Goal: Task Accomplishment & Management: Use online tool/utility

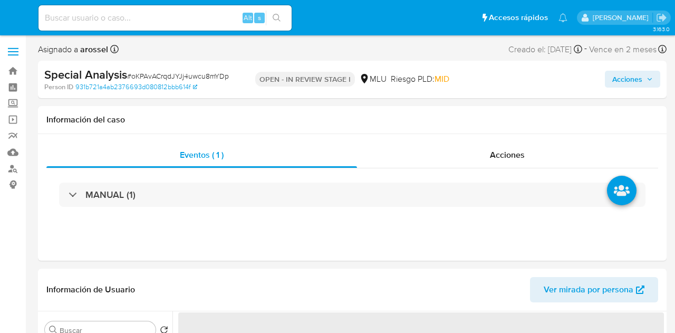
select select "10"
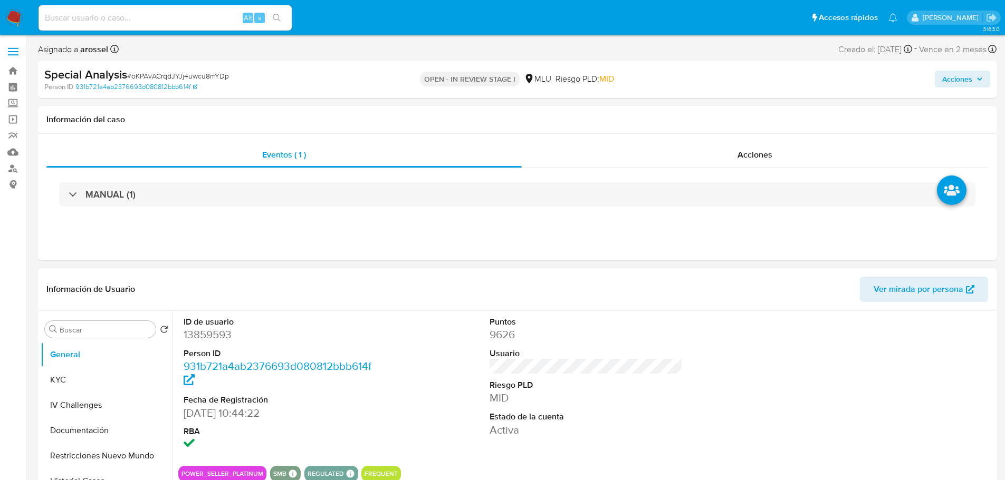
click at [229, 330] on dd "13859593" at bounding box center [281, 334] width 194 height 15
click at [206, 332] on dd "13859593" at bounding box center [281, 334] width 194 height 15
click at [207, 332] on dd "13859593" at bounding box center [281, 334] width 194 height 15
copy dd "13859593"
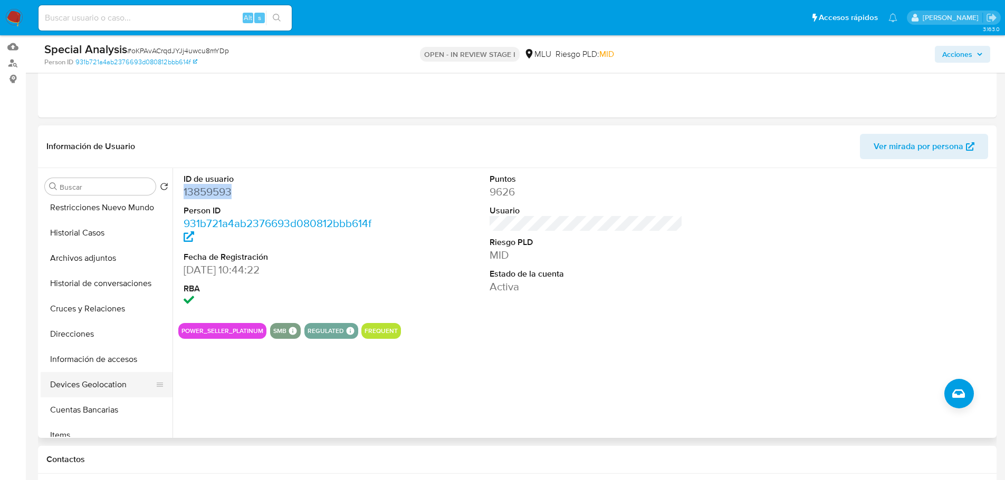
scroll to position [158, 0]
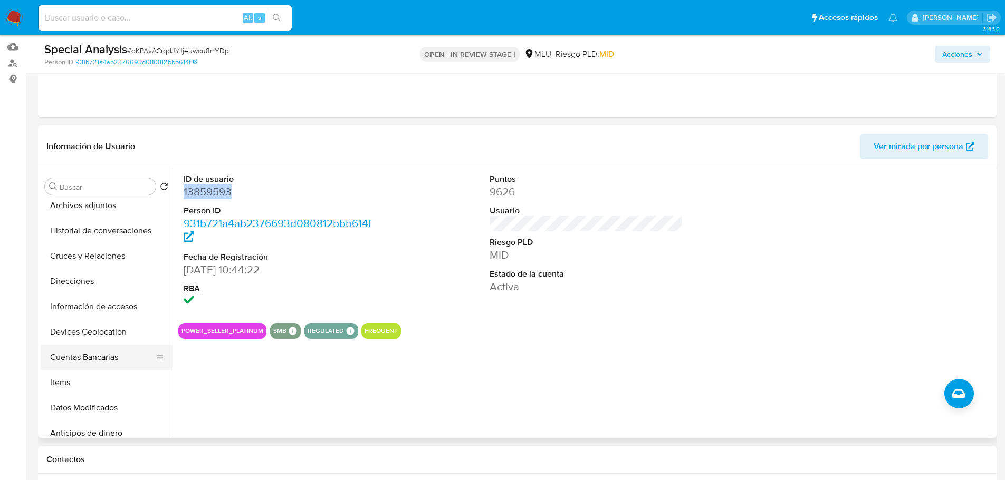
click at [111, 332] on button "Cuentas Bancarias" at bounding box center [102, 357] width 123 height 25
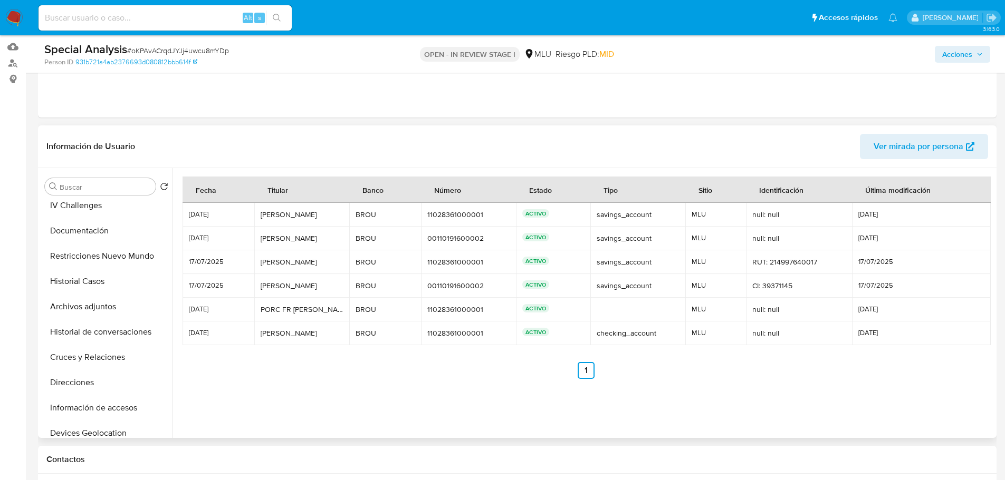
scroll to position [0, 0]
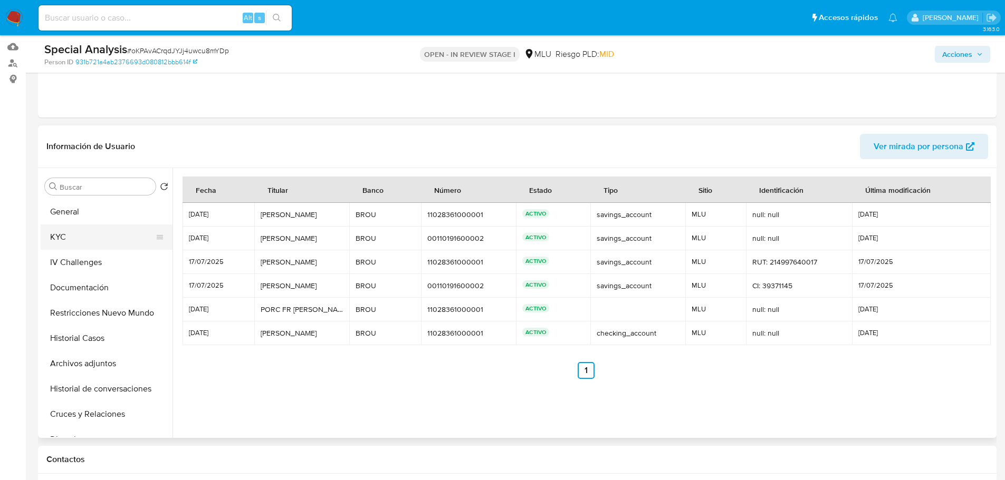
click at [79, 233] on button "KYC" at bounding box center [102, 237] width 123 height 25
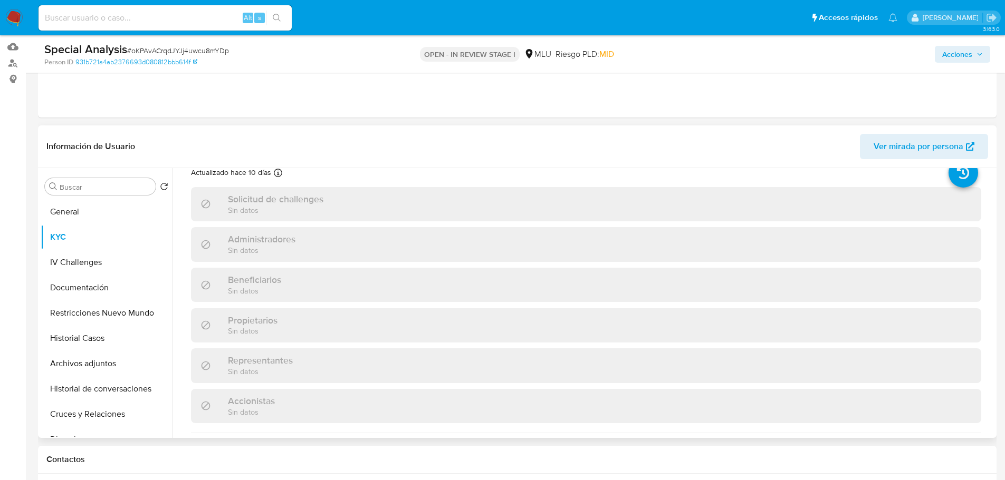
scroll to position [53, 0]
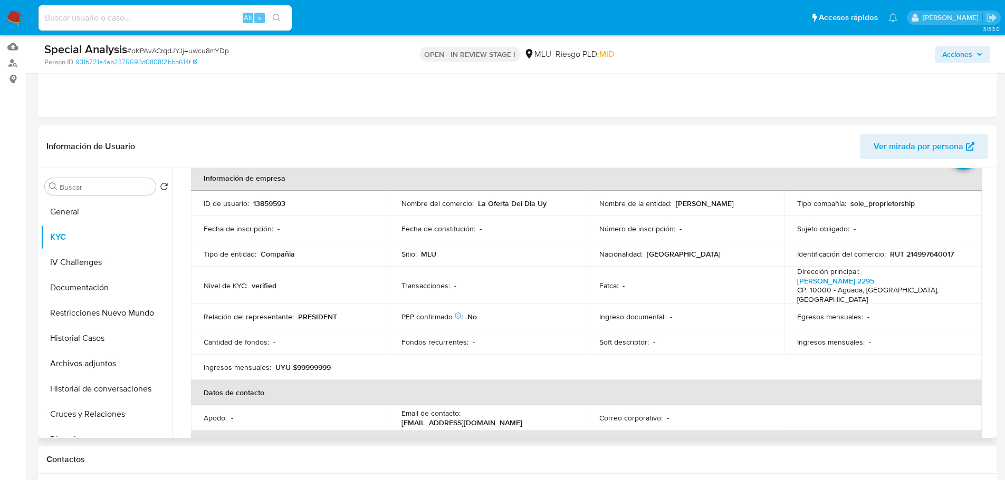
click at [271, 201] on p "13859593" at bounding box center [269, 203] width 32 height 9
click at [273, 200] on p "13859593" at bounding box center [269, 203] width 32 height 9
drag, startPoint x: 592, startPoint y: 208, endPoint x: 695, endPoint y: 207, distance: 102.8
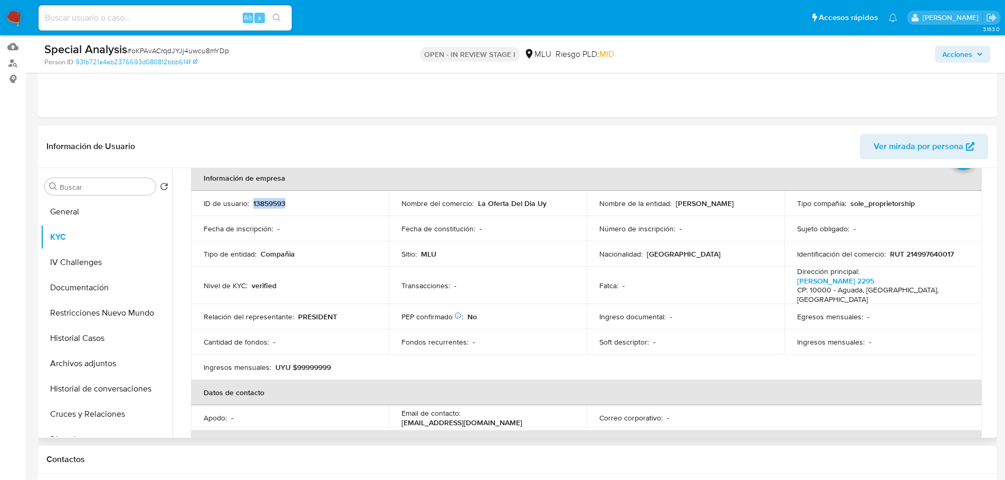
click at [674, 207] on td "Nombre de la entidad : PORCELLA FROS FERNANDO" at bounding box center [685, 203] width 198 height 25
copy p "PORCELLA FROS FERNANDO"
click at [117, 332] on button "Archivos adjuntos" at bounding box center [102, 363] width 123 height 25
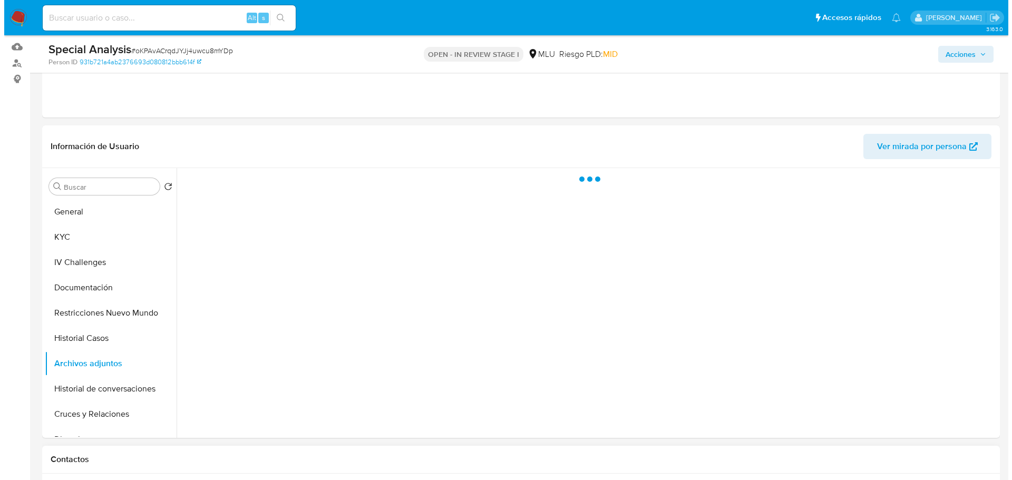
scroll to position [0, 0]
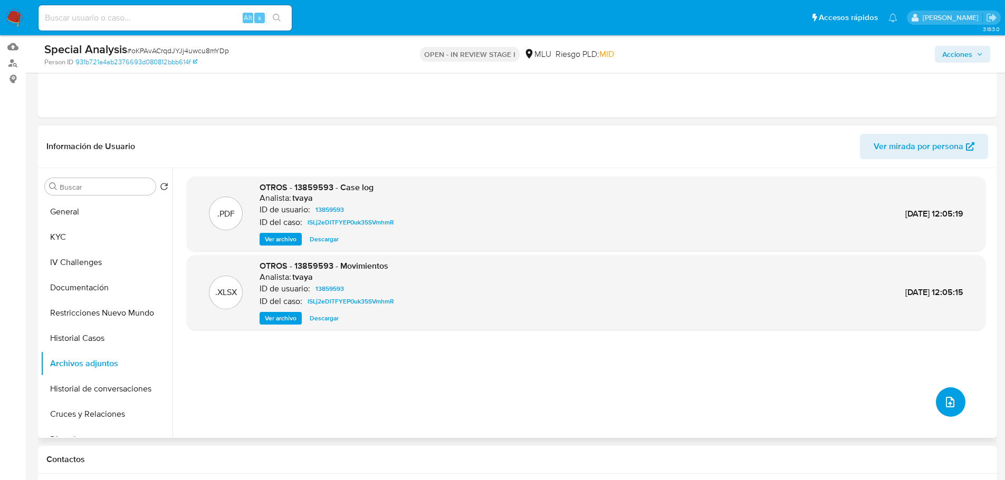
click at [674, 332] on icon "upload-file" at bounding box center [949, 402] width 13 height 13
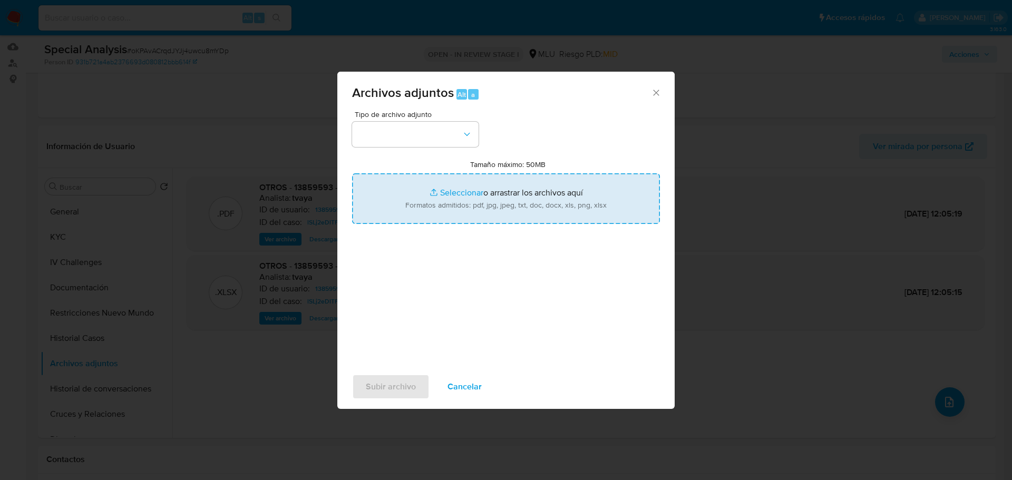
click at [437, 196] on input "Tamaño máximo: 50MB Seleccionar archivos" at bounding box center [506, 198] width 308 height 51
type input "C:\fakepath\Case Log 13859593 - 14_10_2025.pdf"
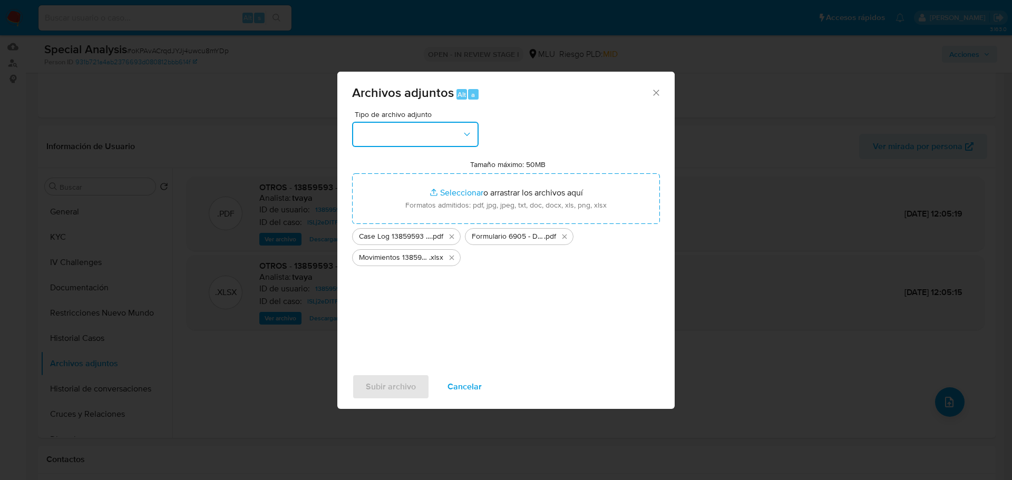
click at [418, 143] on button "button" at bounding box center [415, 134] width 127 height 25
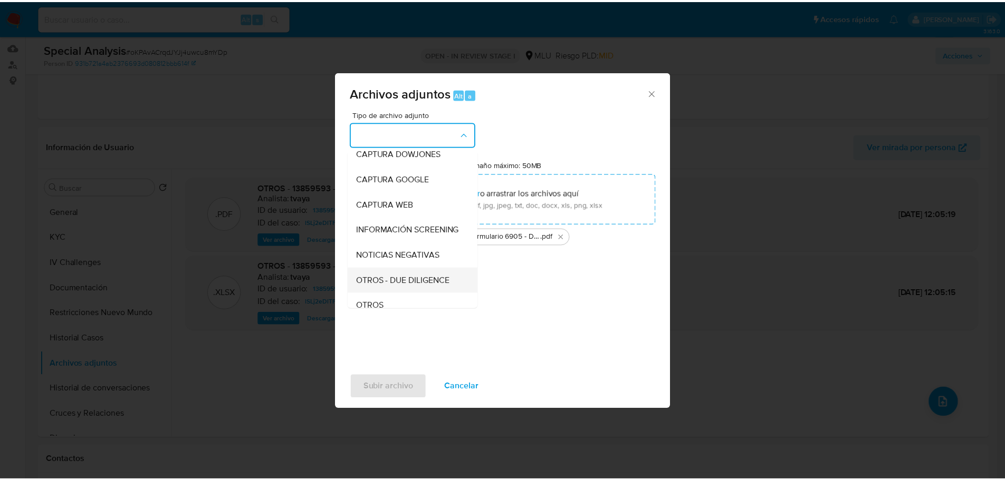
scroll to position [53, 0]
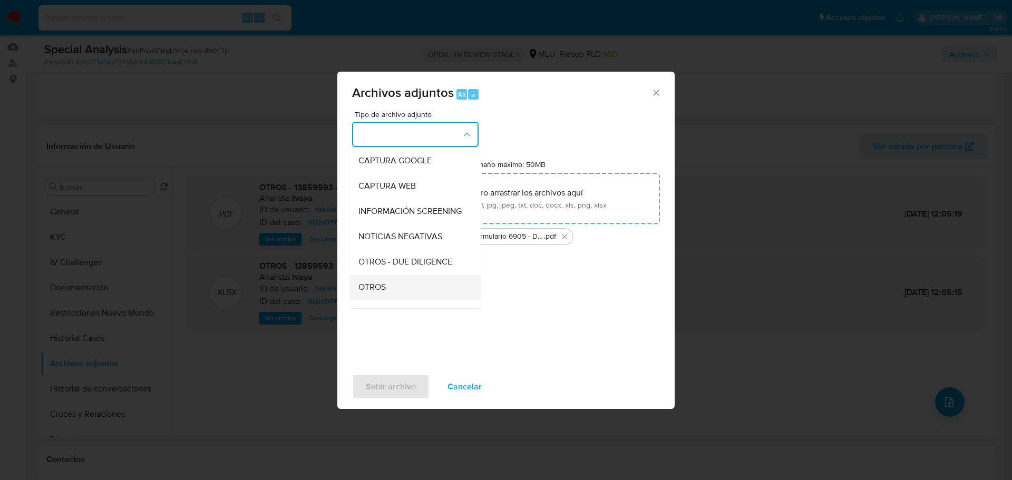
click at [394, 296] on div "OTROS" at bounding box center [413, 287] width 108 height 25
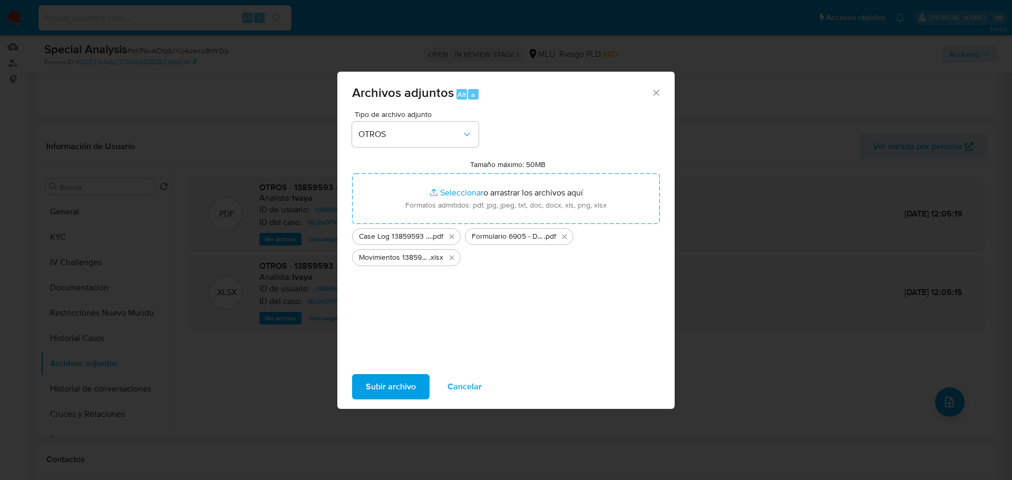
click at [373, 332] on span "Subir archivo" at bounding box center [391, 386] width 50 height 23
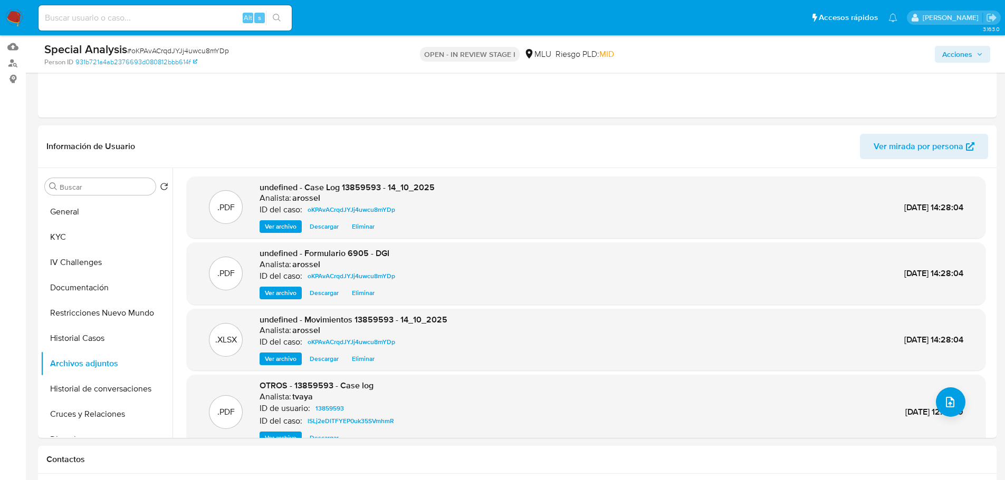
click at [674, 50] on span "Acciones" at bounding box center [957, 54] width 30 height 17
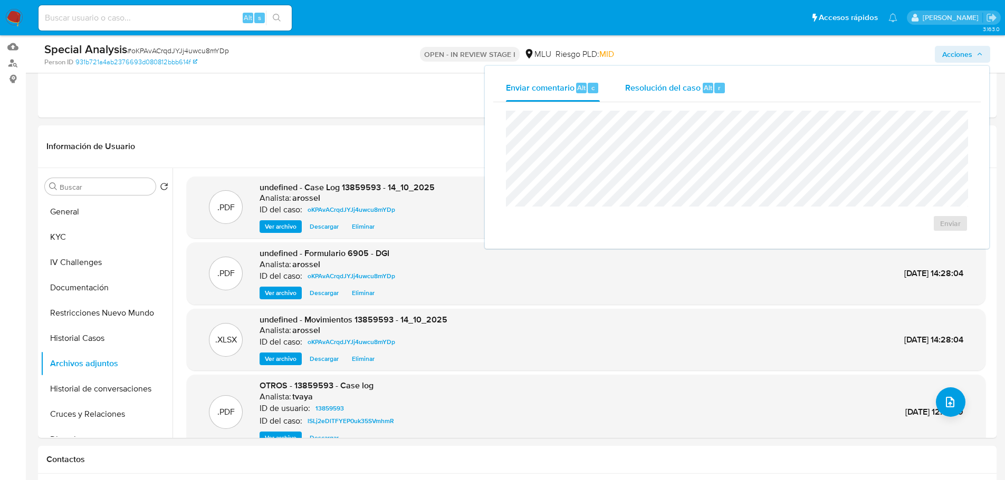
click at [674, 91] on span "Alt" at bounding box center [707, 88] width 8 height 10
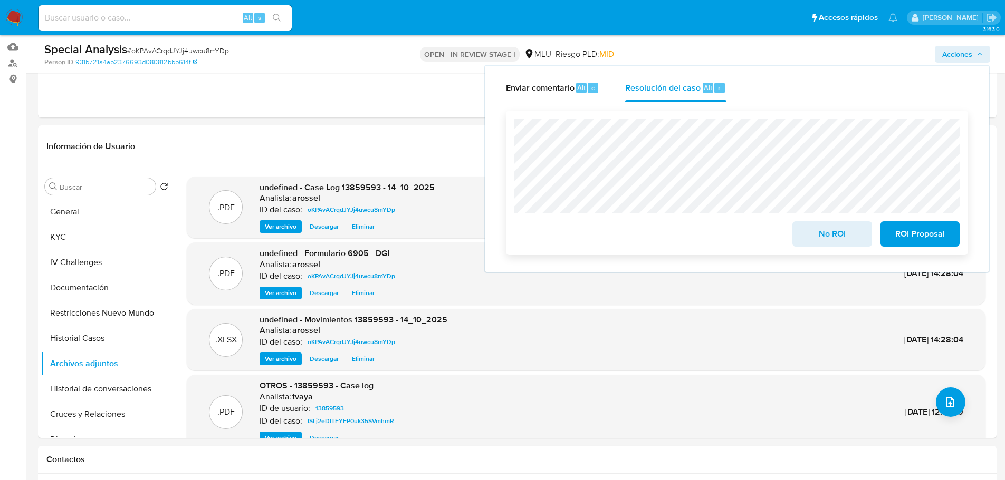
click at [674, 233] on span "No ROI" at bounding box center [832, 234] width 52 height 23
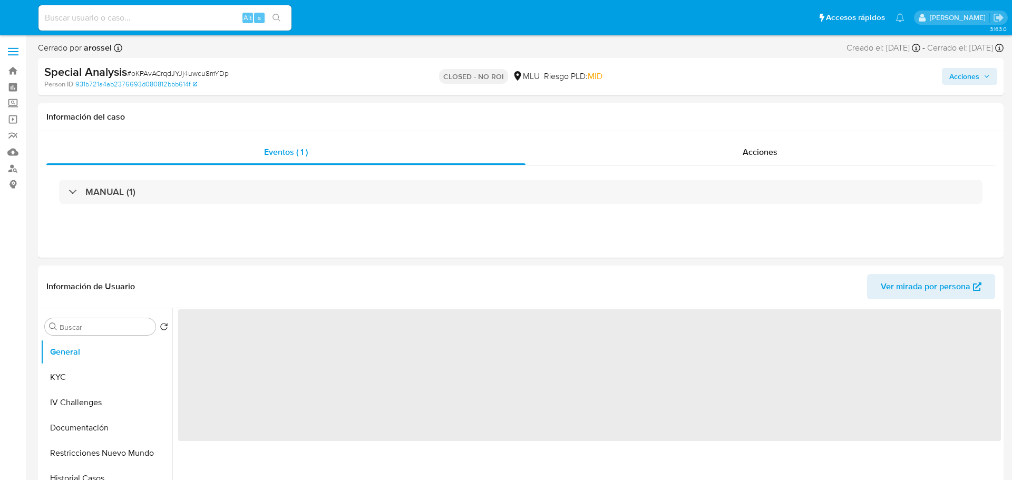
select select "10"
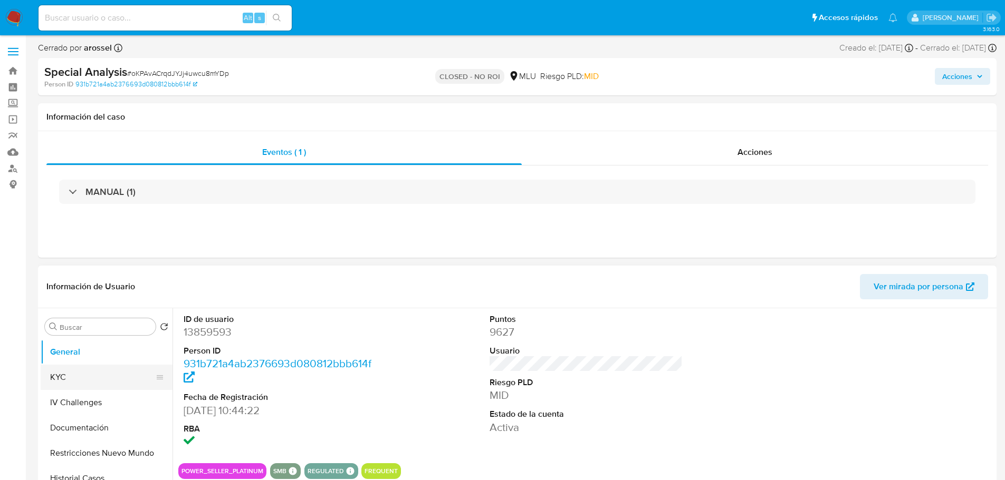
click at [67, 379] on button "KYC" at bounding box center [102, 377] width 123 height 25
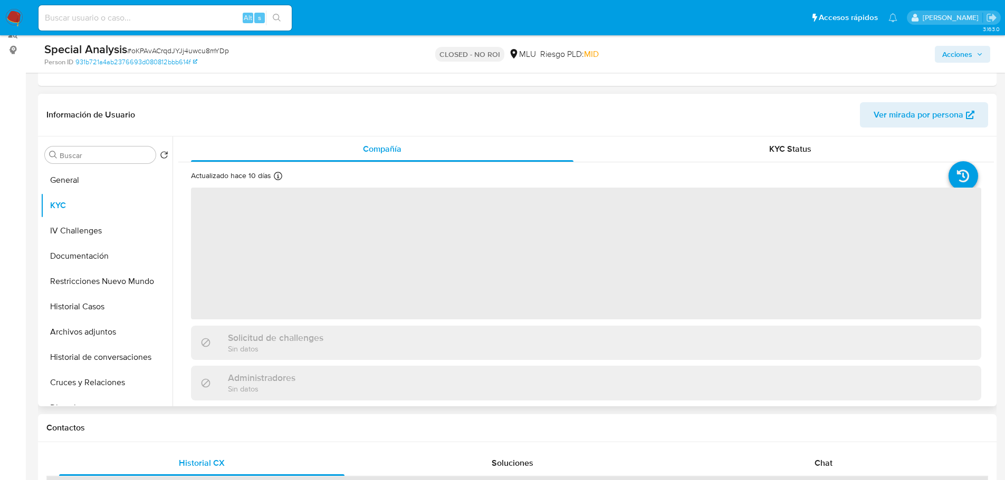
scroll to position [158, 0]
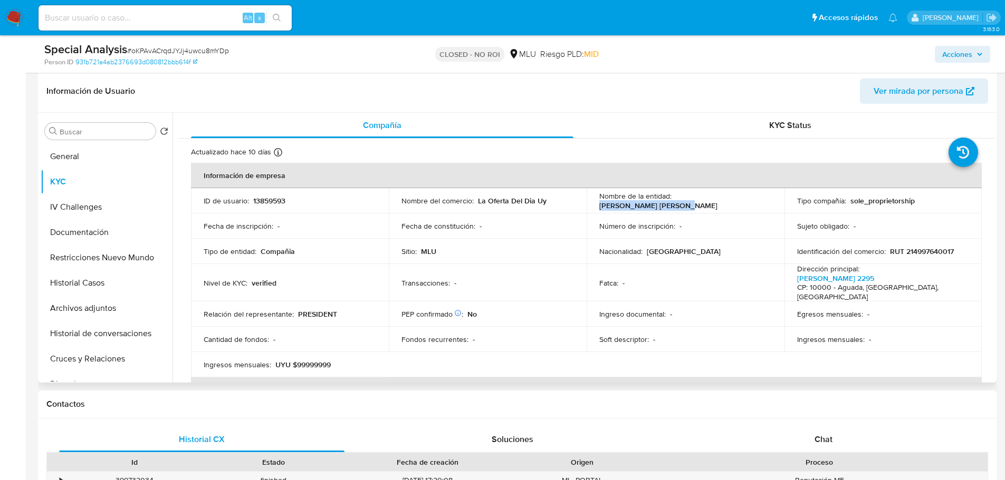
drag, startPoint x: 597, startPoint y: 207, endPoint x: 711, endPoint y: 204, distance: 113.9
click at [711, 204] on div "Nombre de la entidad : PORCELLA FROS FERNANDO" at bounding box center [685, 200] width 172 height 19
copy p "PORCELLA FROS FERNANDO"
click at [123, 15] on input at bounding box center [164, 18] width 253 height 14
paste input "kY735jlLAiAfn36bqroIgD8o"
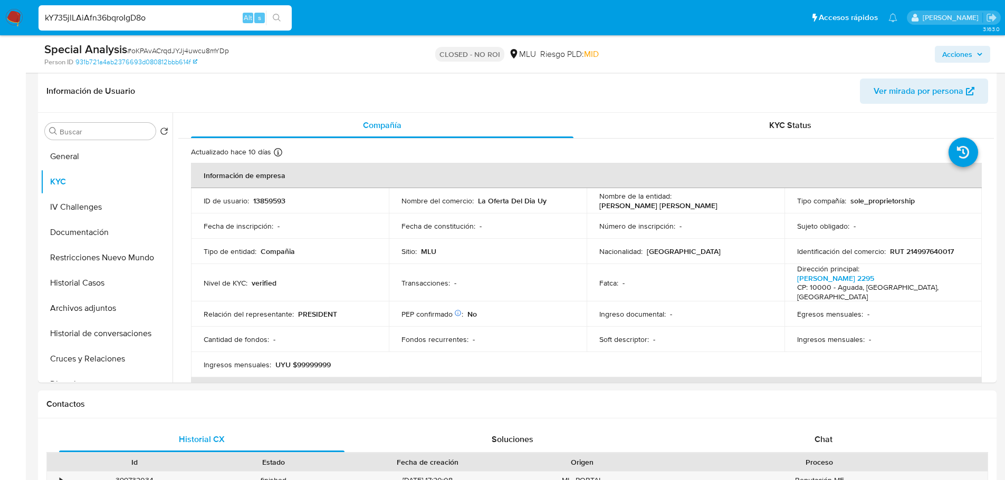
type input "kY735jlLAiAfn36bqroIgD8o"
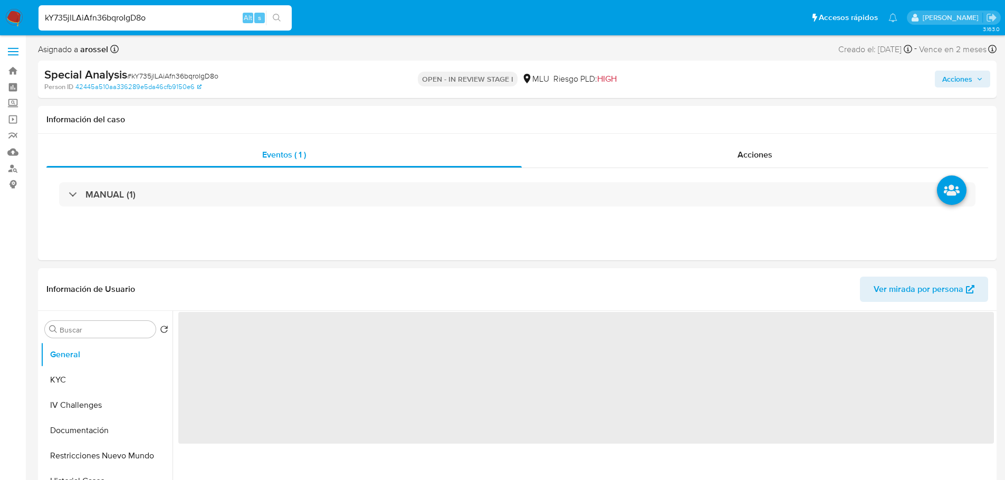
select select "10"
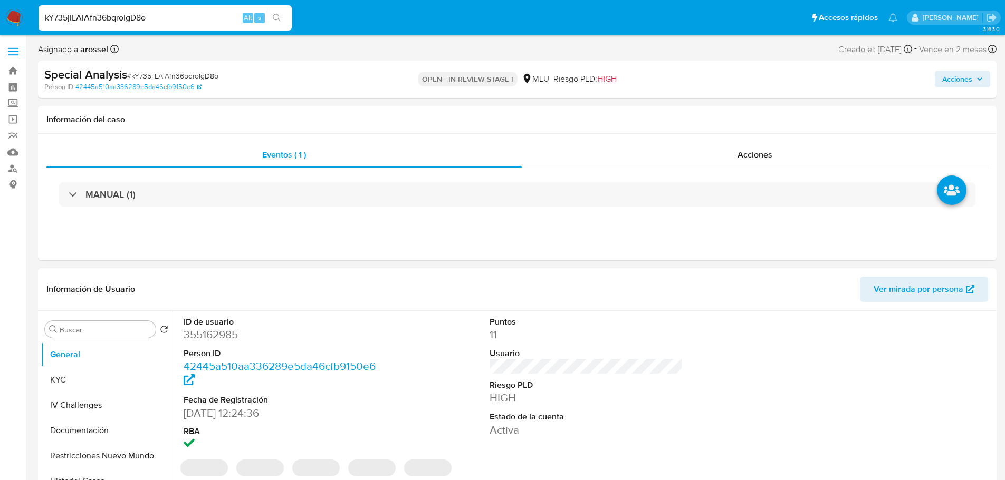
click at [721, 381] on div "ID de usuario 355162985 Person ID 42445a510aa336289e5da46cfb9150e6 Fecha de Reg…" at bounding box center [585, 384] width 815 height 147
click at [877, 292] on span "Ver mirada por persona" at bounding box center [918, 289] width 90 height 25
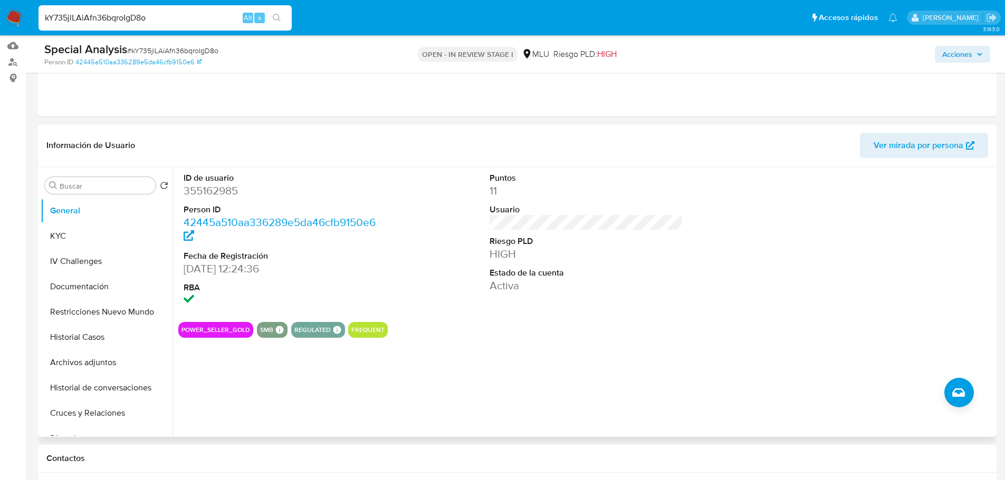
scroll to position [105, 0]
click at [114, 335] on button "Historial Casos" at bounding box center [102, 338] width 123 height 25
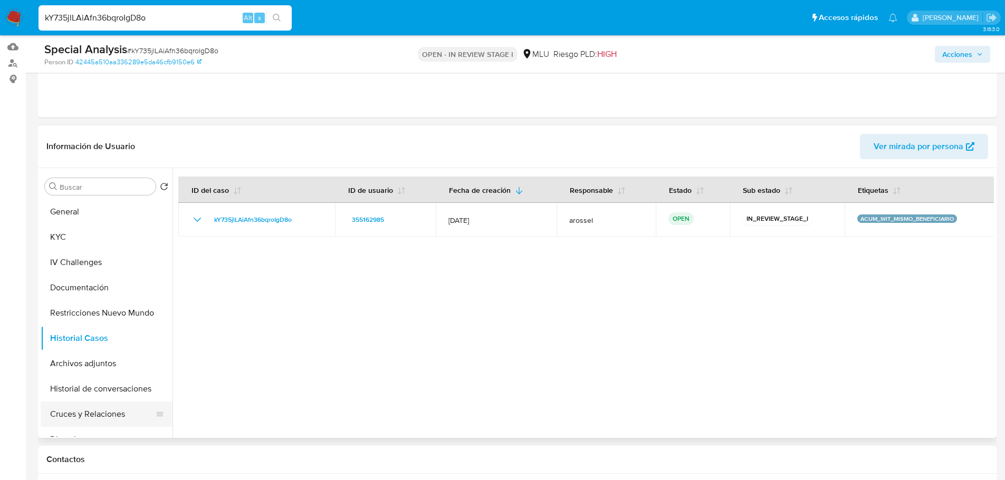
click at [98, 413] on button "Cruces y Relaciones" at bounding box center [102, 414] width 123 height 25
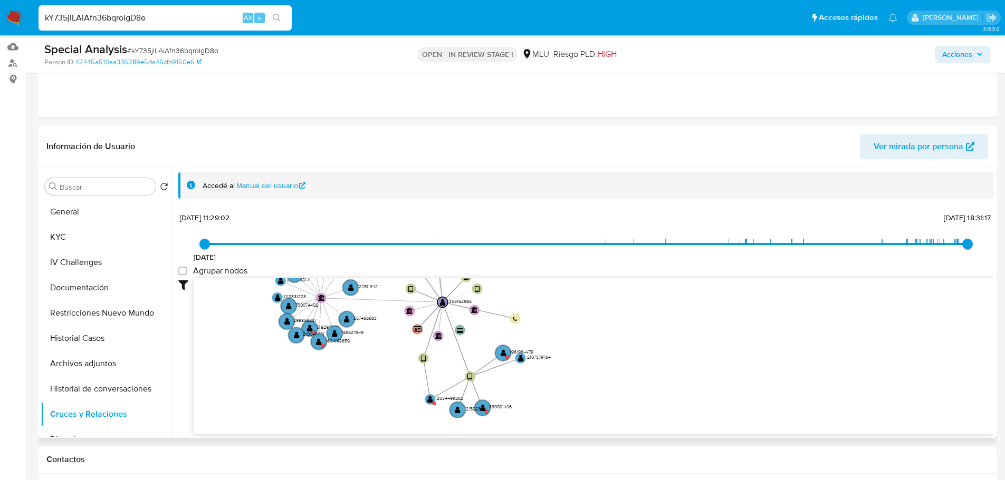
drag, startPoint x: 701, startPoint y: 313, endPoint x: 561, endPoint y: 312, distance: 140.3
click at [555, 272] on div "16/12/2021 16/12/2021, 11:29:02 4/10/2025, 18:31:17 Agrupar nodos Filtros Confi…" at bounding box center [585, 341] width 815 height 262
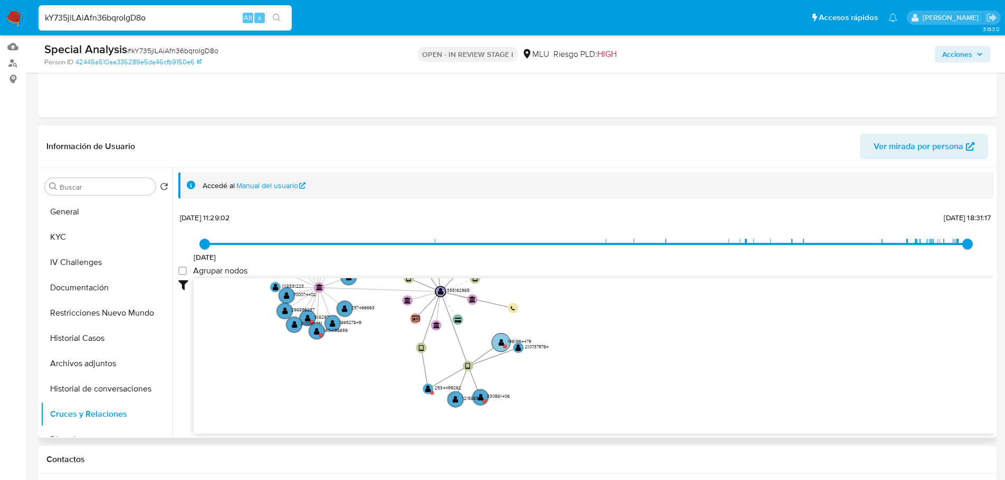
click at [503, 345] on text "" at bounding box center [501, 342] width 6 height 7
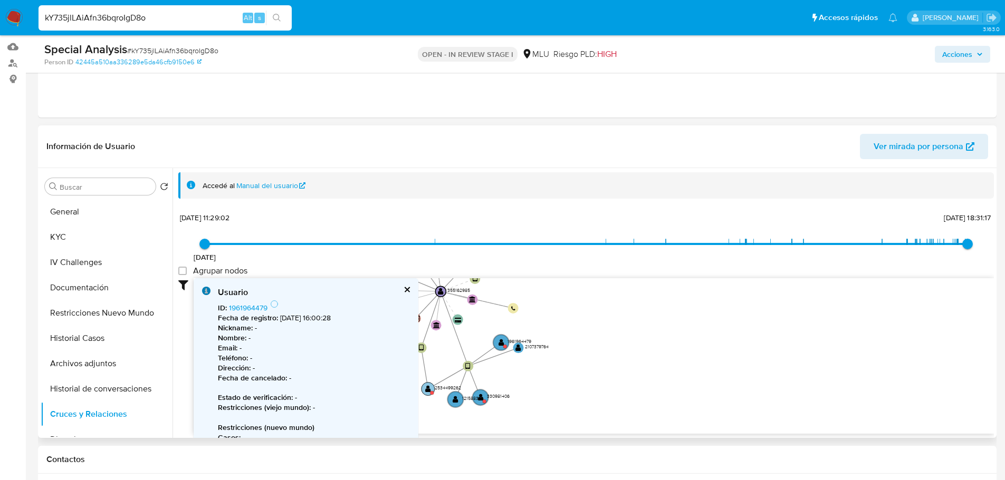
click at [427, 388] on text "" at bounding box center [428, 388] width 6 height 7
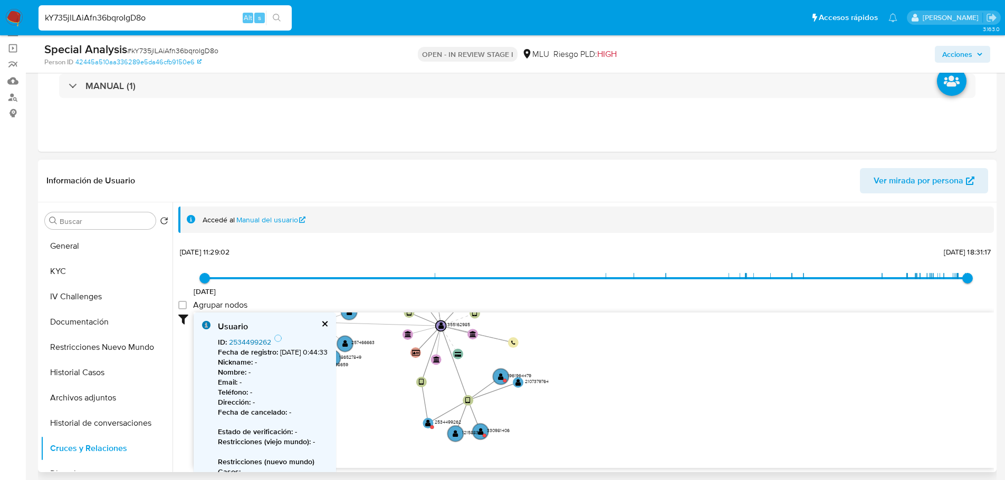
scroll to position [53, 0]
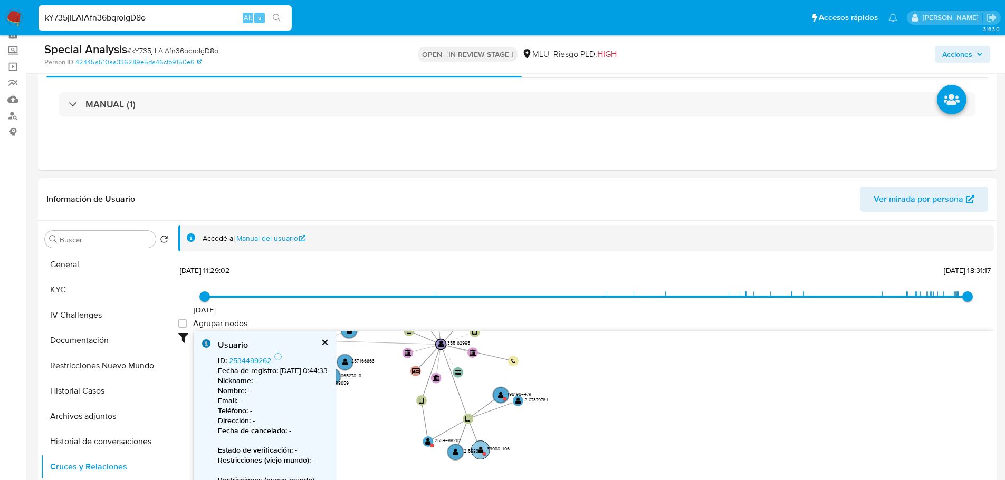
click at [485, 453] on circle at bounding box center [484, 454] width 4 height 4
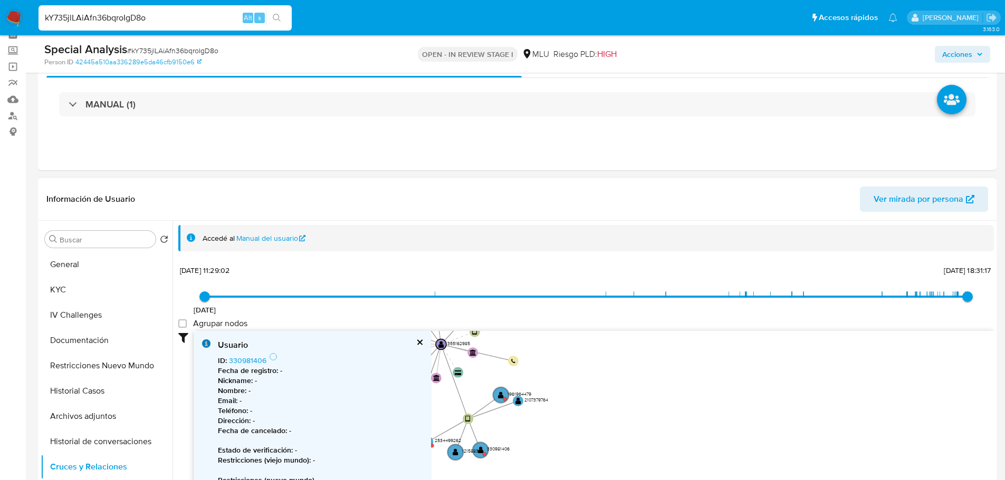
click at [422, 343] on button "cerrar" at bounding box center [419, 342] width 7 height 7
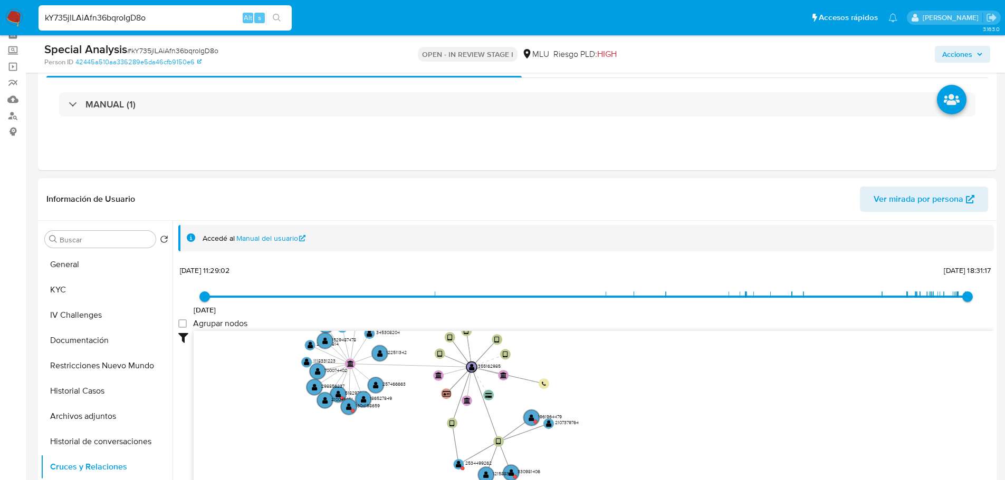
drag, startPoint x: 568, startPoint y: 376, endPoint x: 601, endPoint y: 405, distance: 43.3
click at [601, 405] on icon "device-63e3e75808813b00189b1bb8  device-5f8f371808813b0017d899cb  device-688c…" at bounding box center [594, 407] width 800 height 153
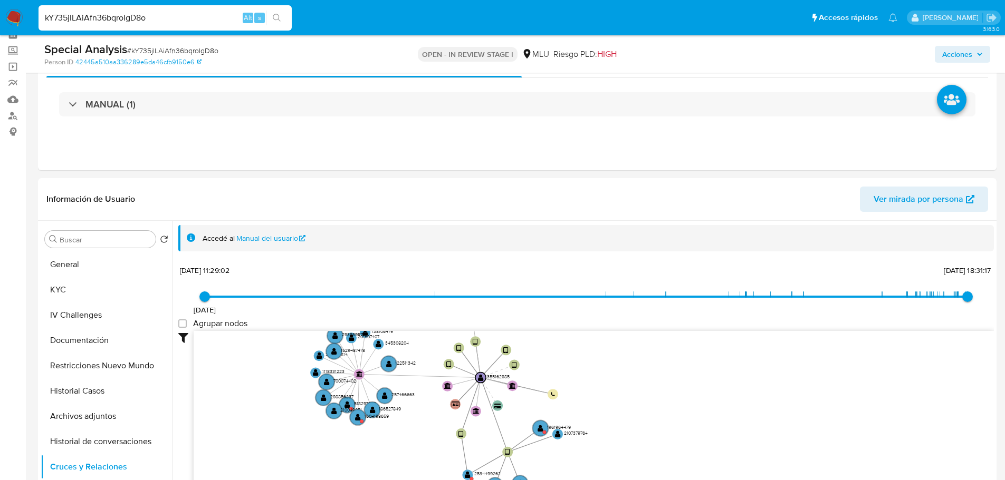
click at [162, 52] on span "# kY735jlLAiAfn36bqroIgD8o" at bounding box center [172, 50] width 91 height 11
copy span "kY735jlLAiAfn36bqroIgD8o"
click at [91, 263] on button "General" at bounding box center [102, 264] width 123 height 25
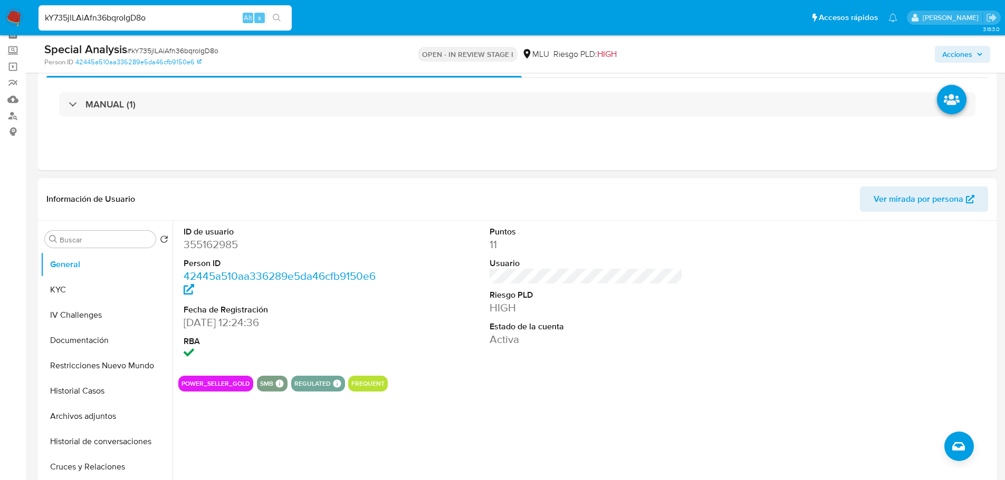
click at [209, 248] on dd "355162985" at bounding box center [281, 244] width 194 height 15
copy dd "355162985"
click at [117, 300] on button "KYC" at bounding box center [102, 289] width 123 height 25
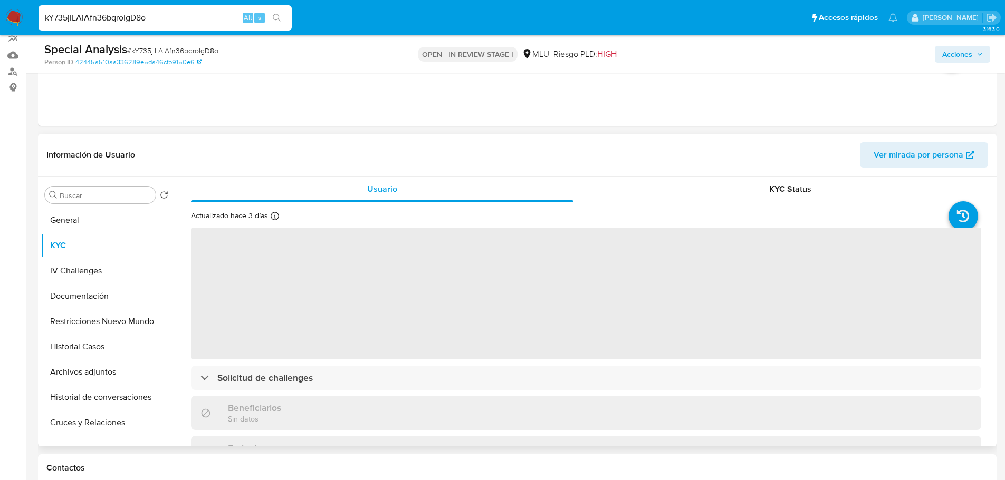
scroll to position [158, 0]
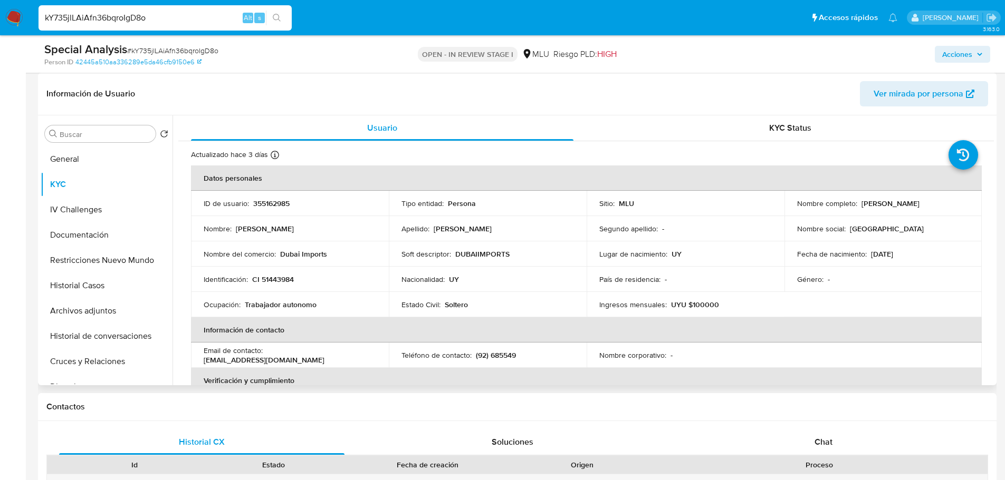
click at [282, 204] on p "355162985" at bounding box center [271, 203] width 36 height 9
copy p "355162985"
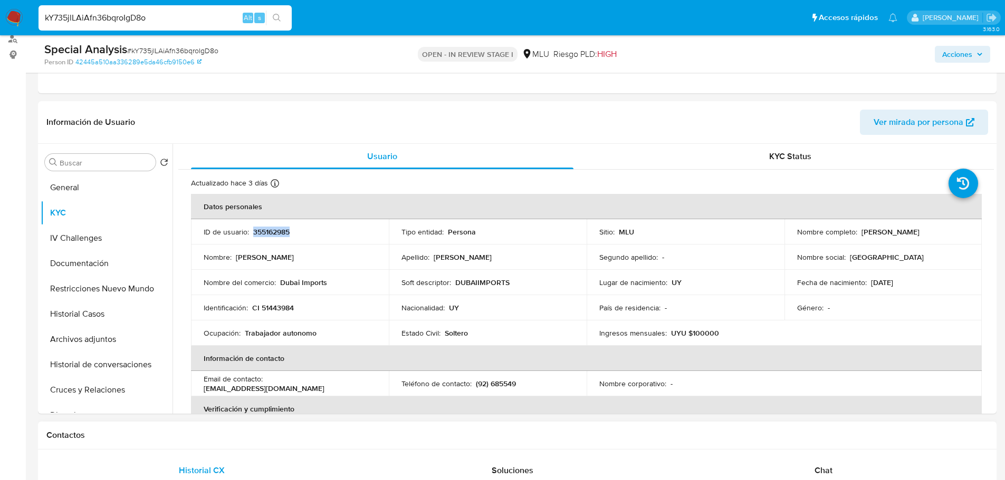
scroll to position [105, 0]
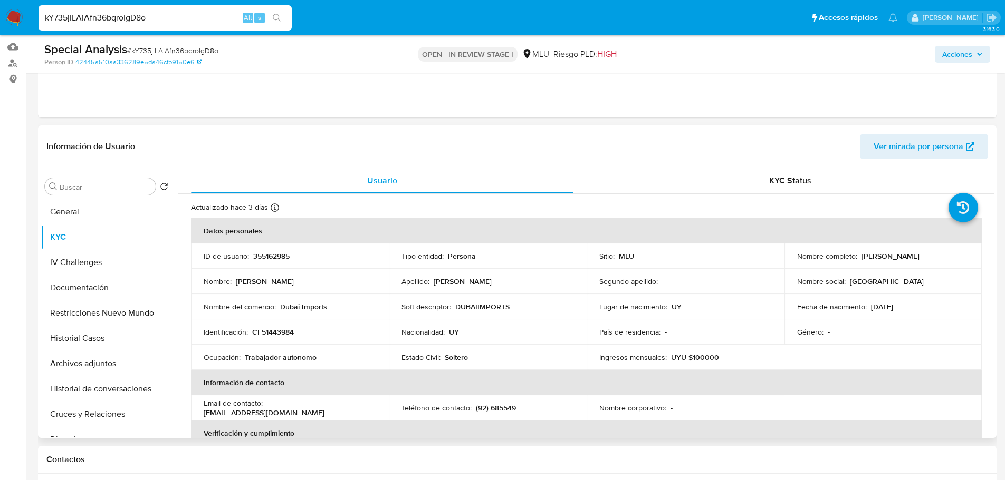
click at [310, 291] on td "Nombre : Fernando" at bounding box center [290, 281] width 198 height 25
click at [89, 215] on button "General" at bounding box center [102, 211] width 123 height 25
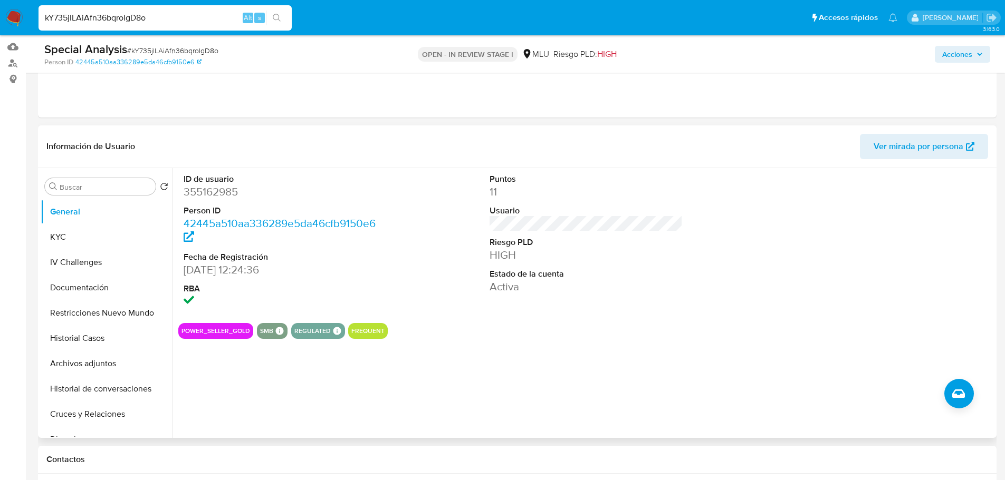
click at [530, 378] on div "ID de usuario 355162985 Person ID 42445a510aa336289e5da46cfb9150e6 Fecha de Reg…" at bounding box center [582, 303] width 821 height 270
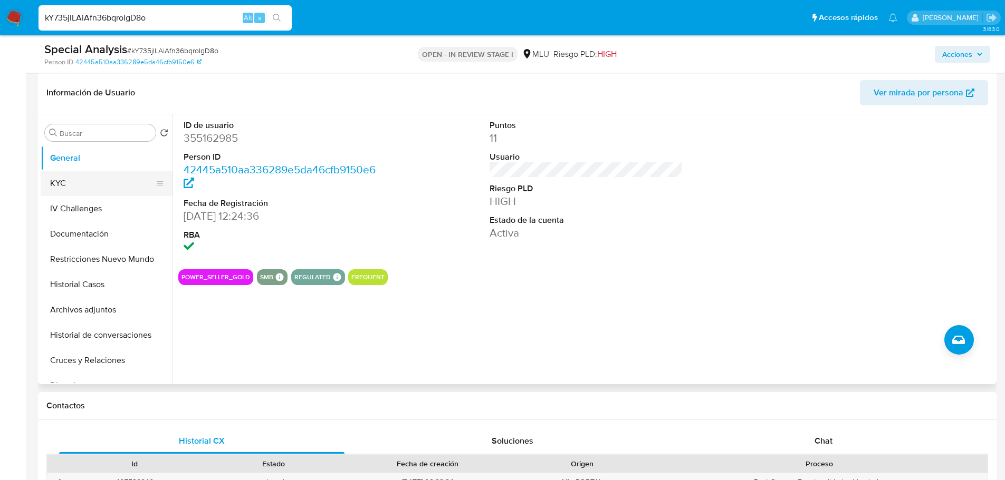
scroll to position [158, 0]
click at [96, 195] on button "KYC" at bounding box center [102, 184] width 123 height 25
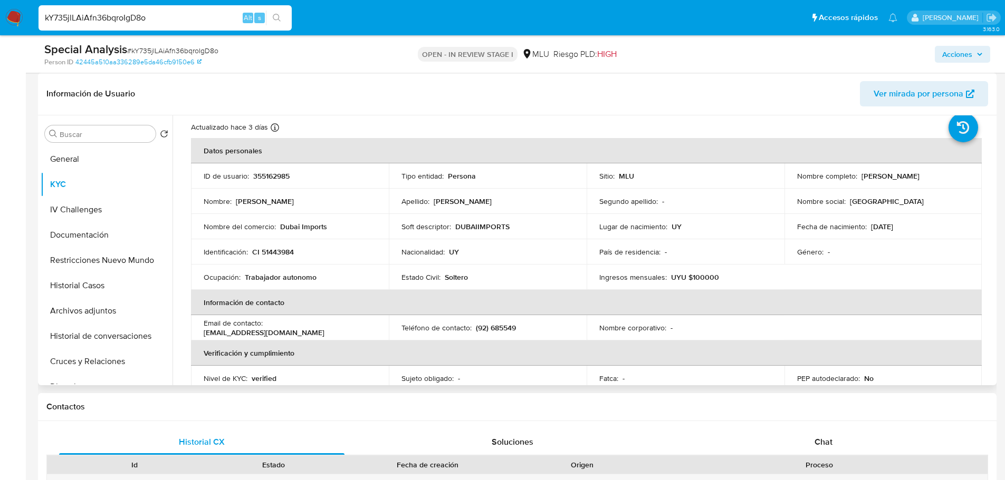
scroll to position [53, 0]
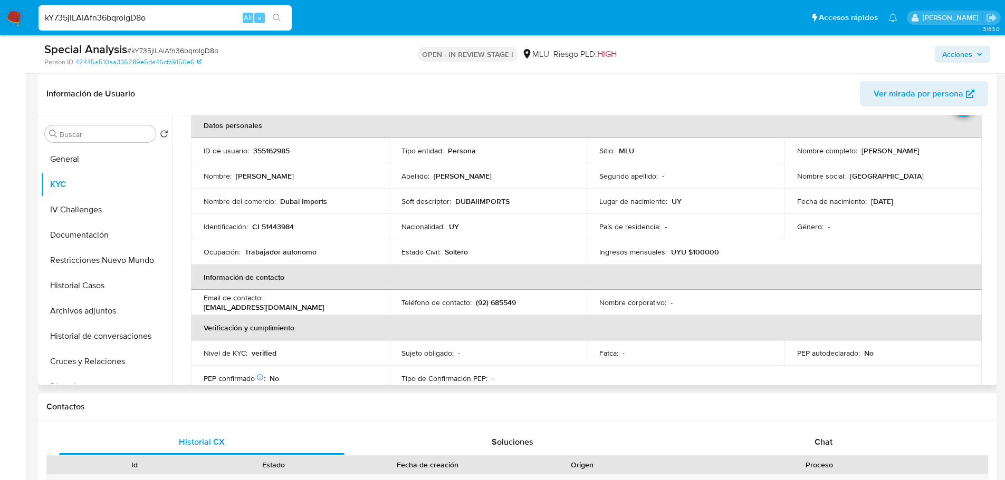
click at [510, 304] on p "(92) 685549" at bounding box center [496, 302] width 40 height 9
click at [99, 356] on button "Cruces y Relaciones" at bounding box center [102, 361] width 123 height 25
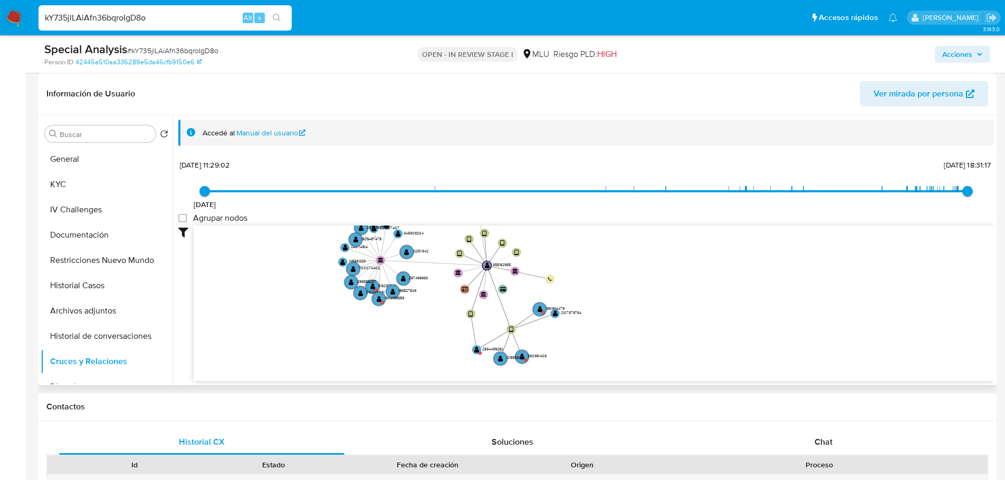
drag, startPoint x: 629, startPoint y: 294, endPoint x: 507, endPoint y: 317, distance: 123.6
click at [593, 278] on icon "device-63e3e75808813b00189b1bb8  device-5f8f371808813b0017d899cb  device-688c…" at bounding box center [594, 302] width 800 height 153
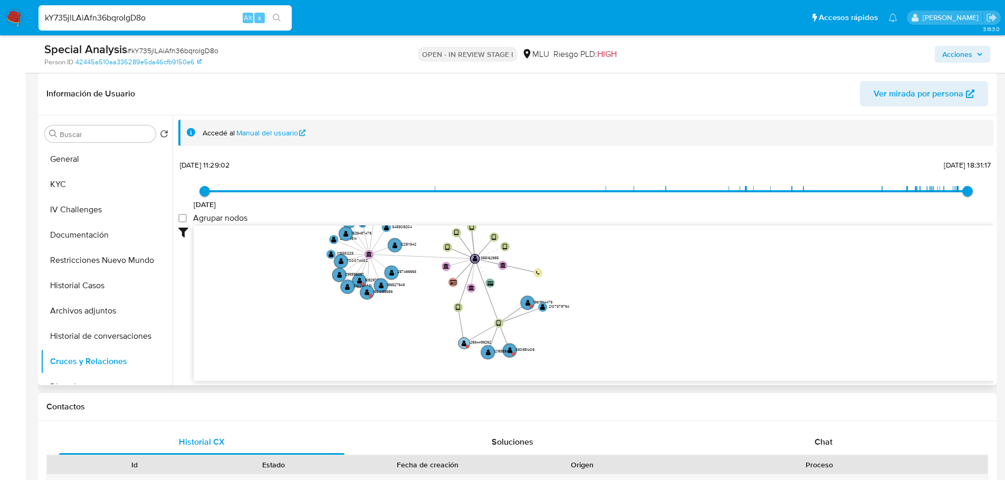
click at [465, 344] on text "" at bounding box center [463, 343] width 5 height 7
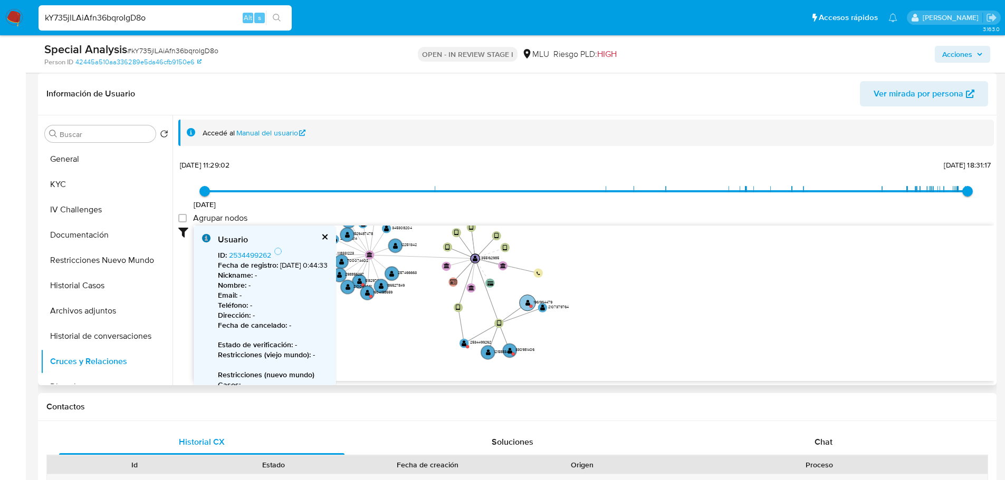
click at [526, 301] on text "" at bounding box center [527, 303] width 5 height 7
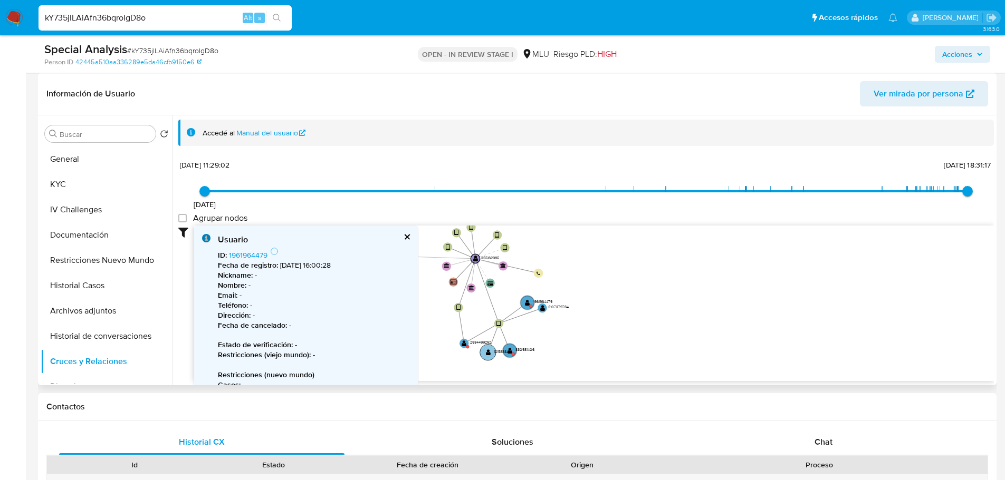
click at [509, 349] on text "121588341" at bounding box center [502, 352] width 16 height 6
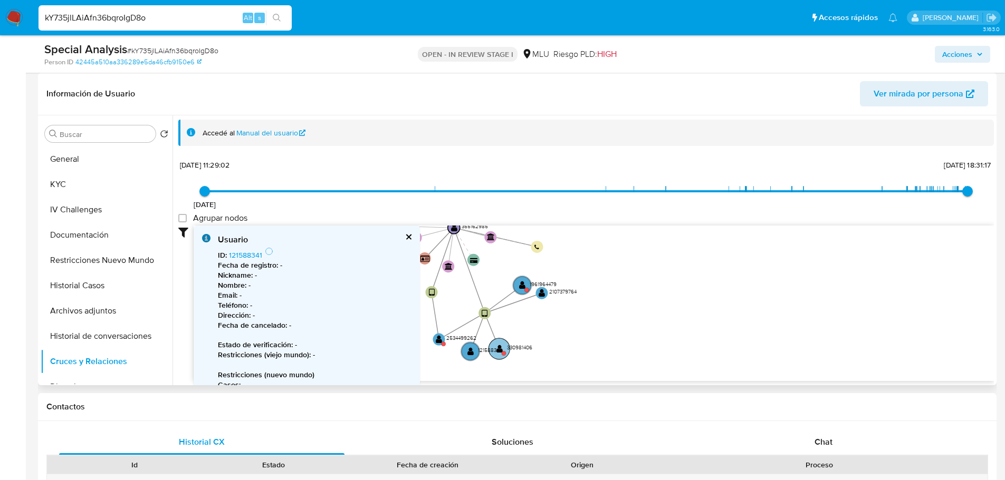
click at [508, 345] on text "330981406" at bounding box center [519, 347] width 25 height 7
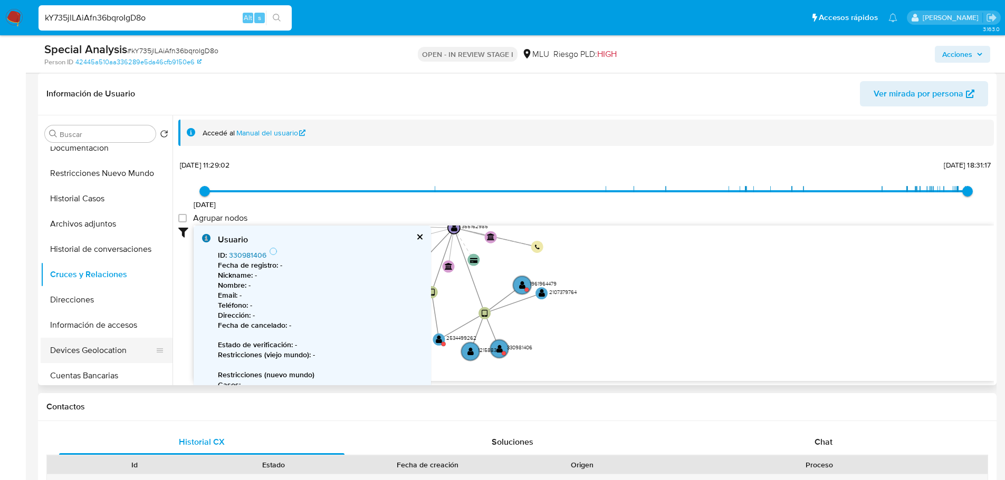
scroll to position [105, 0]
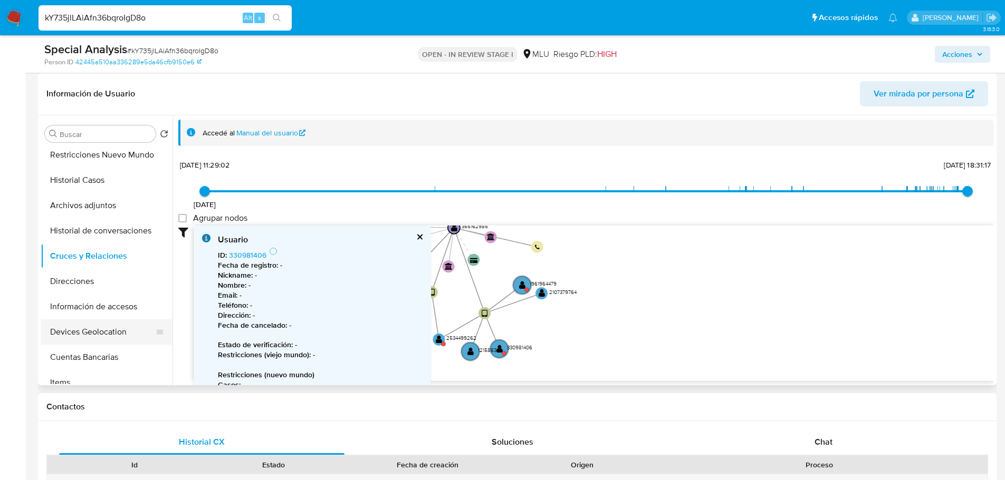
click at [112, 334] on button "Devices Geolocation" at bounding box center [102, 332] width 123 height 25
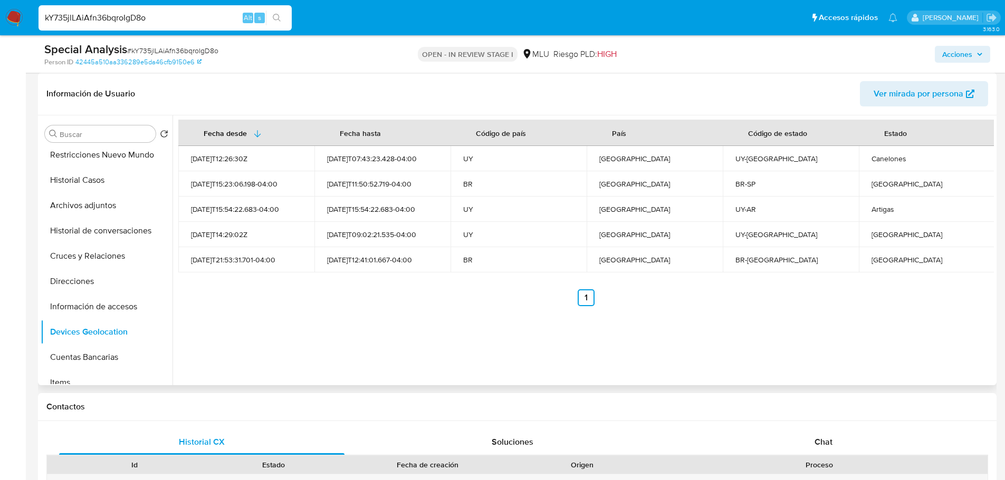
click at [901, 258] on div "Rio Grande do Sul" at bounding box center [926, 259] width 111 height 9
click at [900, 258] on div "Rio Grande do Sul" at bounding box center [926, 259] width 111 height 9
click at [90, 311] on button "Información de accesos" at bounding box center [102, 306] width 123 height 25
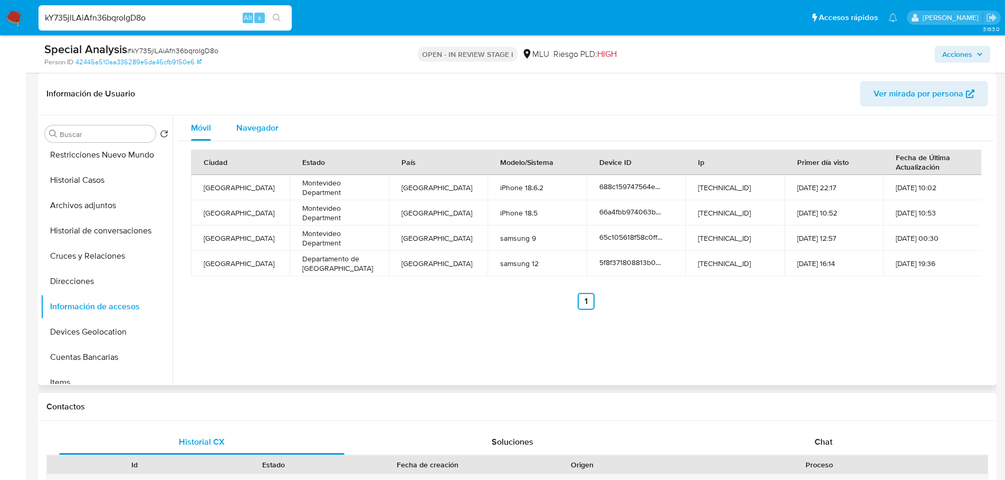
click at [271, 132] on span "Navegador" at bounding box center [257, 128] width 42 height 12
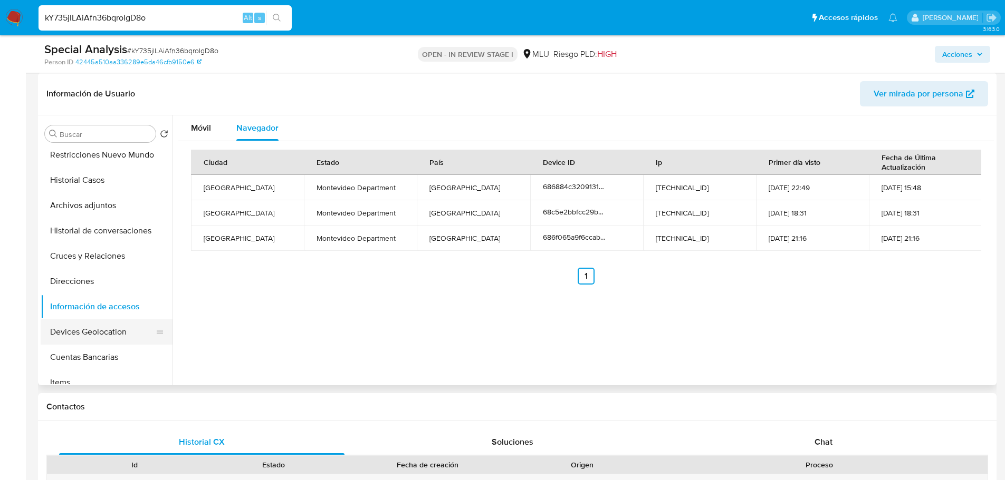
click at [83, 332] on button "Devices Geolocation" at bounding box center [102, 332] width 123 height 25
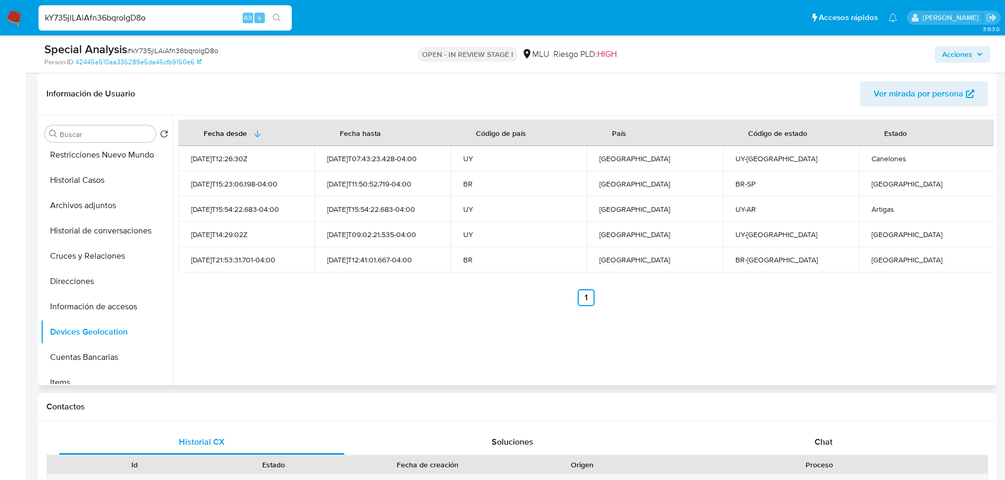
click at [885, 186] on div "São Paulo" at bounding box center [926, 183] width 111 height 9
click at [886, 186] on div "São Paulo" at bounding box center [926, 183] width 111 height 9
copy div "São Paulo"
drag, startPoint x: 868, startPoint y: 260, endPoint x: 931, endPoint y: 258, distance: 62.8
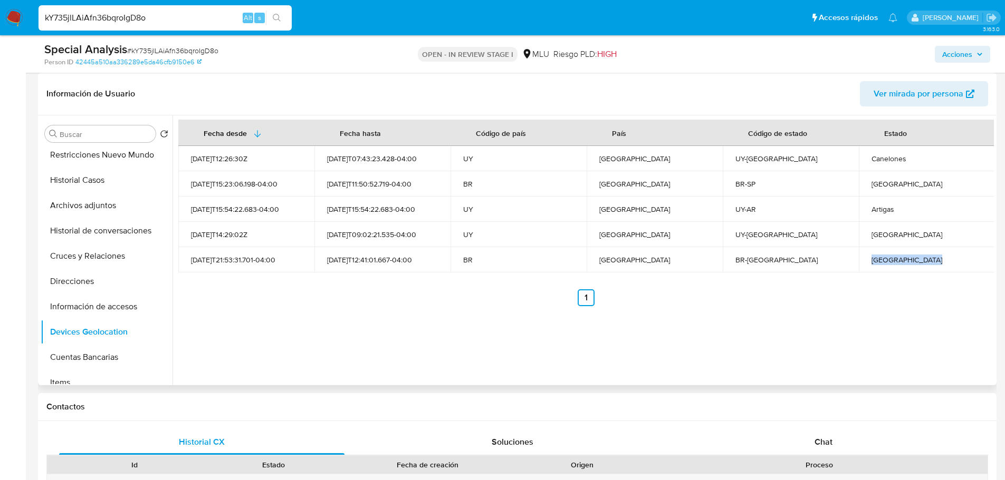
click at [931, 258] on div "Rio Grande do Sul" at bounding box center [926, 259] width 111 height 9
copy div "Rio Grande do Sul"
click at [116, 304] on button "Información de accesos" at bounding box center [102, 306] width 123 height 25
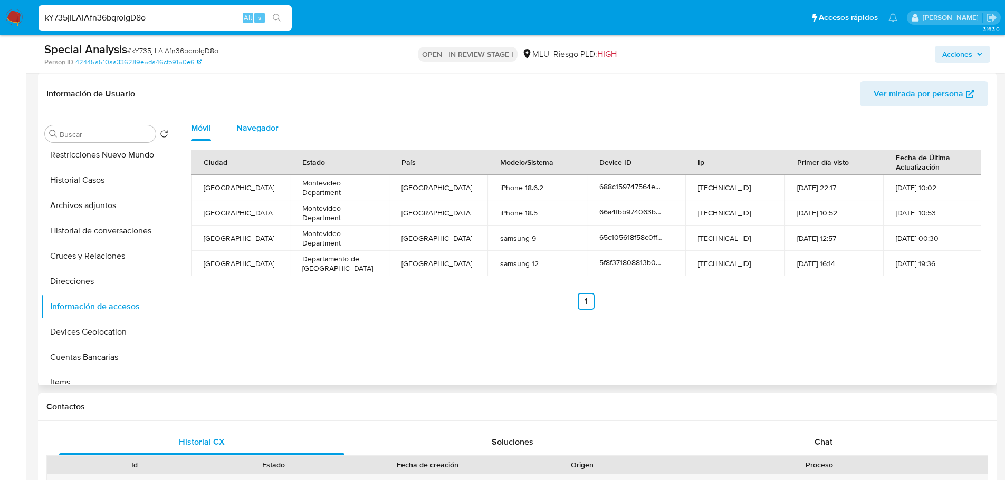
click at [263, 122] on span "Navegador" at bounding box center [257, 128] width 42 height 12
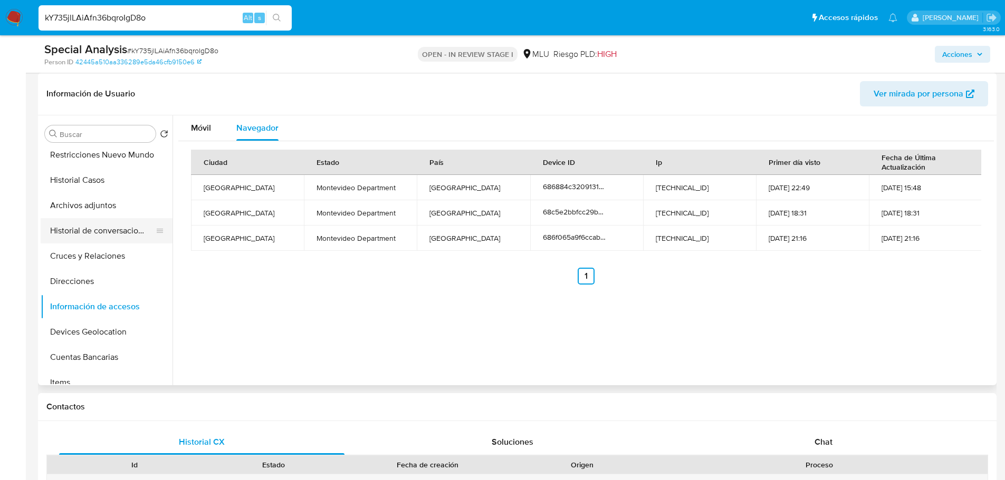
click at [98, 228] on button "Historial de conversaciones" at bounding box center [102, 230] width 123 height 25
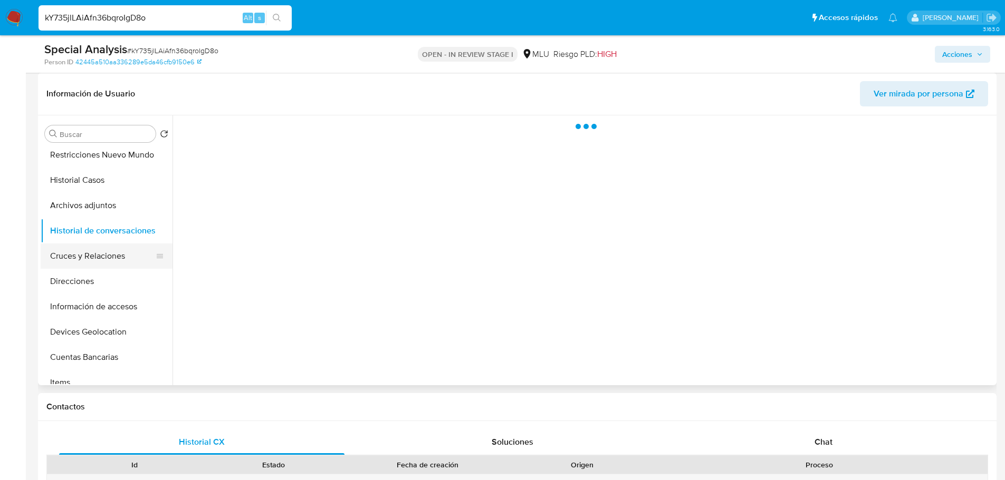
click at [101, 249] on button "Cruces y Relaciones" at bounding box center [102, 256] width 123 height 25
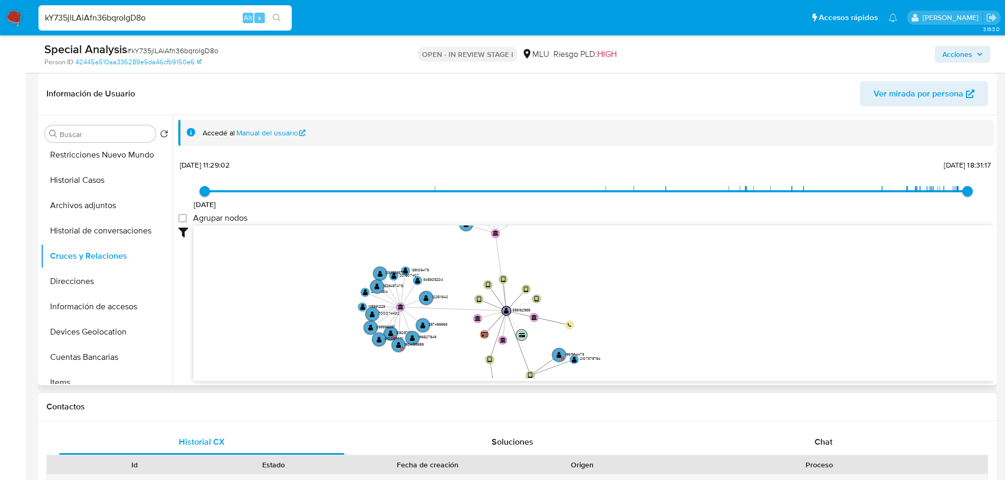
drag, startPoint x: 638, startPoint y: 278, endPoint x: 521, endPoint y: 337, distance: 130.6
click at [628, 289] on icon "device-63e3e75808813b00189b1bb8  device-5f8f371808813b0017d899cb  device-688c…" at bounding box center [594, 302] width 800 height 153
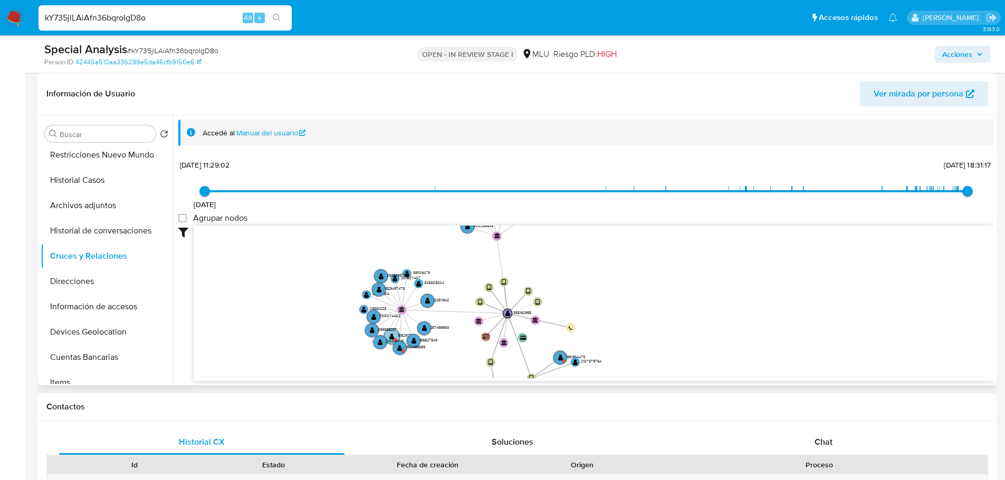
click at [393, 337] on text "" at bounding box center [391, 336] width 5 height 7
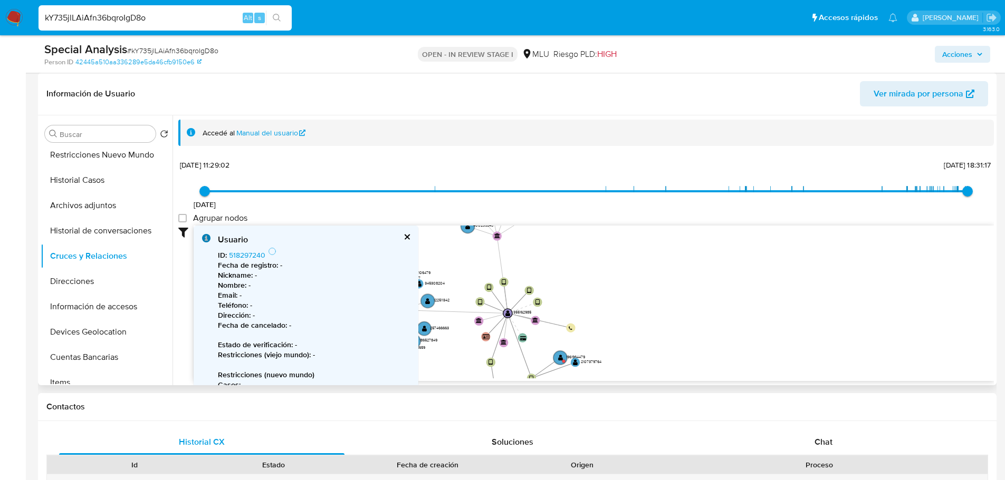
click at [405, 234] on button "cerrar" at bounding box center [406, 237] width 7 height 7
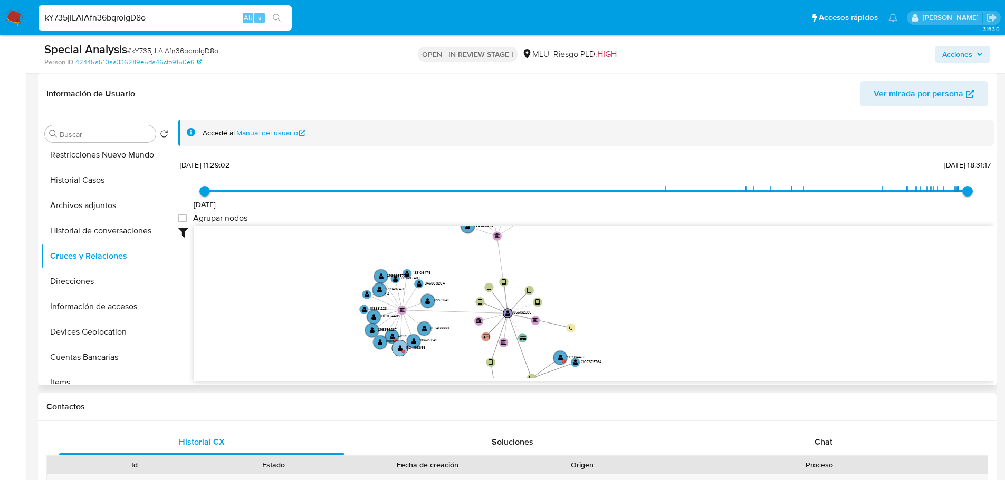
click at [400, 350] on text "" at bounding box center [400, 348] width 5 height 7
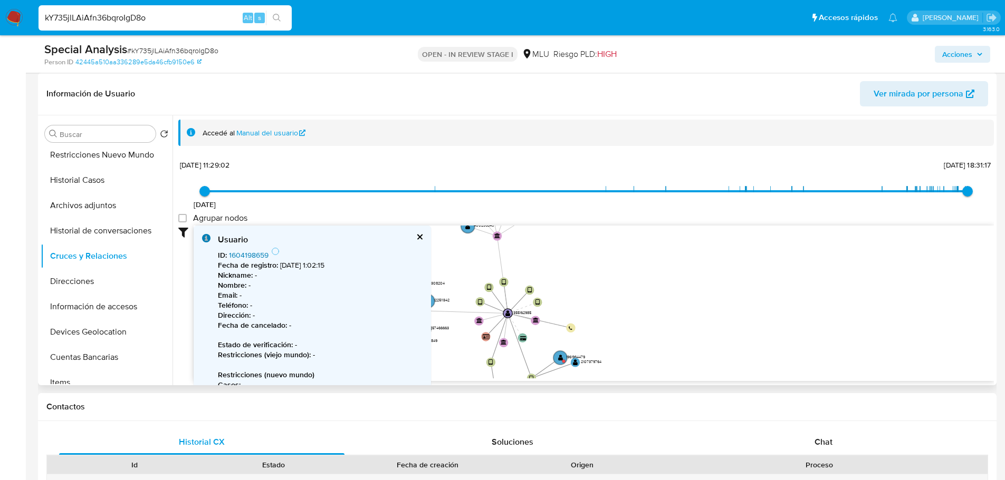
click at [263, 253] on link "1604198659" at bounding box center [249, 255] width 40 height 11
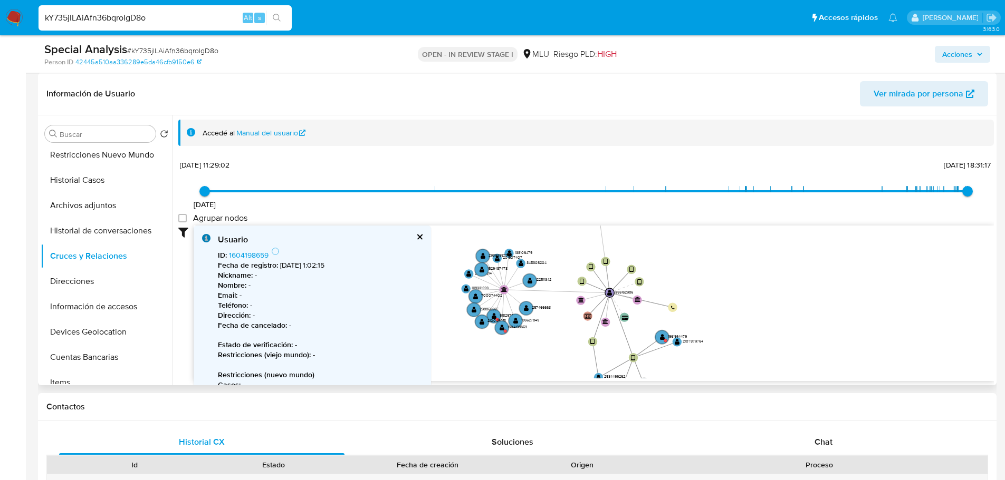
drag, startPoint x: 604, startPoint y: 306, endPoint x: 714, endPoint y: 292, distance: 110.6
click at [714, 292] on icon "device-63e3e75808813b00189b1bb8  device-5f8f371808813b0017d899cb  device-688c…" at bounding box center [594, 302] width 800 height 153
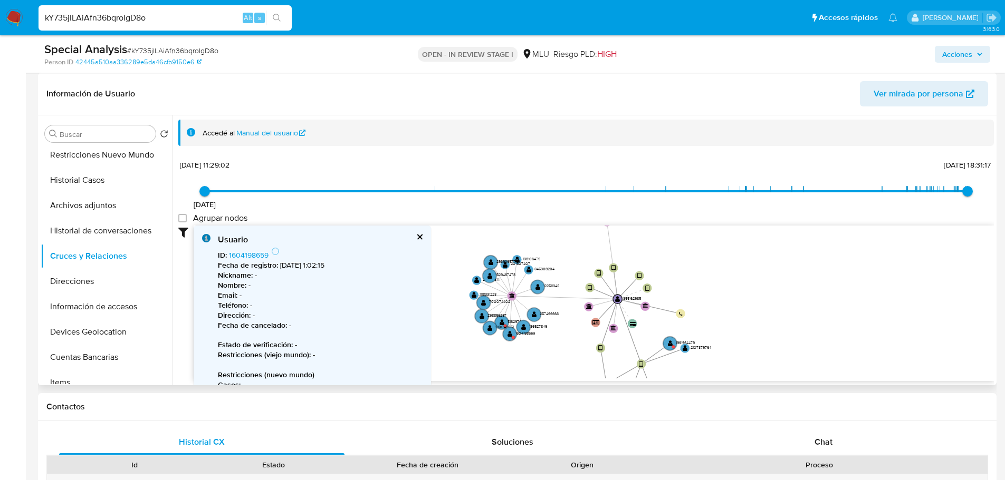
click at [422, 238] on button "cerrar" at bounding box center [419, 237] width 7 height 7
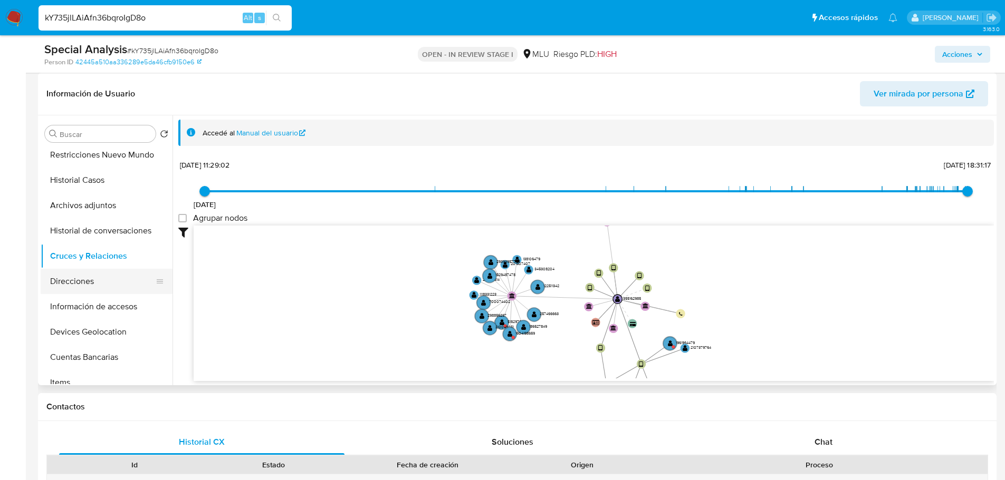
scroll to position [158, 0]
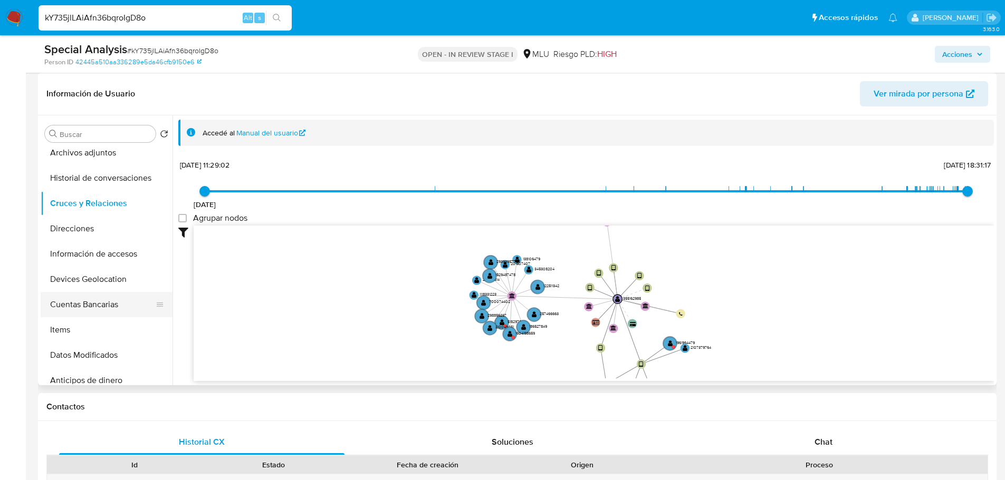
click at [100, 310] on button "Cuentas Bancarias" at bounding box center [102, 304] width 123 height 25
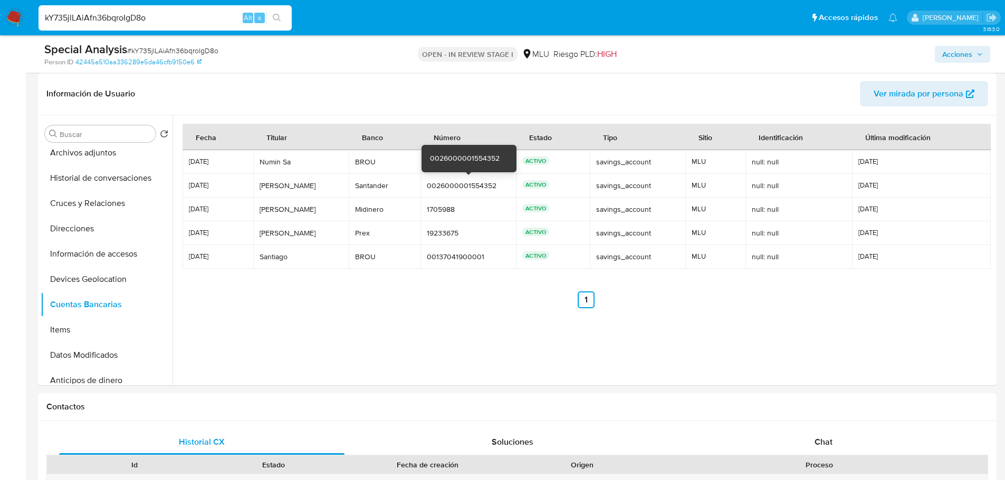
click at [456, 189] on div "0026000001554352" at bounding box center [468, 185] width 83 height 9
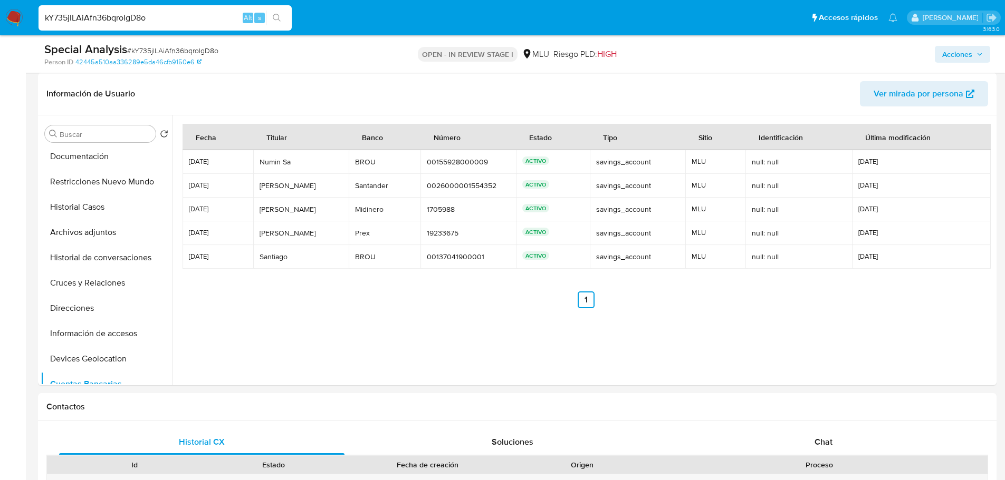
scroll to position [0, 0]
click at [109, 186] on button "KYC" at bounding box center [102, 184] width 123 height 25
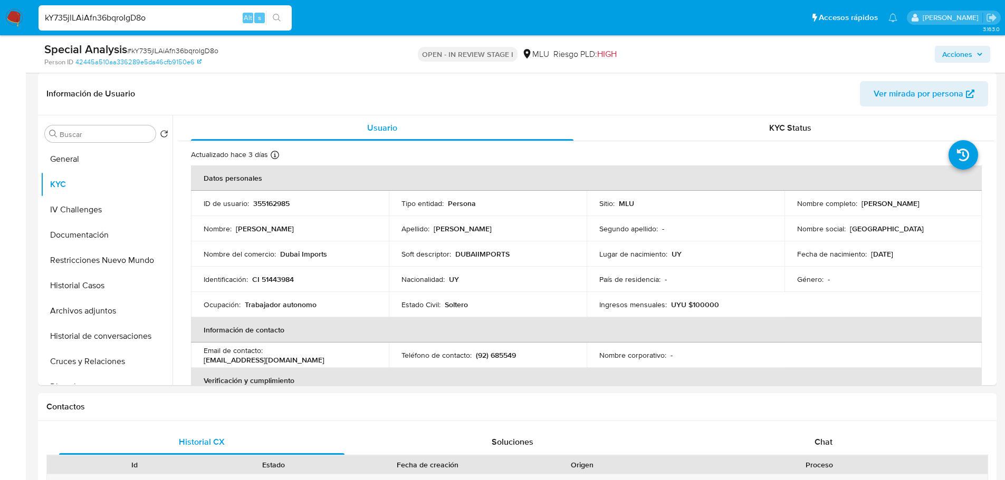
click at [326, 280] on div "Identificación : CI 51443984" at bounding box center [290, 279] width 172 height 9
drag, startPoint x: 279, startPoint y: 249, endPoint x: 342, endPoint y: 246, distance: 62.8
click at [342, 246] on td "Nombre del comercio : Dubai Imports" at bounding box center [290, 254] width 198 height 25
copy p "Dubai Imports"
drag, startPoint x: 267, startPoint y: 354, endPoint x: 353, endPoint y: 353, distance: 85.4
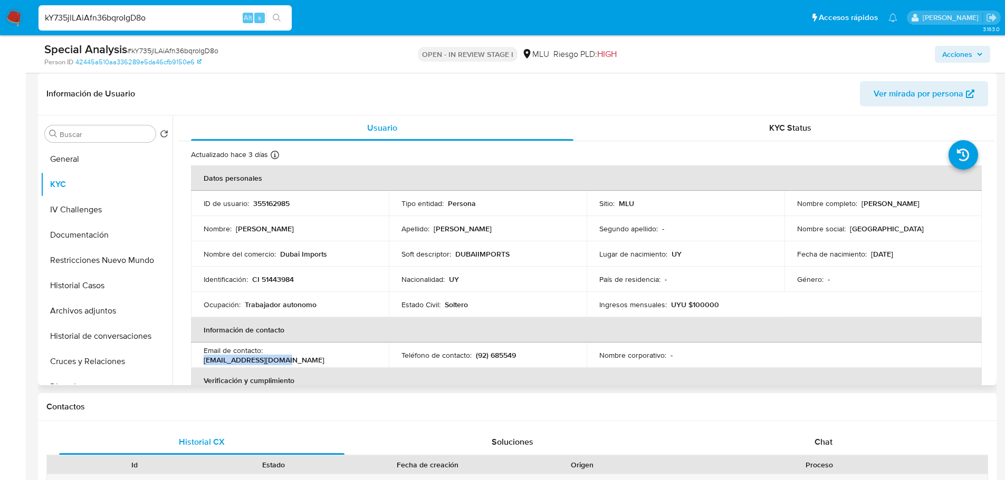
click at [353, 353] on div "Email de contacto : nandokbza41@gmail.com" at bounding box center [290, 355] width 172 height 19
copy p "nandokbza41@gmail.com"
click at [85, 232] on button "Documentación" at bounding box center [102, 235] width 123 height 25
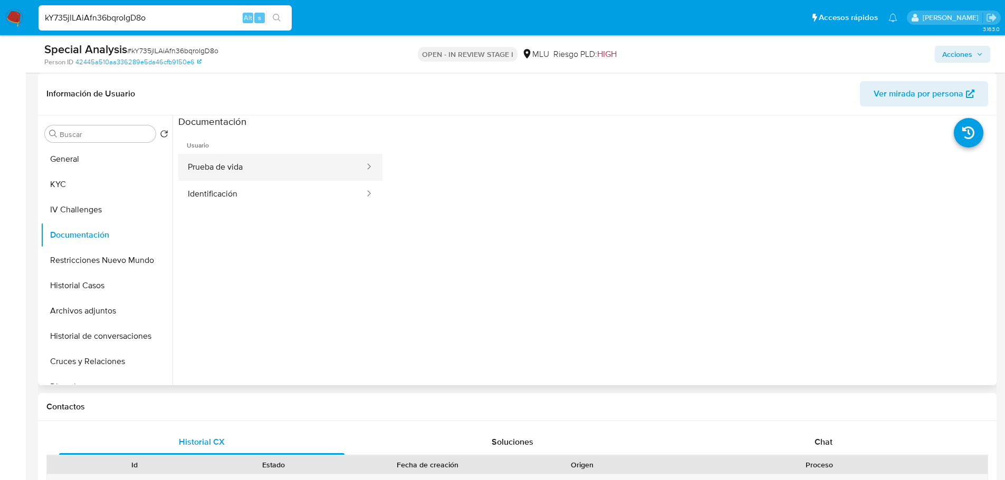
click at [263, 162] on button "Prueba de vida" at bounding box center [271, 167] width 187 height 27
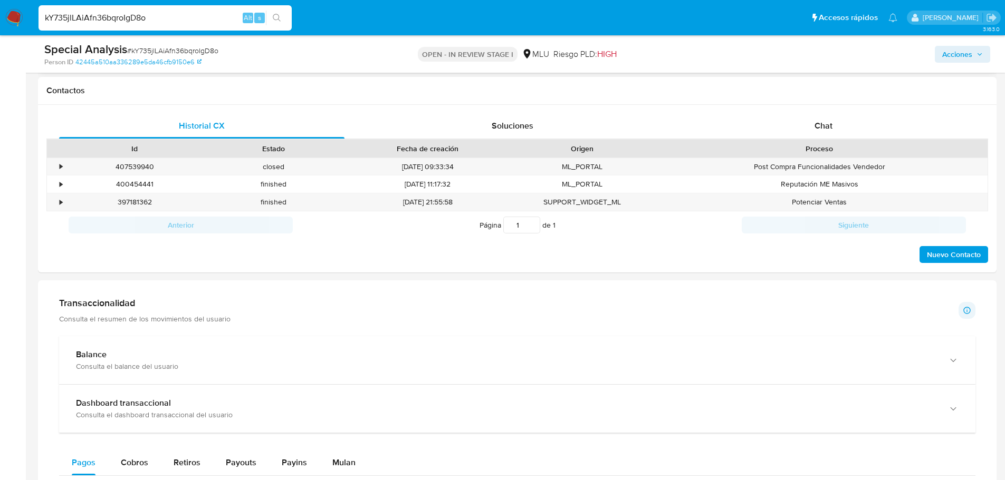
scroll to position [422, 0]
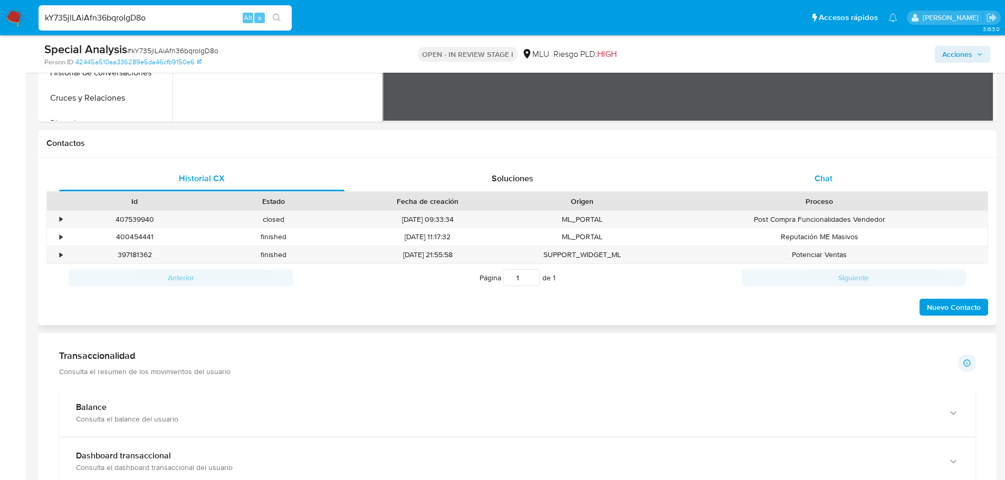
click at [825, 183] on span "Chat" at bounding box center [823, 178] width 18 height 12
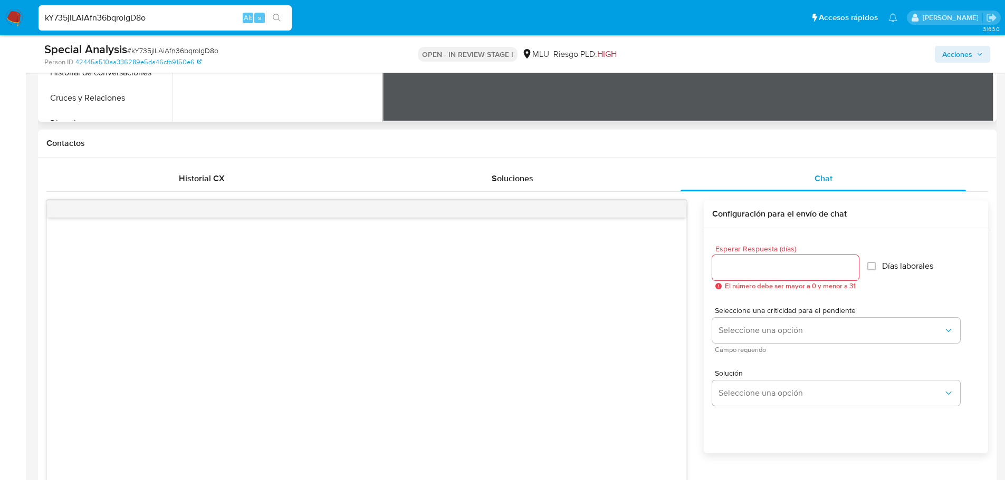
scroll to position [53, 0]
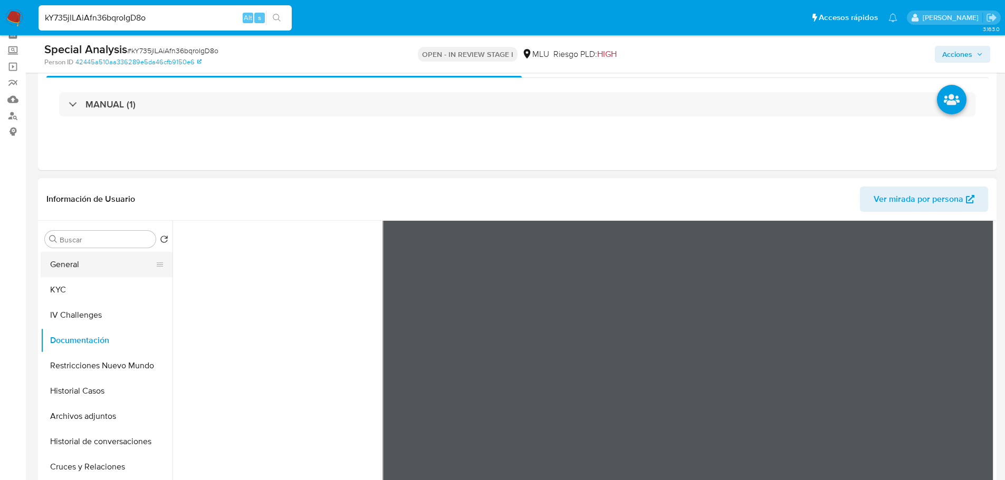
click at [92, 275] on button "General" at bounding box center [102, 264] width 123 height 25
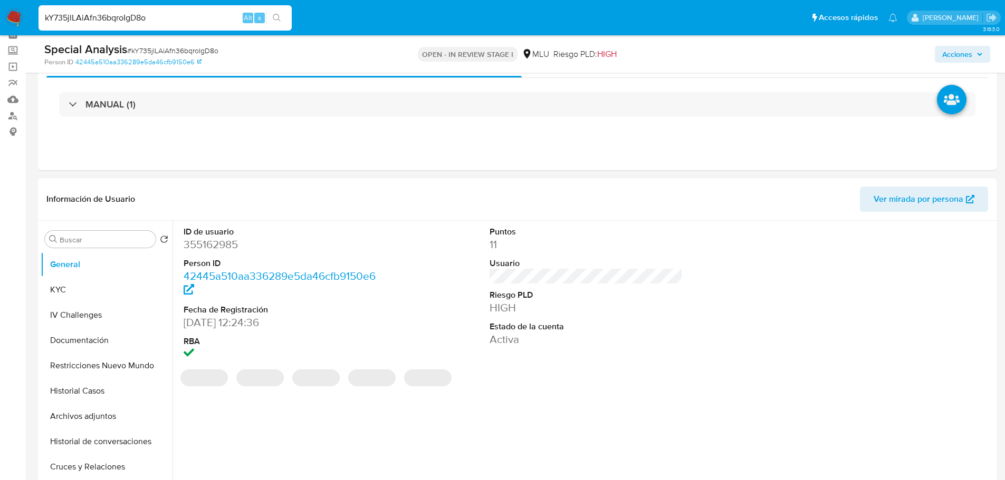
click at [225, 246] on dd "355162985" at bounding box center [281, 244] width 194 height 15
copy dd "355162985"
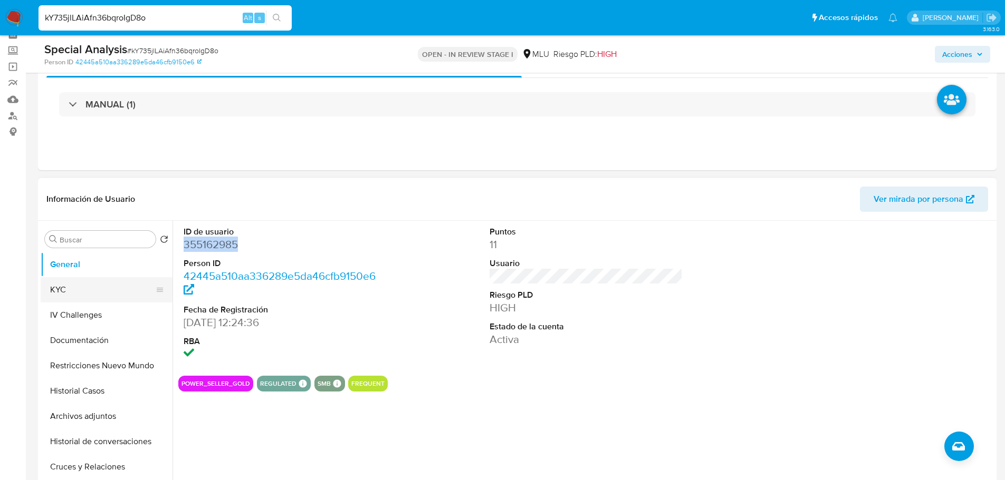
click at [114, 291] on button "KYC" at bounding box center [102, 289] width 123 height 25
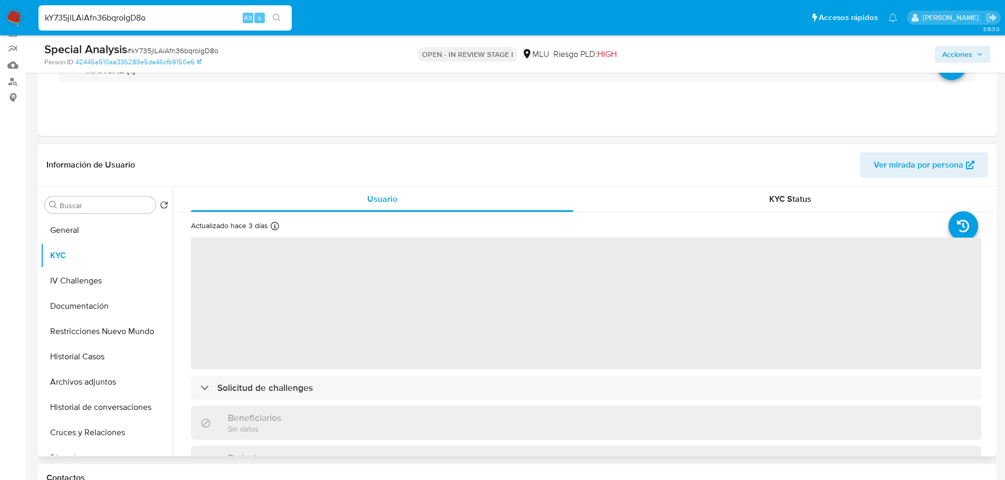
scroll to position [105, 0]
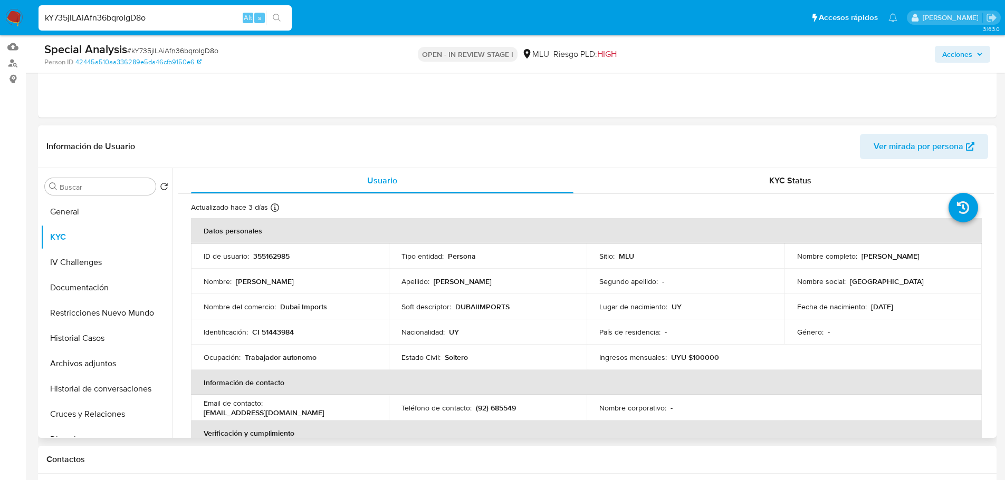
drag, startPoint x: 856, startPoint y: 256, endPoint x: 928, endPoint y: 260, distance: 71.3
click at [950, 255] on div "Nombre completo : Fernando Antunez Varela" at bounding box center [883, 256] width 172 height 9
copy div "Fernando Antunez Varela"
drag, startPoint x: 404, startPoint y: 346, endPoint x: 394, endPoint y: 351, distance: 11.4
click at [404, 347] on td "Estado Civil : Soltero" at bounding box center [488, 357] width 198 height 25
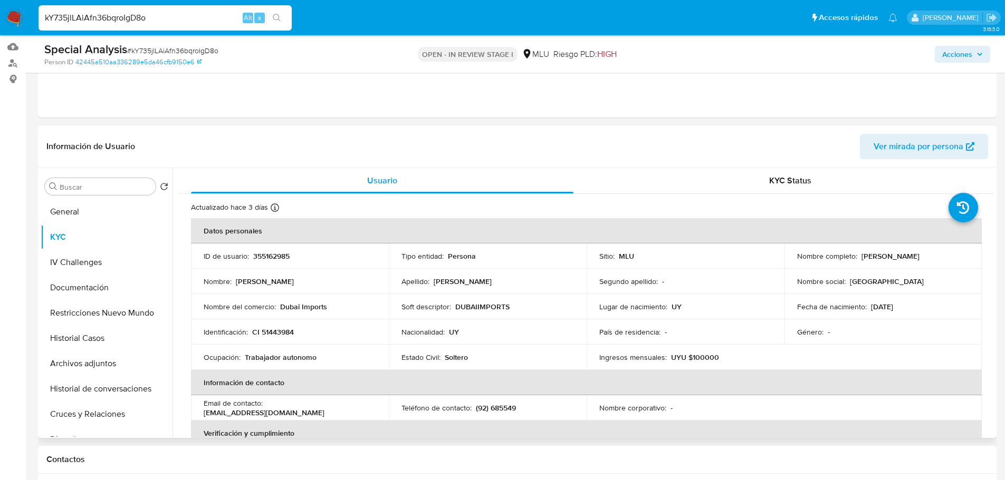
click at [331, 287] on td "Nombre : Fernando" at bounding box center [290, 281] width 198 height 25
click at [425, 325] on td "Nacionalidad : UY" at bounding box center [488, 332] width 198 height 25
click at [505, 303] on p "DUBAIIMPORTS" at bounding box center [482, 306] width 54 height 9
click at [365, 323] on td "Identificación : CI 51443984" at bounding box center [290, 332] width 198 height 25
click at [363, 304] on div "Nombre del comercio : Dubai Imports" at bounding box center [290, 306] width 172 height 9
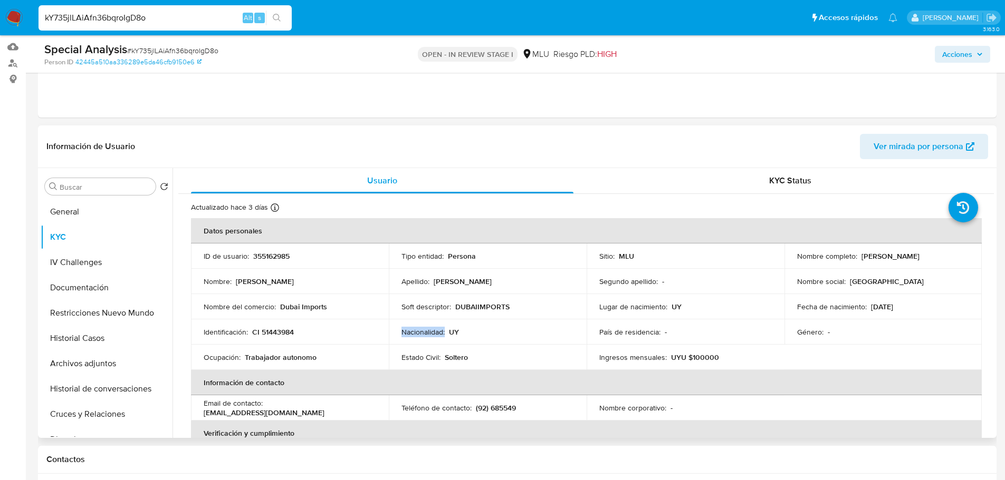
click at [401, 344] on td "Nacionalidad : UY" at bounding box center [488, 332] width 198 height 25
click at [386, 320] on td "Identificación : CI 51443984" at bounding box center [290, 332] width 198 height 25
click at [506, 411] on p "(92) 685549" at bounding box center [496, 407] width 40 height 9
click at [507, 411] on p "(92) 685549" at bounding box center [496, 407] width 40 height 9
drag, startPoint x: 507, startPoint y: 411, endPoint x: 498, endPoint y: 408, distance: 8.8
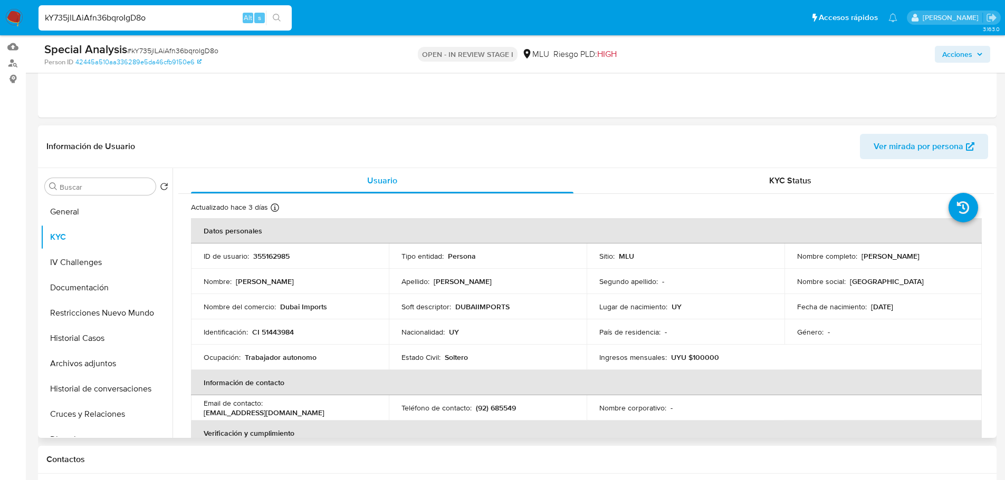
click at [497, 408] on p "(92) 685549" at bounding box center [496, 407] width 40 height 9
click at [497, 407] on p "(92) 685549" at bounding box center [496, 407] width 40 height 9
click at [498, 407] on p "(92) 685549" at bounding box center [496, 407] width 40 height 9
click at [491, 352] on td "Estado Civil : Soltero" at bounding box center [488, 357] width 198 height 25
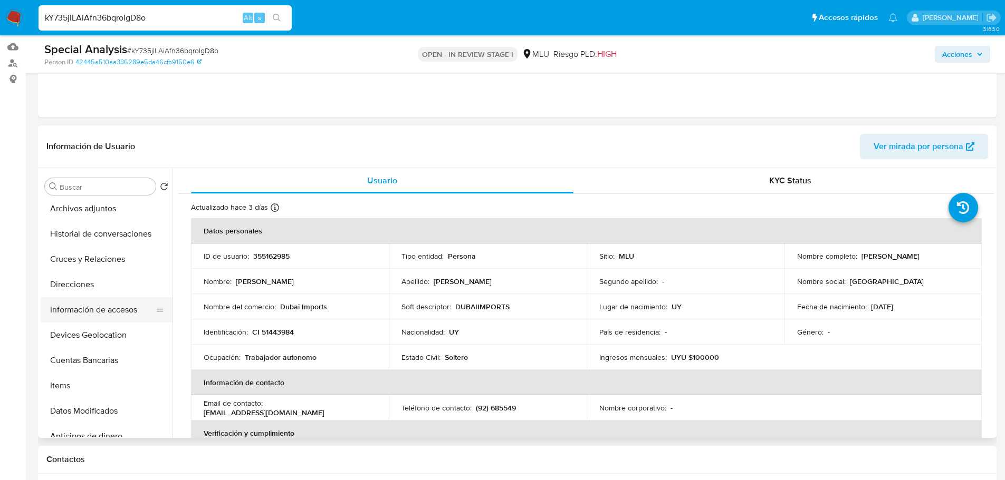
scroll to position [158, 0]
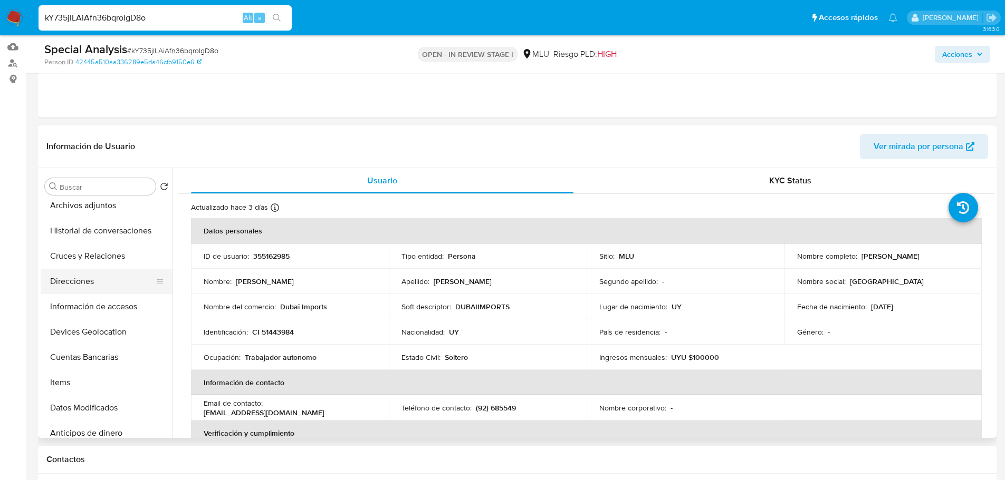
click at [92, 285] on button "Direcciones" at bounding box center [102, 281] width 123 height 25
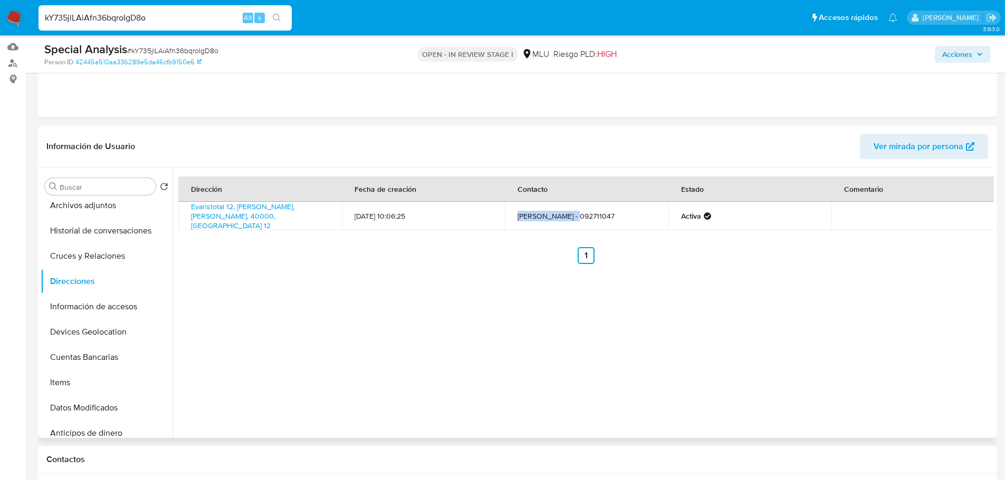
drag, startPoint x: 513, startPoint y: 215, endPoint x: 575, endPoint y: 217, distance: 62.3
click at [575, 217] on td "Fernando Antúnez - 092711047" at bounding box center [586, 216] width 163 height 28
click at [592, 217] on td "Fernando Antúnez - 092711047" at bounding box center [586, 216] width 163 height 28
click at [593, 217] on td "Fernando Antúnez - 092711047" at bounding box center [586, 216] width 163 height 28
click at [399, 304] on div "Dirección Fecha de creación Contacto Estado Comentario Evaristotal 12, Rivera, …" at bounding box center [582, 303] width 821 height 270
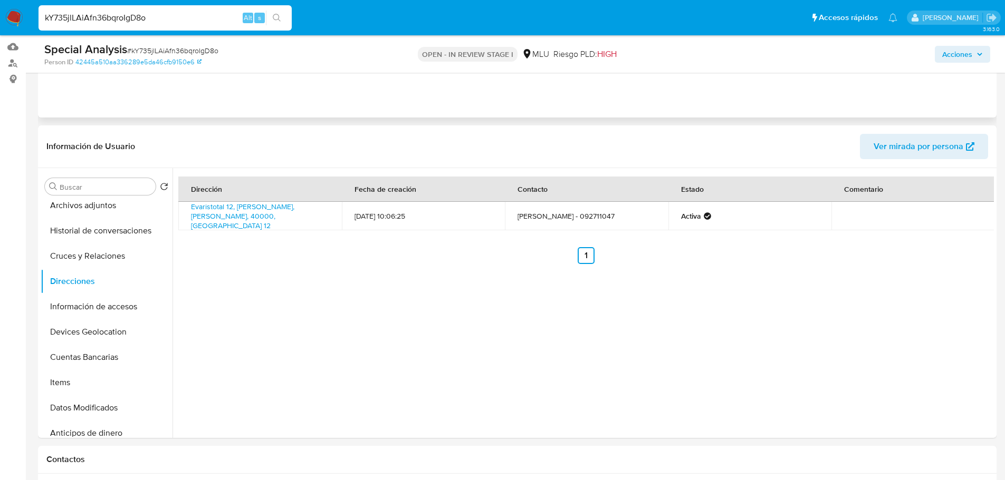
click at [376, 94] on div "Eventos ( 1 ) Acciones MANUAL (1)" at bounding box center [517, 54] width 958 height 127
click at [369, 146] on header "Información de Usuario Ver mirada por persona" at bounding box center [516, 146] width 941 height 25
click at [545, 315] on div "Dirección Fecha de creación Contacto Estado Comentario Evaristotal 12, Rivera, …" at bounding box center [582, 303] width 821 height 270
click at [494, 292] on div "Dirección Fecha de creación Contacto Estado Comentario Evaristotal 12, Rivera, …" at bounding box center [582, 303] width 821 height 270
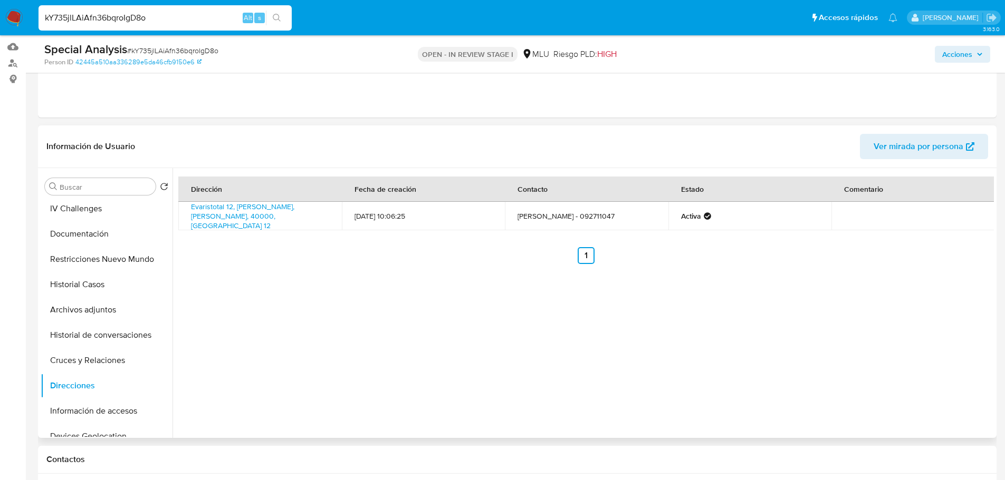
scroll to position [0, 0]
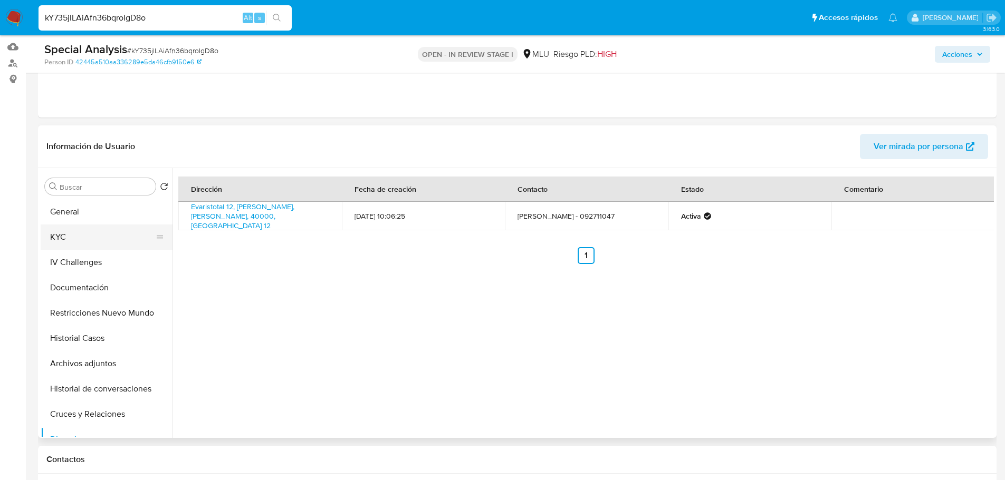
click at [84, 228] on button "KYC" at bounding box center [102, 237] width 123 height 25
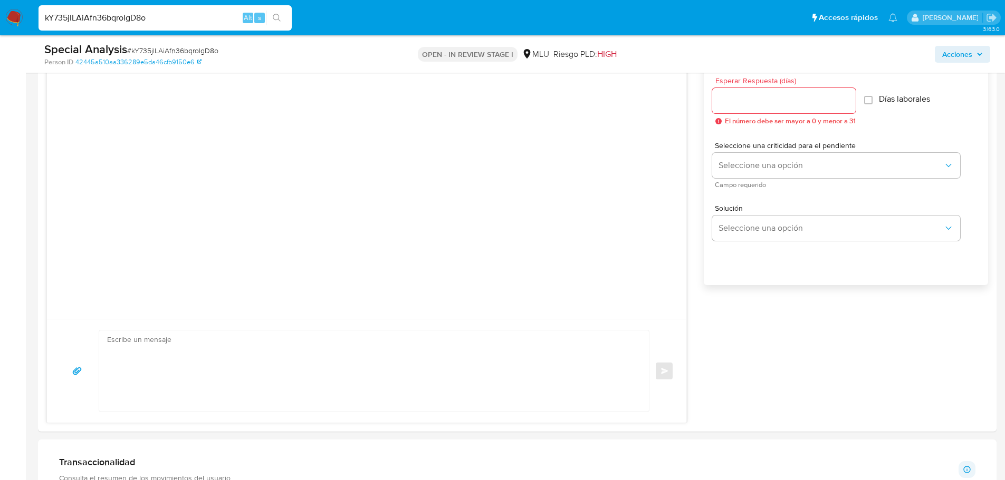
scroll to position [738, 0]
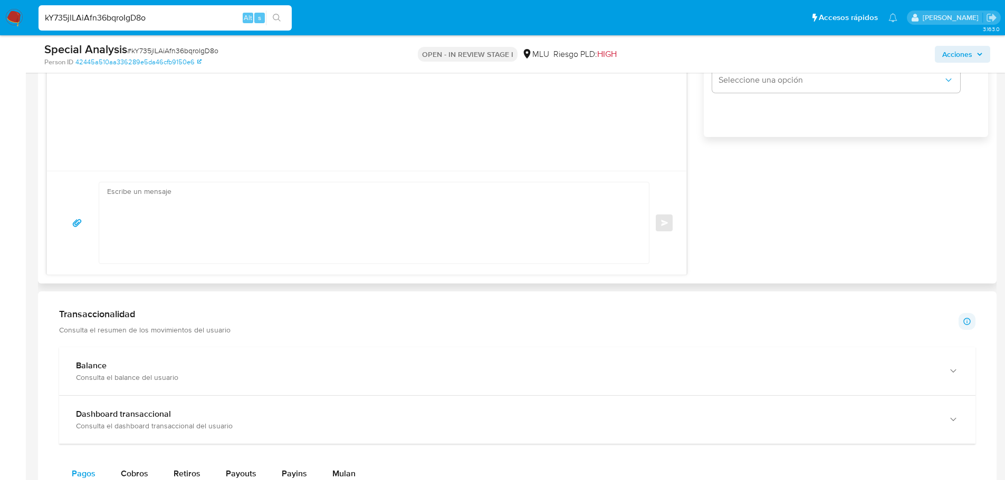
click at [384, 235] on textarea at bounding box center [371, 222] width 528 height 81
paste textarea "Hola, XXX. Te contactamos ya que necesitamos verificar algunos datos. Por este …"
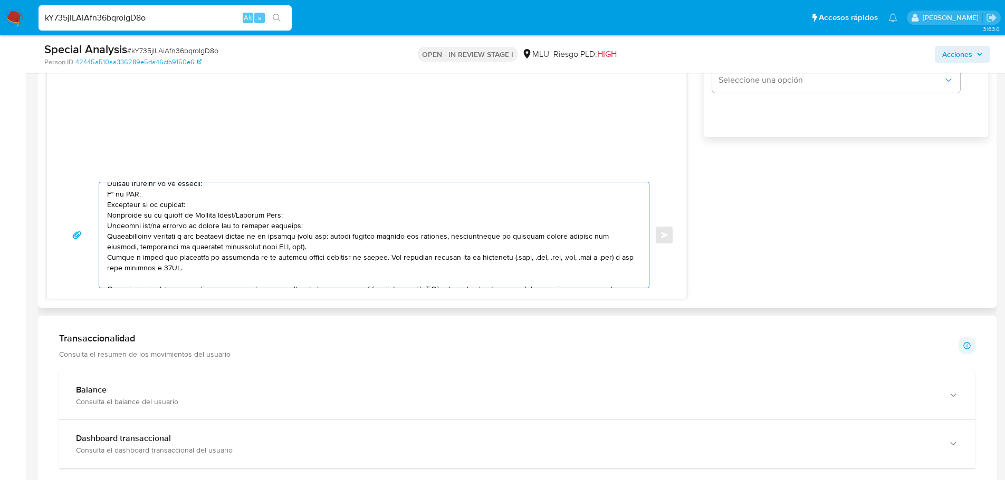
scroll to position [0, 0]
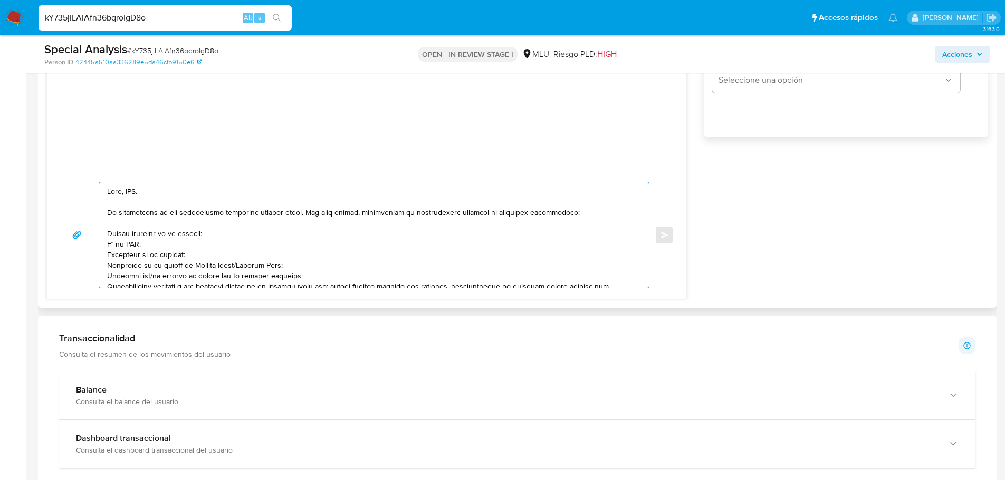
click at [128, 197] on textarea at bounding box center [371, 234] width 528 height 105
click at [129, 191] on div "Enviar" at bounding box center [366, 235] width 639 height 128
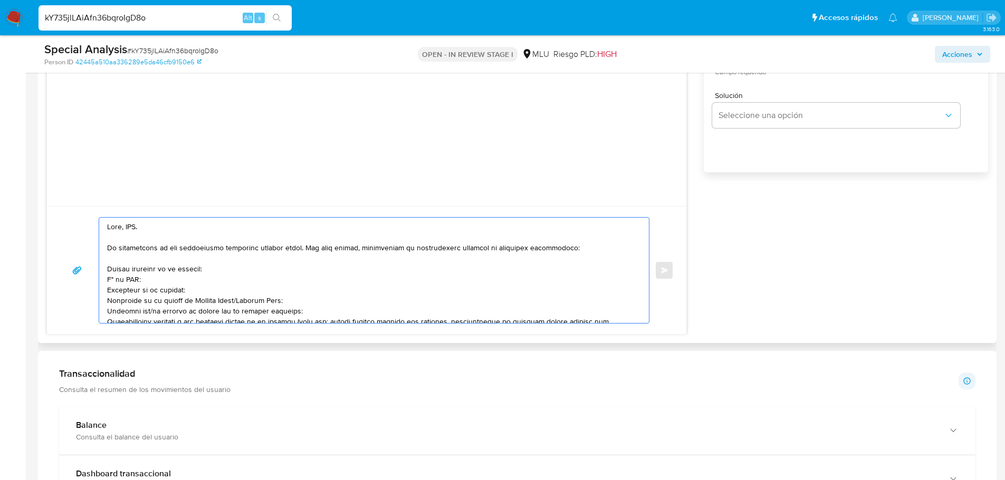
scroll to position [685, 0]
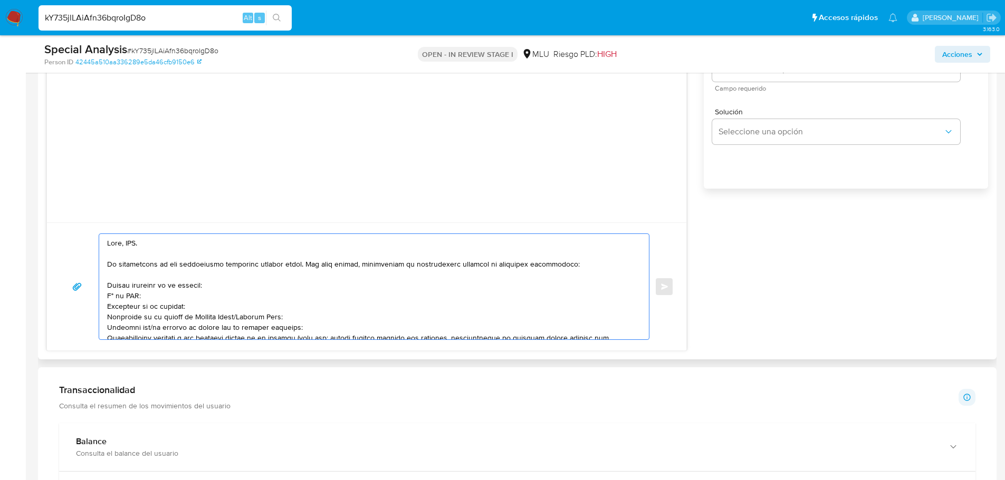
click at [129, 191] on div at bounding box center [366, 87] width 639 height 269
click at [133, 247] on textarea at bounding box center [371, 287] width 528 height 105
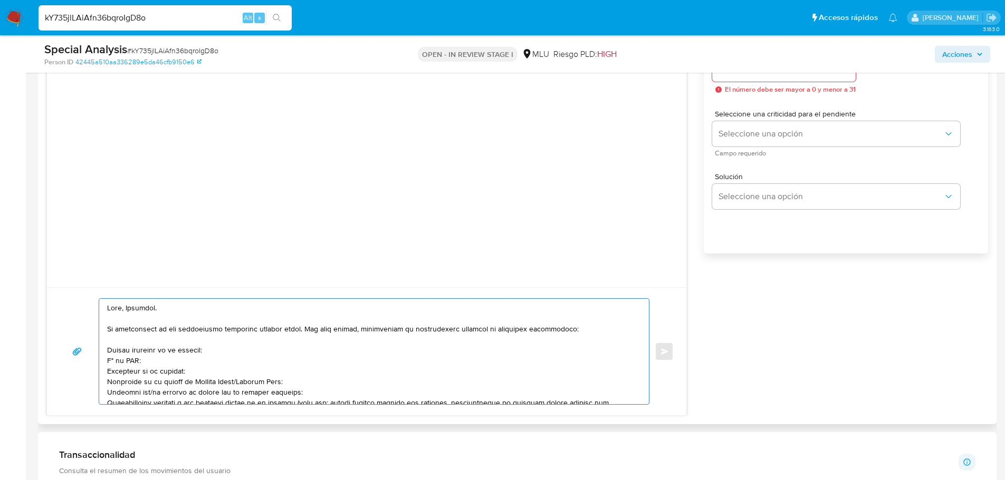
scroll to position [633, 0]
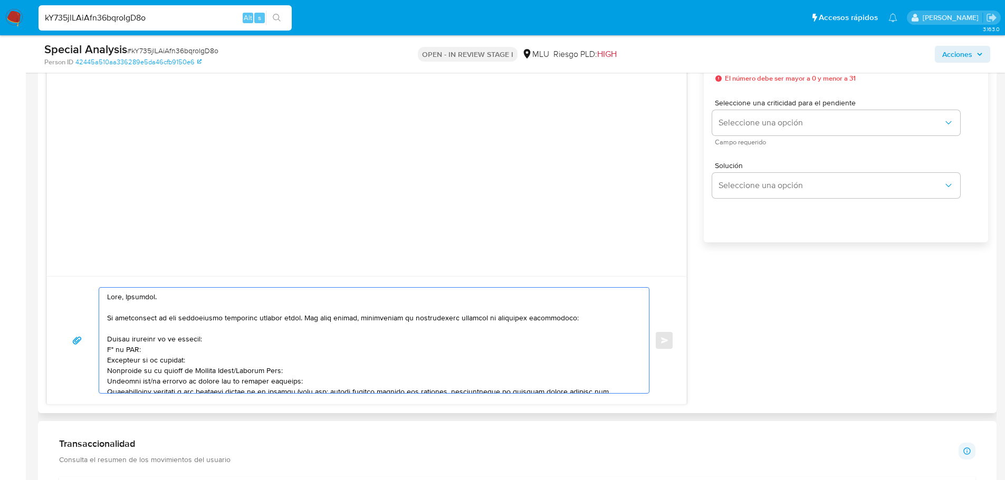
click at [109, 336] on textarea at bounding box center [371, 340] width 528 height 105
click at [108, 351] on textarea at bounding box center [371, 340] width 528 height 105
drag, startPoint x: 195, startPoint y: 361, endPoint x: 108, endPoint y: 362, distance: 87.0
click at [108, 362] on textarea at bounding box center [371, 340] width 528 height 105
drag, startPoint x: 291, startPoint y: 374, endPoint x: 100, endPoint y: 360, distance: 192.0
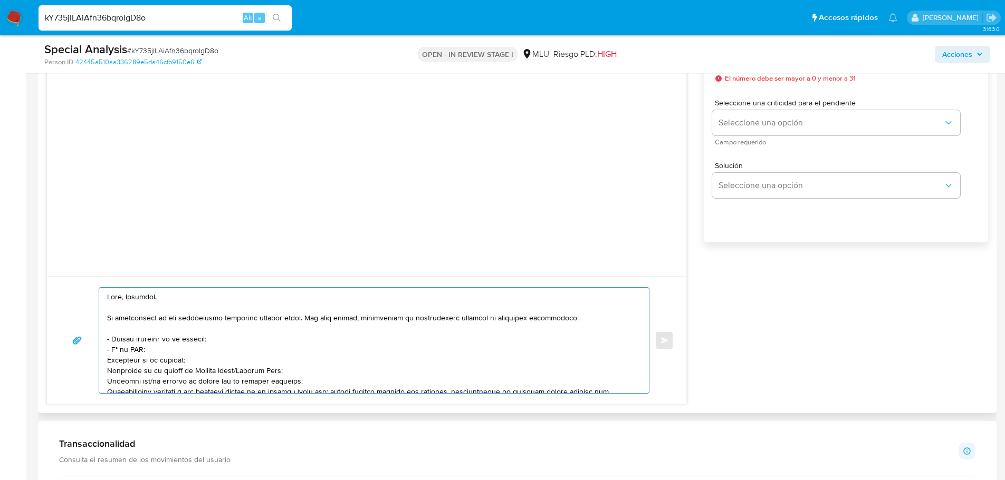
click at [100, 360] on div at bounding box center [371, 340] width 544 height 105
click at [158, 359] on textarea at bounding box center [371, 340] width 528 height 105
click at [295, 358] on textarea at bounding box center [371, 340] width 528 height 105
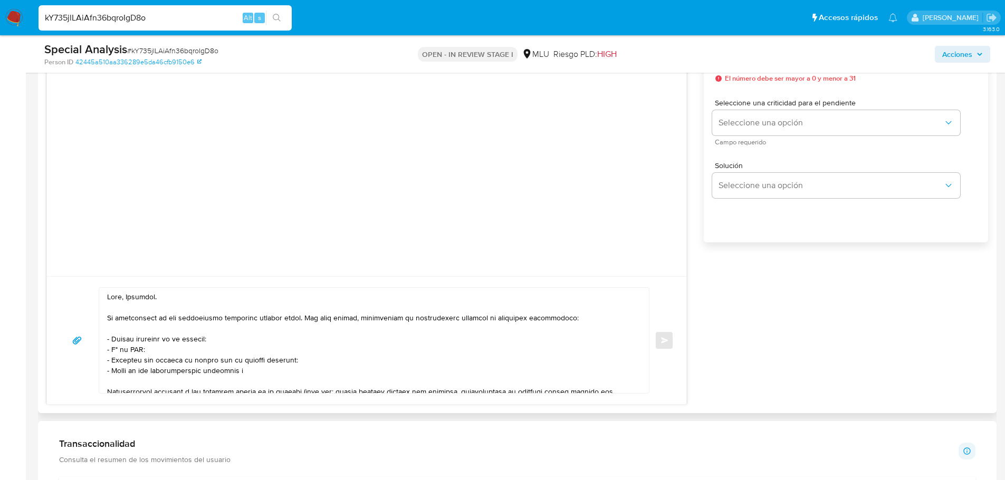
click at [282, 371] on textarea at bounding box center [371, 340] width 528 height 105
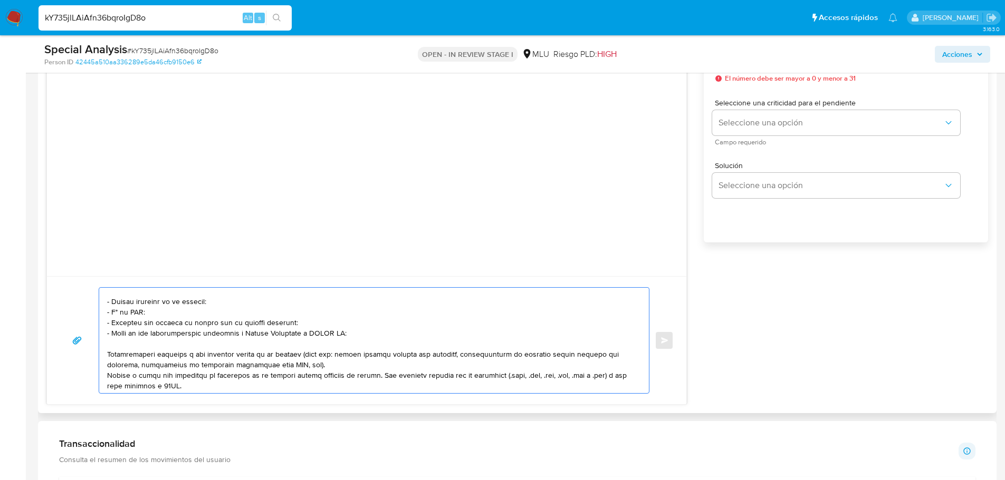
scroll to position [53, 0]
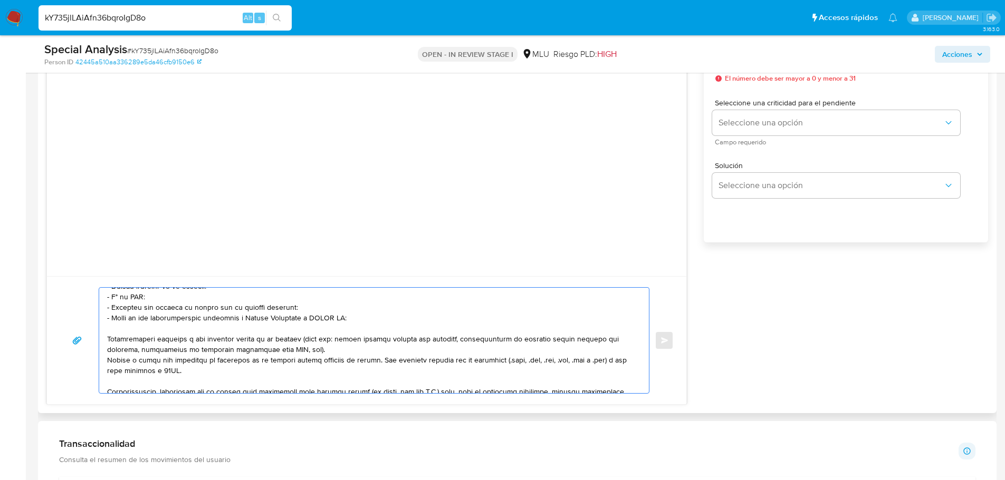
click at [109, 337] on textarea at bounding box center [371, 340] width 528 height 105
click at [118, 363] on textarea at bounding box center [371, 340] width 528 height 105
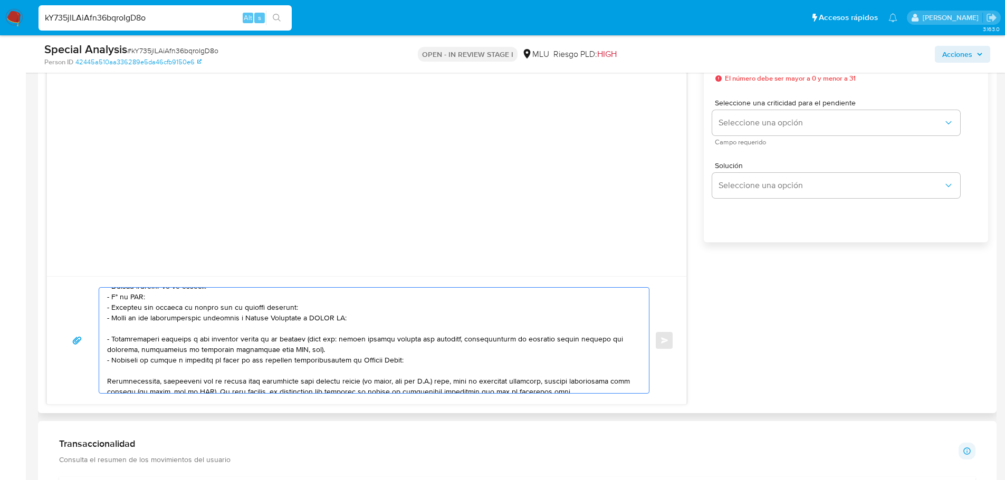
scroll to position [74, 0]
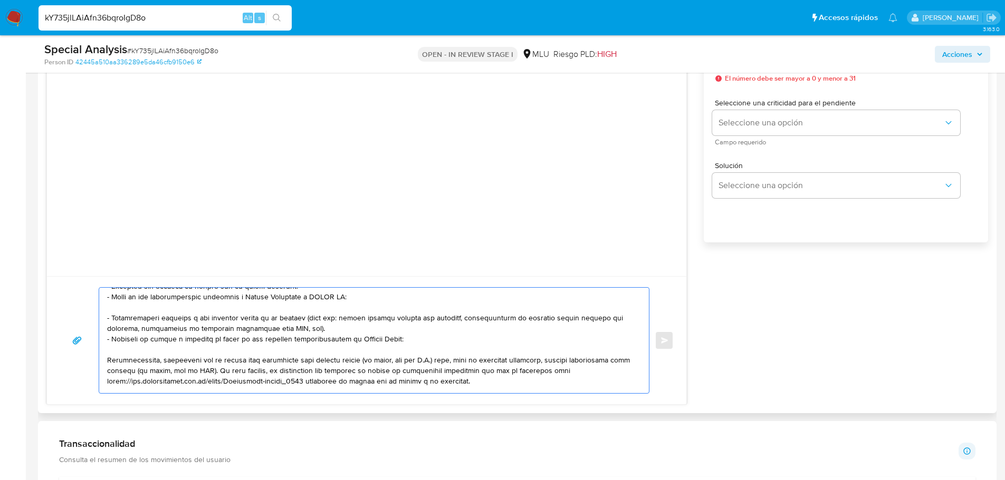
click at [359, 365] on textarea at bounding box center [371, 340] width 528 height 105
click at [355, 329] on textarea "Hola, Fernando. Te contactamos ya que necesitamos verificar algunos datos. Por …" at bounding box center [371, 340] width 528 height 105
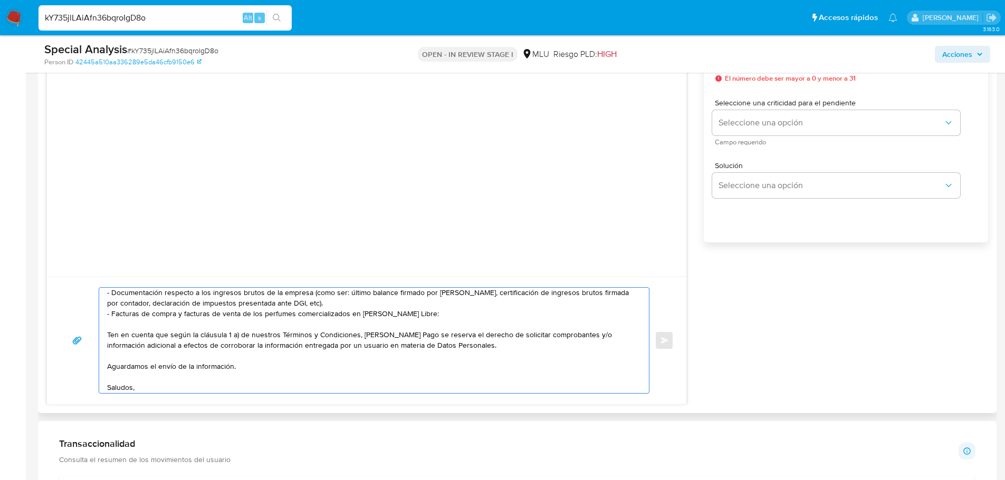
scroll to position [113, 0]
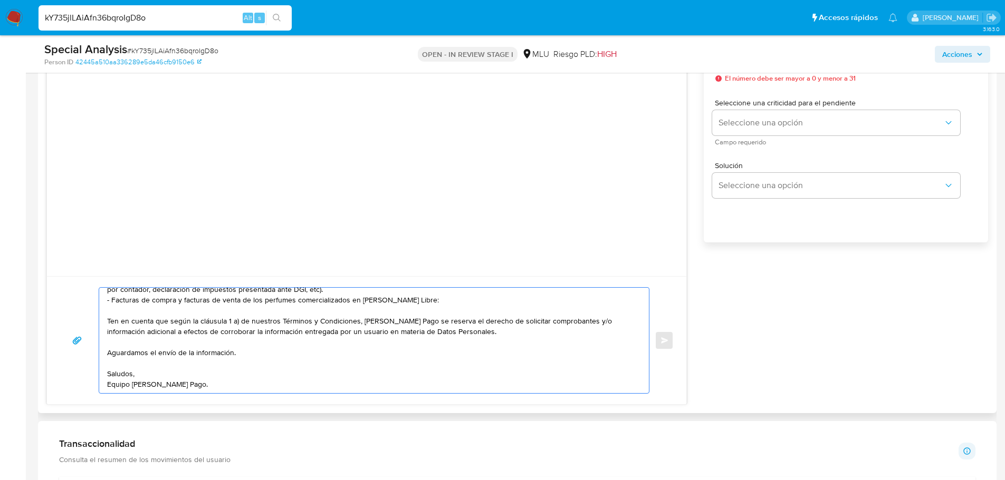
click at [282, 354] on textarea "Hola, Fernando. Te contactamos ya que necesitamos verificar algunos datos. Por …" at bounding box center [371, 340] width 528 height 105
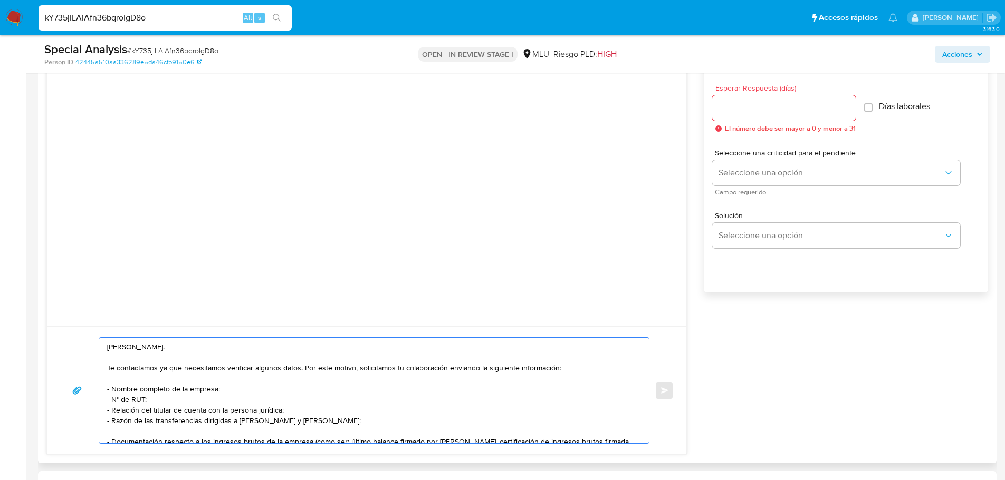
scroll to position [527, 0]
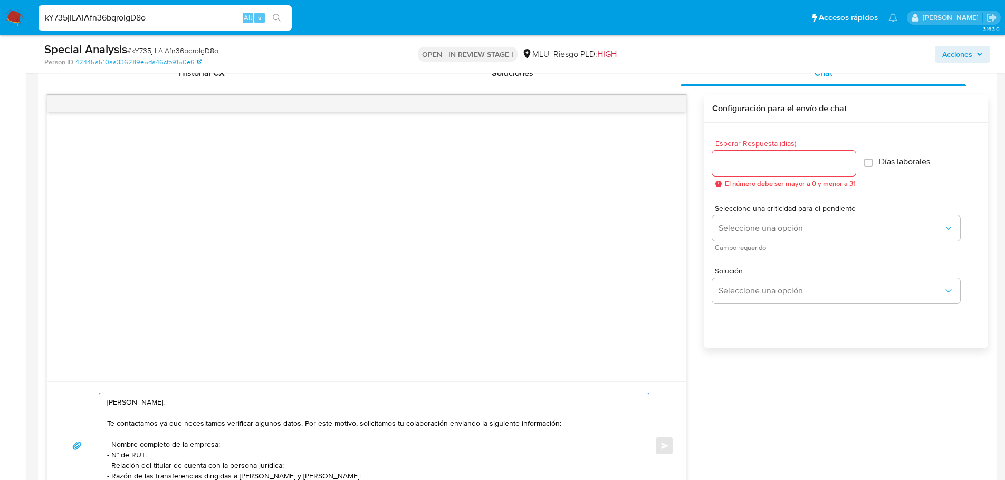
type textarea "Hola, Fernando. Te contactamos ya que necesitamos verificar algunos datos. Por …"
click at [735, 162] on input "Esperar Respuesta (días)" at bounding box center [783, 164] width 143 height 14
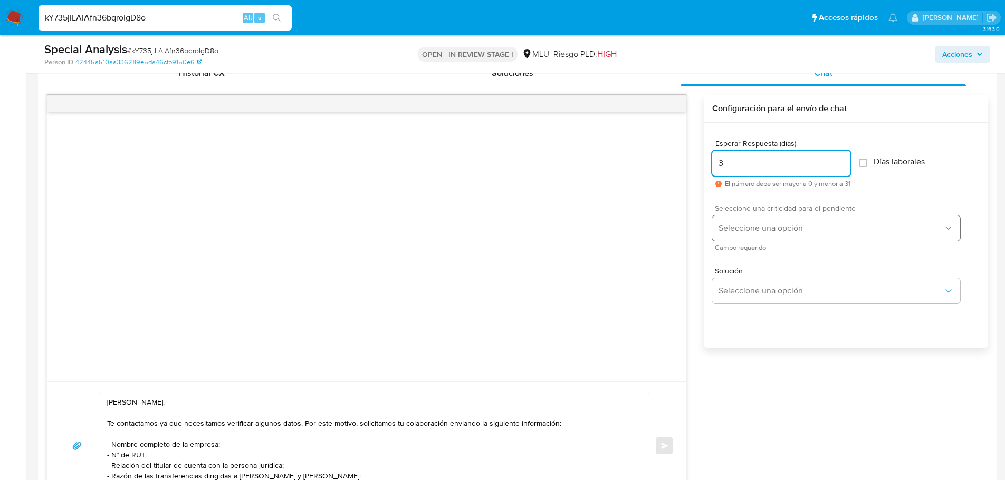
type input "3"
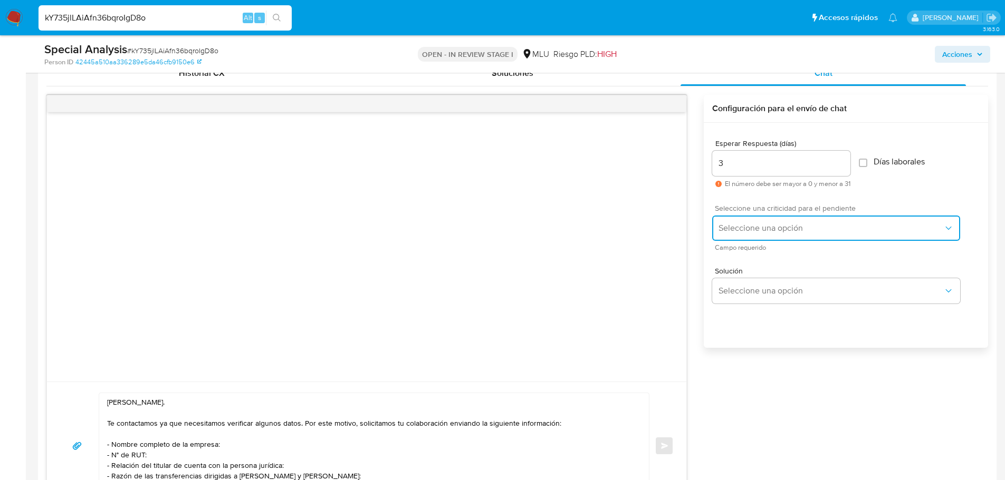
click at [746, 230] on span "Seleccione una opción" at bounding box center [830, 228] width 225 height 11
click at [745, 230] on div "LOW" at bounding box center [833, 229] width 231 height 21
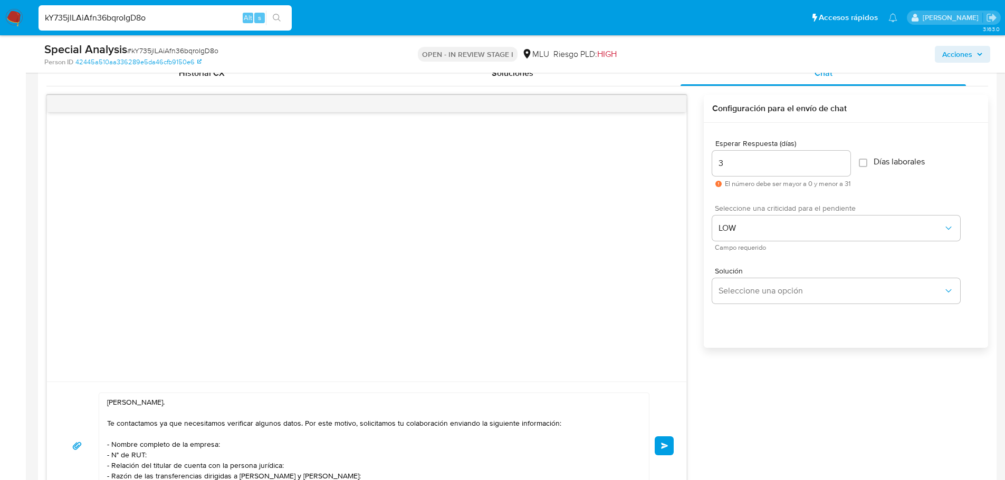
click at [666, 444] on span "Enviar" at bounding box center [664, 446] width 7 height 6
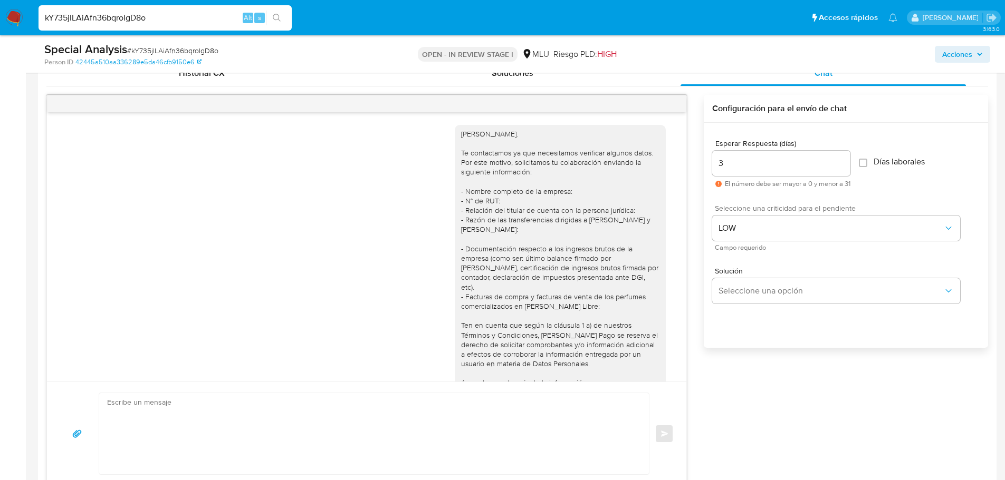
scroll to position [50, 0]
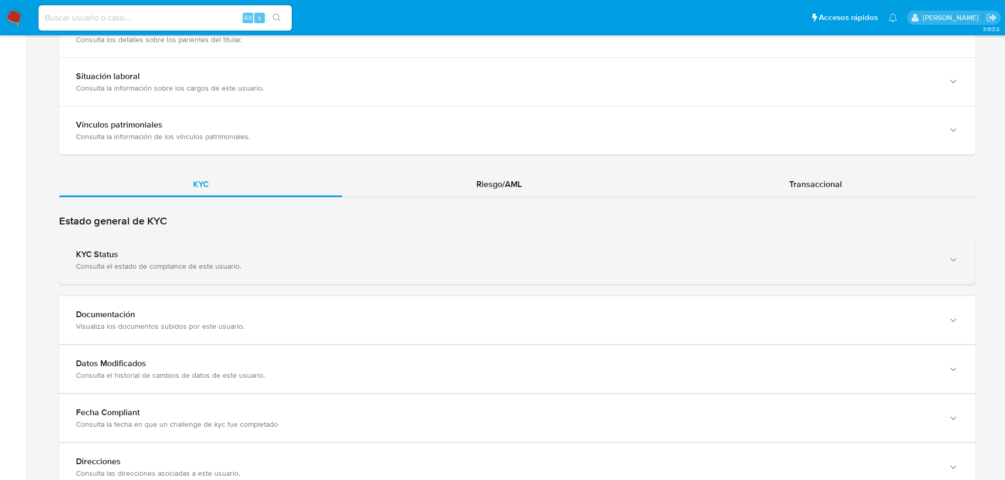
click at [253, 278] on div "KYC Status Consulta el estado de compliance de este usuario." at bounding box center [517, 260] width 916 height 48
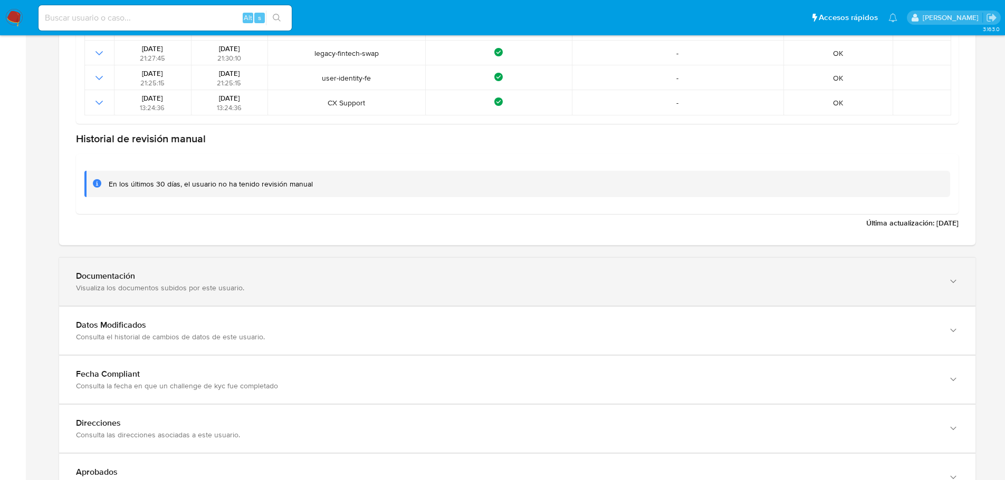
click at [253, 291] on div "Visualiza los documentos subidos por este usuario." at bounding box center [506, 287] width 861 height 9
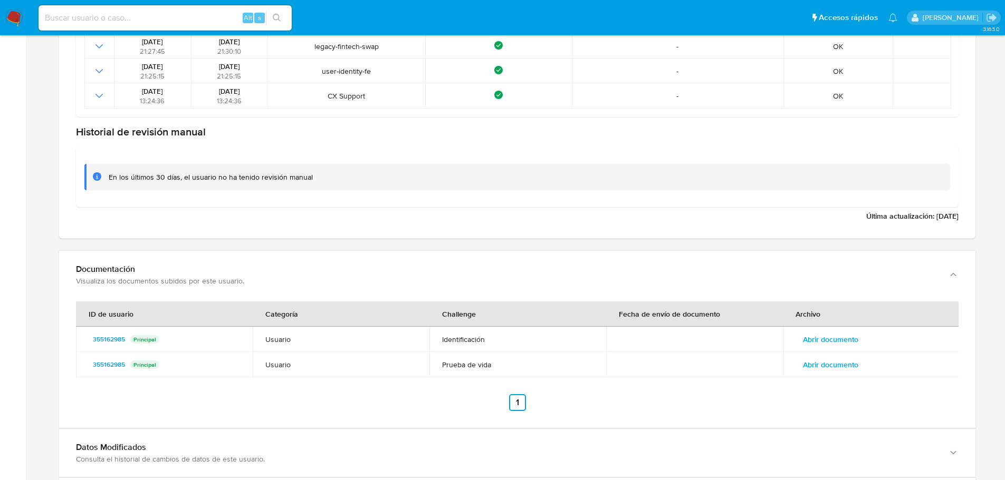
scroll to position [1371, 0]
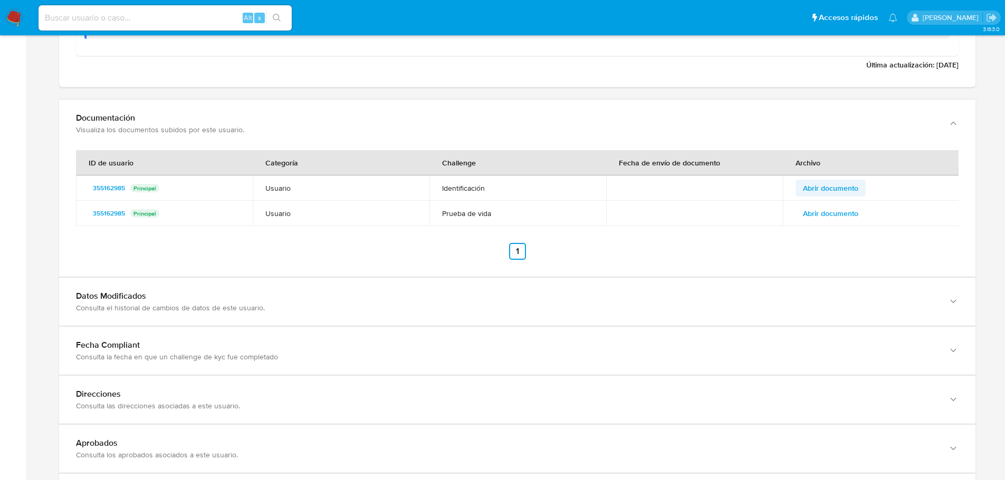
click at [850, 190] on span "Abrir documento" at bounding box center [830, 188] width 55 height 15
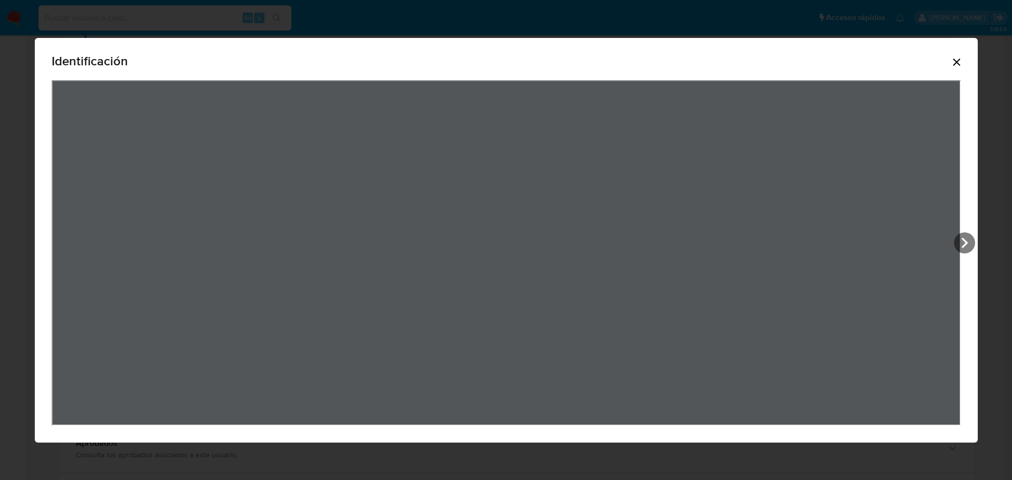
click at [959, 64] on icon "Cerrar" at bounding box center [956, 62] width 7 height 7
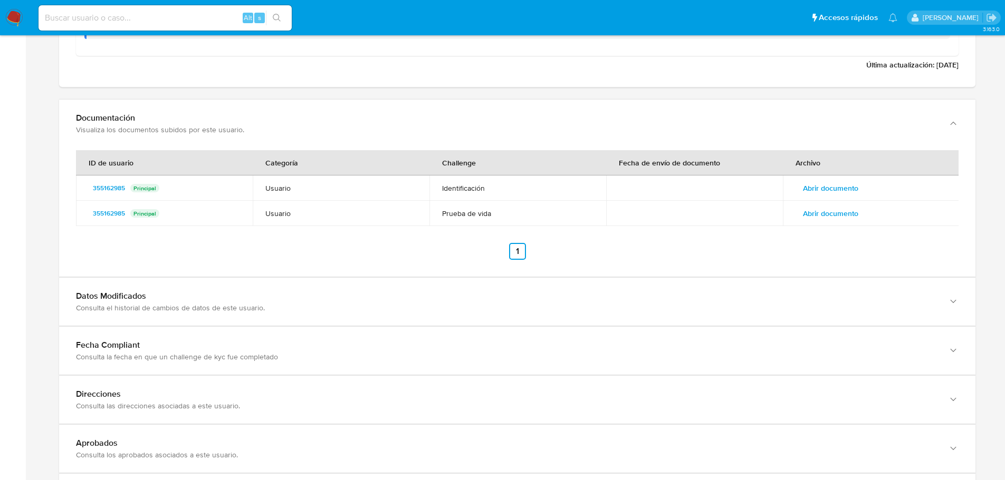
click at [842, 217] on span "Abrir documento" at bounding box center [830, 213] width 55 height 15
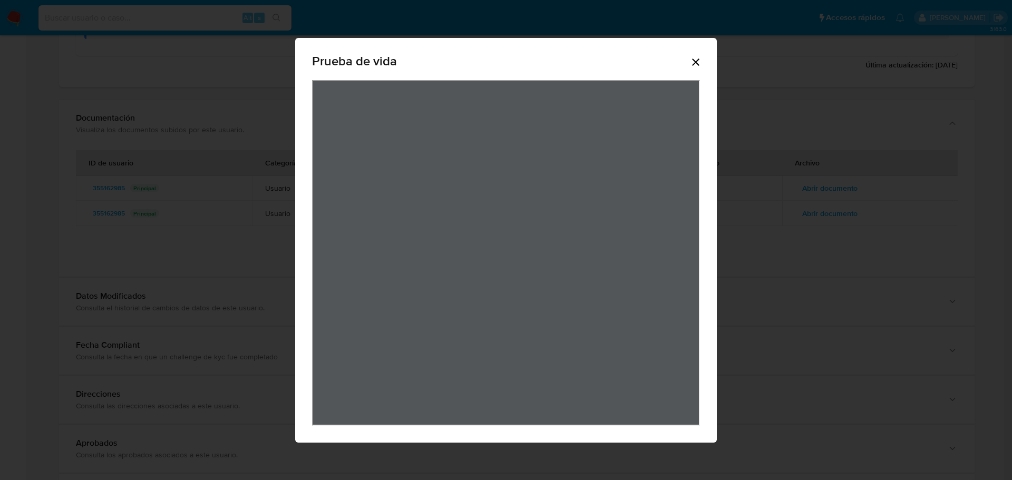
click at [699, 62] on icon "Cerrar" at bounding box center [696, 62] width 13 height 13
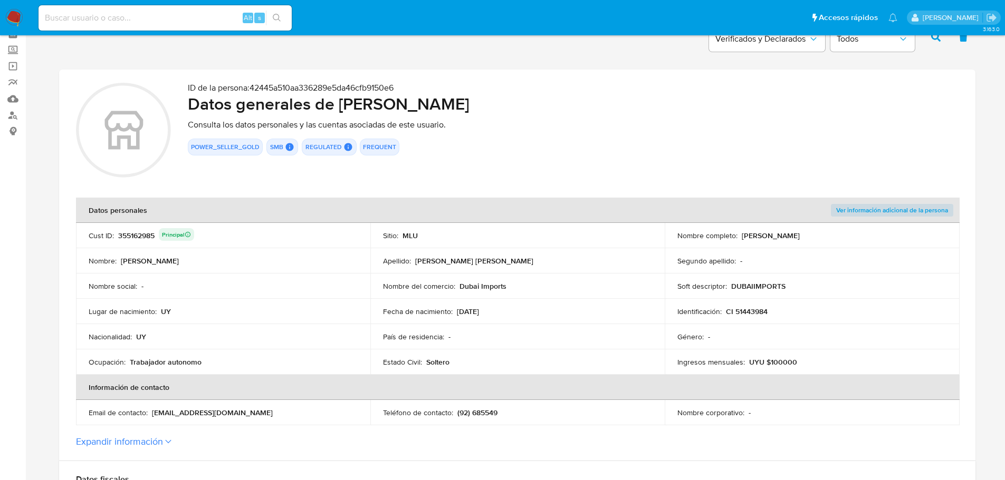
scroll to position [53, 0]
click at [186, 18] on input at bounding box center [164, 18] width 253 height 14
paste input "1985977484"
type input "1985977484"
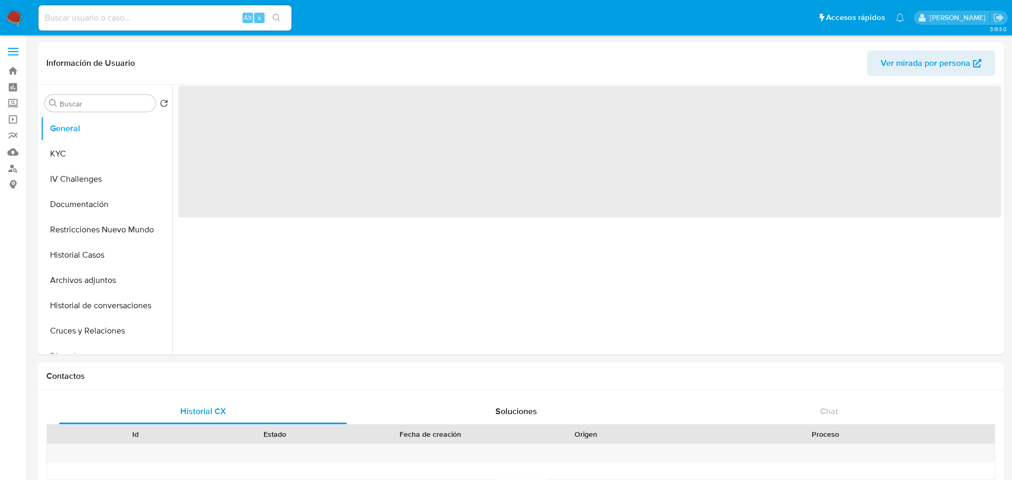
select select "10"
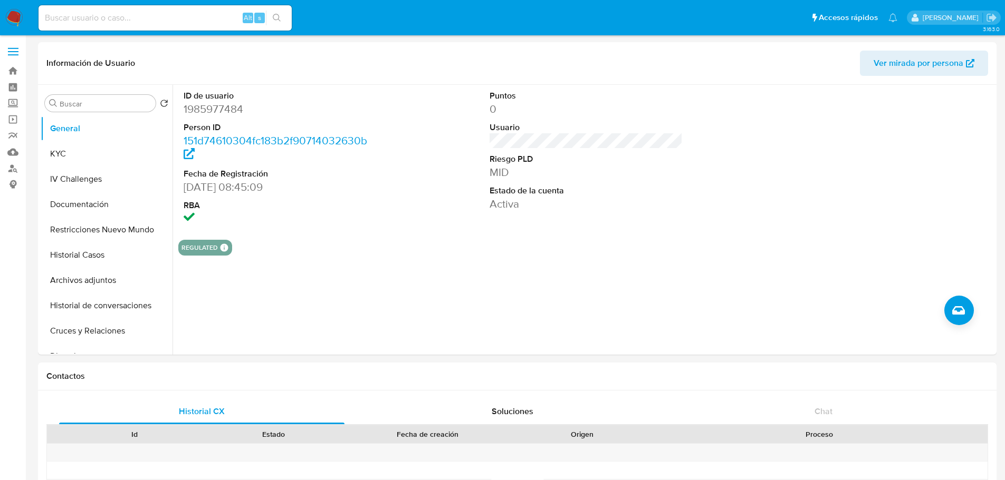
click at [180, 14] on input at bounding box center [164, 18] width 253 height 14
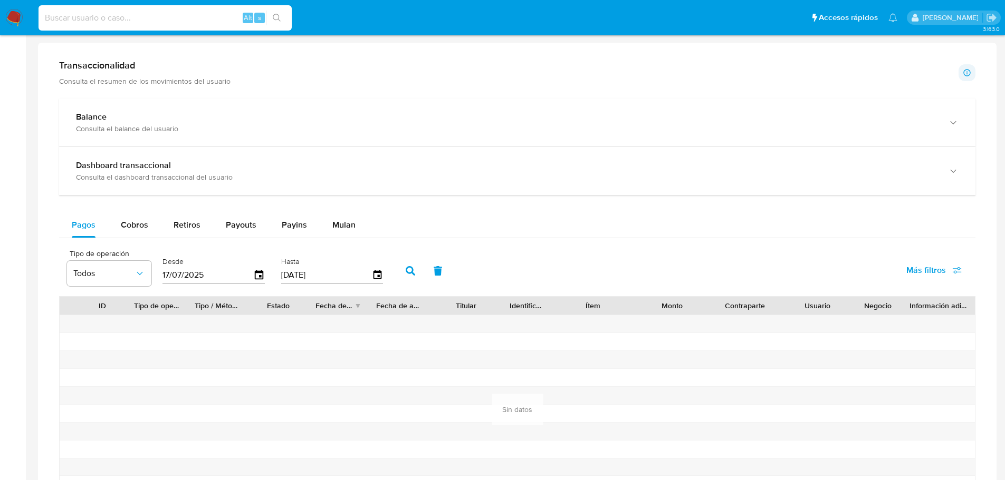
scroll to position [633, 0]
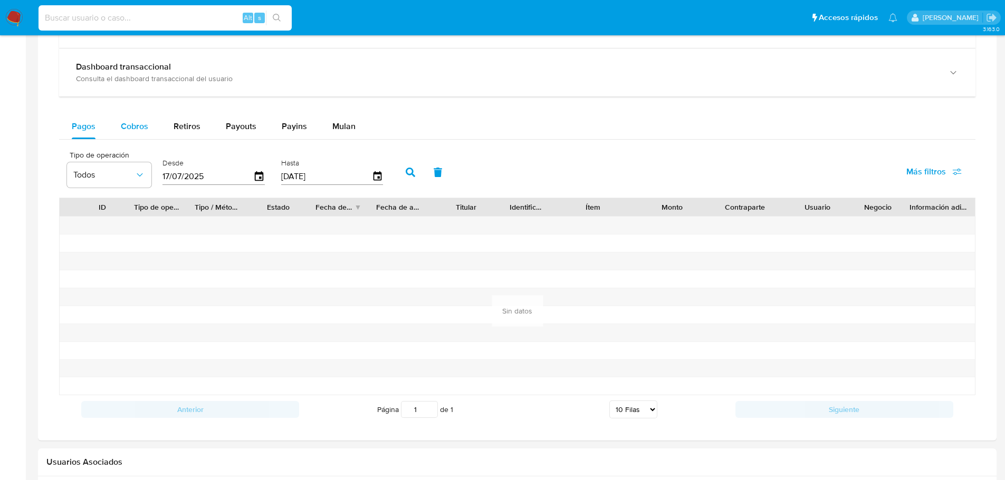
click at [133, 132] on span "Cobros" at bounding box center [134, 126] width 27 height 12
select select "10"
click at [172, 22] on input at bounding box center [164, 18] width 253 height 14
paste input "121588341"
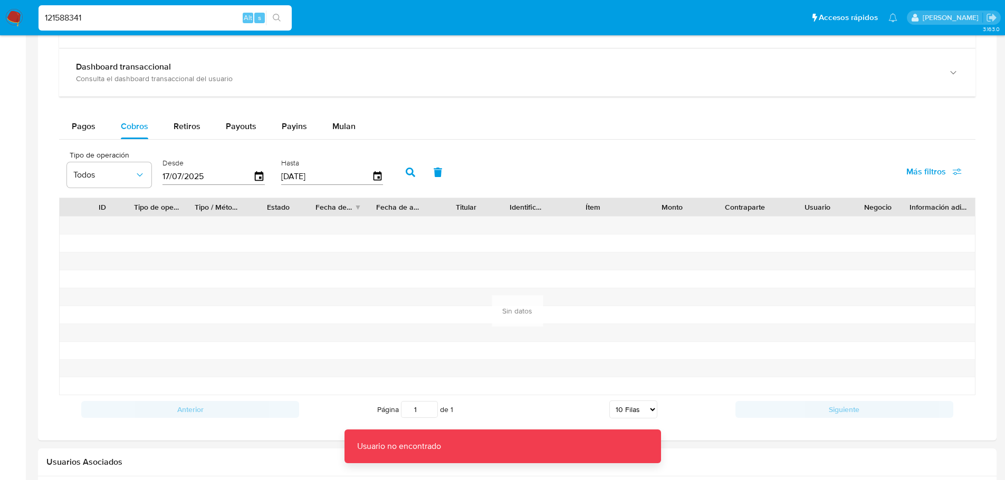
click at [197, 17] on input "121588341" at bounding box center [164, 18] width 253 height 14
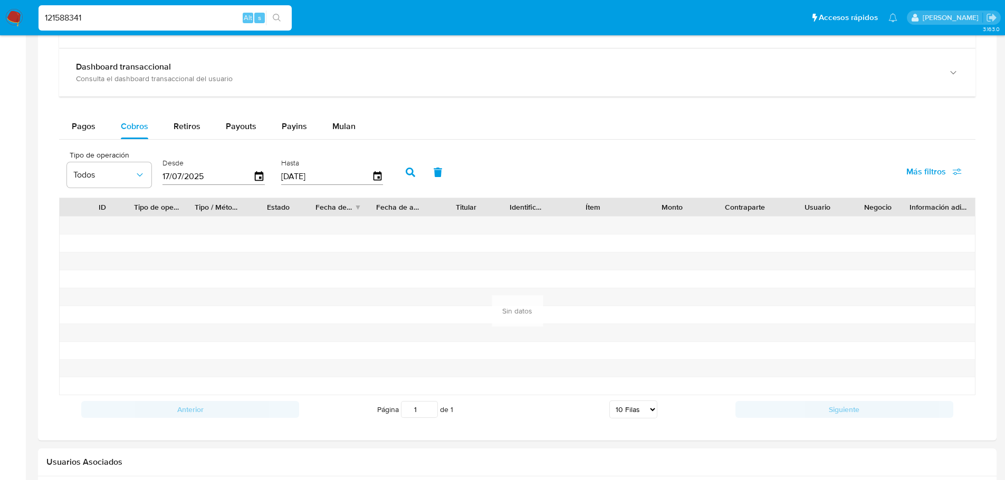
type input "121588341"
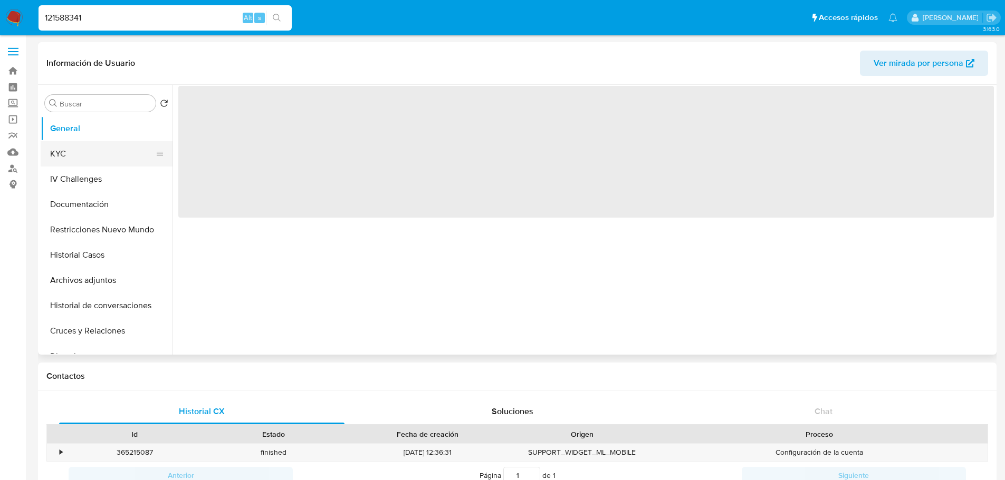
select select "10"
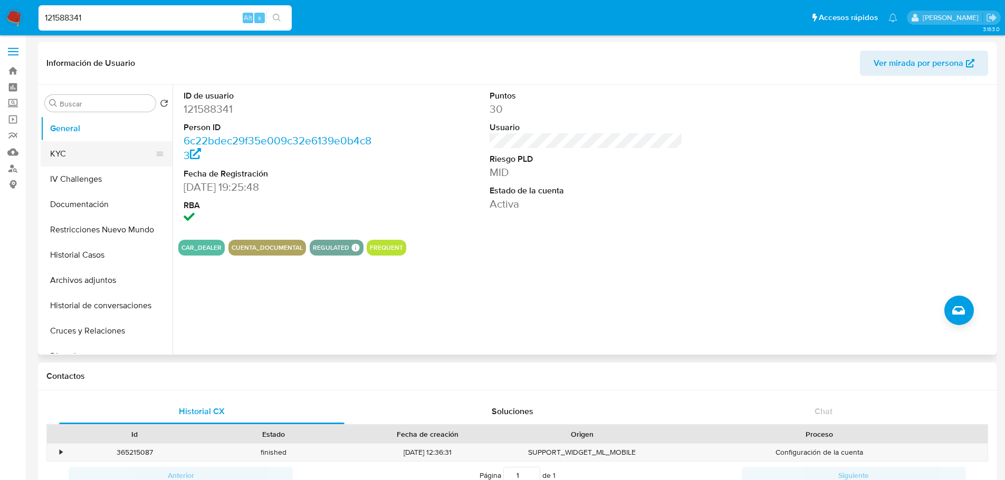
click at [95, 148] on button "KYC" at bounding box center [102, 153] width 123 height 25
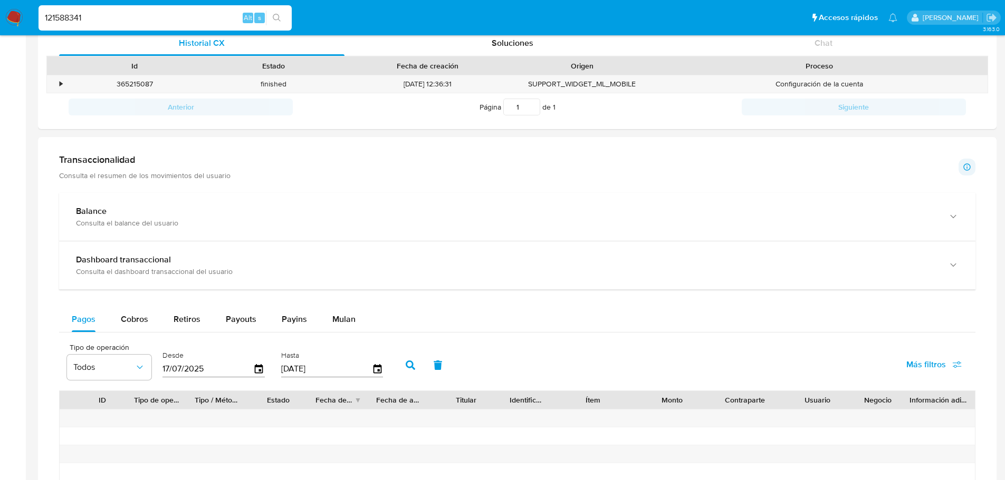
scroll to position [527, 0]
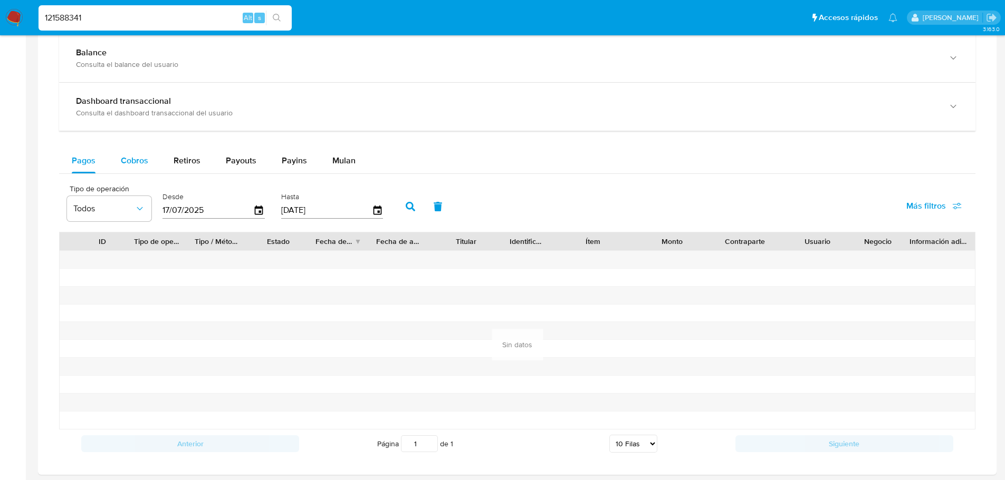
click at [118, 171] on button "Cobros" at bounding box center [134, 160] width 53 height 25
select select "10"
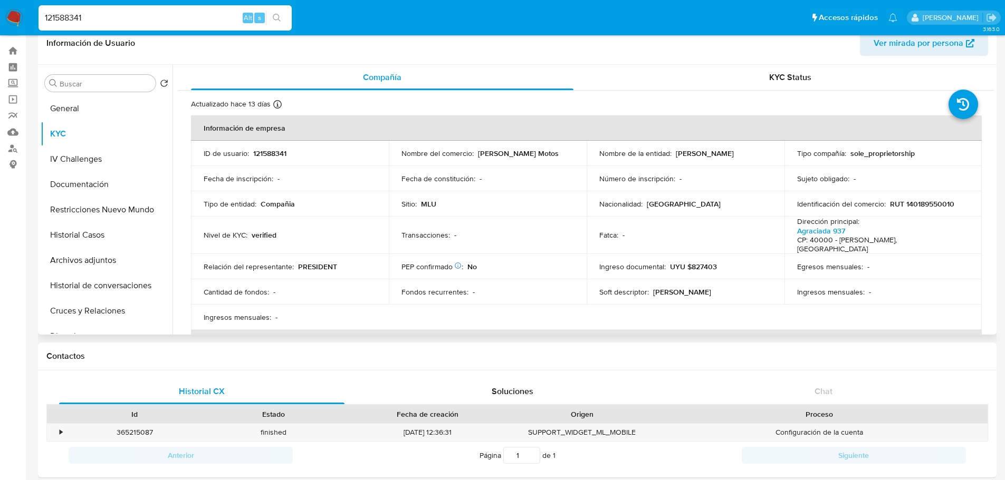
scroll to position [0, 0]
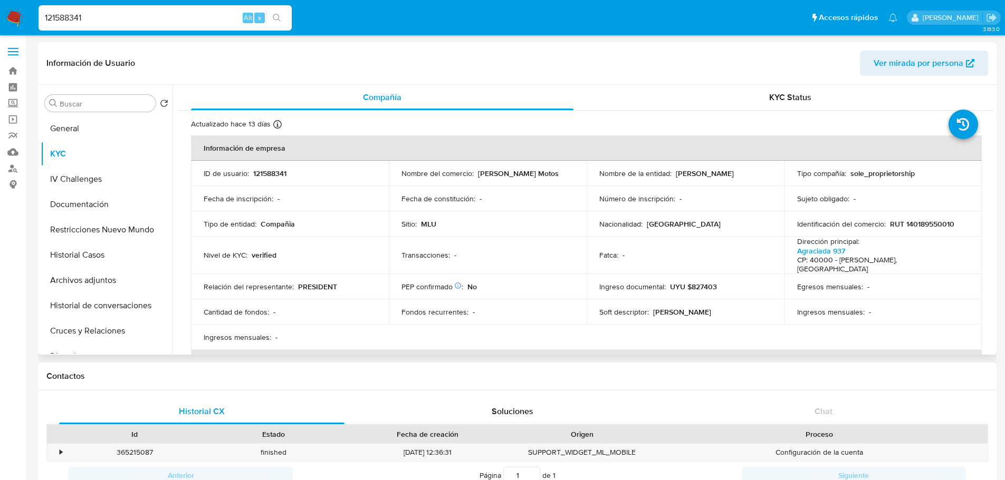
drag, startPoint x: 596, startPoint y: 176, endPoint x: 744, endPoint y: 180, distance: 147.7
click at [744, 180] on td "Nombre de la entidad : WALTER GUSTAVO BARCELLOS MONTEJO" at bounding box center [685, 173] width 198 height 25
click at [100, 202] on button "Documentación" at bounding box center [102, 204] width 123 height 25
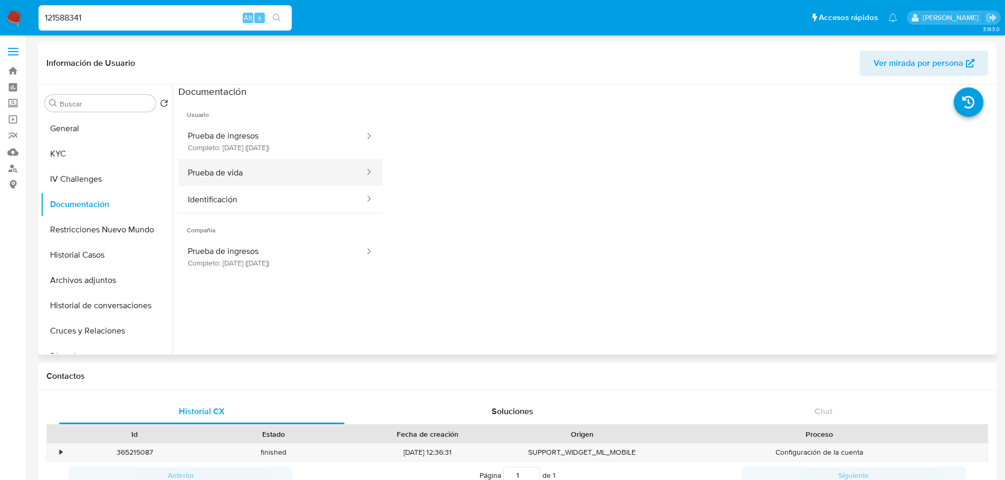
click at [266, 177] on button "Prueba de vida" at bounding box center [271, 172] width 187 height 27
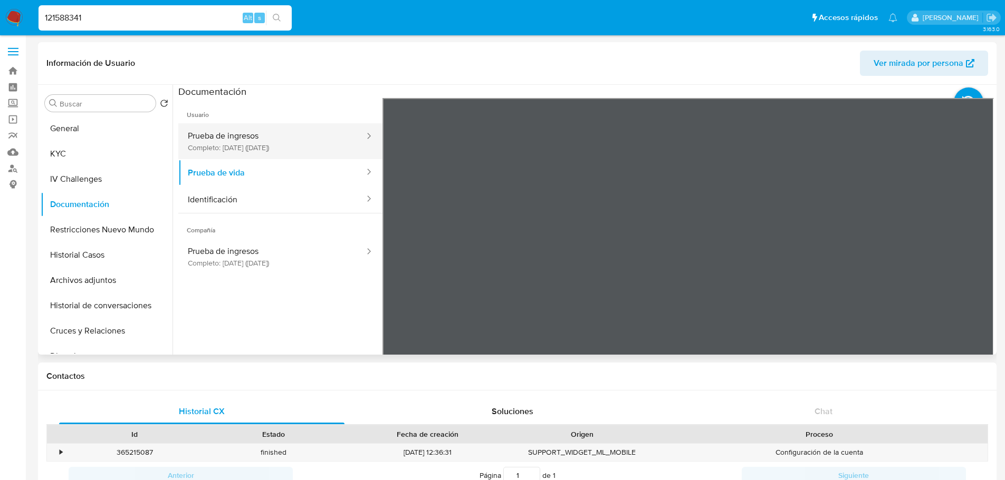
click at [264, 139] on button "Prueba de ingresos Completo: 29/07/2024 (hace un año)" at bounding box center [271, 141] width 187 height 36
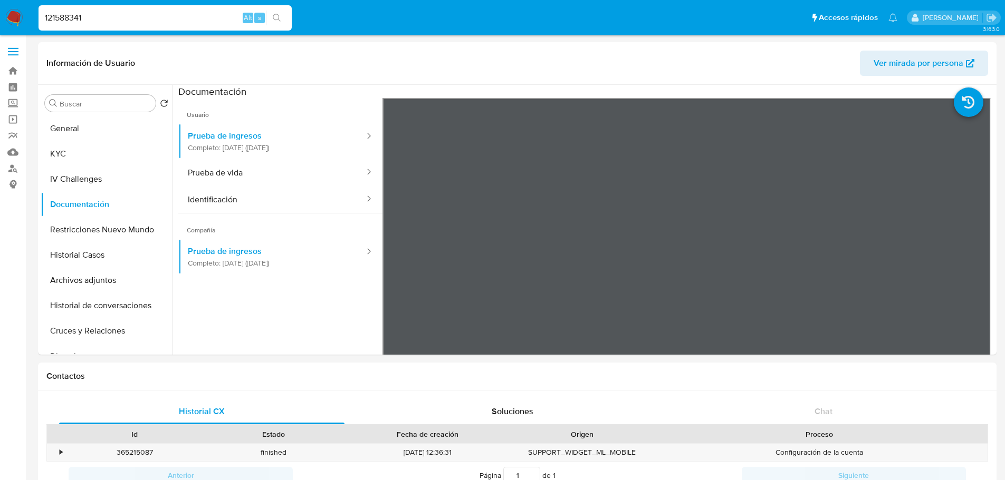
click at [170, 15] on input "121588341" at bounding box center [164, 18] width 253 height 14
paste input "700074402"
type input "700074402"
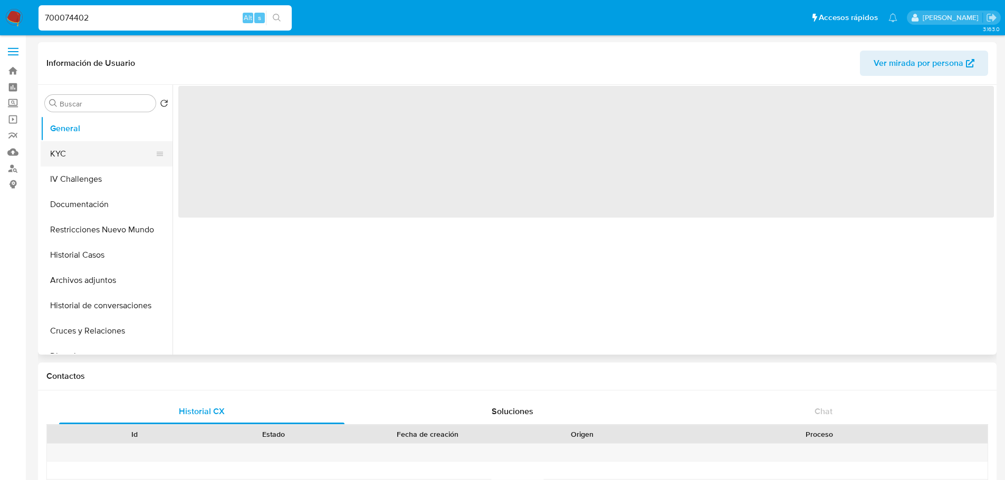
select select "10"
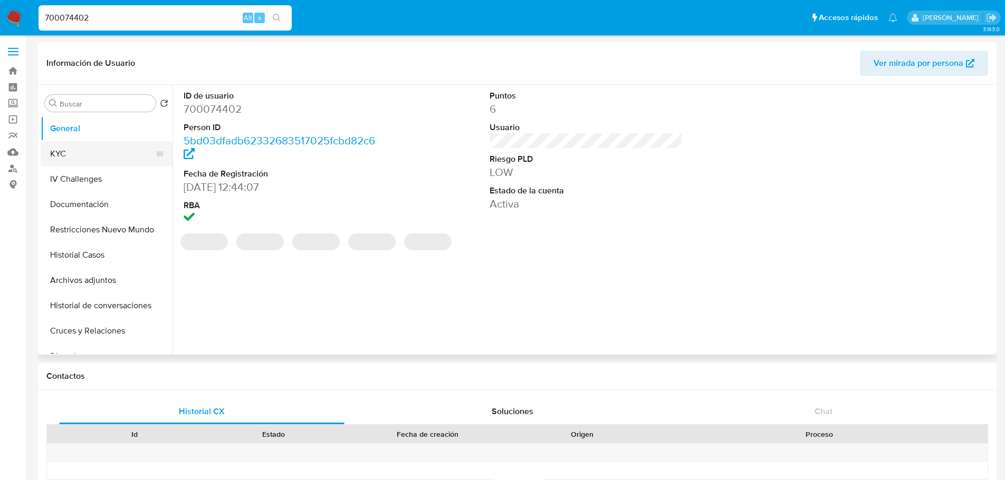
click at [65, 156] on button "KYC" at bounding box center [102, 153] width 123 height 25
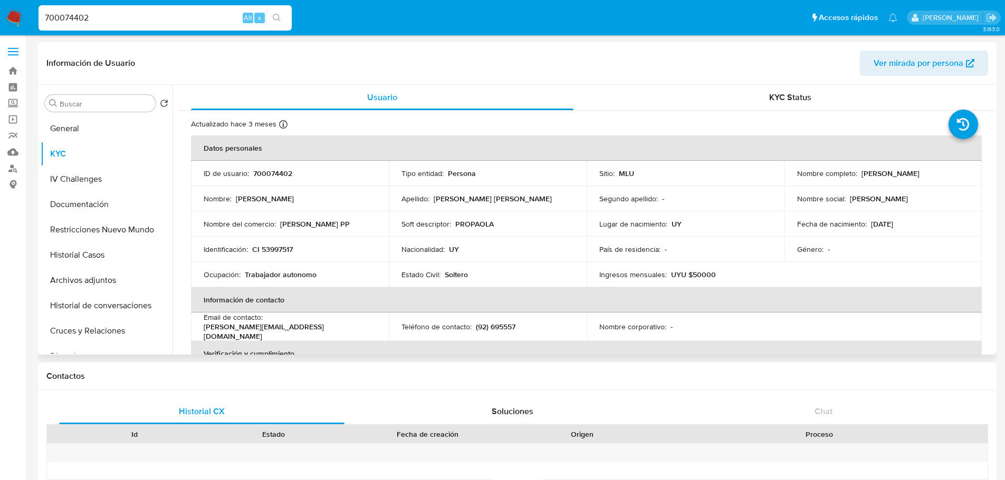
drag, startPoint x: 853, startPoint y: 176, endPoint x: 946, endPoint y: 173, distance: 92.9
click at [946, 173] on div "Nombre completo : Ana Paula Quiroga Clerici" at bounding box center [883, 173] width 172 height 9
copy div "Ana Paula Quiroga Clerici"
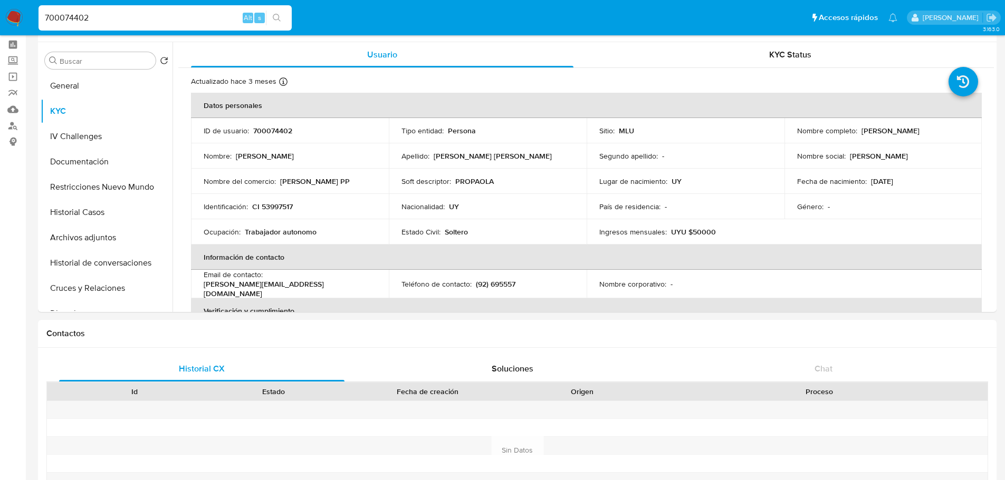
scroll to position [475, 0]
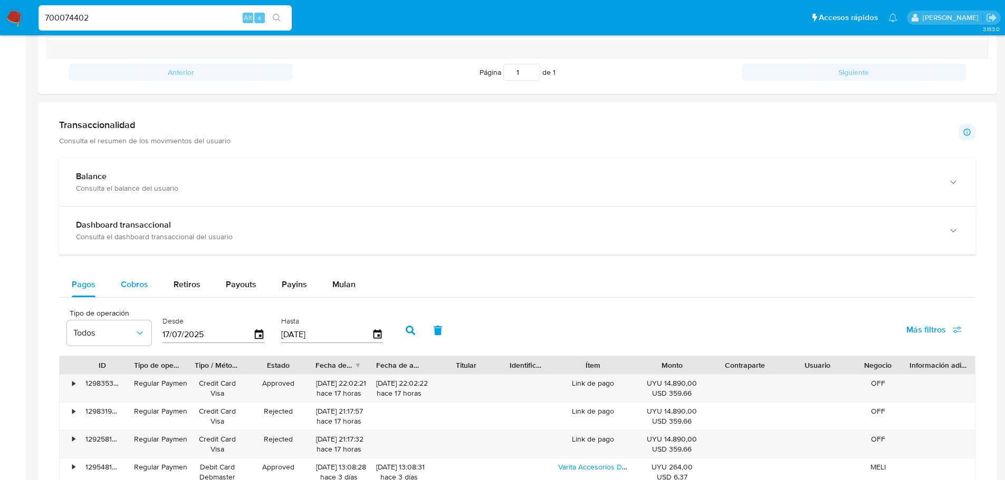
click at [142, 289] on span "Cobros" at bounding box center [134, 284] width 27 height 12
select select "10"
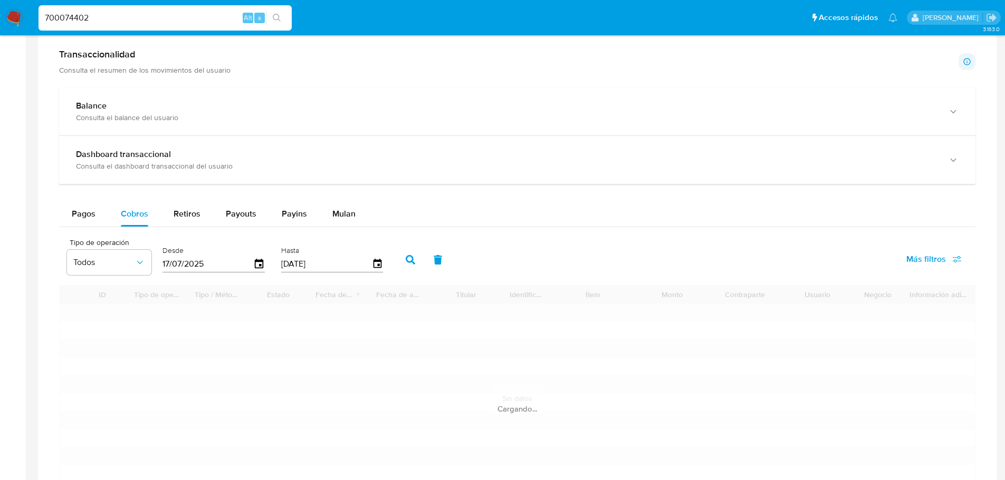
scroll to position [633, 0]
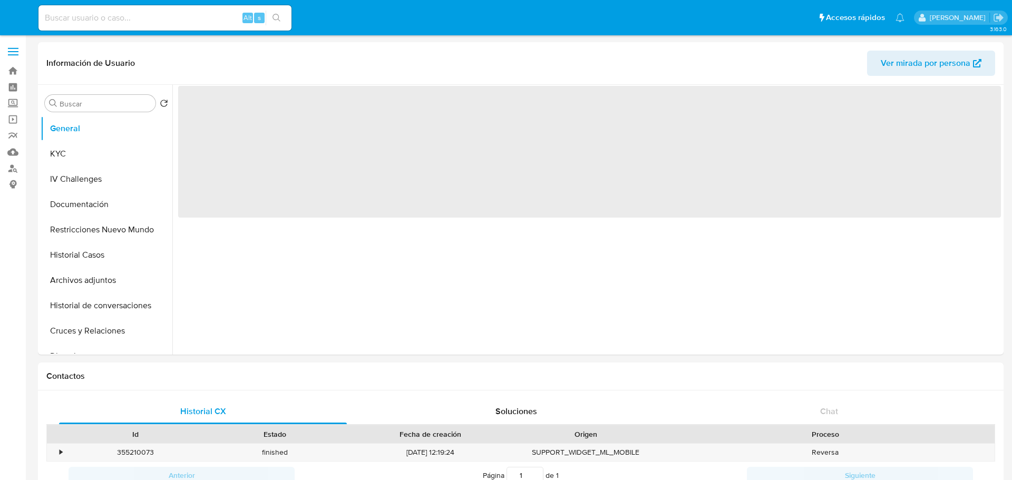
select select "10"
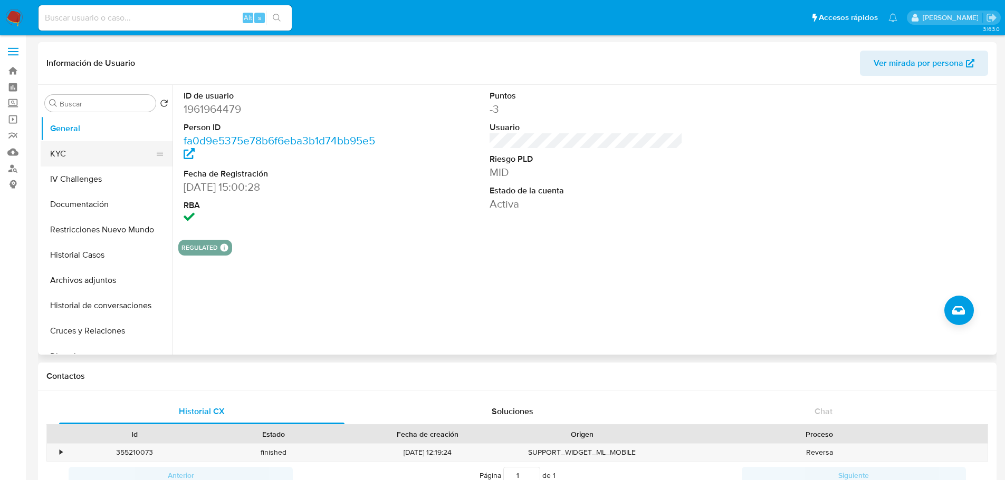
click at [95, 156] on button "KYC" at bounding box center [102, 153] width 123 height 25
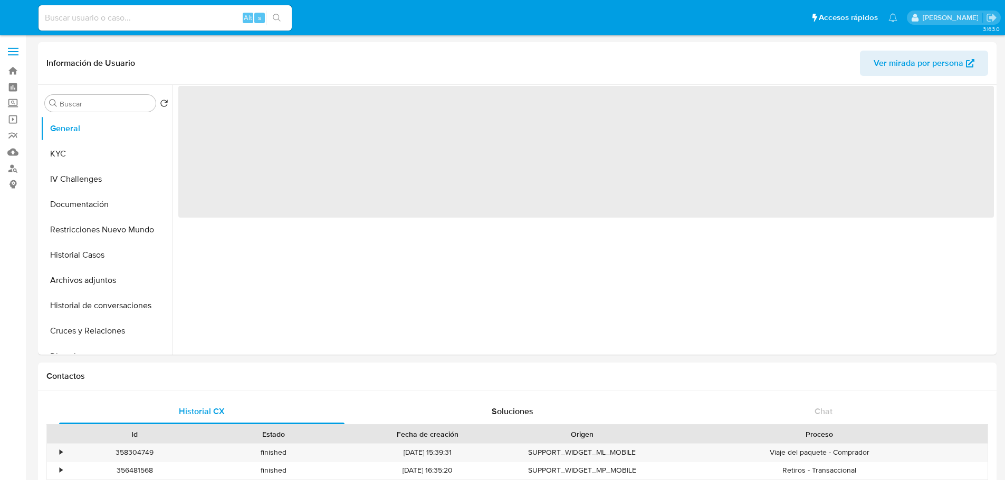
select select "10"
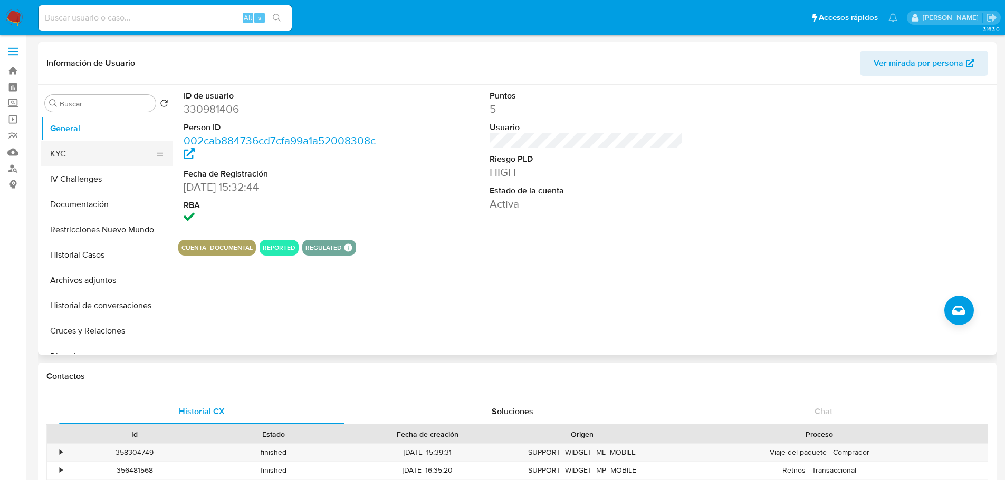
click at [105, 157] on button "KYC" at bounding box center [102, 153] width 123 height 25
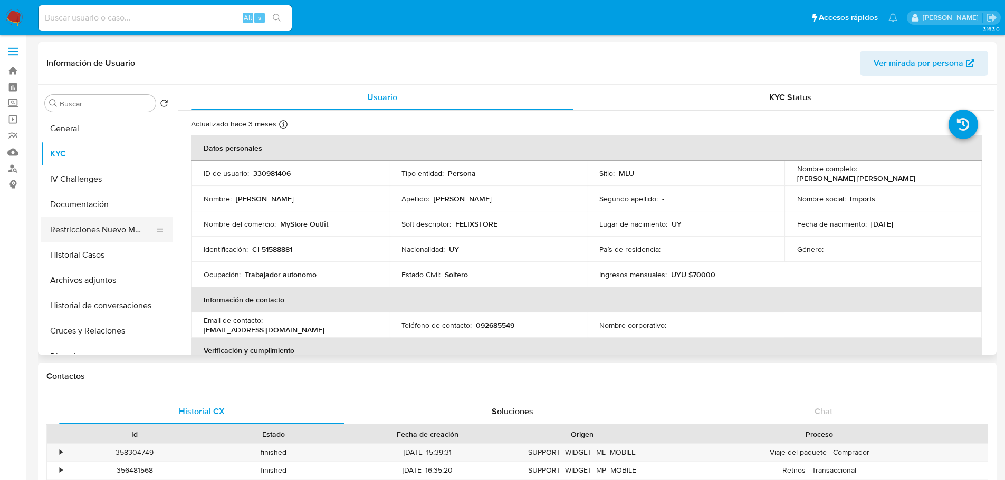
click at [120, 233] on button "Restricciones Nuevo Mundo" at bounding box center [102, 229] width 123 height 25
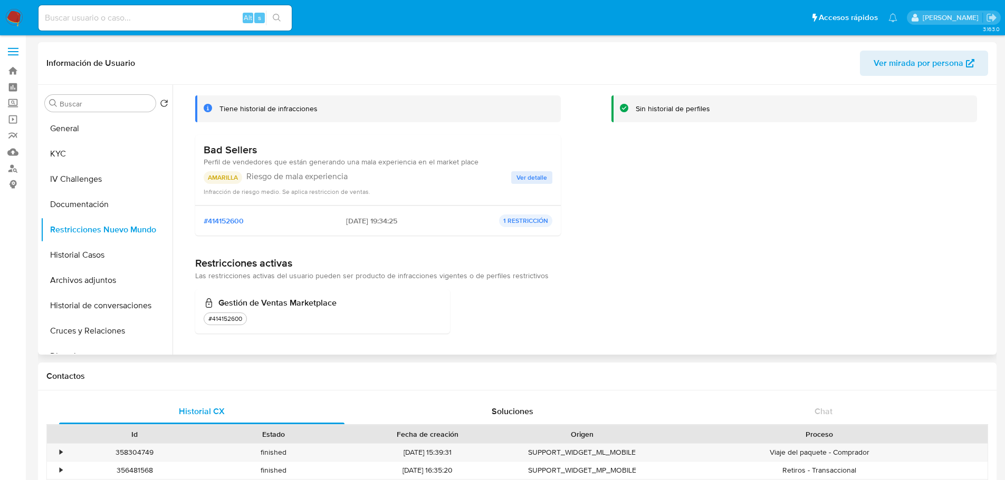
scroll to position [60, 0]
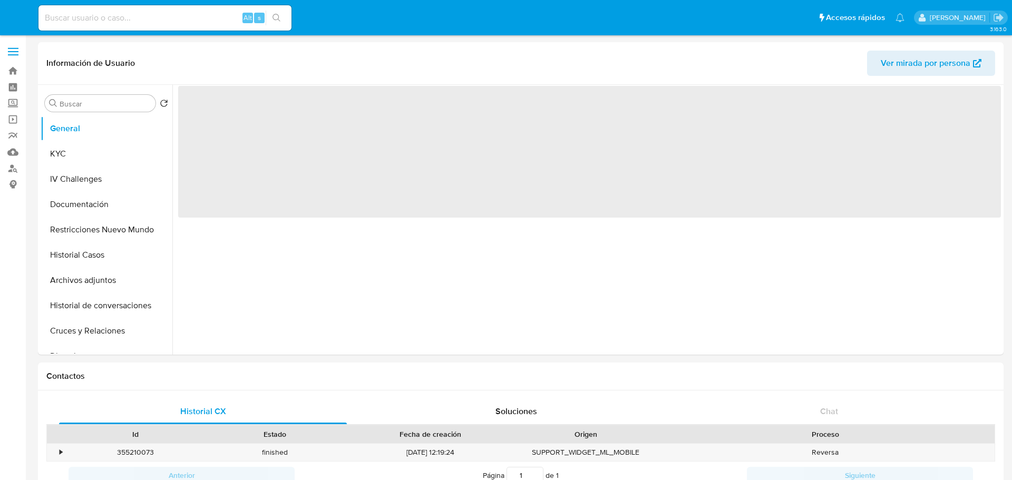
select select "10"
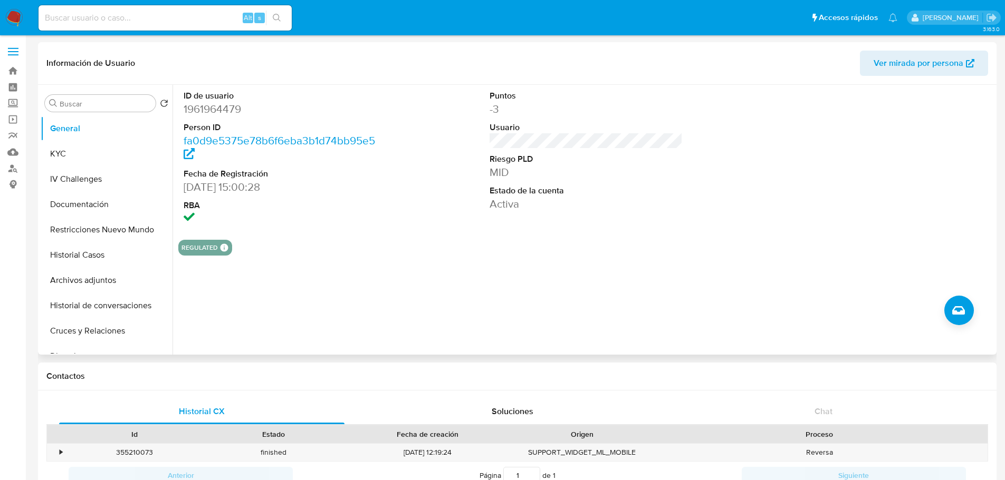
click at [225, 113] on dd "1961964479" at bounding box center [281, 109] width 194 height 15
click at [224, 113] on dd "1961964479" at bounding box center [281, 109] width 194 height 15
copy dd "1961964479"
click at [70, 148] on button "KYC" at bounding box center [102, 153] width 123 height 25
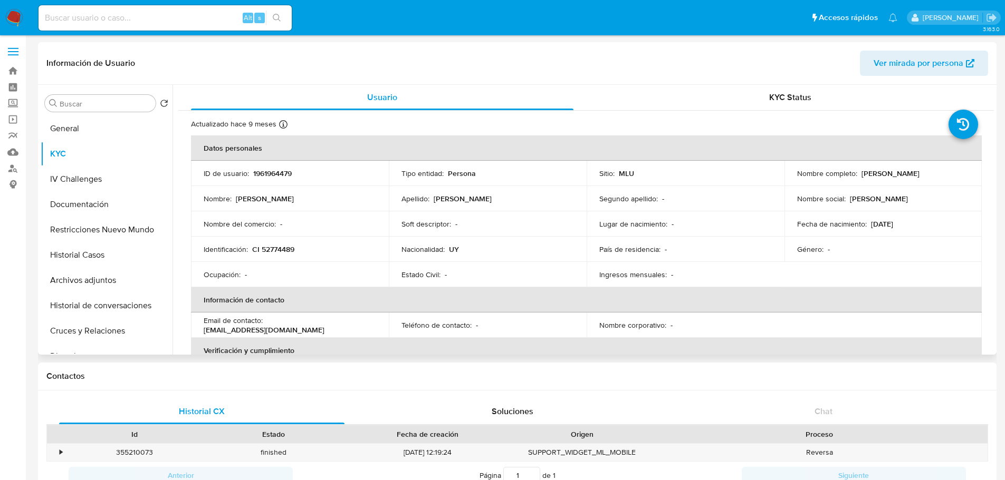
drag, startPoint x: 786, startPoint y: 178, endPoint x: 907, endPoint y: 175, distance: 120.8
click at [907, 175] on td "Nombre completo : [PERSON_NAME]" at bounding box center [883, 173] width 198 height 25
copy p "[PERSON_NAME]"
click at [292, 248] on p "CI 52774489" at bounding box center [273, 249] width 42 height 9
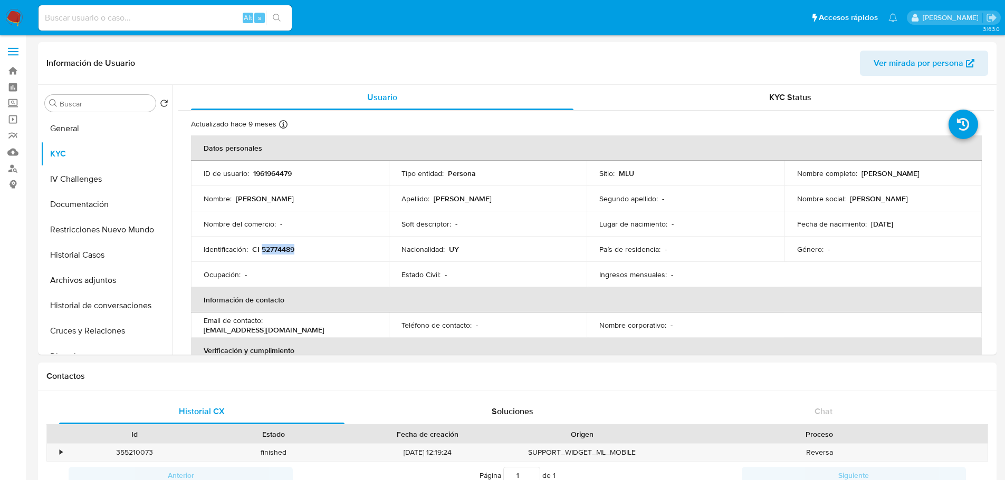
copy p "52774489"
click at [111, 203] on button "Documentación" at bounding box center [102, 204] width 123 height 25
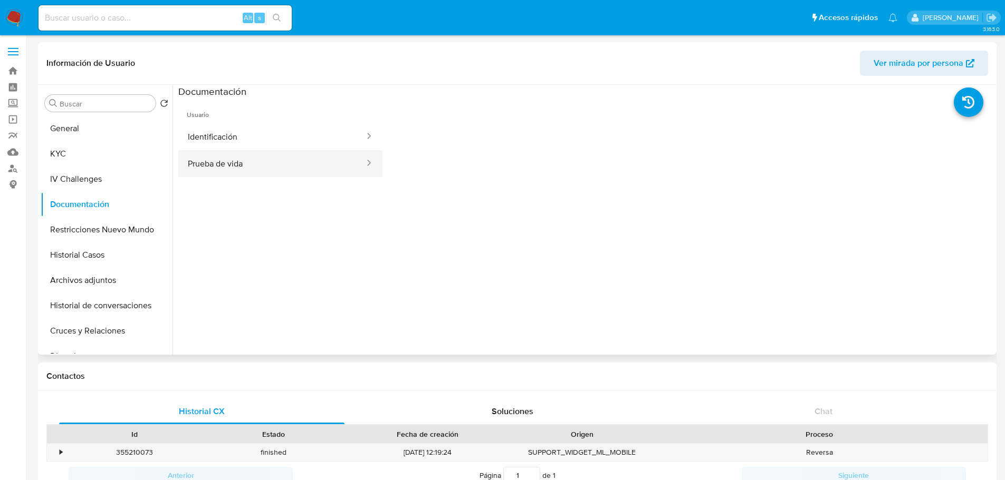
click at [252, 158] on button "Prueba de vida" at bounding box center [271, 163] width 187 height 27
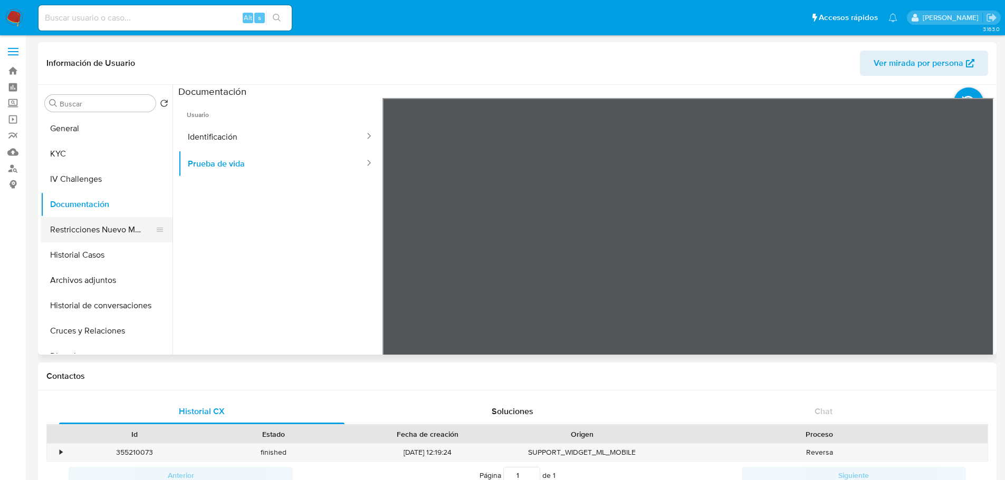
click at [111, 226] on button "Restricciones Nuevo Mundo" at bounding box center [102, 229] width 123 height 25
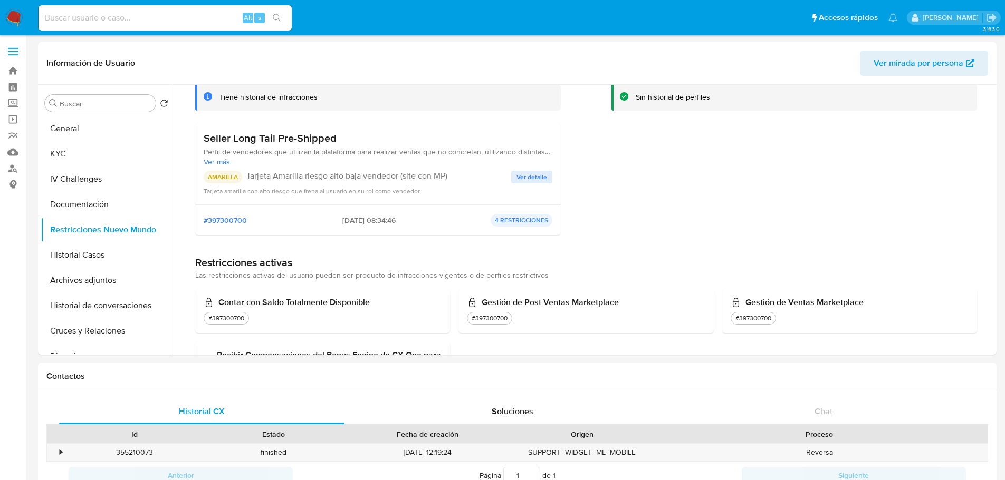
scroll to position [53, 0]
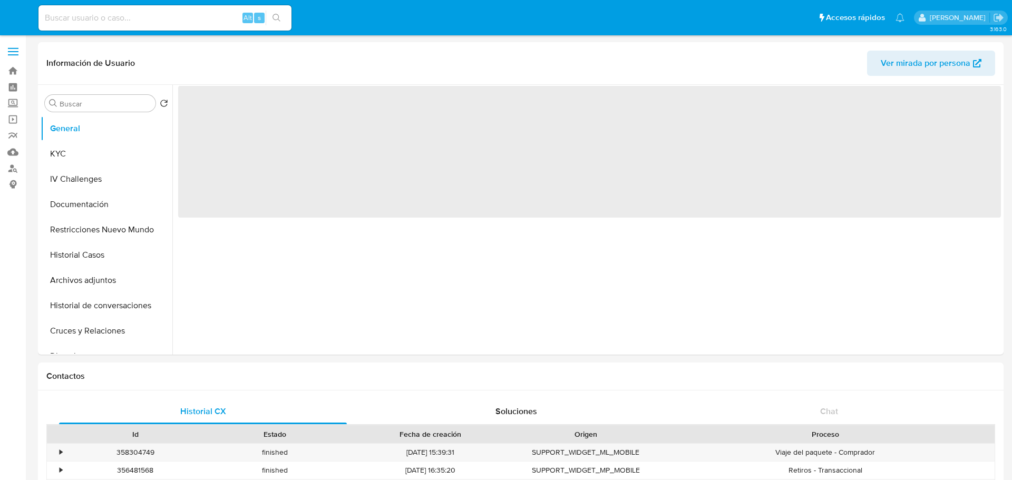
select select "10"
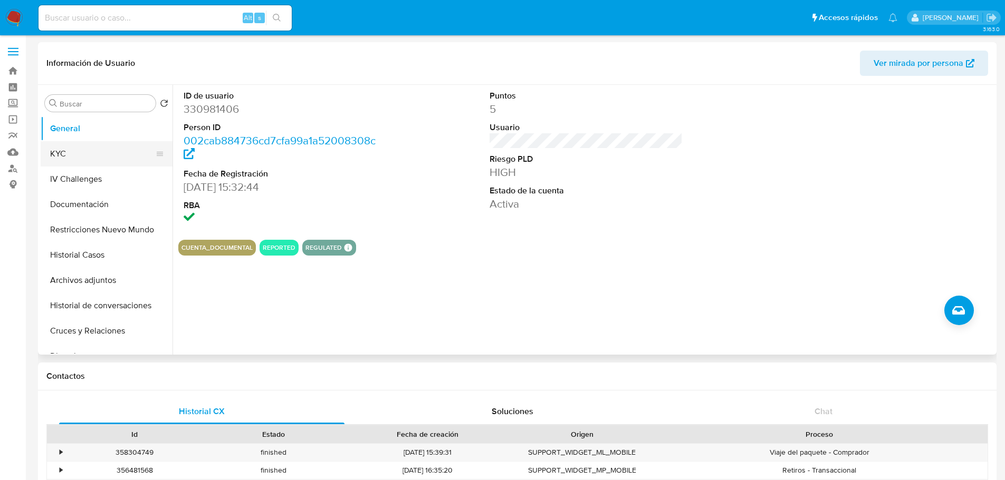
click at [86, 141] on button "KYC" at bounding box center [102, 153] width 123 height 25
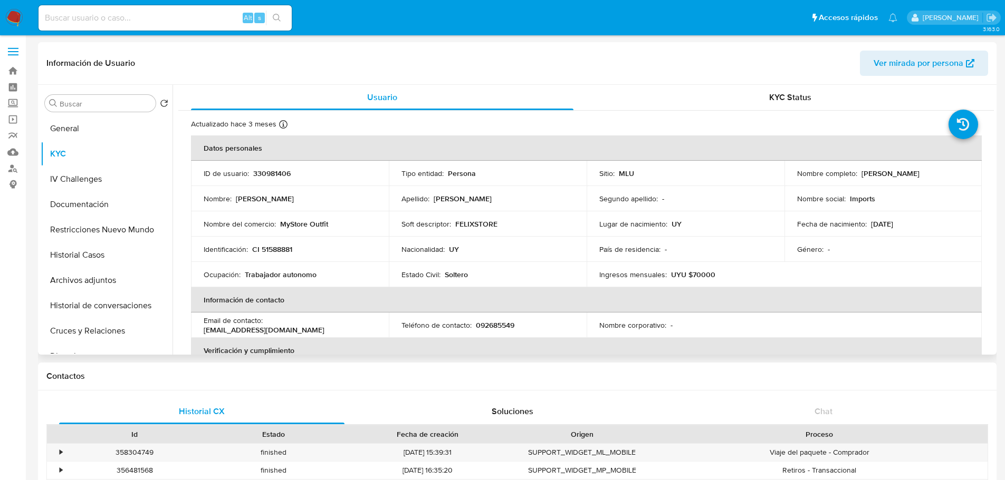
drag, startPoint x: 858, startPoint y: 175, endPoint x: 950, endPoint y: 171, distance: 92.3
click at [950, 171] on div "Nombre completo : [PERSON_NAME]" at bounding box center [883, 173] width 172 height 9
copy p "[PERSON_NAME]"
click at [285, 250] on p "CI 51588881" at bounding box center [272, 249] width 40 height 9
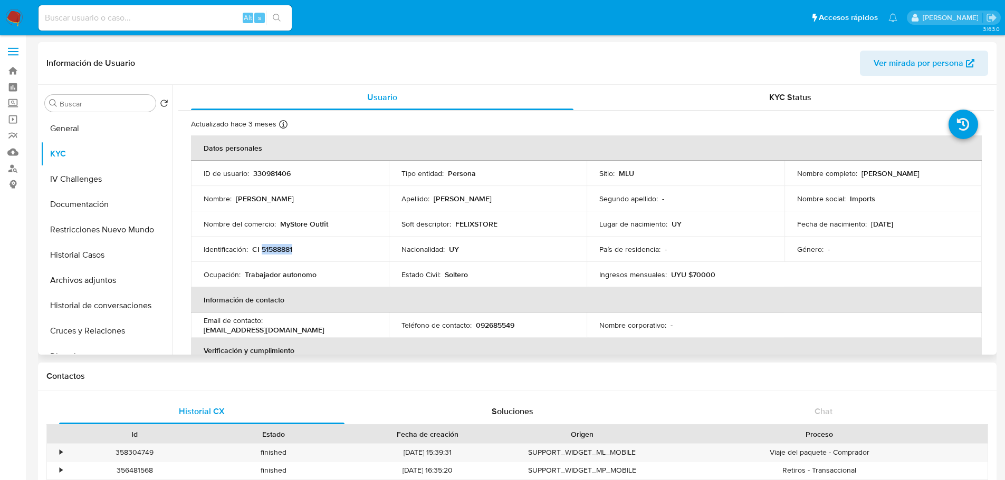
copy p "51588881"
click at [287, 392] on div "Historial CX Soluciones Chat Id Estado Fecha de creación Origen Proceso • 35830…" at bounding box center [517, 480] width 958 height 178
click at [93, 235] on button "Restricciones Nuevo Mundo" at bounding box center [102, 229] width 123 height 25
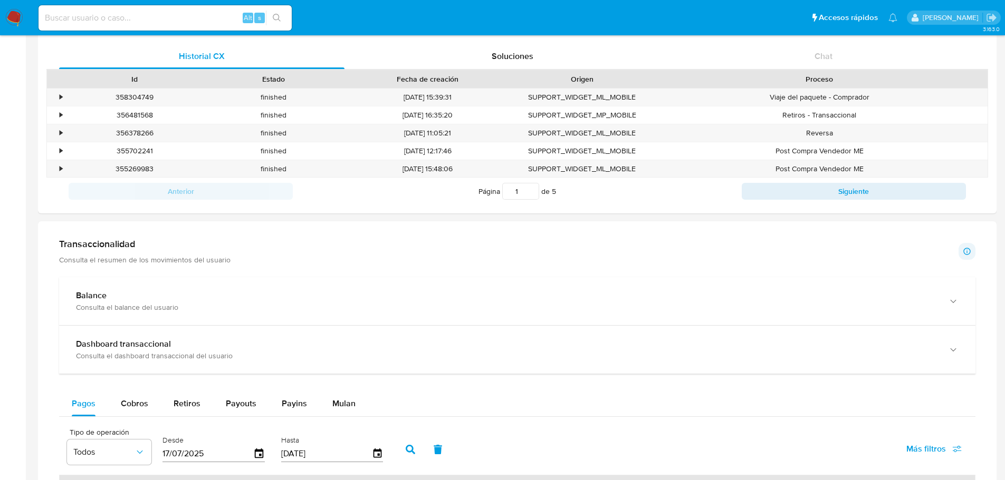
scroll to position [475, 0]
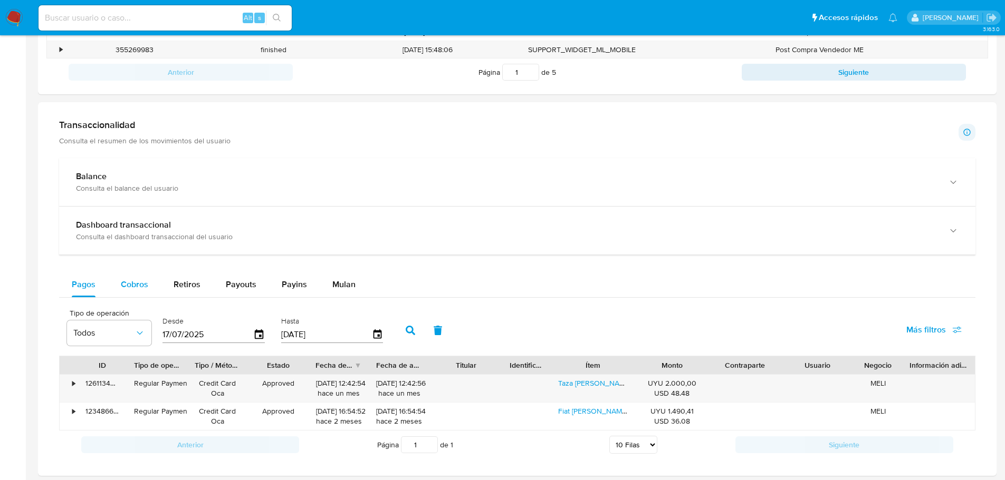
click at [129, 291] on div "Cobros" at bounding box center [134, 284] width 27 height 25
select select "10"
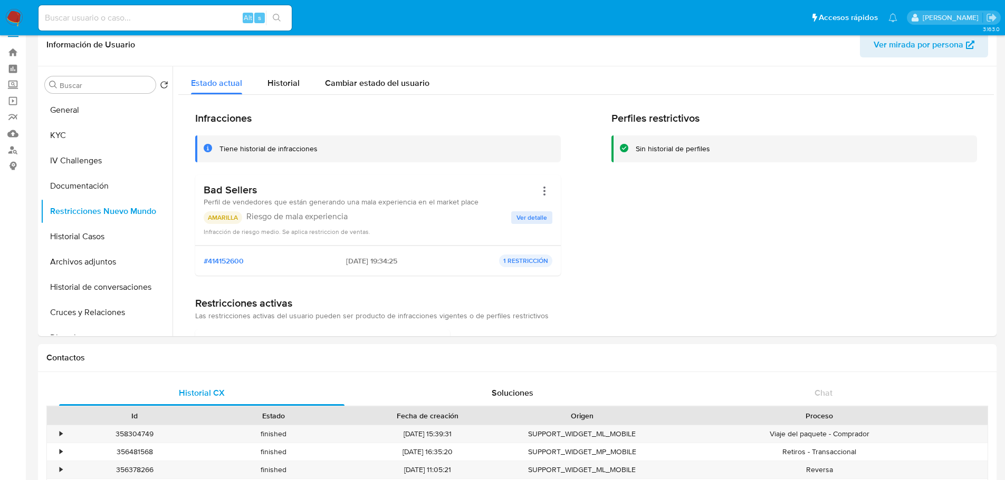
scroll to position [0, 0]
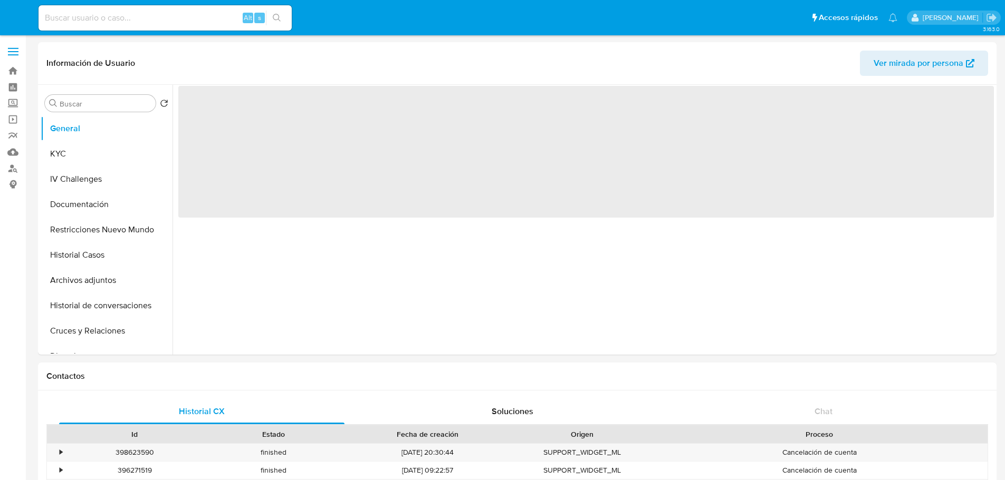
select select "10"
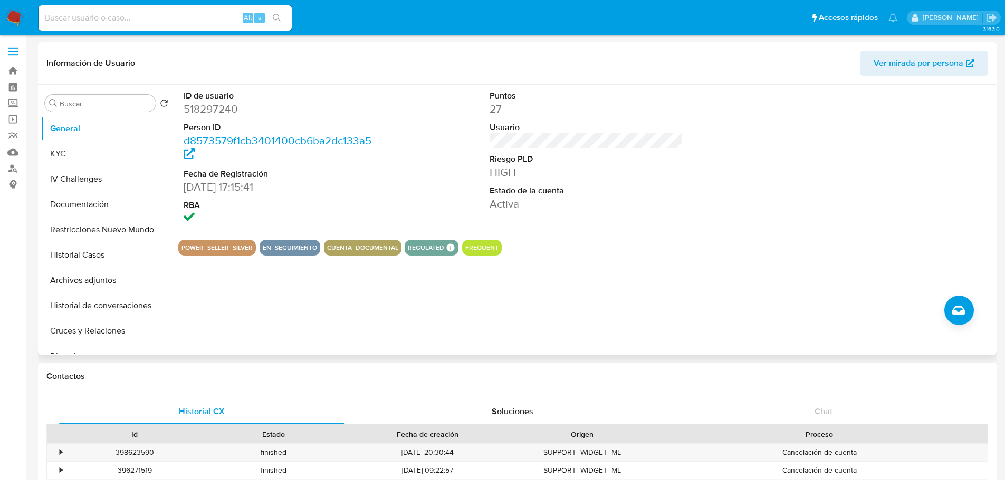
click at [207, 108] on dd "518297240" at bounding box center [281, 109] width 194 height 15
copy dd "518297240"
click at [93, 154] on button "KYC" at bounding box center [102, 153] width 123 height 25
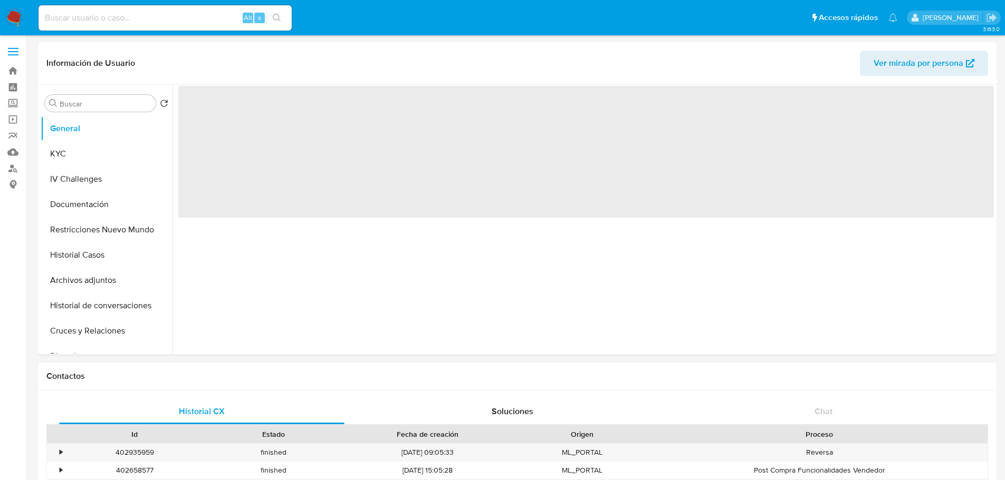
select select "10"
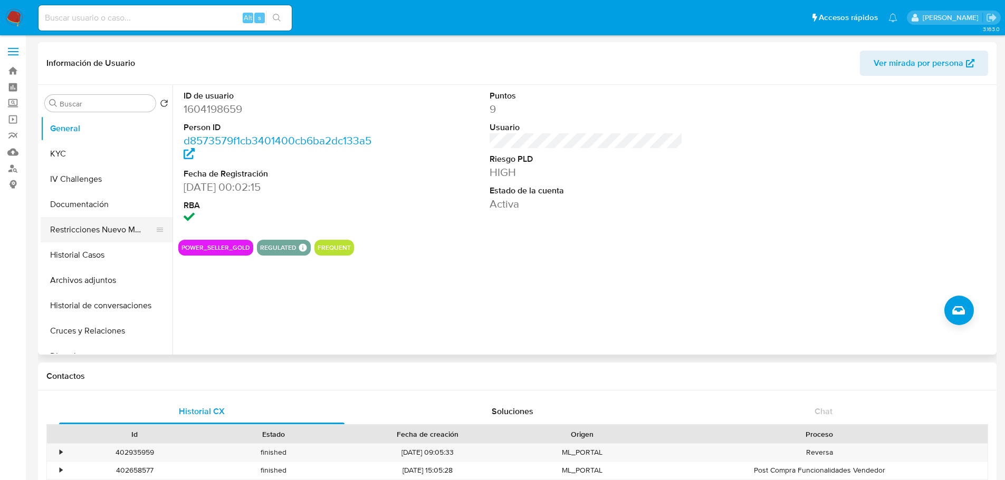
click at [110, 232] on button "Restricciones Nuevo Mundo" at bounding box center [102, 229] width 123 height 25
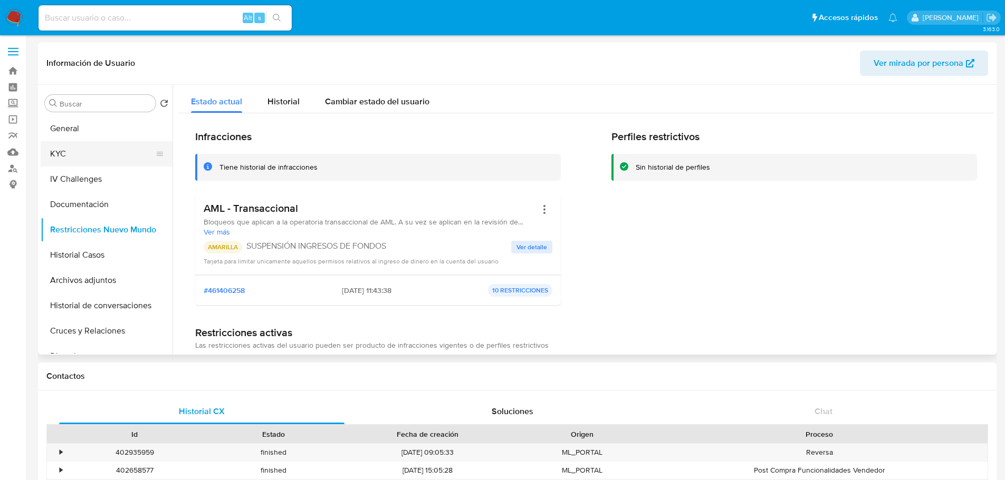
click at [91, 153] on button "KYC" at bounding box center [102, 153] width 123 height 25
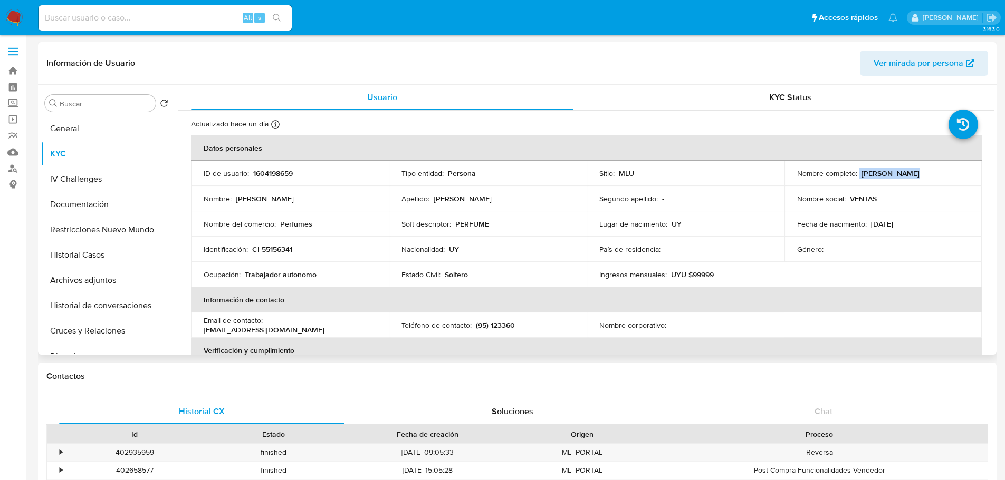
drag, startPoint x: 856, startPoint y: 175, endPoint x: 911, endPoint y: 171, distance: 55.5
click at [911, 171] on div "Nombre completo : Nicolas Furno" at bounding box center [883, 173] width 172 height 9
copy div "Nicolas Furno"
click at [282, 249] on p "CI 55156341" at bounding box center [272, 249] width 40 height 9
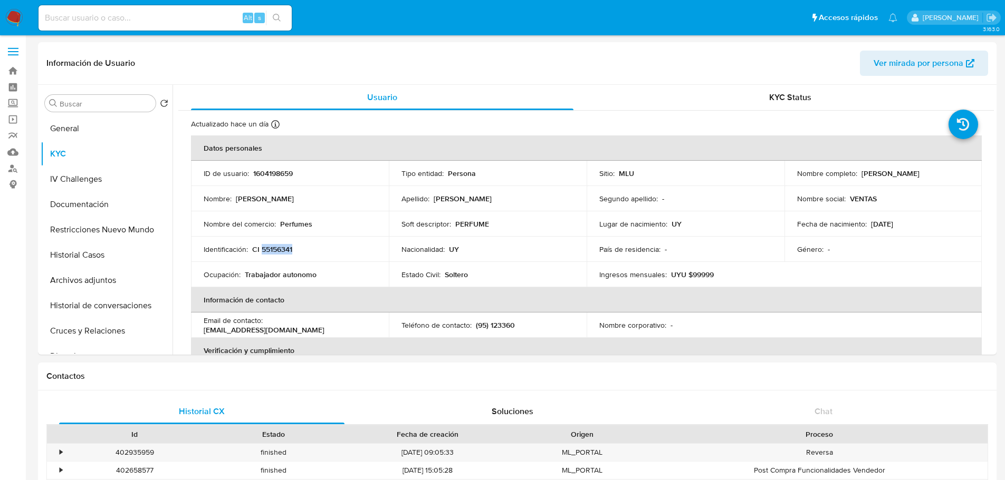
copy p "55156341"
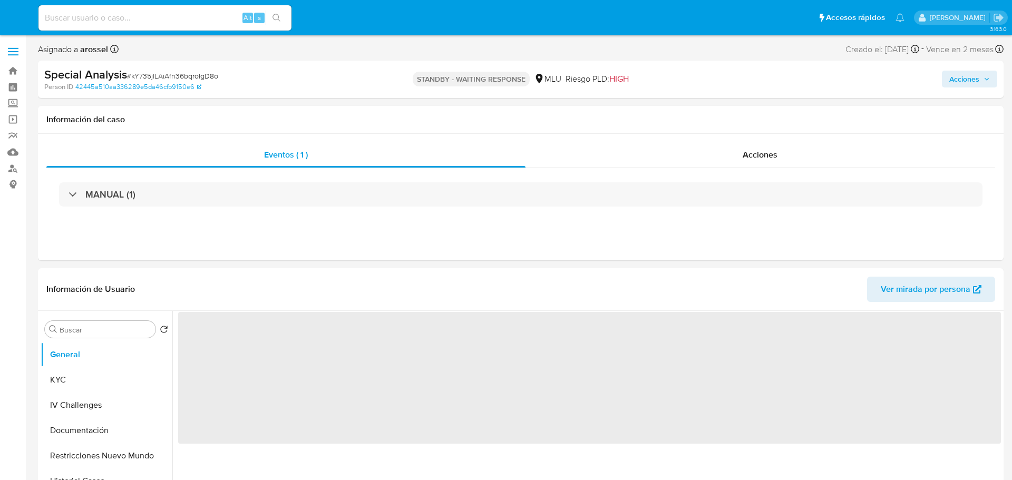
select select "10"
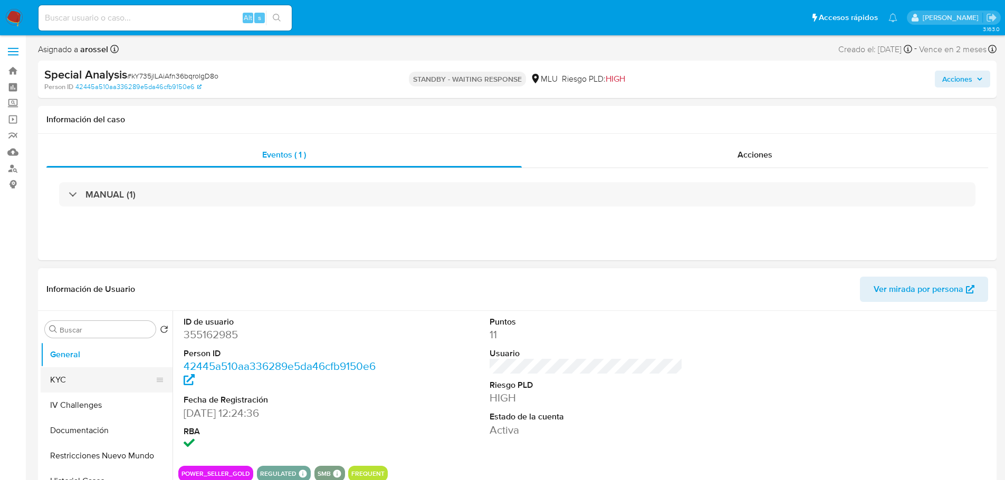
click at [109, 382] on button "KYC" at bounding box center [102, 380] width 123 height 25
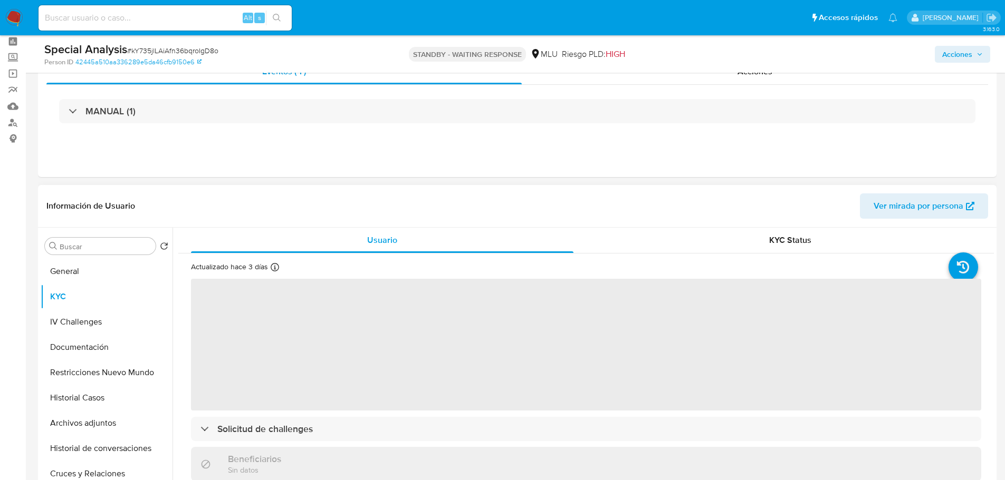
scroll to position [105, 0]
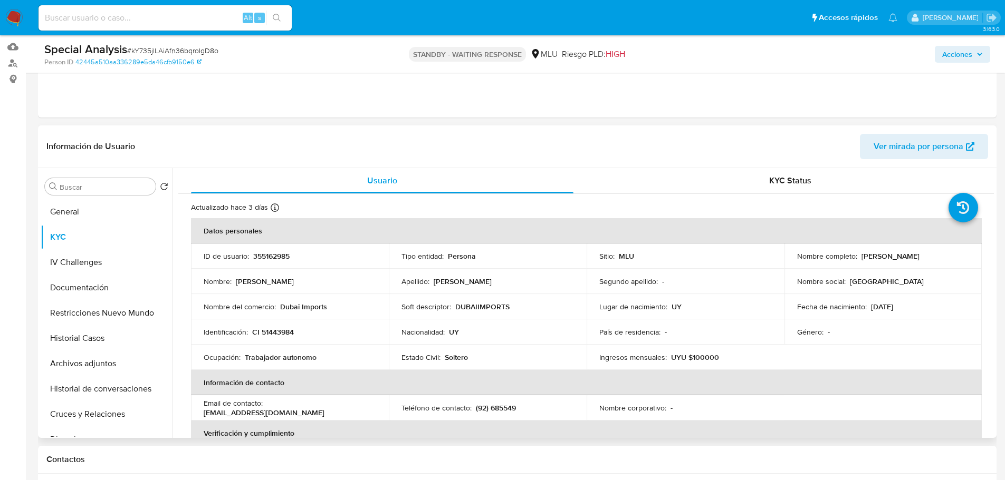
drag, startPoint x: 858, startPoint y: 258, endPoint x: 949, endPoint y: 252, distance: 91.4
click at [949, 252] on div "Nombre completo : [PERSON_NAME]" at bounding box center [883, 256] width 172 height 9
copy p "[PERSON_NAME]"
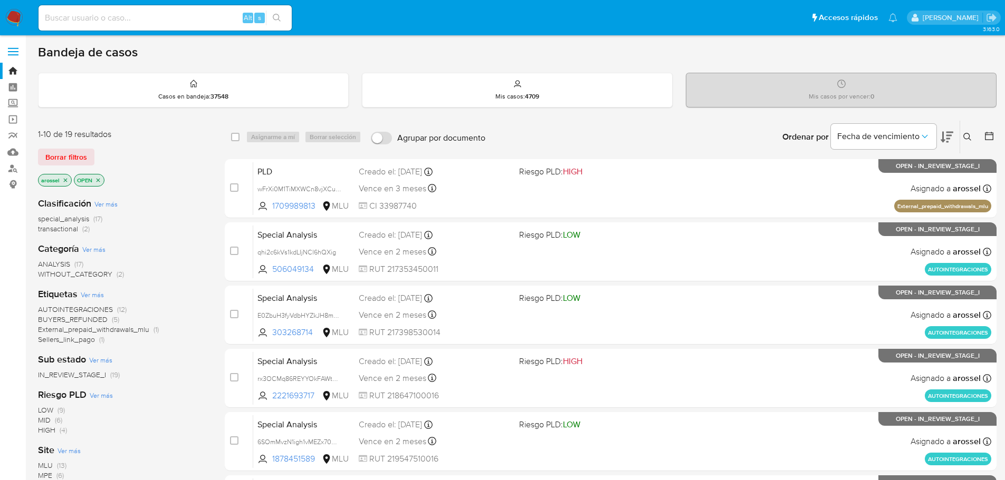
click at [943, 133] on icon at bounding box center [946, 137] width 13 height 11
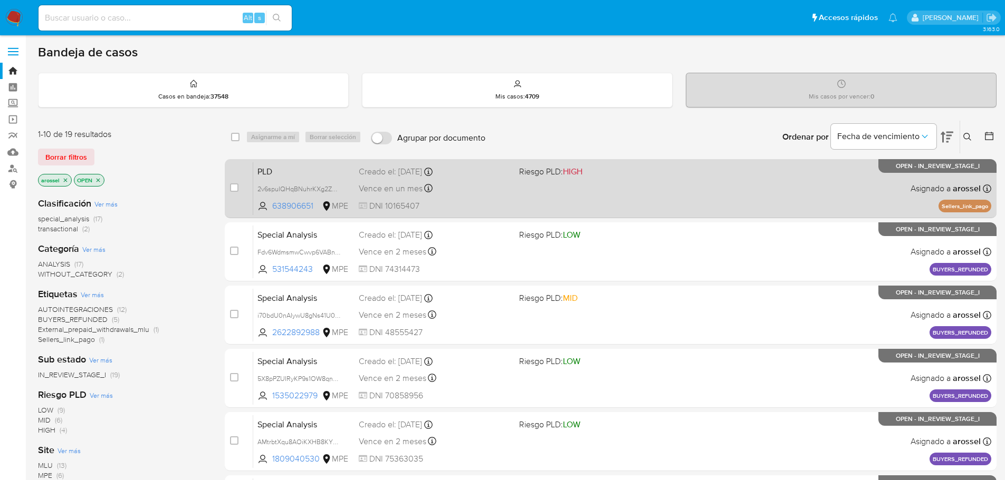
click at [503, 190] on div "Vence en un mes Vence el 10/11/2025 07:33:09" at bounding box center [435, 188] width 152 height 14
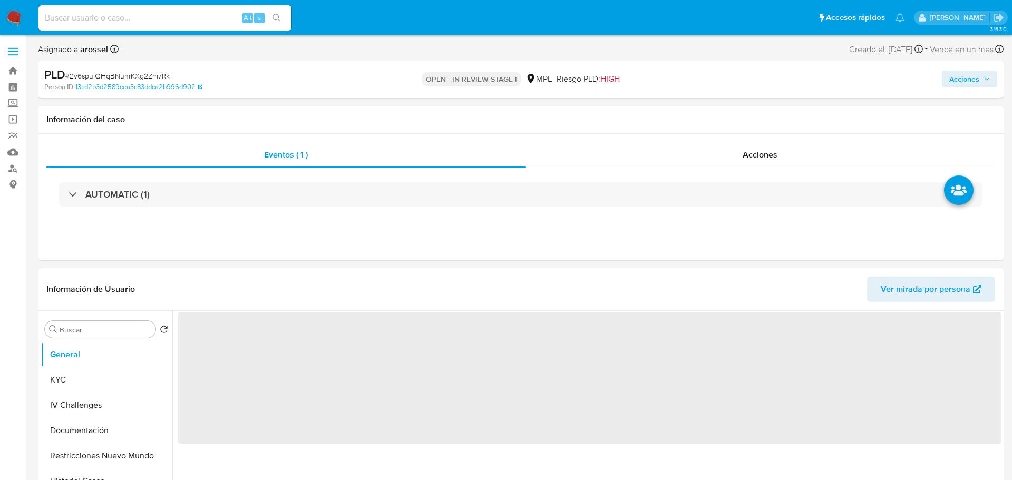
select select "10"
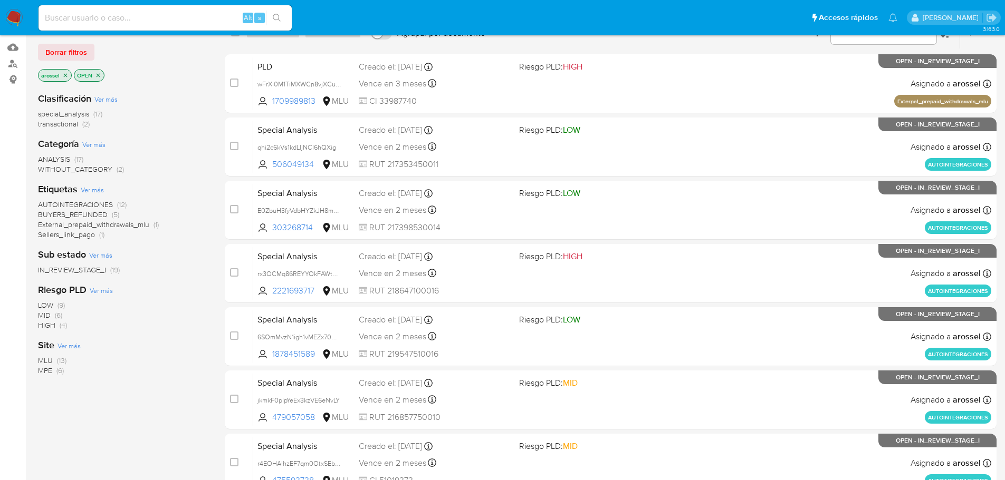
scroll to position [105, 0]
click at [47, 360] on span "MLU" at bounding box center [45, 360] width 15 height 11
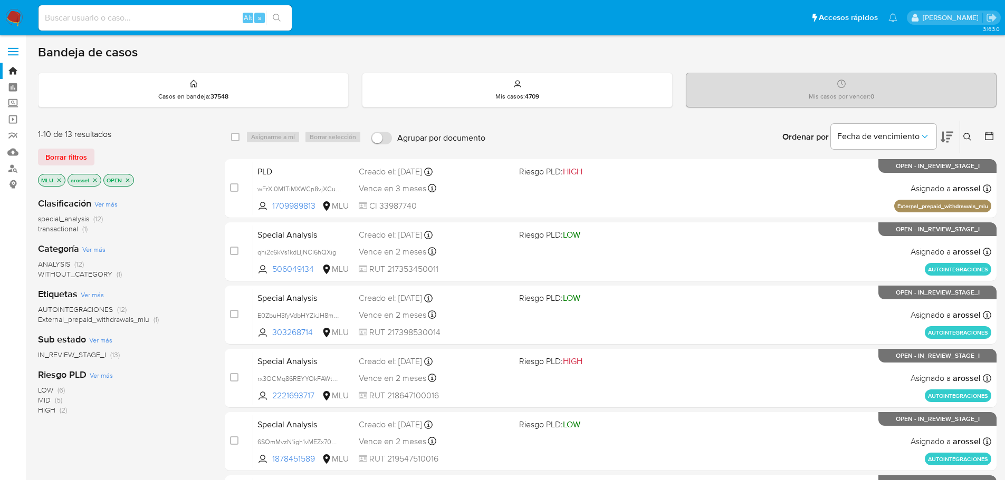
click at [948, 140] on icon at bounding box center [946, 137] width 13 height 13
click at [236, 138] on input "checkbox" at bounding box center [235, 137] width 8 height 8
checkbox input "true"
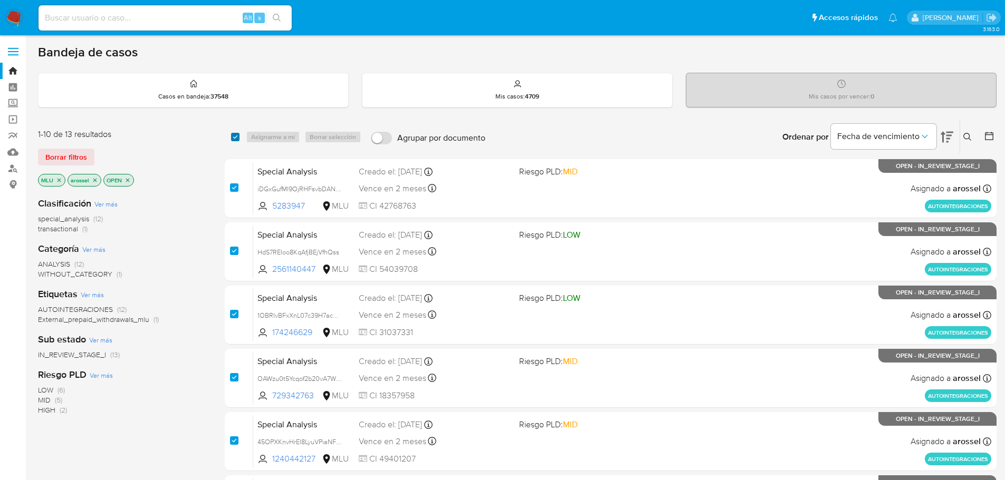
checkbox input "true"
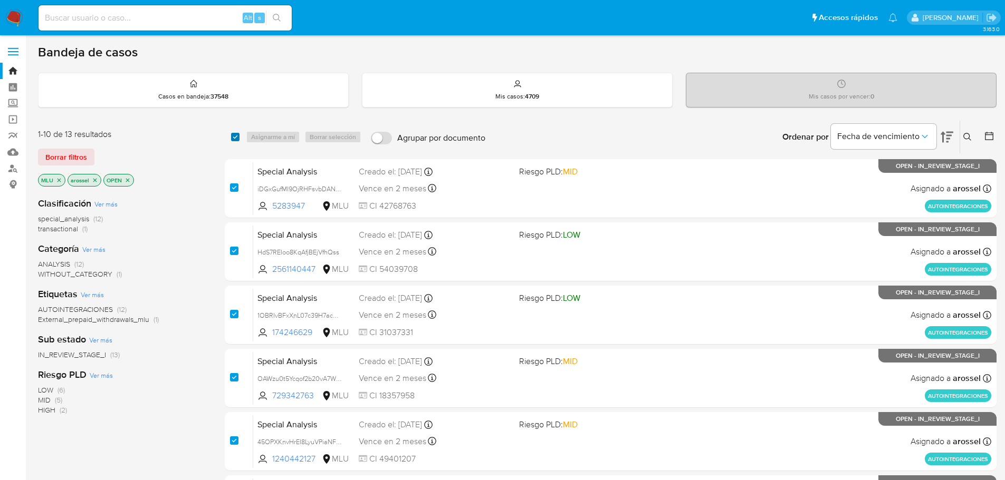
checkbox input "true"
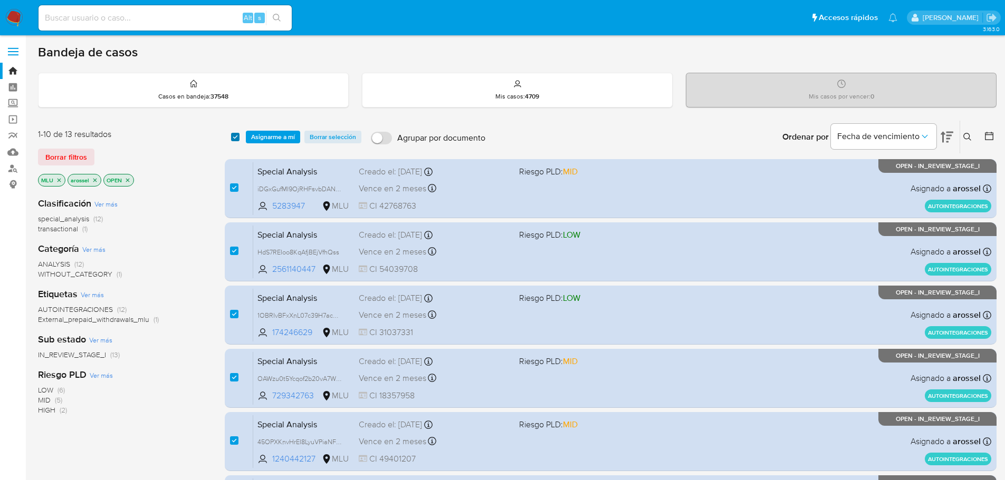
click at [237, 138] on input "checkbox" at bounding box center [235, 137] width 8 height 8
checkbox input "false"
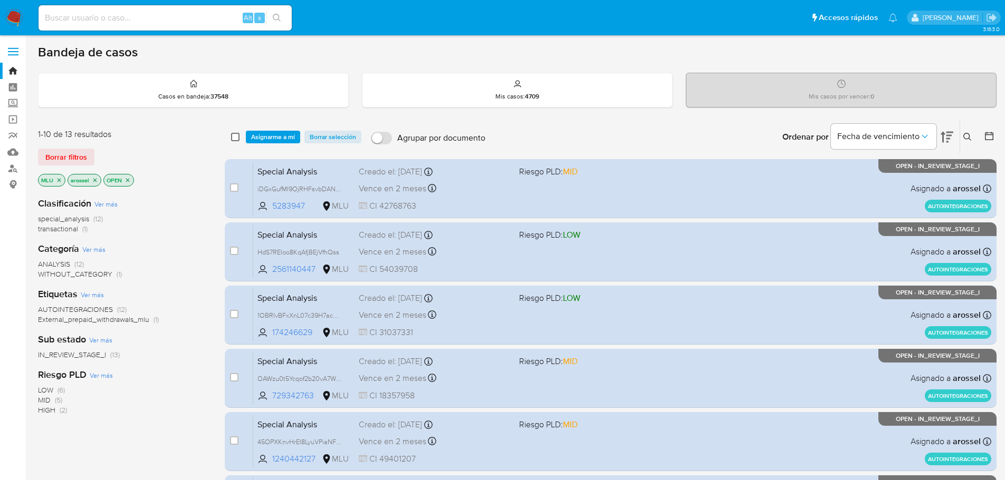
checkbox input "false"
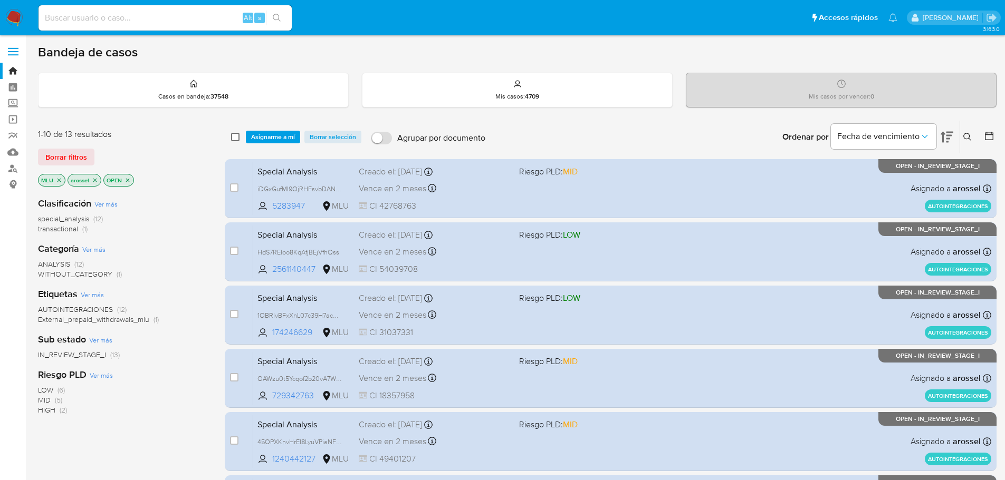
checkbox input "false"
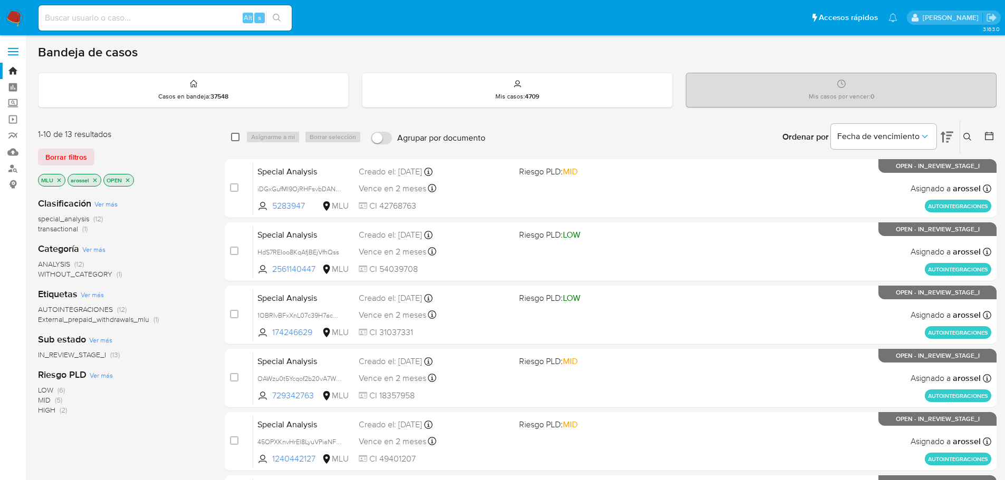
click at [235, 140] on input "checkbox" at bounding box center [235, 137] width 8 height 8
checkbox input "true"
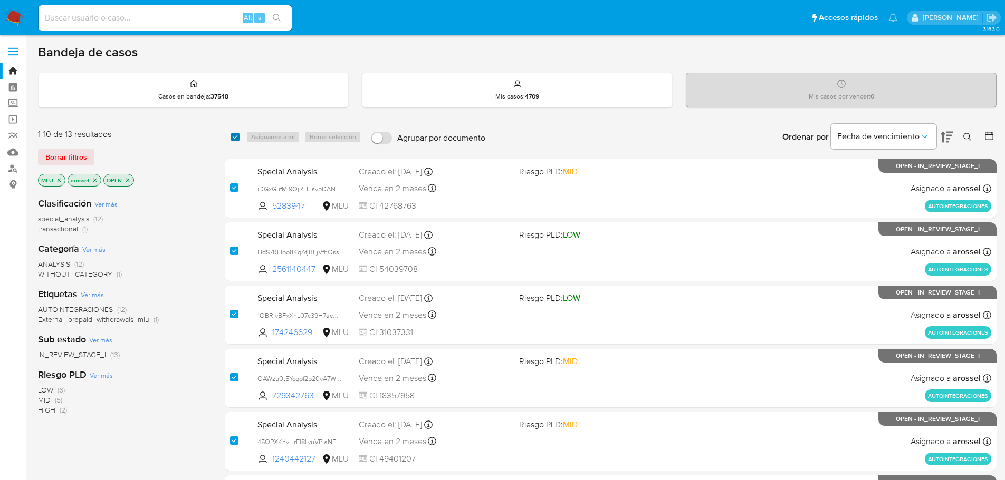
checkbox input "true"
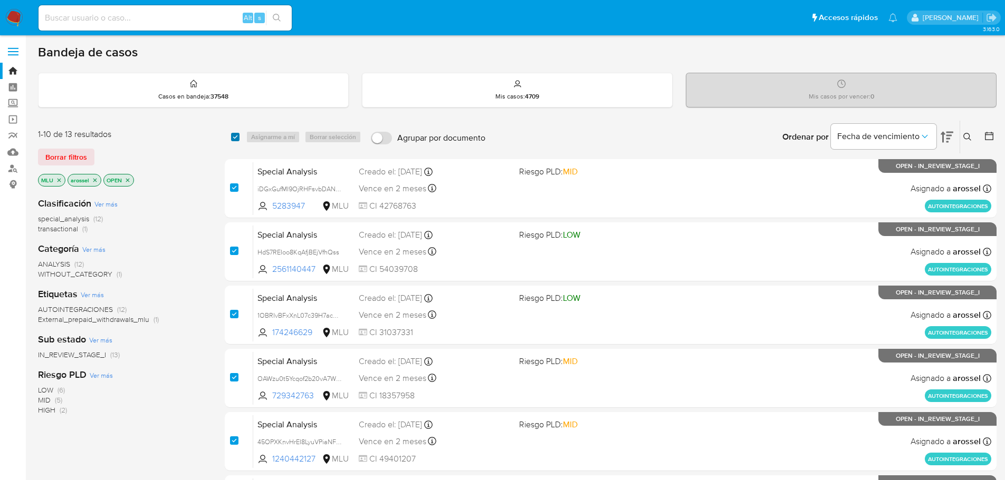
checkbox input "true"
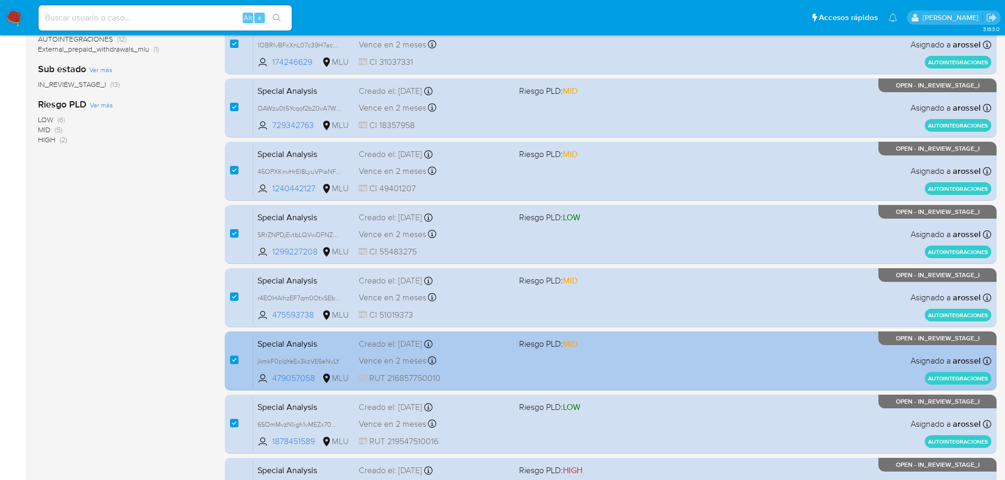
scroll to position [390, 0]
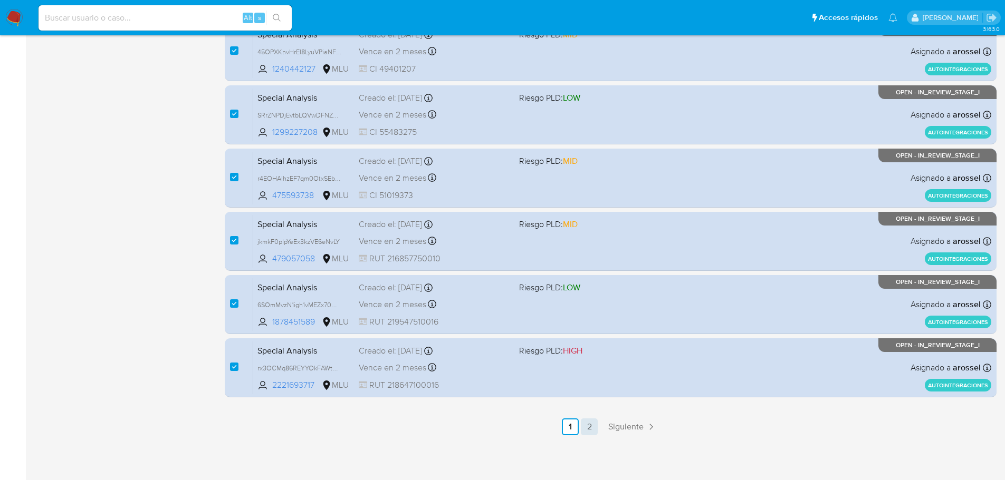
click at [591, 428] on link "2" at bounding box center [589, 427] width 17 height 17
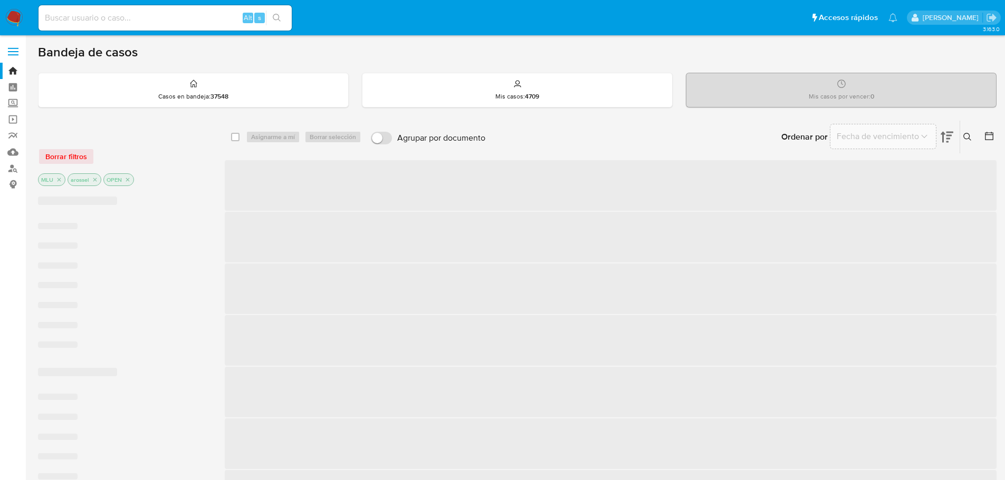
checkbox input "false"
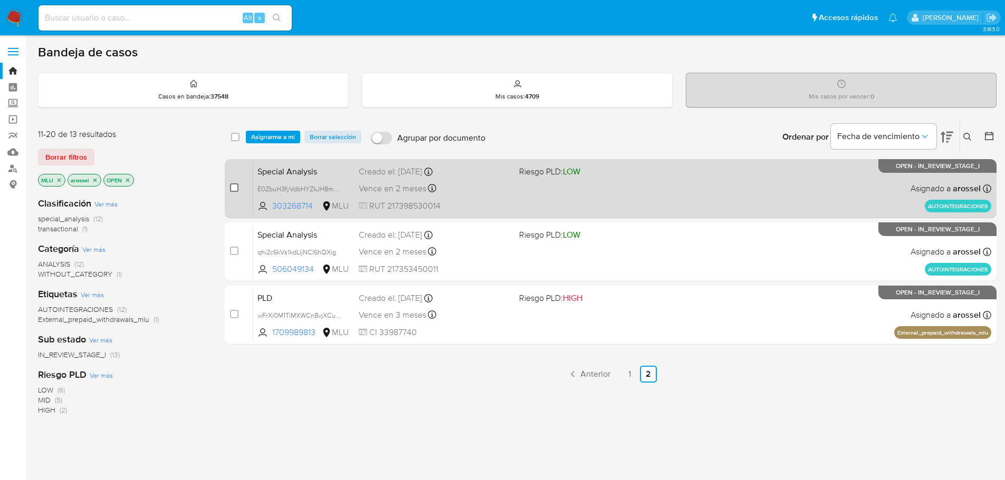
click at [233, 188] on input "checkbox" at bounding box center [234, 188] width 8 height 8
checkbox input "false"
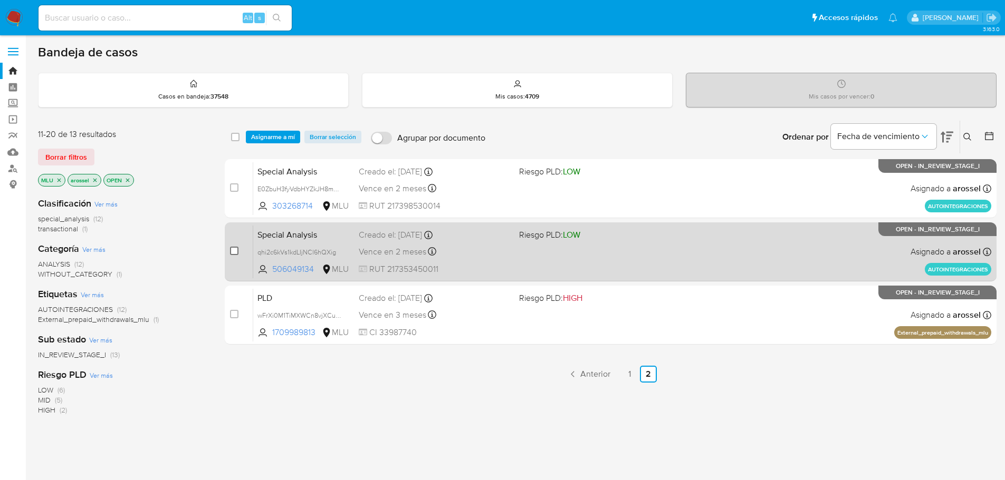
click at [236, 254] on input "checkbox" at bounding box center [234, 251] width 8 height 8
checkbox input "true"
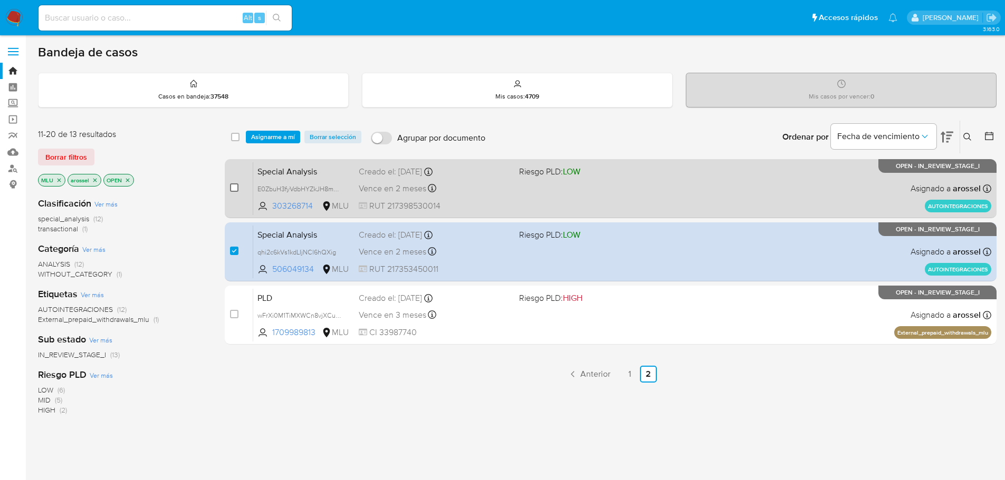
click at [235, 188] on input "checkbox" at bounding box center [234, 188] width 8 height 8
checkbox input "true"
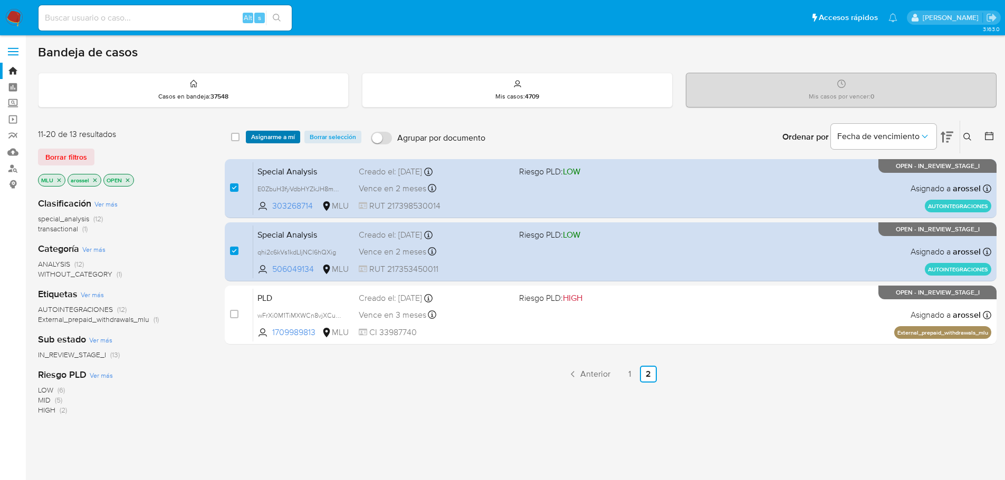
click at [266, 139] on span "Asignarme a mí" at bounding box center [273, 137] width 44 height 11
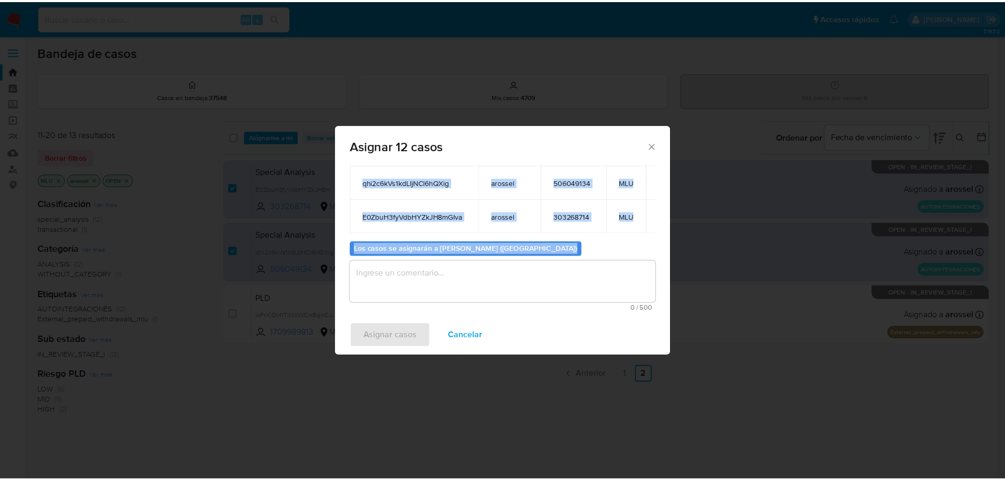
scroll to position [211, 0]
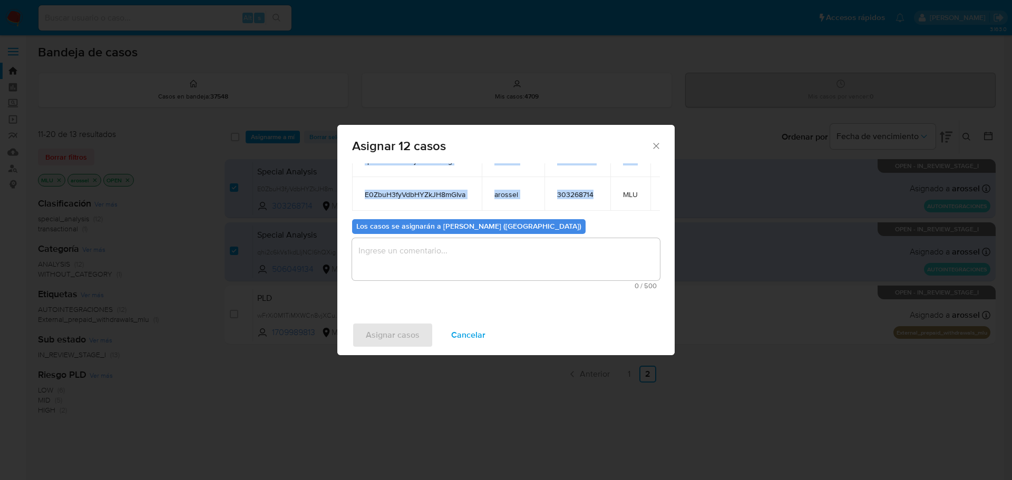
drag, startPoint x: 363, startPoint y: 201, endPoint x: 607, endPoint y: 200, distance: 243.6
copy table "ID Propietario ID de usuario Site iDGxGufMI9OjRHFsvbDANeDb arossel 5283947 MLU …"
drag, startPoint x: 463, startPoint y: 330, endPoint x: 457, endPoint y: 339, distance: 11.1
click at [465, 330] on span "Cancelar" at bounding box center [468, 335] width 34 height 23
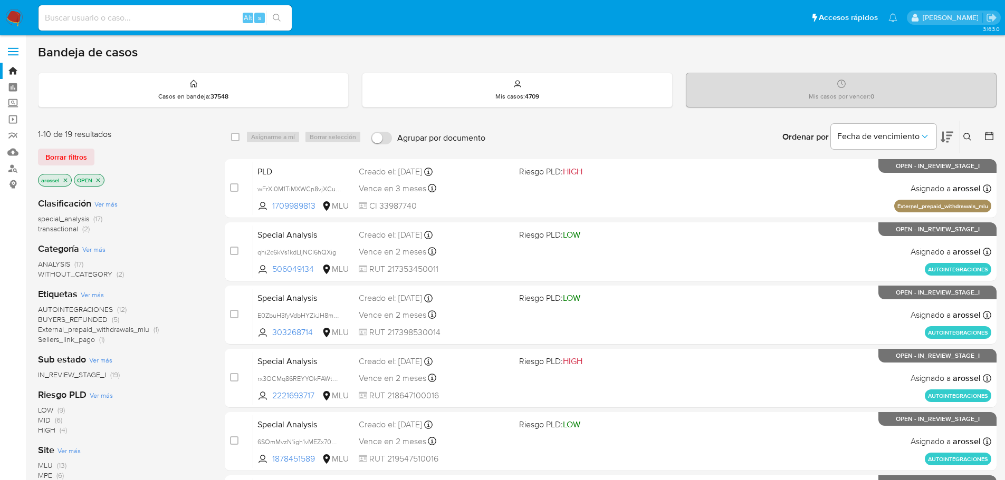
click at [161, 20] on input at bounding box center [164, 18] width 253 height 14
paste input "iDGxGufMI9OjRHFsvbDANeDb"
type input "iDGxGufMI9OjRHFsvbDANeDb"
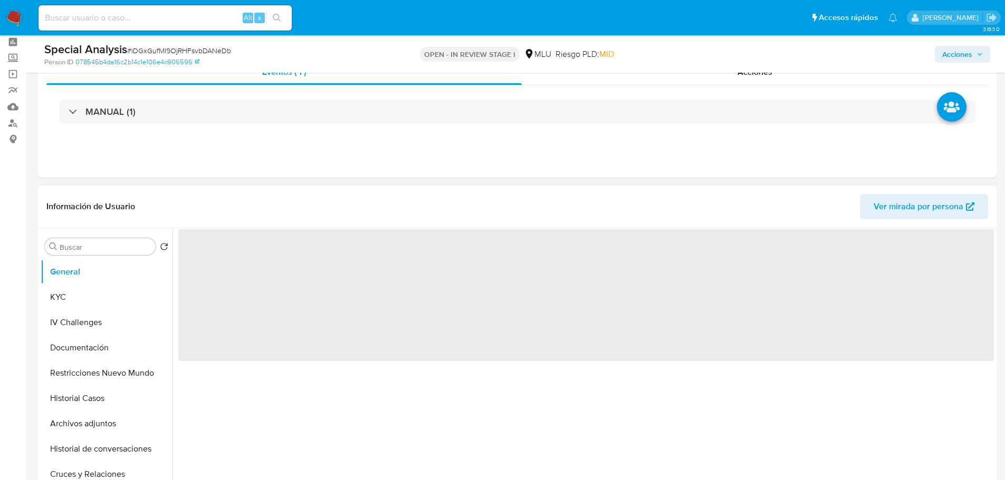
scroll to position [105, 0]
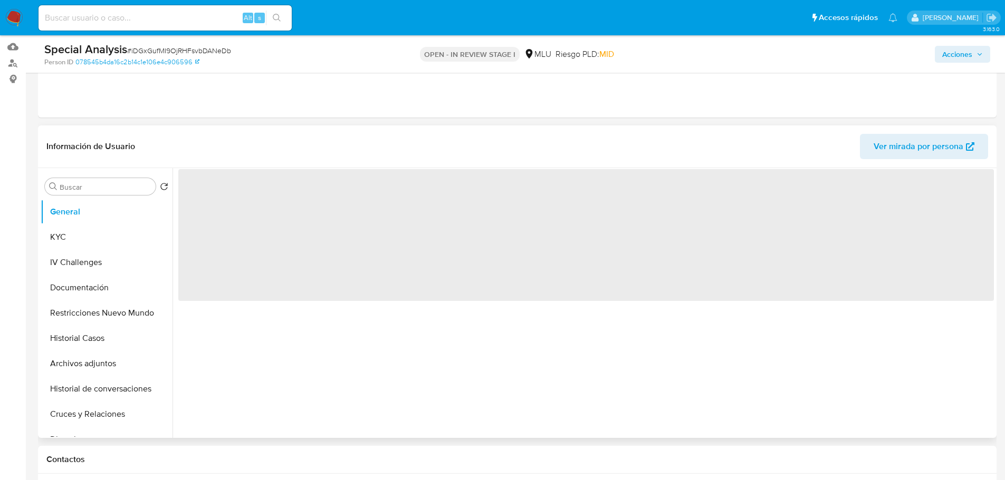
select select "10"
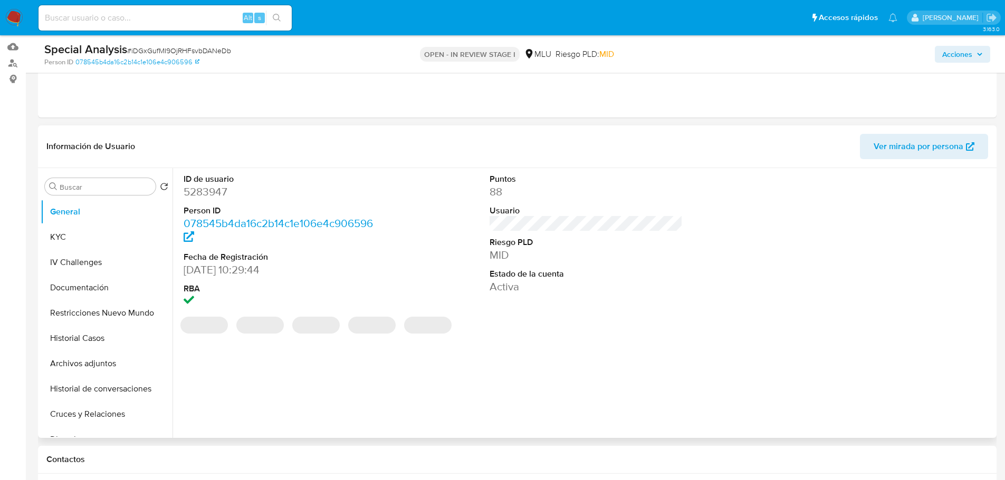
click at [929, 151] on span "Ver mirada por persona" at bounding box center [918, 146] width 90 height 25
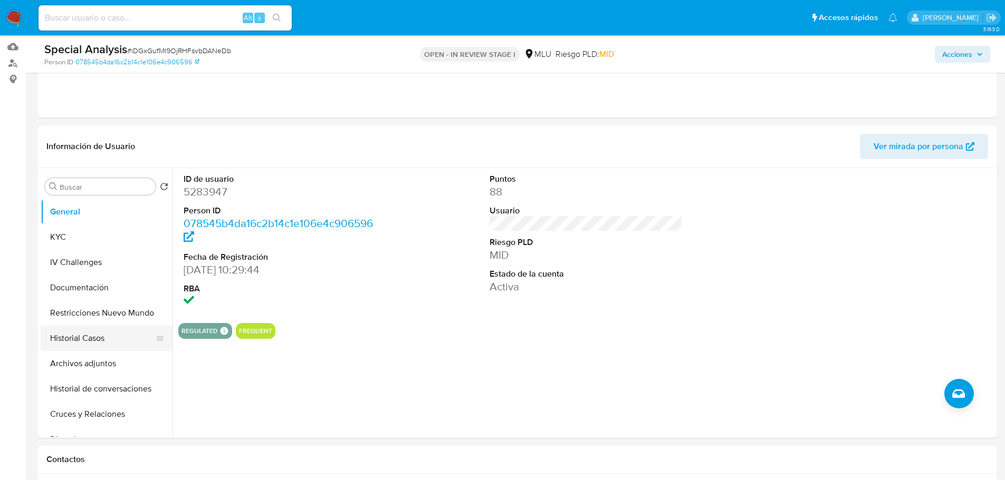
click at [86, 337] on button "Historial Casos" at bounding box center [102, 338] width 123 height 25
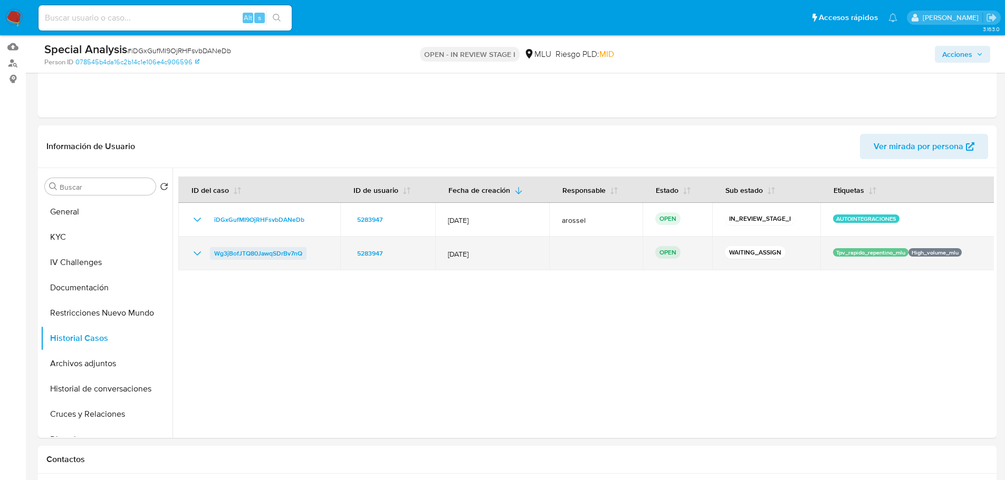
drag, startPoint x: 315, startPoint y: 252, endPoint x: 216, endPoint y: 259, distance: 99.4
click at [216, 259] on div "Wg3jBofJTQ80JawqSDrBv7nQ" at bounding box center [259, 253] width 137 height 13
click at [240, 253] on span "Wg3jBofJTQ80JawqSDrBv7nQ" at bounding box center [258, 253] width 88 height 13
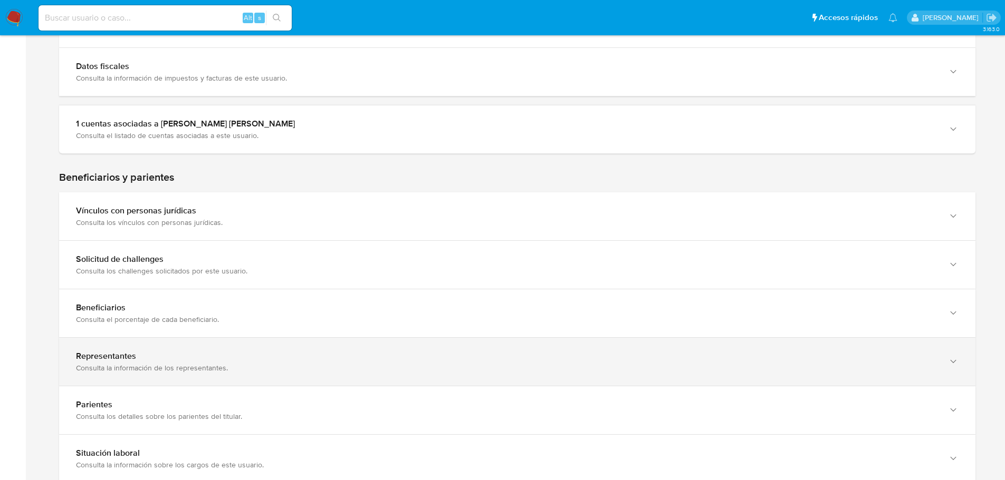
scroll to position [527, 0]
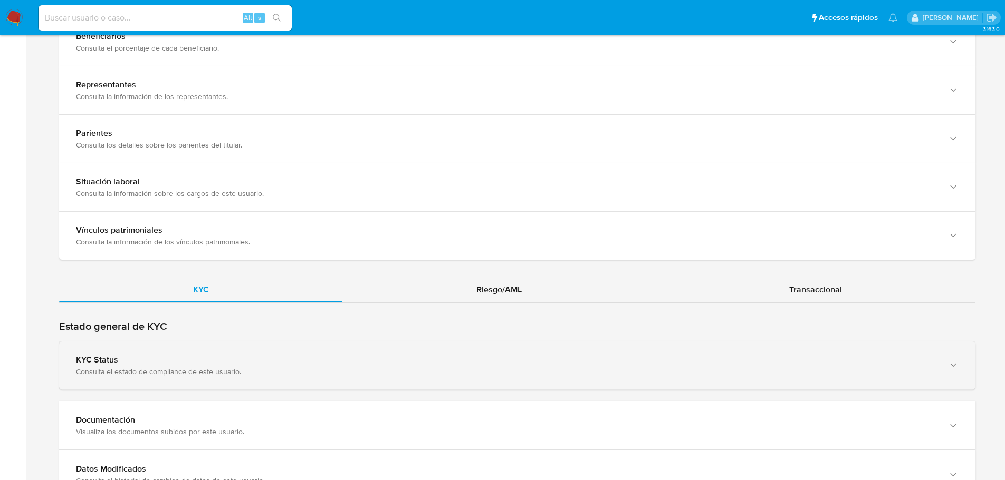
click at [206, 345] on div "KYC Status Consulta el estado de compliance de este usuario." at bounding box center [517, 366] width 916 height 48
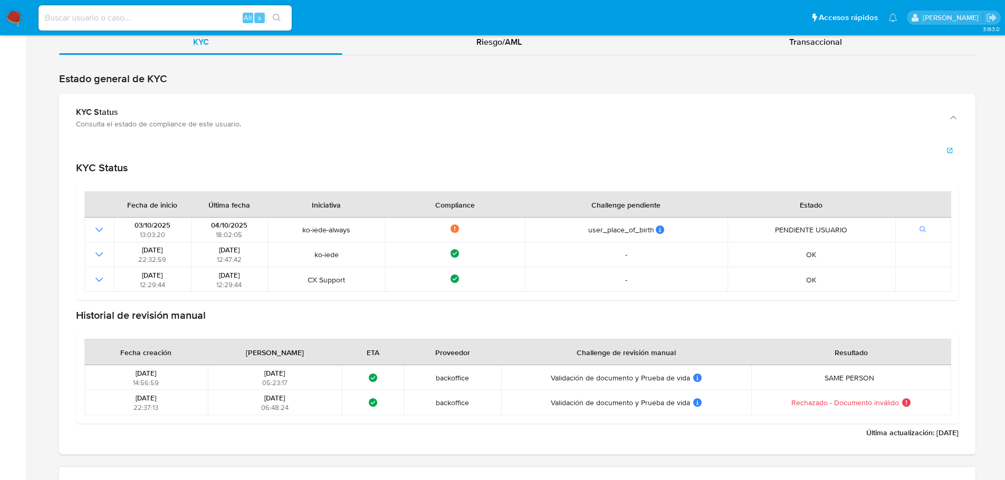
scroll to position [1055, 0]
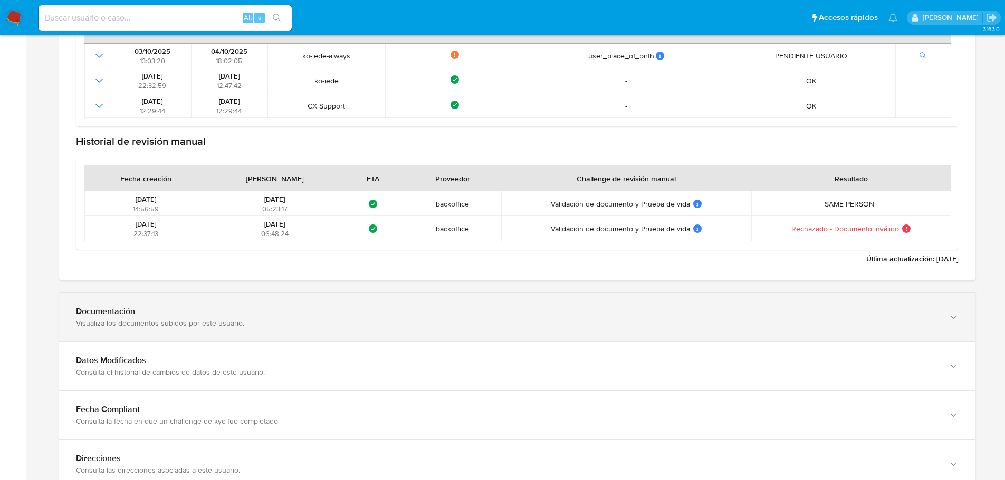
click at [153, 306] on div "Documentación Visualiza los documentos subidos por este usuario." at bounding box center [517, 317] width 916 height 48
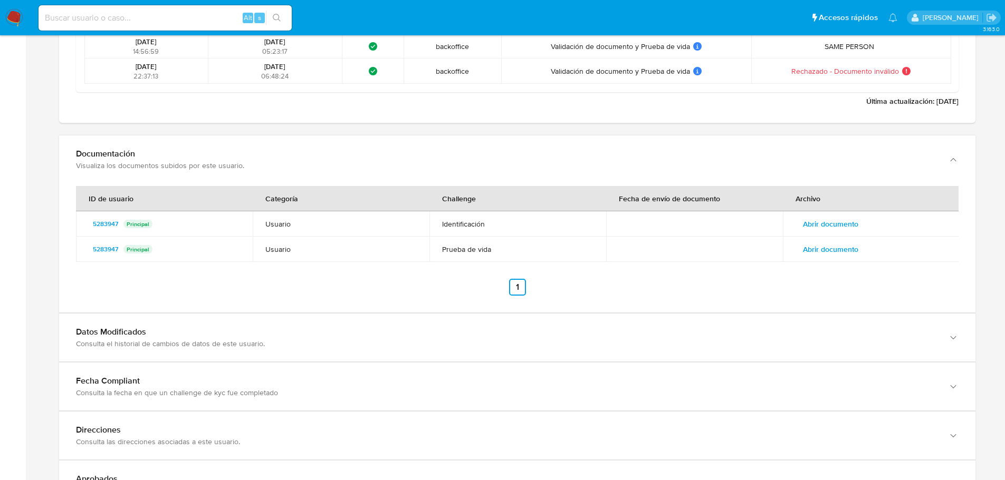
scroll to position [1318, 0]
click at [832, 222] on span "Abrir documento" at bounding box center [830, 223] width 55 height 15
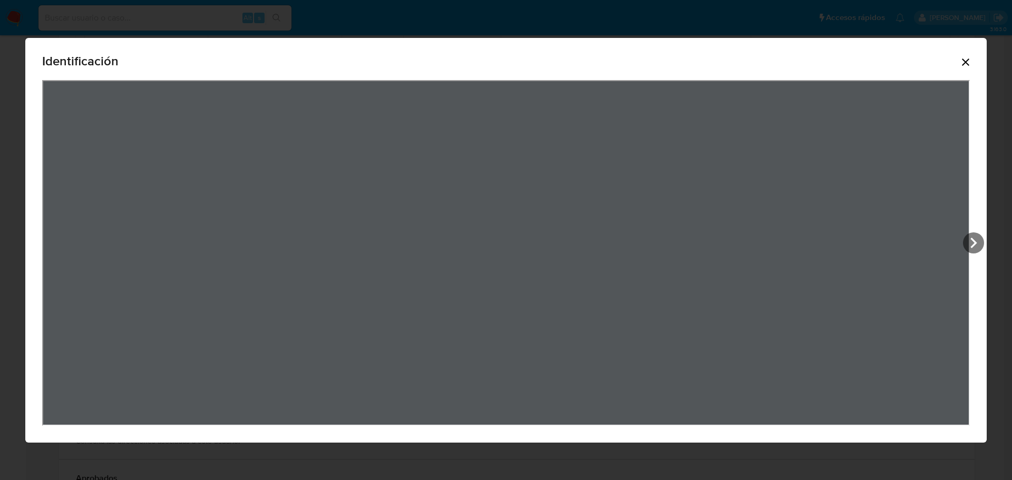
click at [964, 64] on icon "Cerrar" at bounding box center [965, 62] width 7 height 7
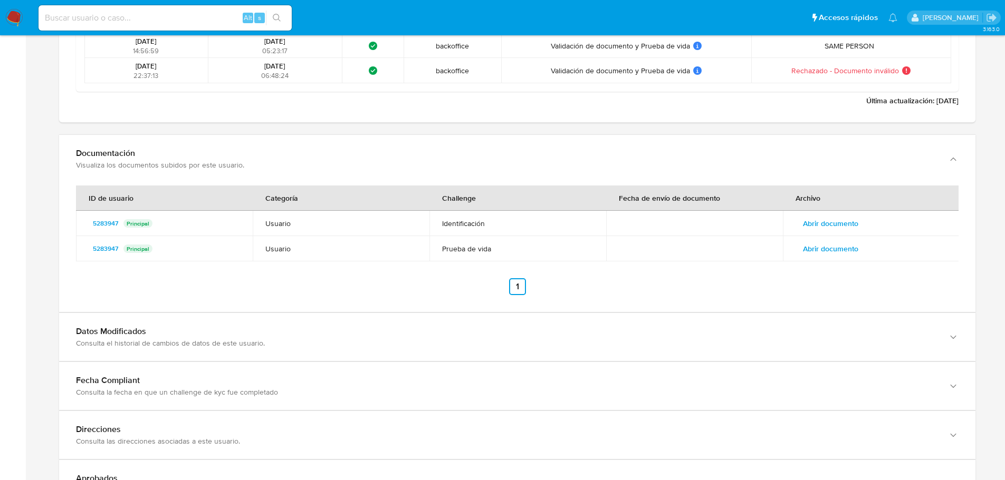
click at [852, 250] on span "Abrir documento" at bounding box center [830, 249] width 55 height 15
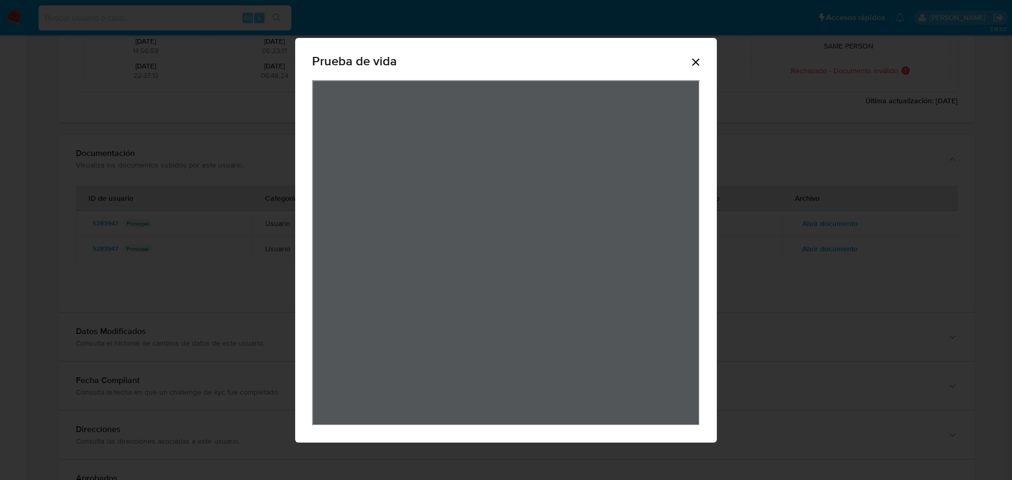
click at [697, 65] on icon "Cerrar" at bounding box center [696, 62] width 13 height 13
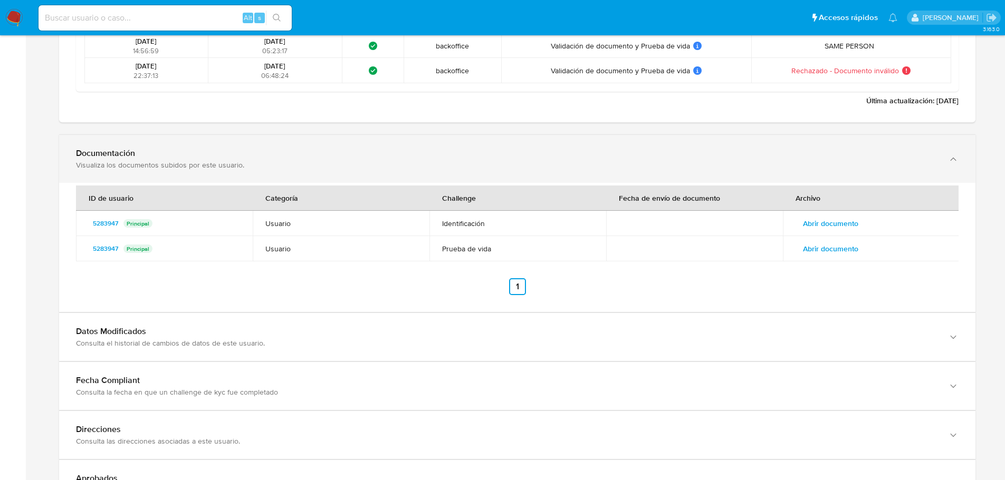
click at [413, 156] on div "Documentación" at bounding box center [506, 153] width 861 height 11
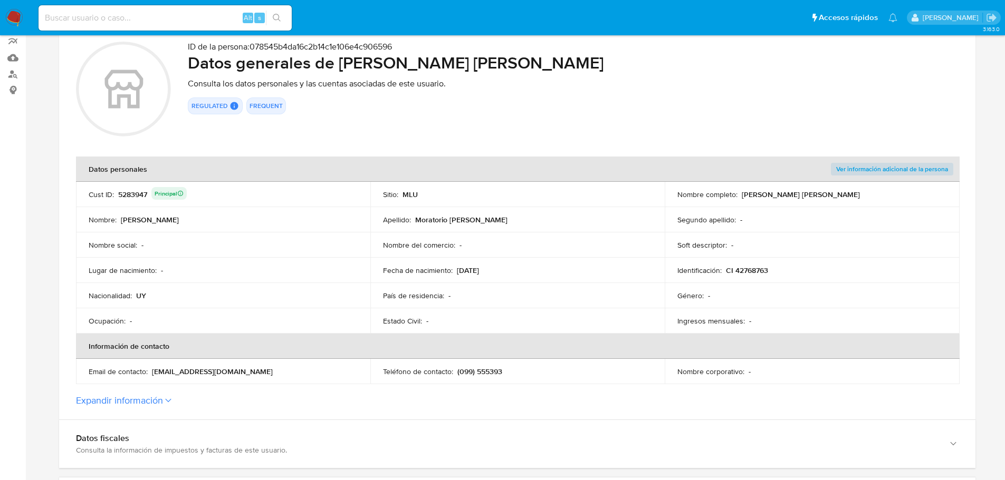
scroll to position [0, 0]
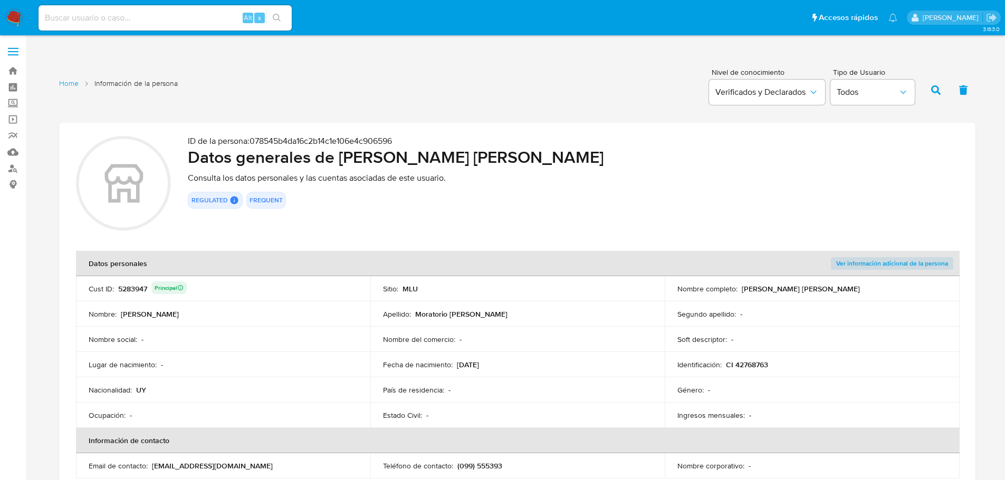
click at [121, 292] on div "5283947 Principal" at bounding box center [152, 289] width 69 height 15
click at [333, 223] on div "ID de la persona : 078545b4da16c2b14c1e106e4c906596 Datos generales de Noelia P…" at bounding box center [573, 185] width 770 height 98
click at [144, 19] on input at bounding box center [164, 18] width 253 height 14
paste input "47559373"
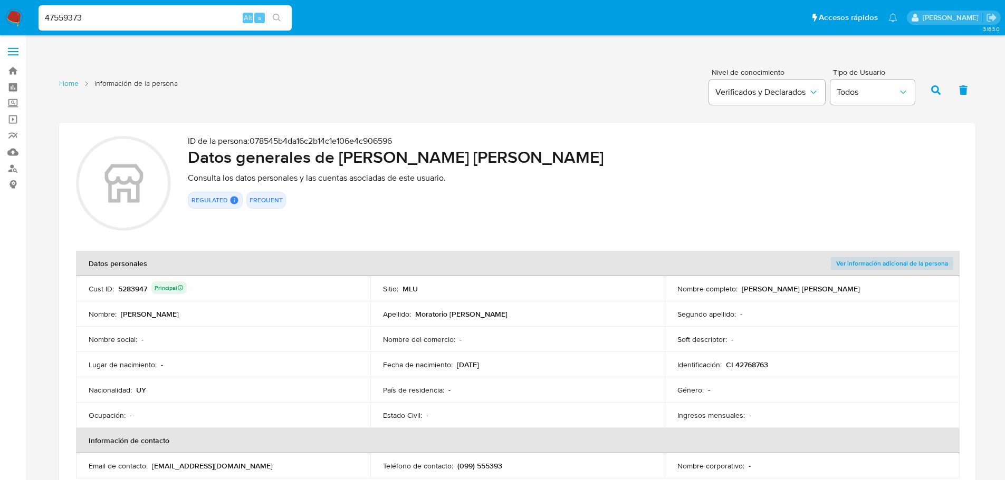
type input "47559373"
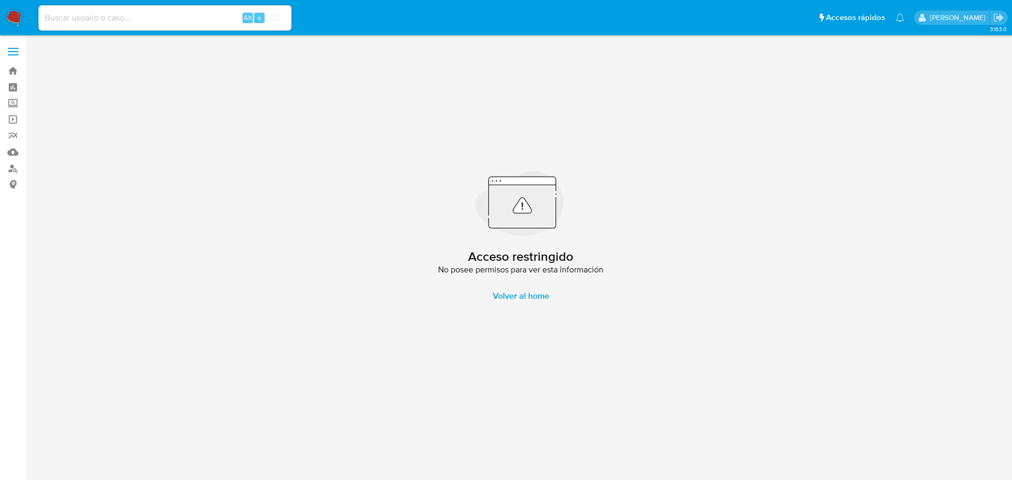
click at [146, 18] on input at bounding box center [164, 18] width 253 height 14
paste input "r4EOHAlhzEF7qm0OtxSEbmvg"
type input "r4EOHAlhzEF7qm0OtxSEbmvg"
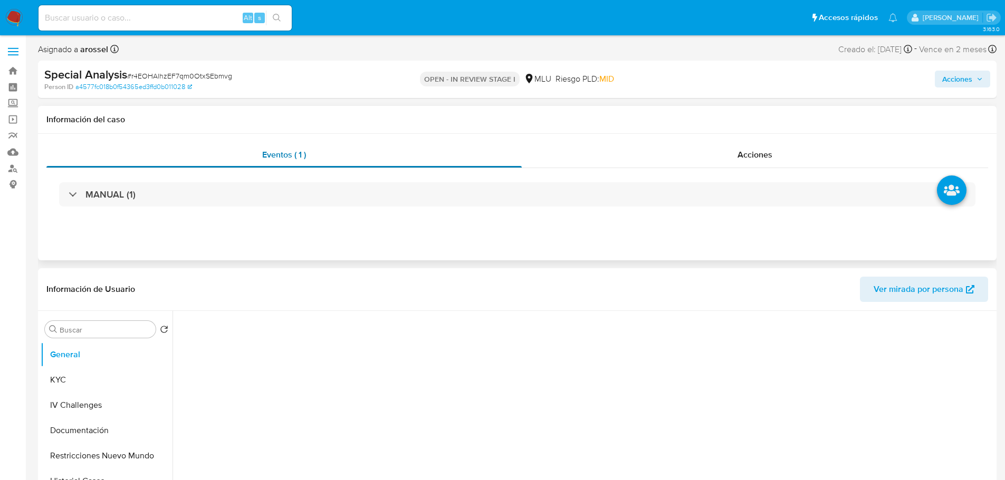
select select "10"
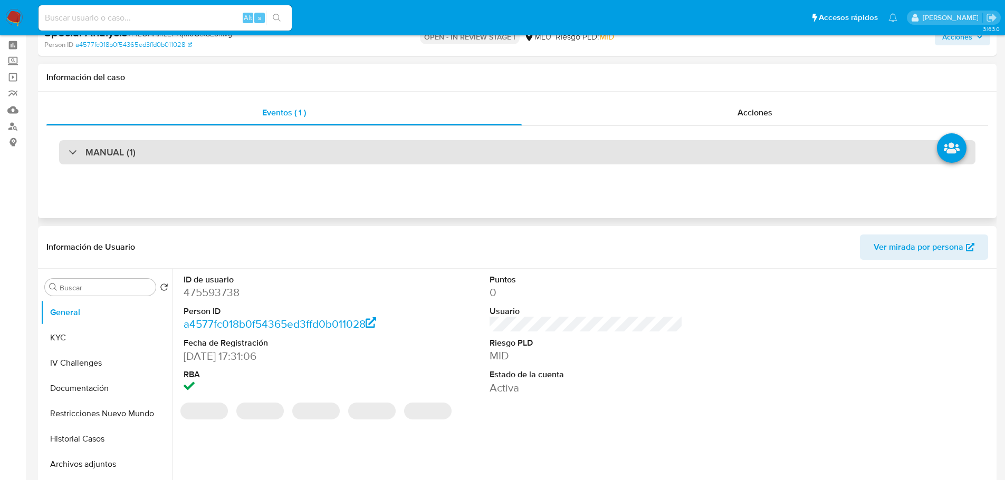
scroll to position [105, 0]
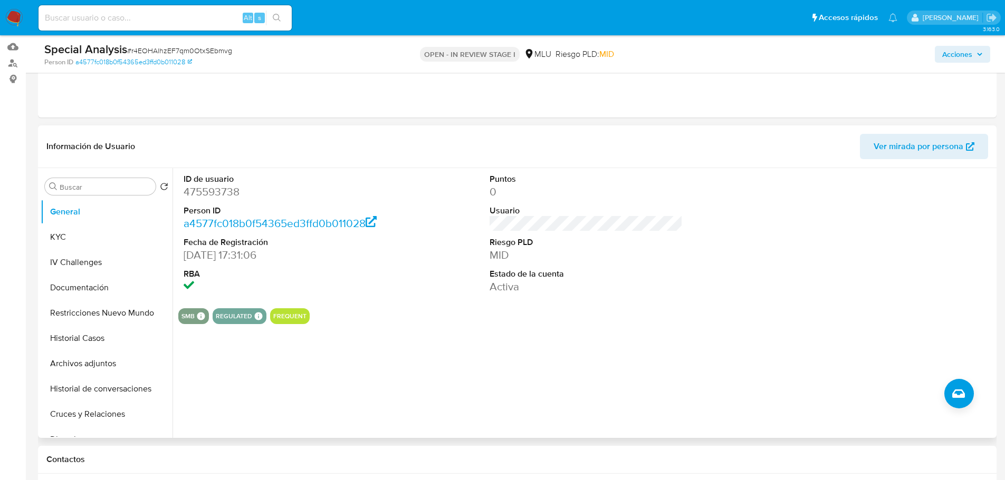
click at [211, 196] on dd "475593738" at bounding box center [281, 192] width 194 height 15
click at [212, 196] on dd "475593738" at bounding box center [281, 192] width 194 height 15
click at [110, 240] on button "KYC" at bounding box center [102, 237] width 123 height 25
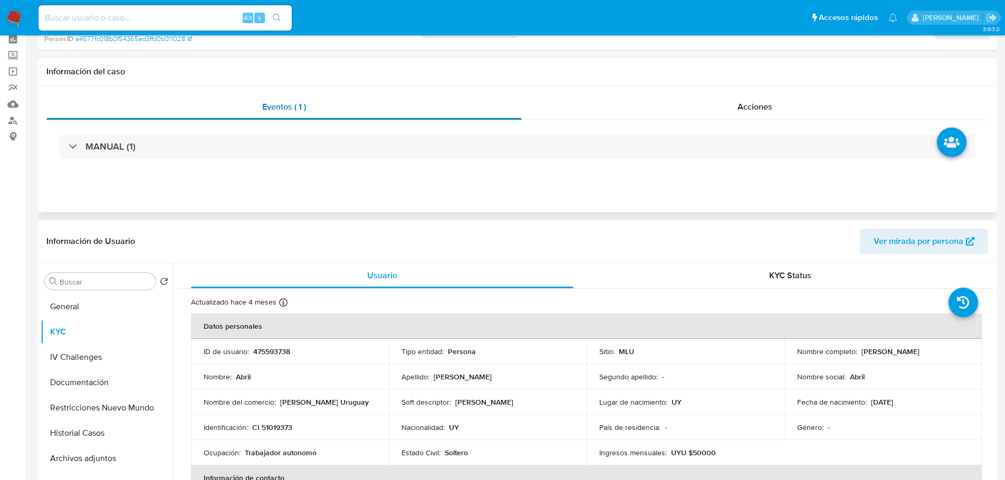
scroll to position [0, 0]
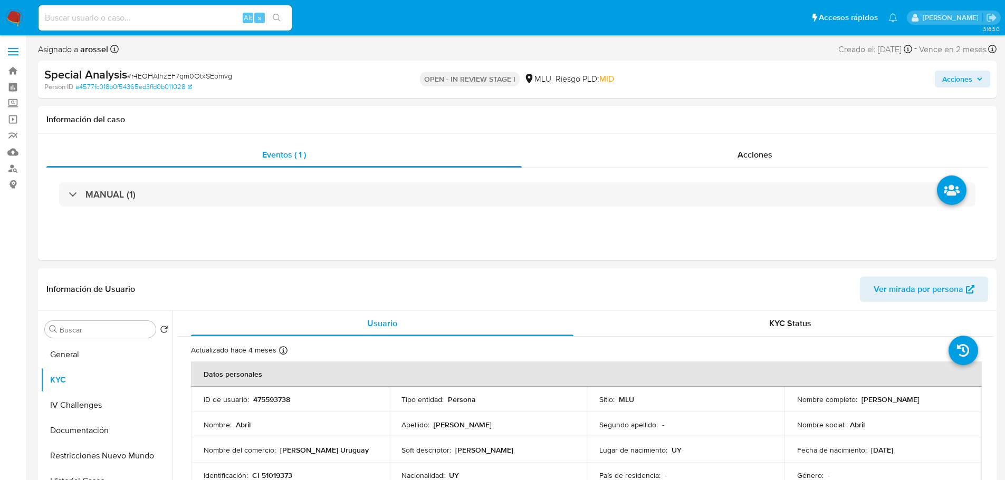
click at [185, 71] on span "# r4EOHAlhzEF7qm0OtxSEbmvg" at bounding box center [179, 76] width 105 height 11
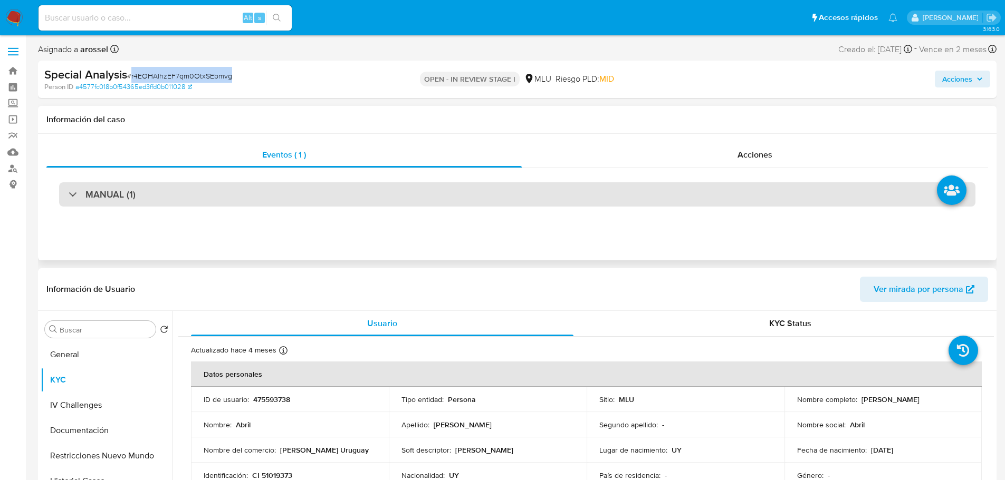
copy span "r4EOHAlhzEF7qm0OtxSEbmvg"
click at [166, 192] on div "MANUAL (1)" at bounding box center [517, 194] width 916 height 24
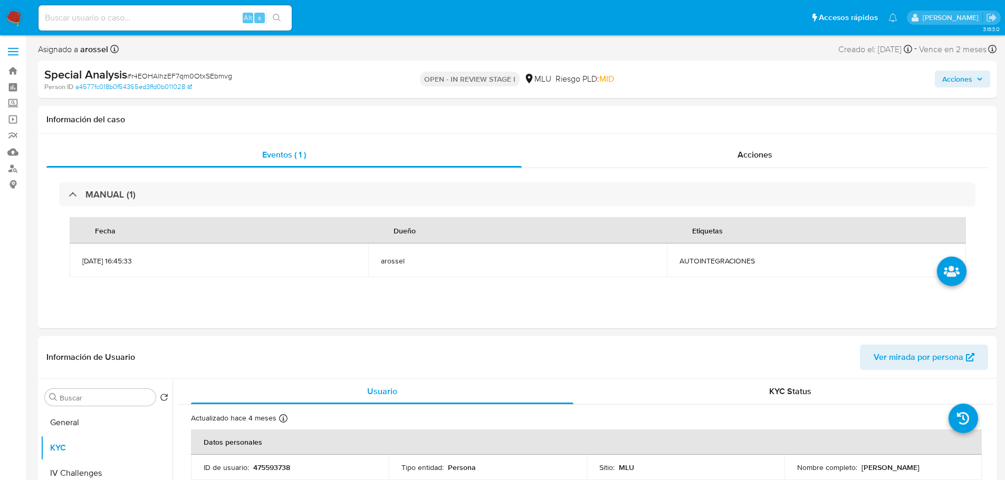
click at [199, 71] on span "# r4EOHAlhzEF7qm0OtxSEbmvg" at bounding box center [179, 76] width 105 height 11
copy span "r4EOHAlhzEF7qm0OtxSEbmvg"
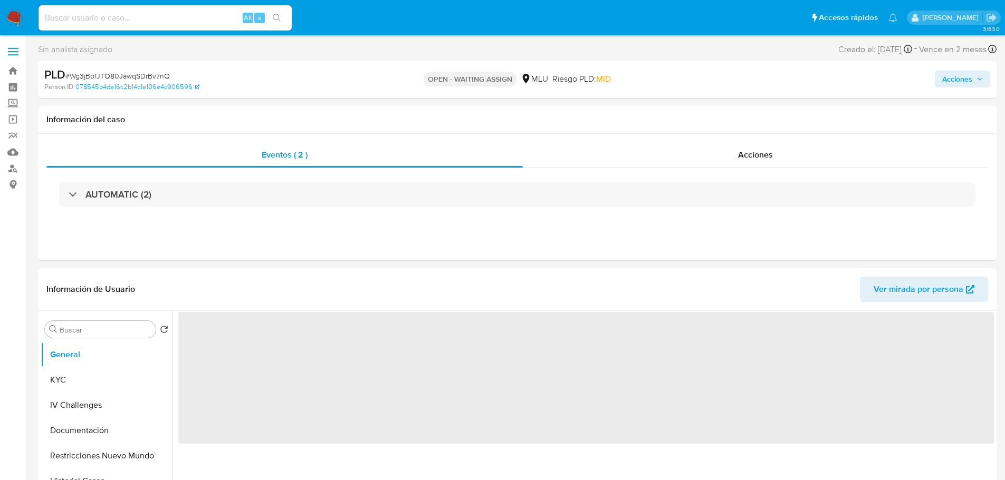
select select "10"
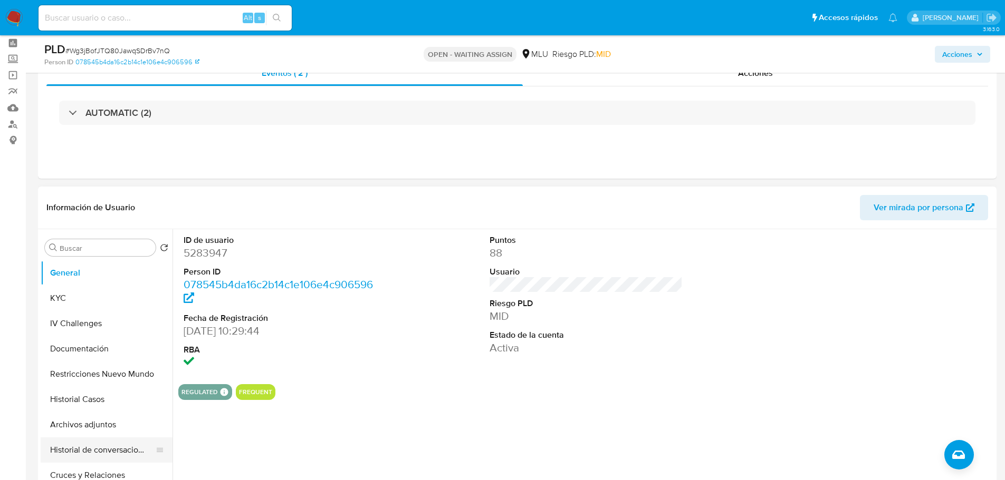
scroll to position [105, 0]
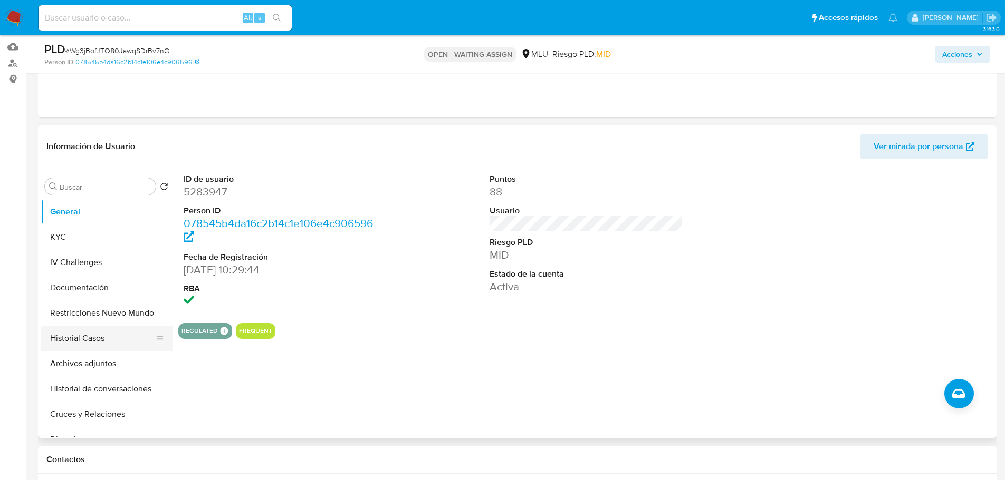
click at [97, 326] on ul "General KYC IV Challenges Documentación Restricciones Nuevo Mundo Historial Cas…" at bounding box center [107, 318] width 132 height 238
click at [101, 337] on button "Historial Casos" at bounding box center [102, 338] width 123 height 25
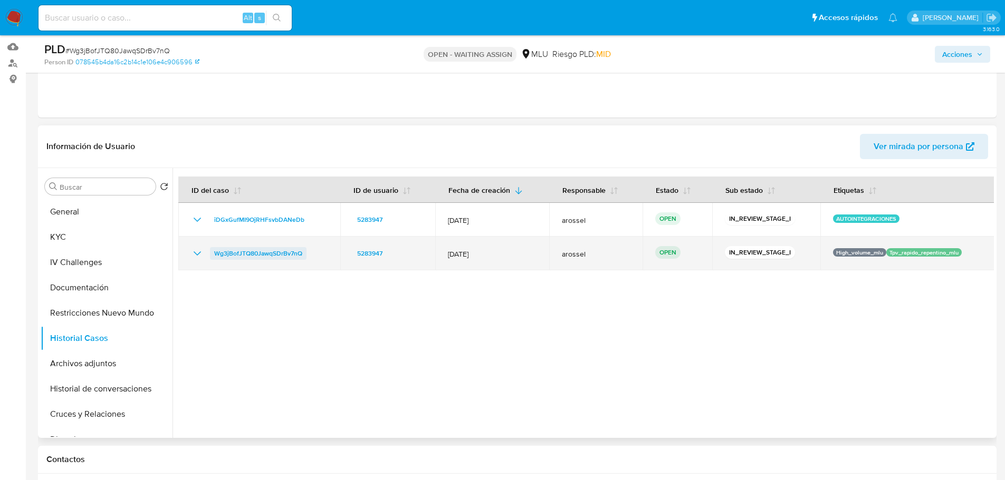
click at [253, 254] on span "Wg3jBofJTQ80JawqSDrBv7nQ" at bounding box center [258, 253] width 88 height 13
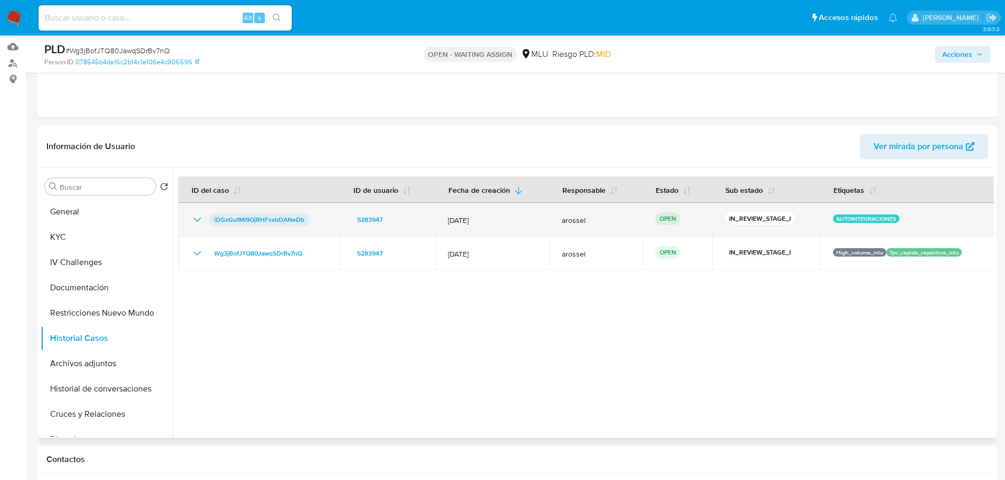
click at [298, 218] on span "iDGxGufMI9OjRHFsvbDANeDb" at bounding box center [259, 220] width 90 height 13
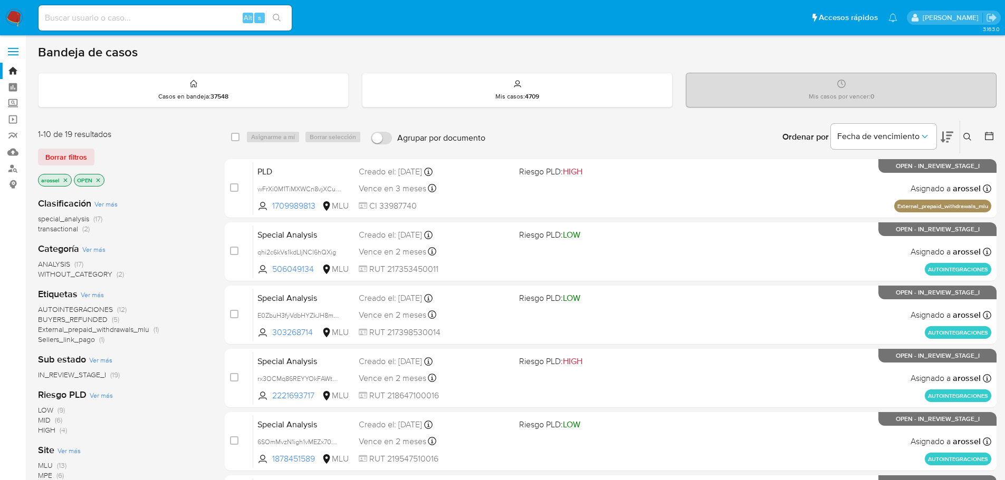
click at [85, 150] on span "Borrar filtros" at bounding box center [66, 157] width 42 height 15
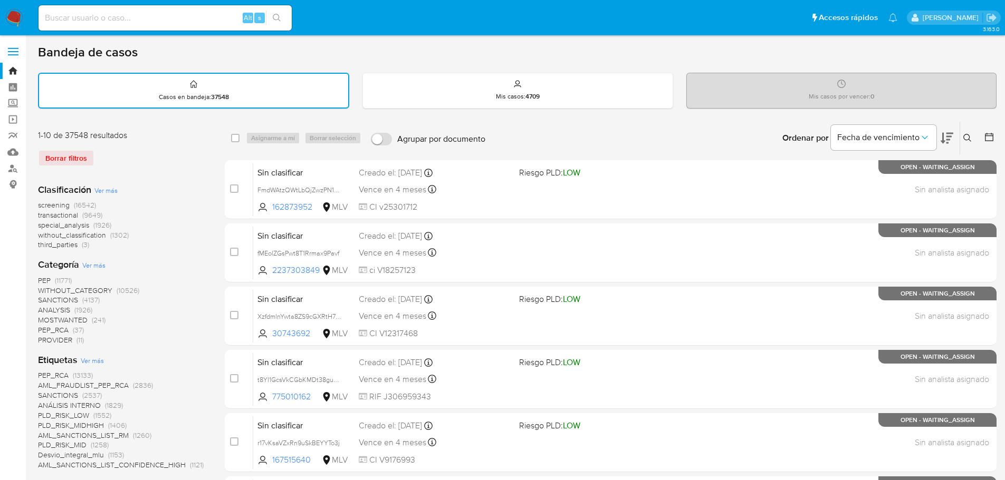
click at [965, 137] on icon at bounding box center [967, 138] width 8 height 8
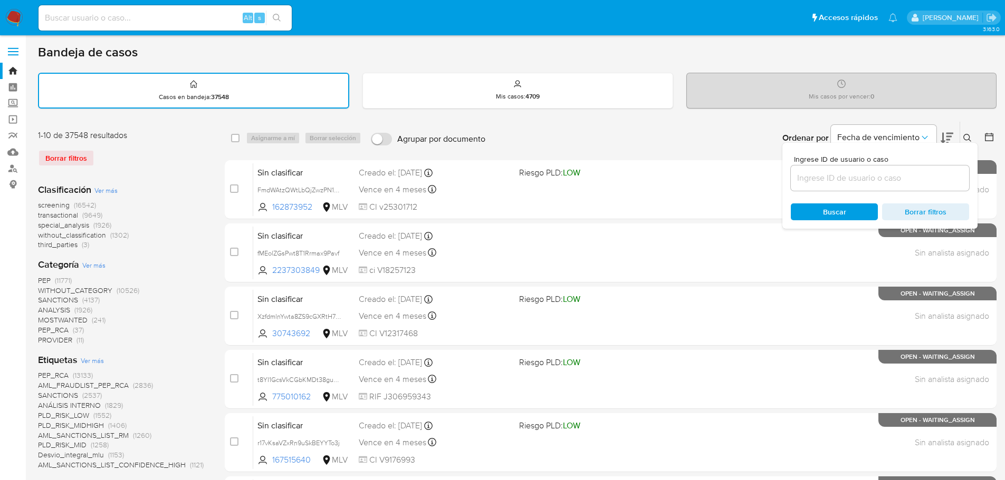
click at [895, 178] on input at bounding box center [879, 178] width 178 height 14
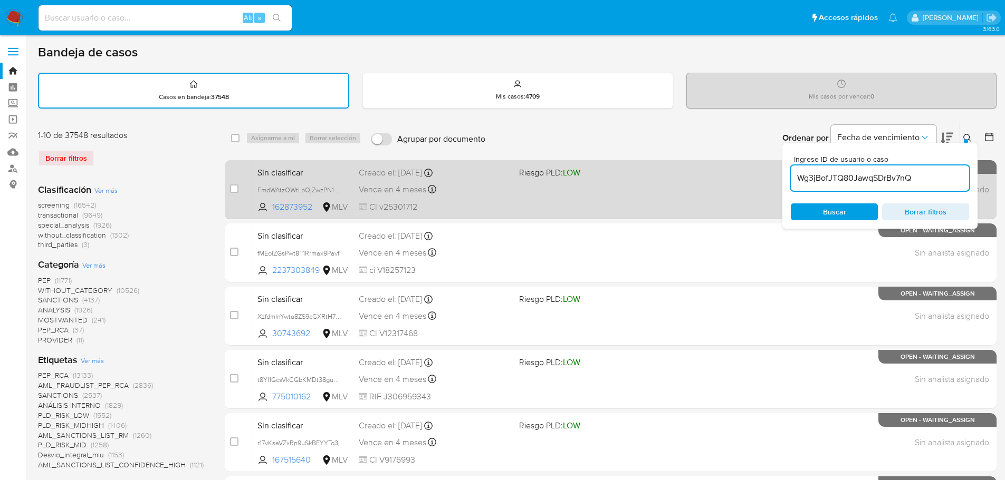
type input "Wg3jBofJTQ80JawqSDrBv7nQ"
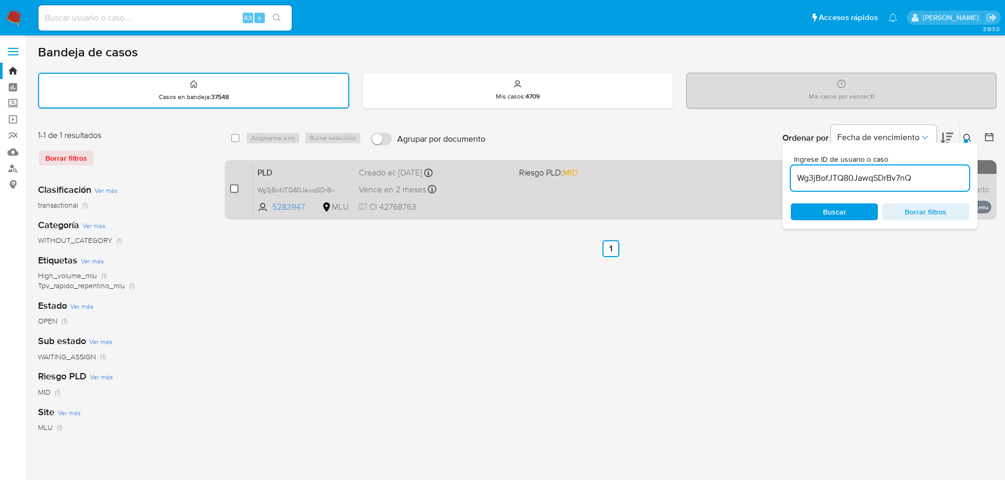
click at [235, 191] on input "checkbox" at bounding box center [234, 189] width 8 height 8
checkbox input "true"
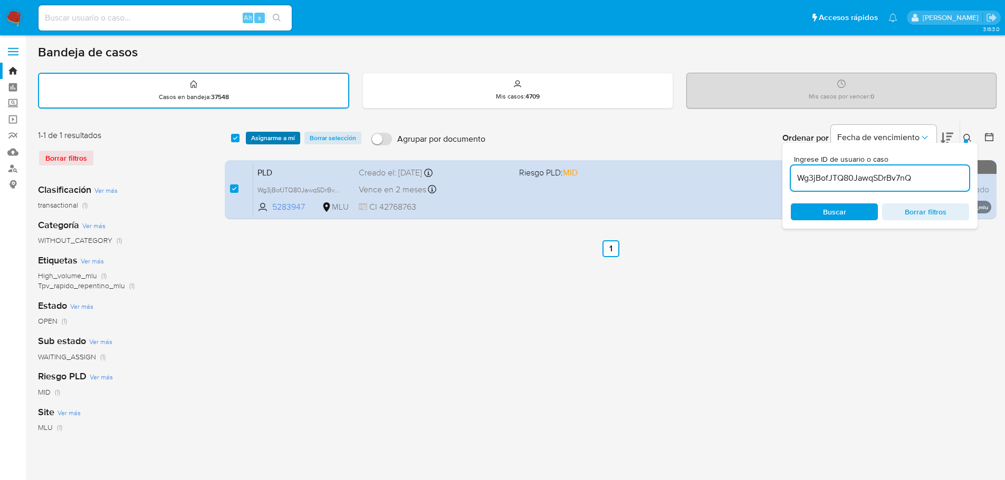
click at [279, 139] on span "Asignarme a mí" at bounding box center [273, 138] width 44 height 11
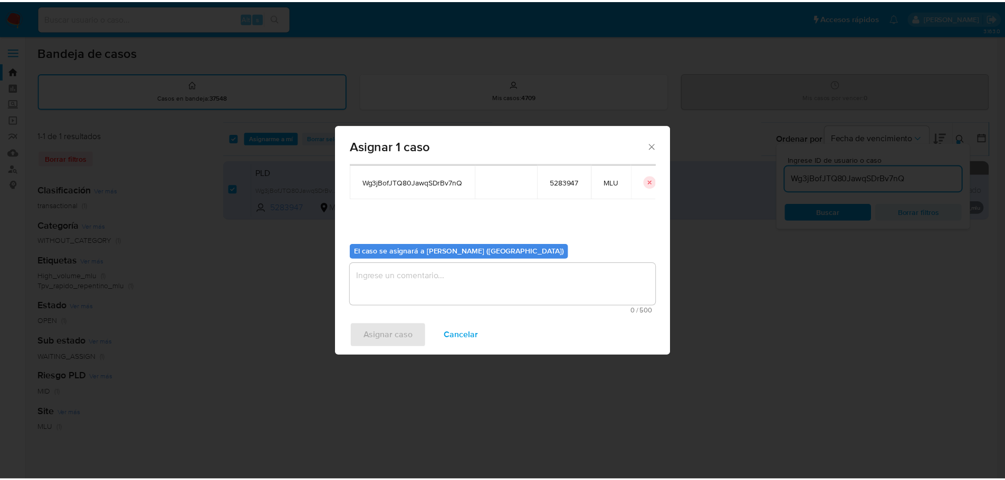
scroll to position [55, 0]
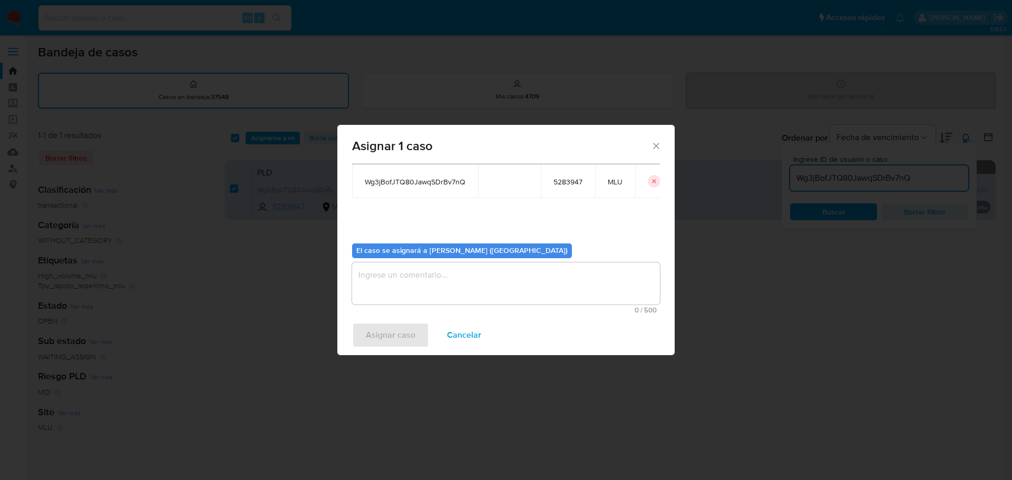
click at [407, 283] on textarea "assign-modal" at bounding box center [506, 284] width 308 height 42
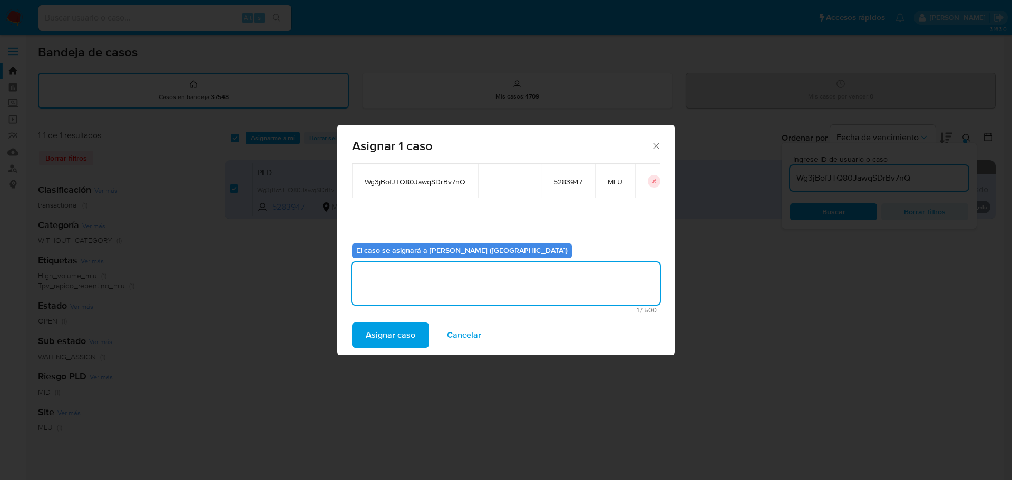
click at [401, 326] on span "Asignar caso" at bounding box center [391, 335] width 50 height 23
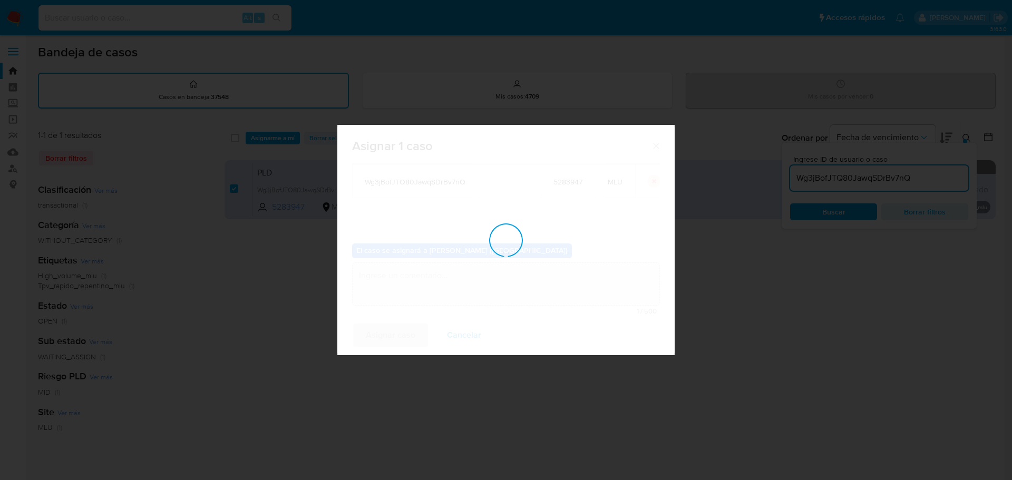
checkbox input "false"
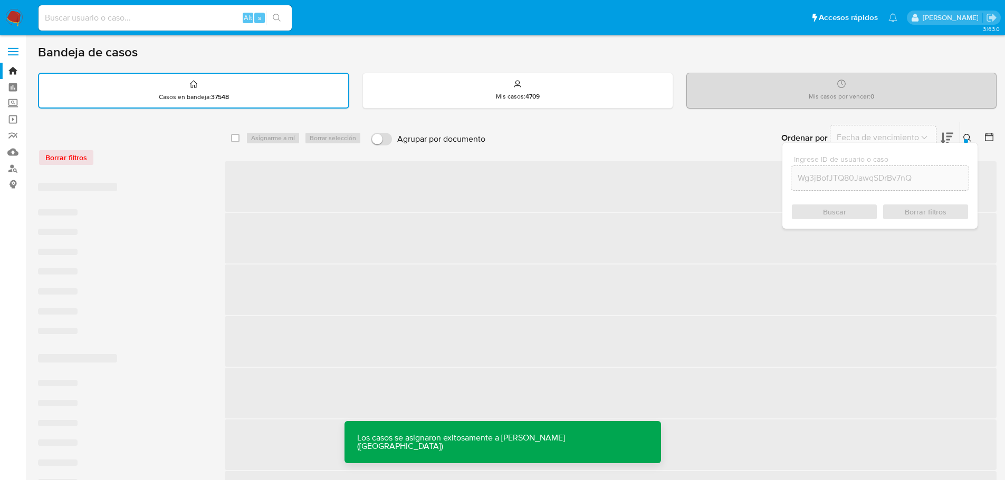
click at [177, 21] on input at bounding box center [164, 18] width 253 height 14
paste input "Wg3jBofJTQ80JawqSDrBv7nQ"
type input "Wg3jBofJTQ80JawqSDrBv7nQ"
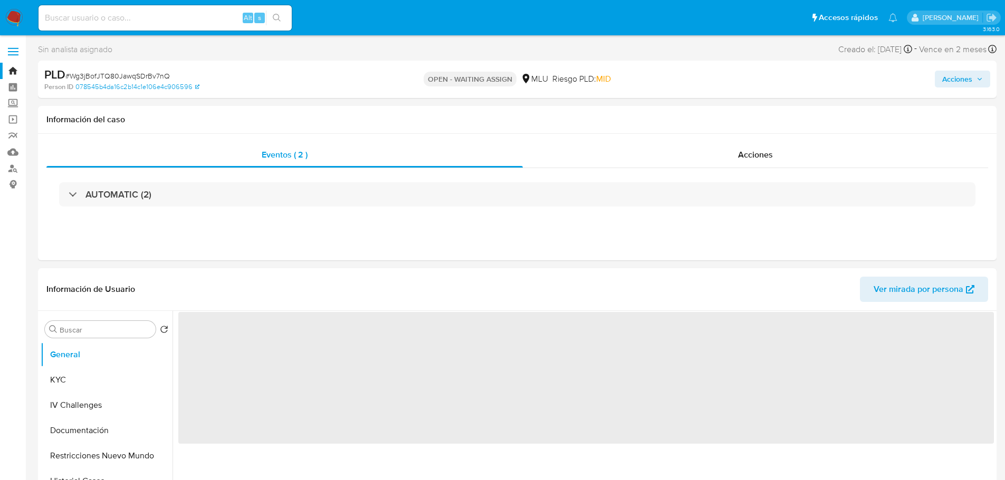
select select "10"
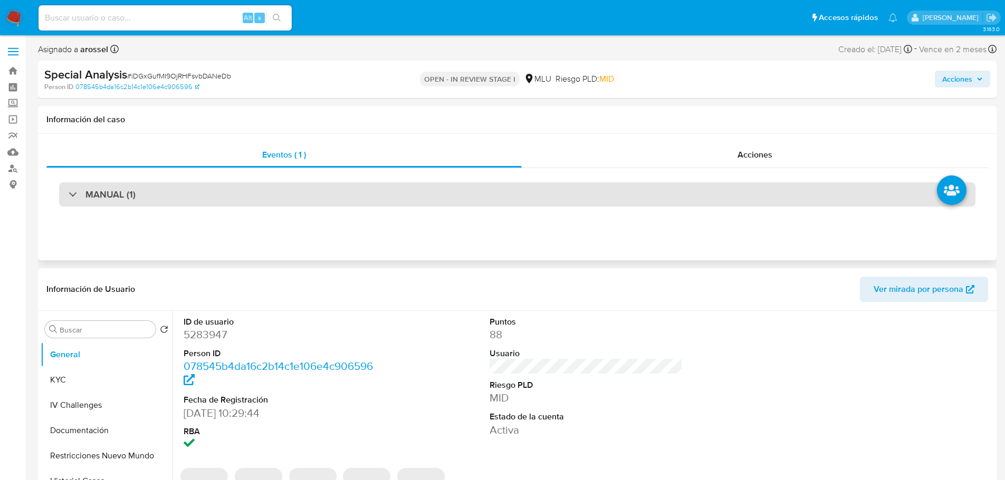
click at [139, 197] on div "MANUAL (1)" at bounding box center [517, 194] width 916 height 24
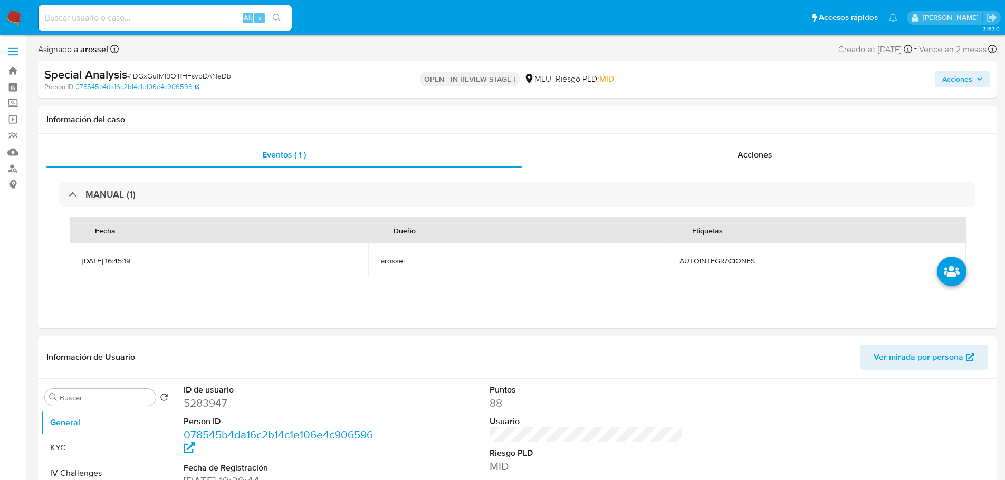
click at [167, 73] on span "# iDGxGufMI9OjRHFsvbDANeDb" at bounding box center [179, 76] width 104 height 11
click at [148, 74] on span "# iDGxGufMI9OjRHFsvbDANeDb" at bounding box center [179, 76] width 104 height 11
copy span "iDGxGufMI9OjRHFsvbDANeDb"
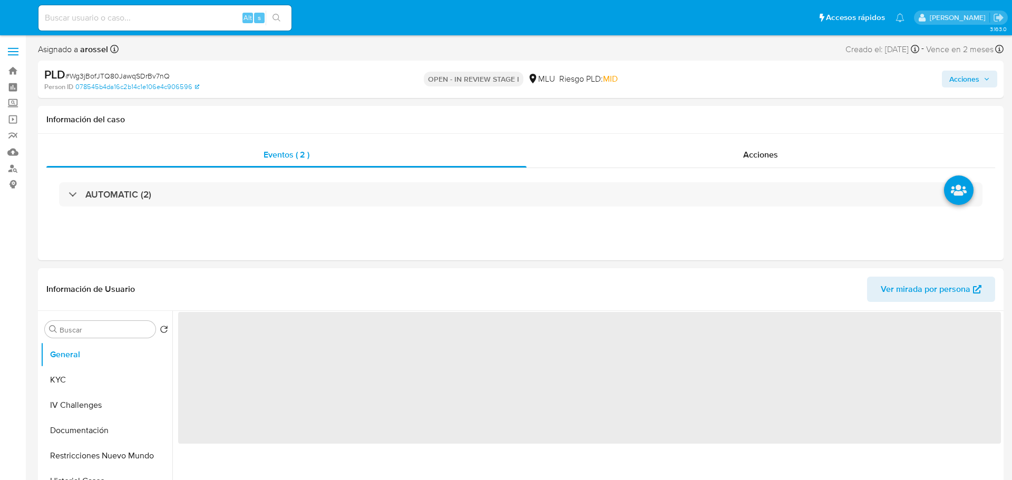
select select "10"
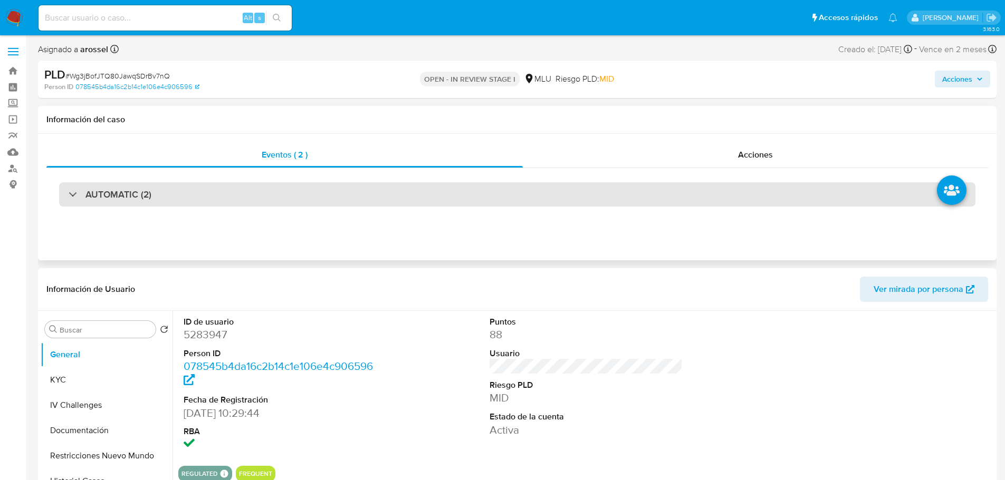
click at [176, 194] on div "AUTOMATIC (2)" at bounding box center [517, 194] width 916 height 24
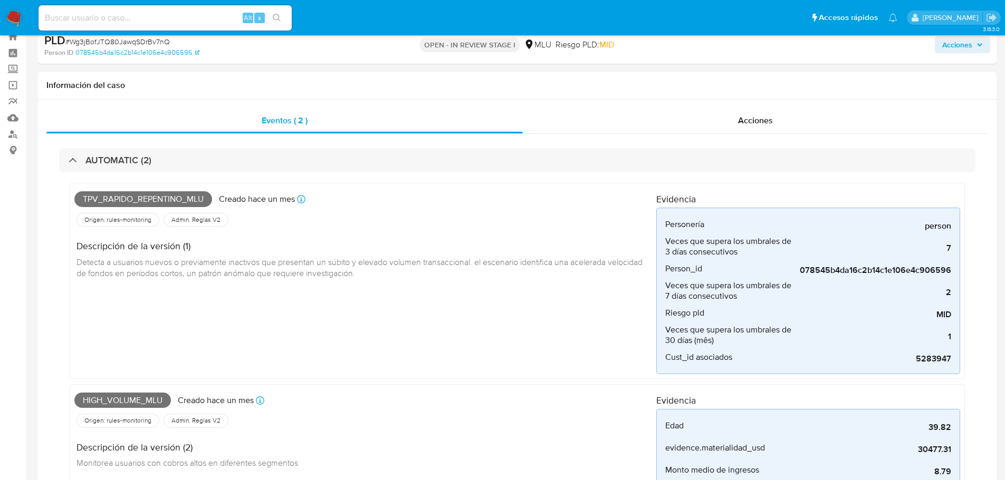
scroll to position [53, 0]
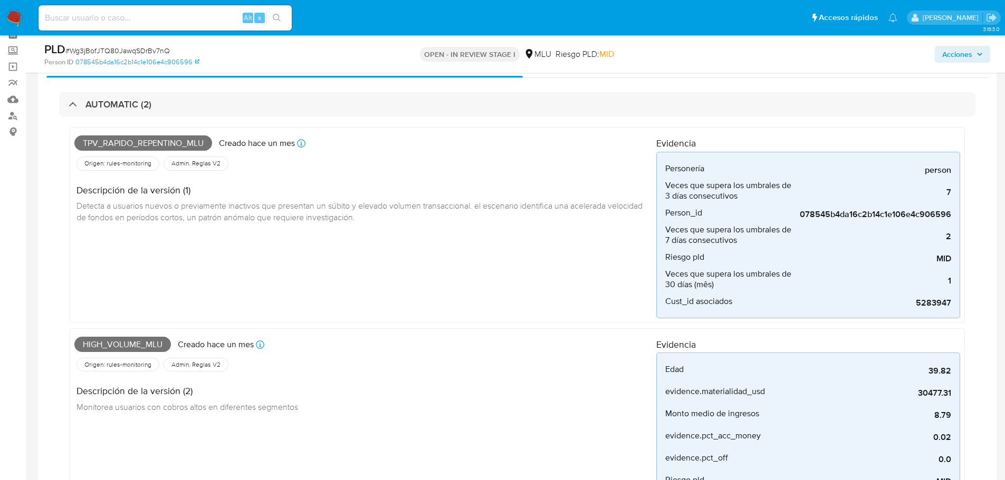
click at [221, 210] on span "Detecta a usuarios nuevos o previamente inactivos que presentan un súbito y ele…" at bounding box center [360, 211] width 568 height 23
click at [124, 144] on span "Tpv_rapido_repentino_mlu" at bounding box center [143, 144] width 138 height 16
copy span "Tpv_rapido_repentino_mlu"
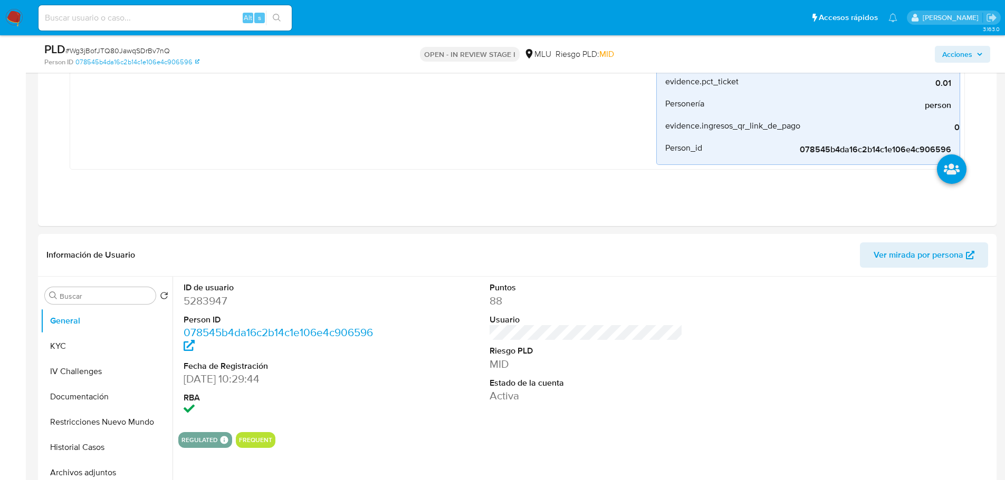
scroll to position [475, 0]
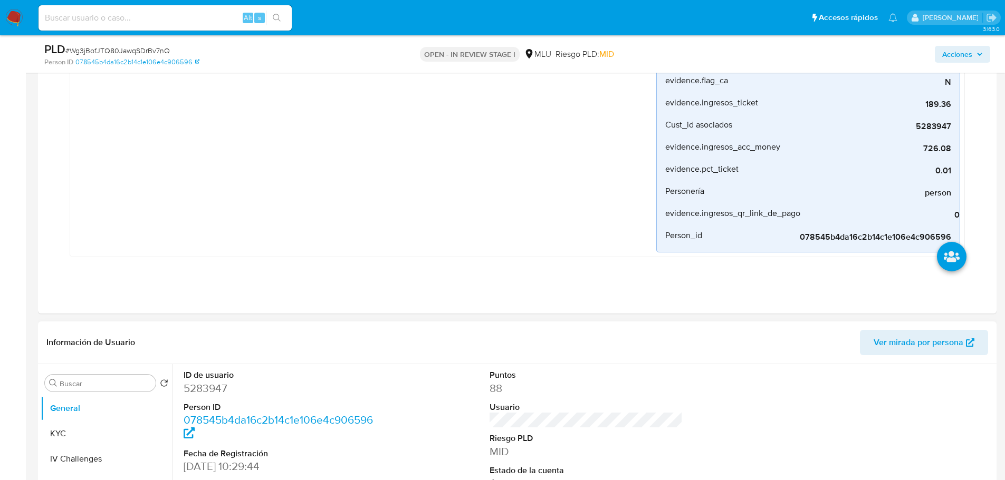
click at [216, 390] on dd "5283947" at bounding box center [281, 388] width 194 height 15
copy dd "5283947"
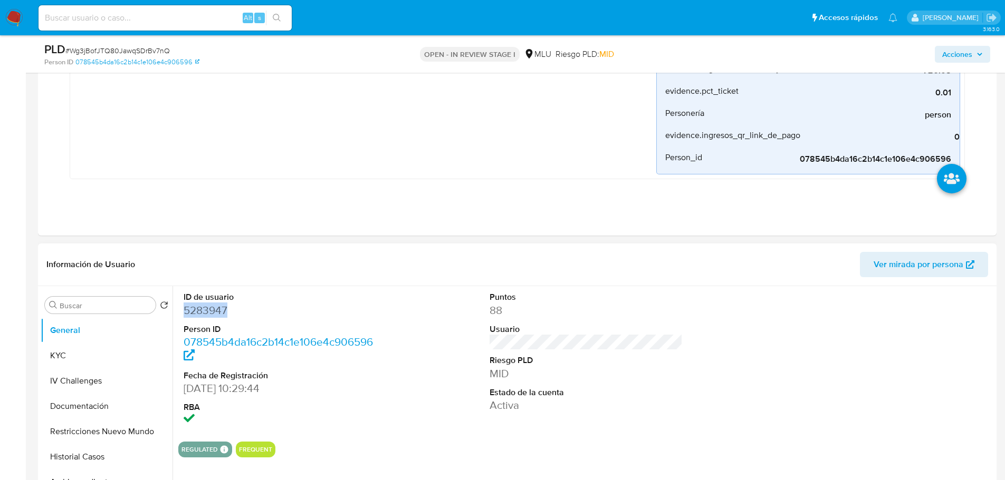
scroll to position [685, 0]
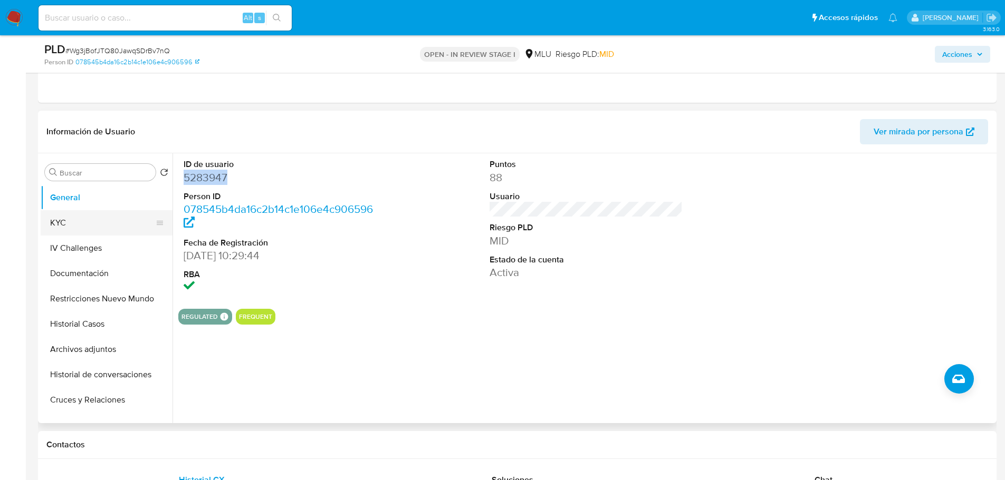
click at [90, 215] on button "KYC" at bounding box center [102, 222] width 123 height 25
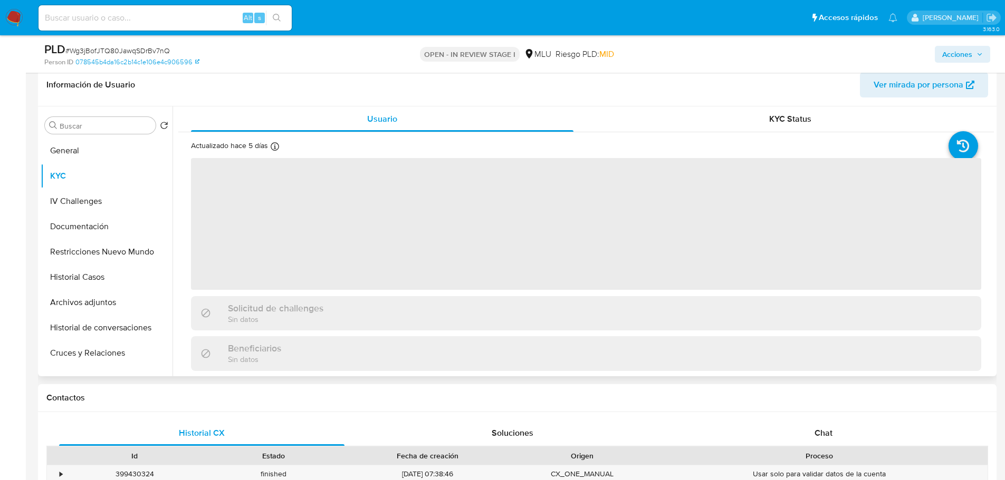
scroll to position [738, 0]
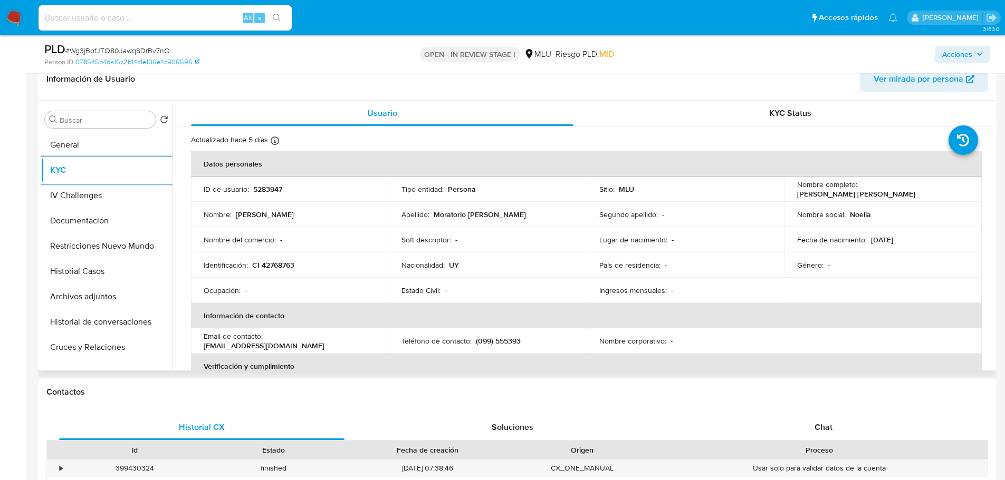
click at [269, 186] on p "5283947" at bounding box center [267, 189] width 29 height 9
copy p "5283947"
click at [171, 17] on input at bounding box center [164, 18] width 253 height 14
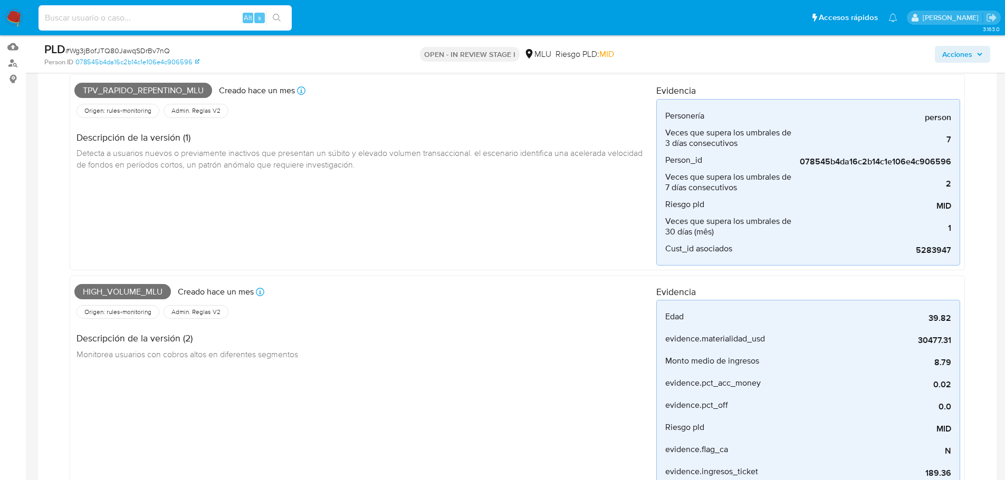
scroll to position [0, 0]
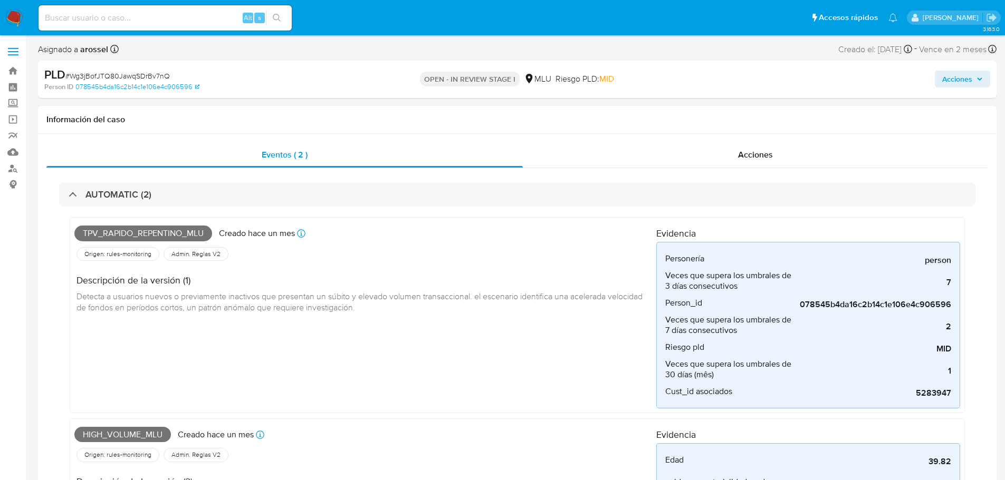
click at [162, 231] on span "Tpv_rapido_repentino_mlu" at bounding box center [143, 234] width 138 height 16
copy span "Tpv_rapido_repentino_mlu"
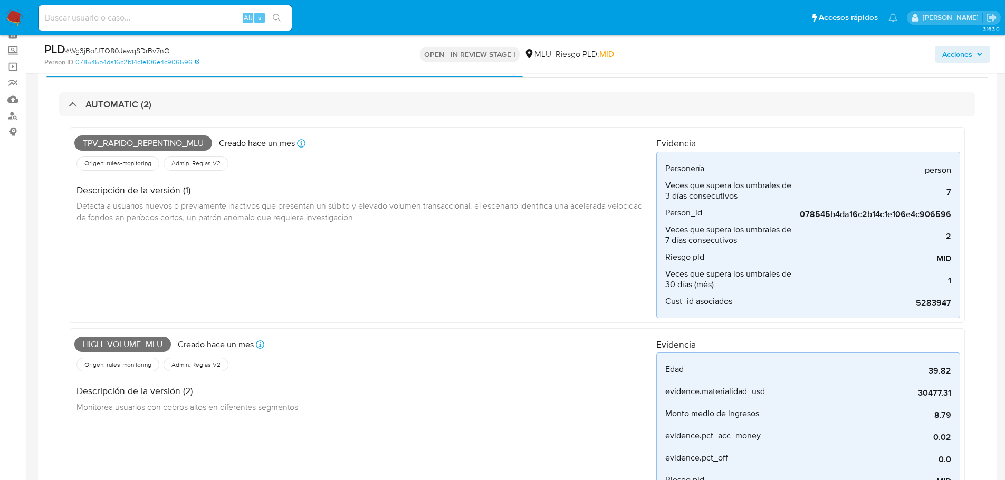
click at [141, 347] on span "High_volume_mlu" at bounding box center [122, 345] width 96 height 16
copy span "High_volume_mlu"
click at [161, 52] on span "# Wg3jBofJTQ80JawqSDrBv7nQ" at bounding box center [117, 50] width 104 height 11
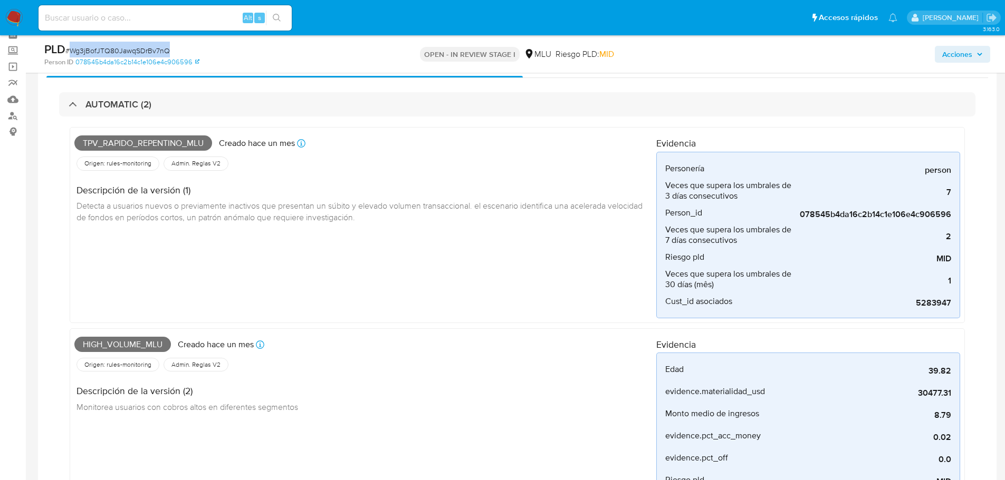
copy span "Wg3jBofJTQ80JawqSDrBv7nQ"
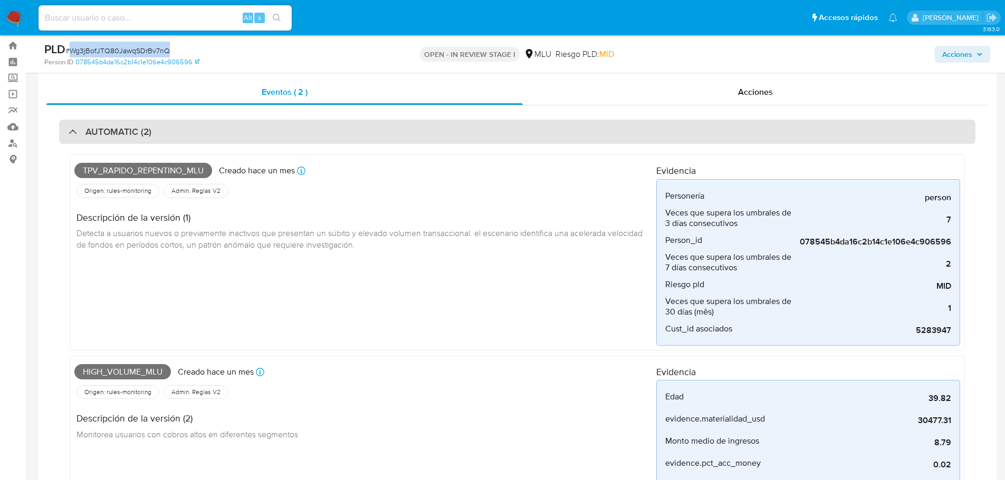
scroll to position [0, 0]
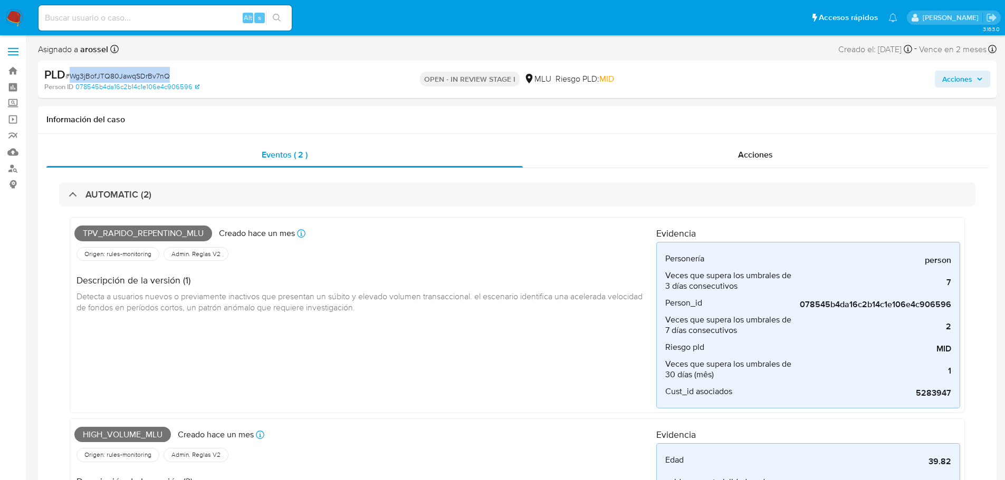
copy span "Wg3jBofJTQ80JawqSDrBv7nQ"
click at [124, 235] on span "Tpv_rapido_repentino_mlu" at bounding box center [143, 234] width 138 height 16
copy span "Tpv_rapido_repentino_mlu"
click at [143, 439] on span "High_volume_mlu" at bounding box center [122, 435] width 96 height 16
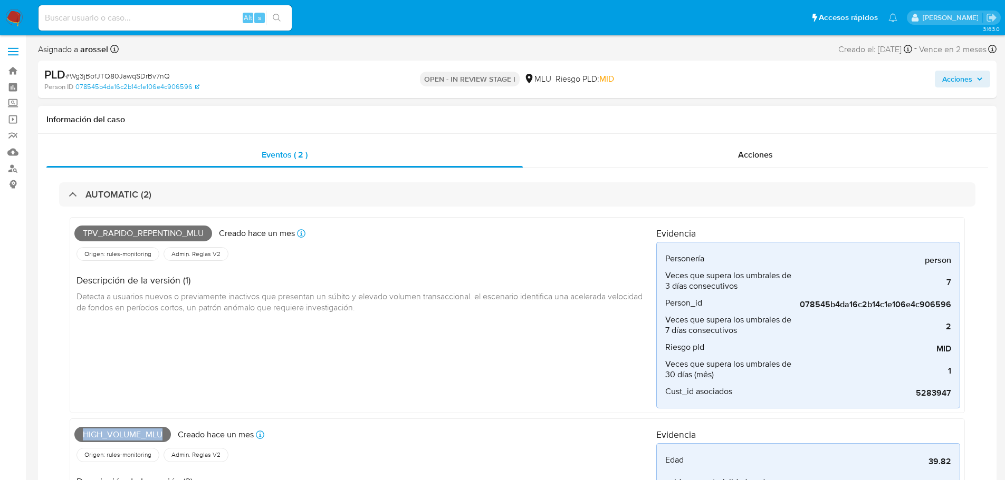
click at [144, 439] on span "High_volume_mlu" at bounding box center [122, 435] width 96 height 16
copy span "High_volume_mlu"
click at [151, 72] on span "# Wg3jBofJTQ80JawqSDrBv7nQ" at bounding box center [117, 76] width 104 height 11
click at [153, 73] on span "# Wg3jBofJTQ80JawqSDrBv7nQ" at bounding box center [117, 76] width 104 height 11
copy span "Wg3jBofJTQ80JawqSDrBv7nQ"
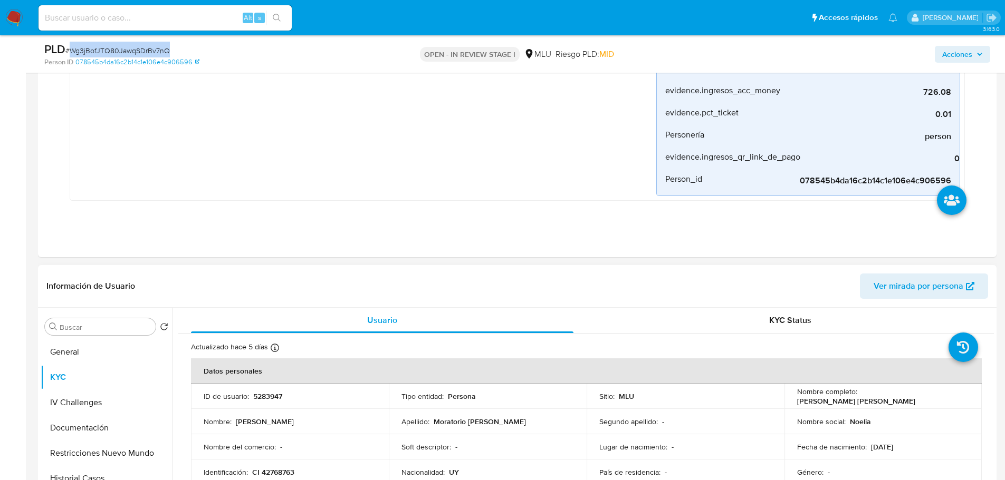
scroll to position [633, 0]
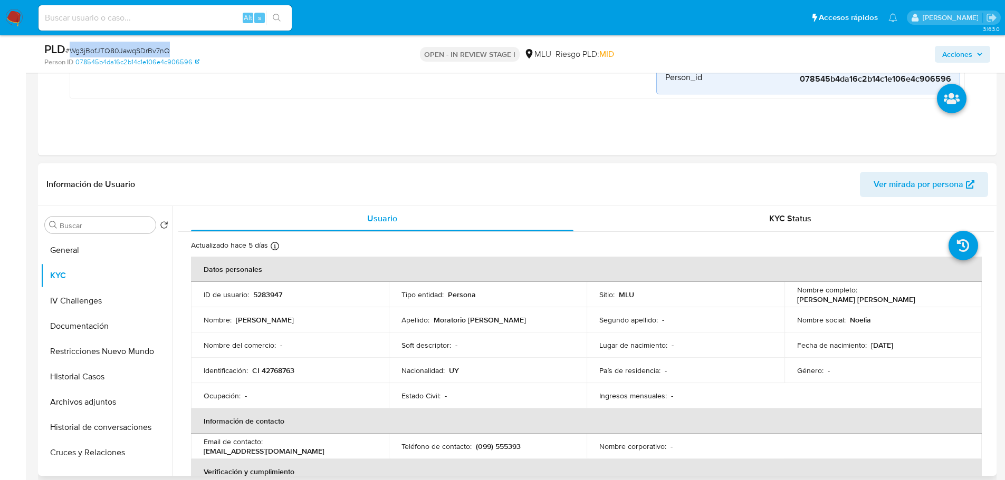
click at [504, 449] on p "(099) 555393" at bounding box center [498, 446] width 45 height 9
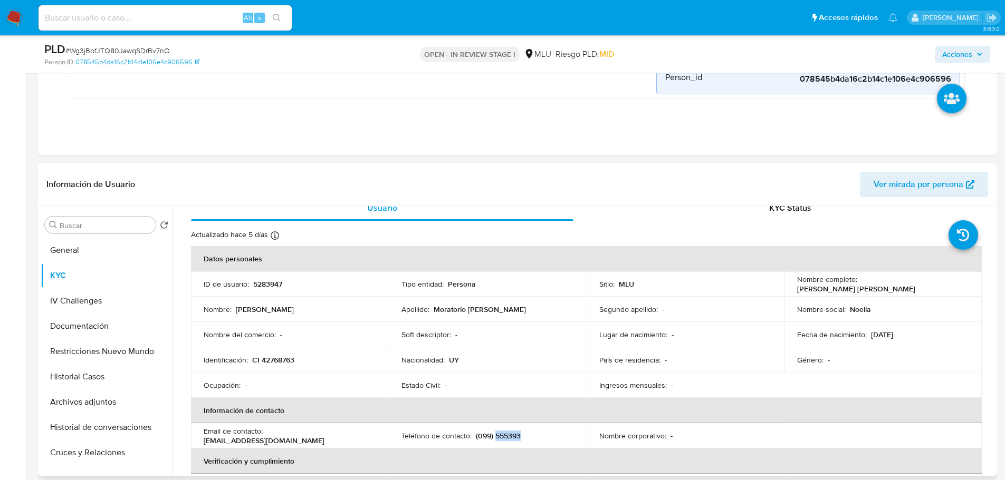
scroll to position [0, 0]
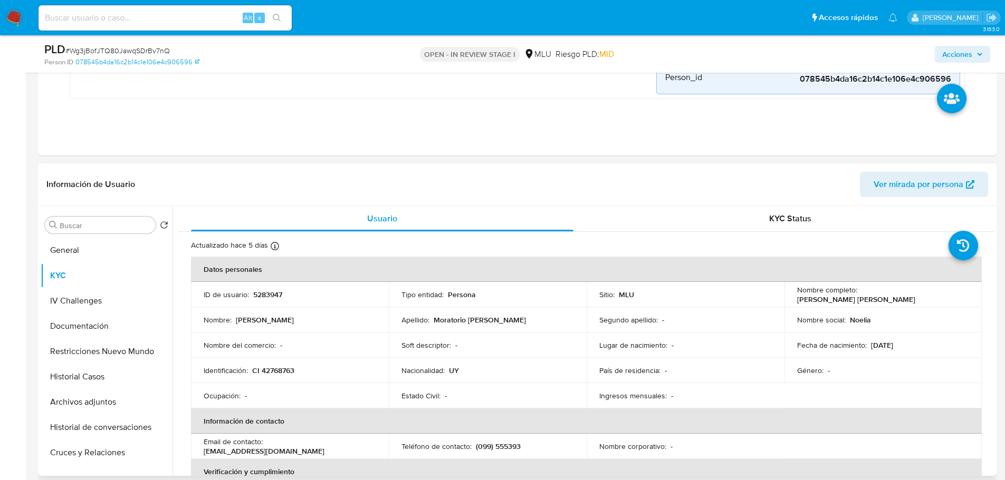
click at [322, 342] on div "Nombre del comercio : -" at bounding box center [290, 345] width 172 height 9
click at [515, 451] on p "(099) 555393" at bounding box center [498, 446] width 45 height 9
click at [267, 295] on p "5283947" at bounding box center [267, 294] width 29 height 9
click at [263, 294] on p "5283947" at bounding box center [267, 294] width 29 height 9
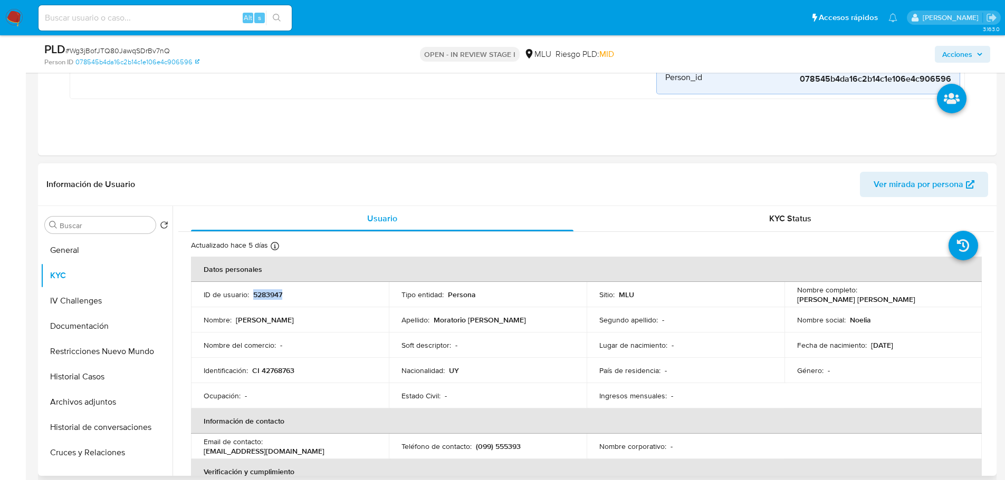
click at [263, 294] on p "5283947" at bounding box center [267, 294] width 29 height 9
click at [138, 18] on input at bounding box center [164, 18] width 253 height 14
paste input "2221693717"
type input "2221693717"
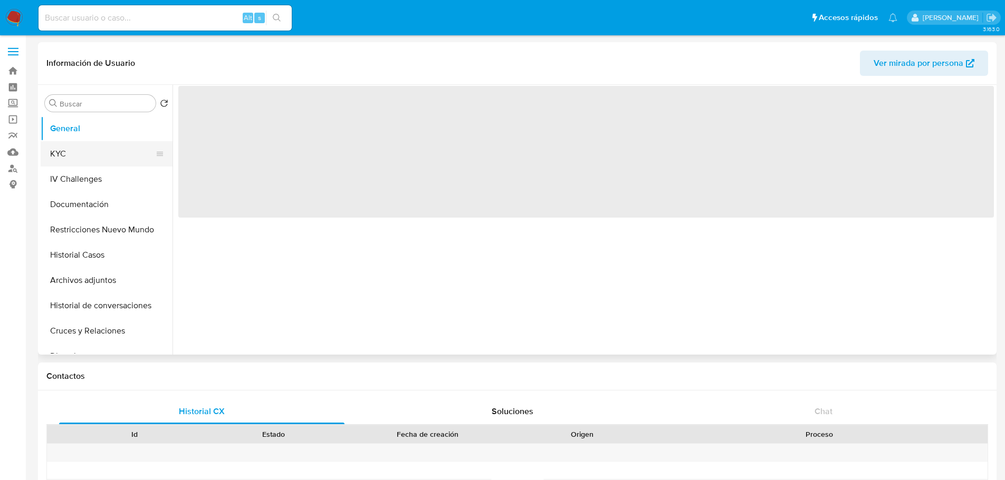
select select "10"
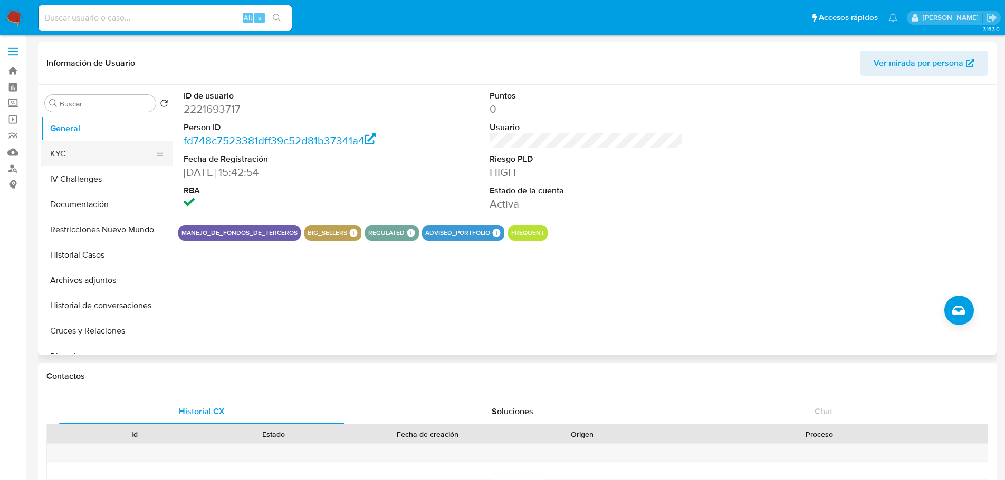
click at [98, 150] on button "KYC" at bounding box center [102, 153] width 123 height 25
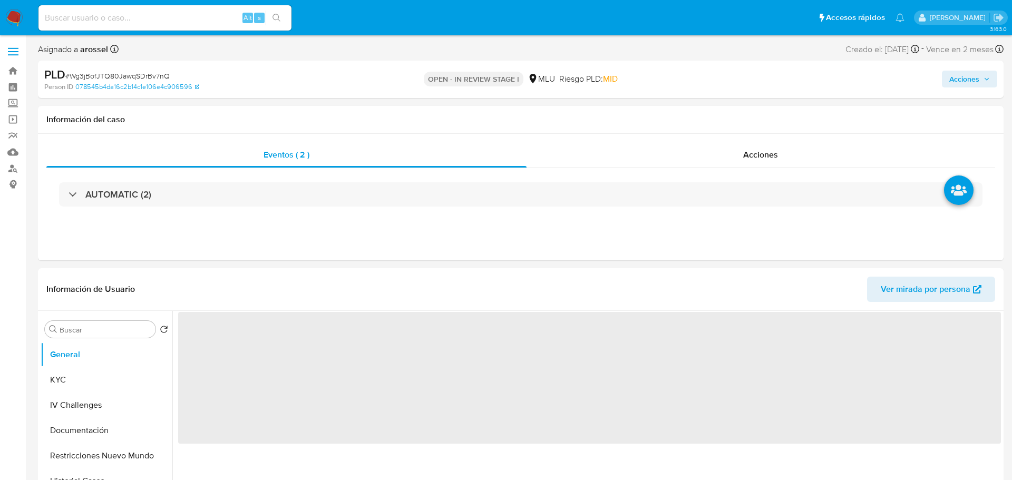
select select "10"
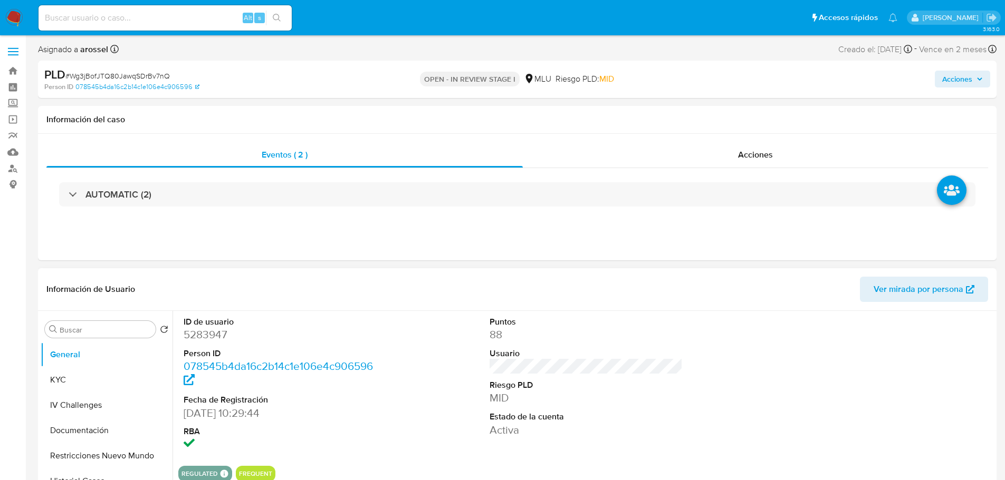
click at [215, 332] on dd "5283947" at bounding box center [281, 334] width 194 height 15
click at [205, 343] on dl "ID de usuario 5283947 Person ID 078545b4da16c2b14c1e106e4c906596 Fecha de Regis…" at bounding box center [281, 384] width 194 height 136
click at [202, 339] on dd "5283947" at bounding box center [281, 334] width 194 height 15
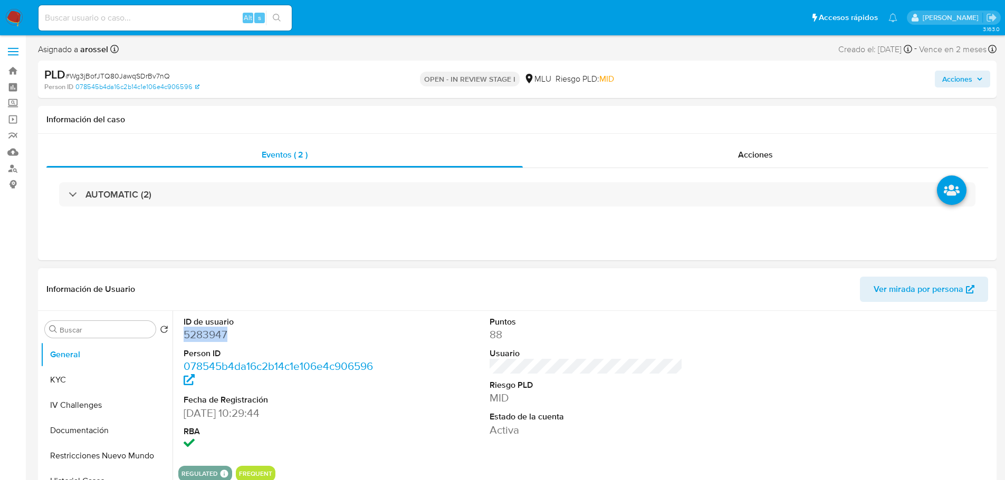
click at [202, 339] on dd "5283947" at bounding box center [281, 334] width 194 height 15
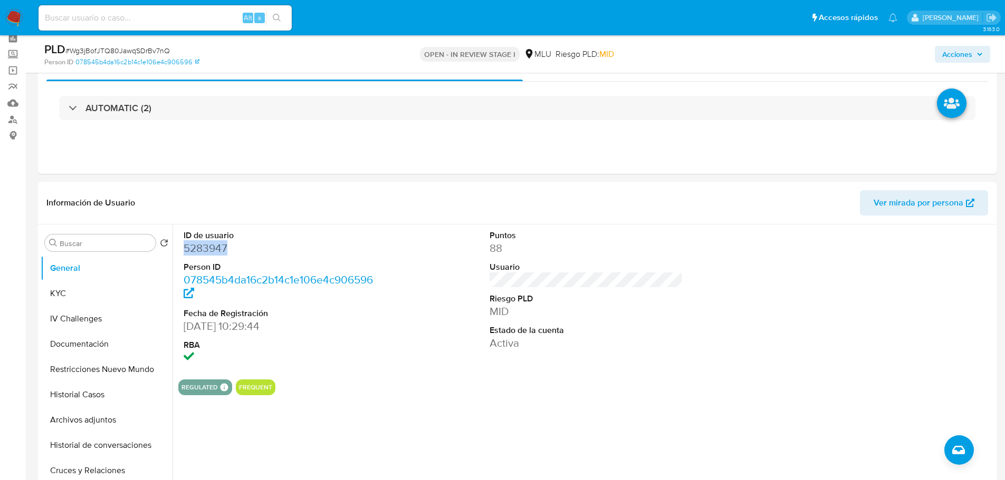
scroll to position [105, 0]
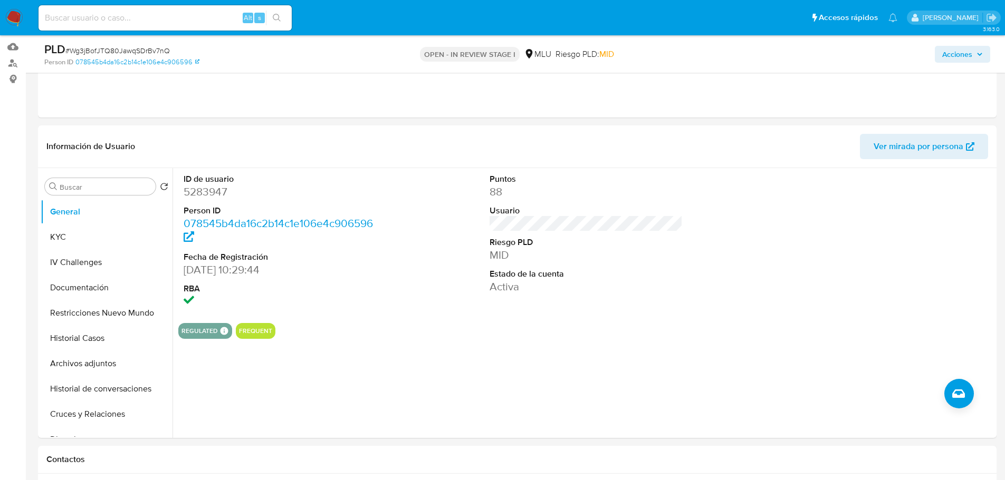
click at [125, 49] on span "# Wg3jBofJTQ80JawqSDrBv7nQ" at bounding box center [117, 50] width 104 height 11
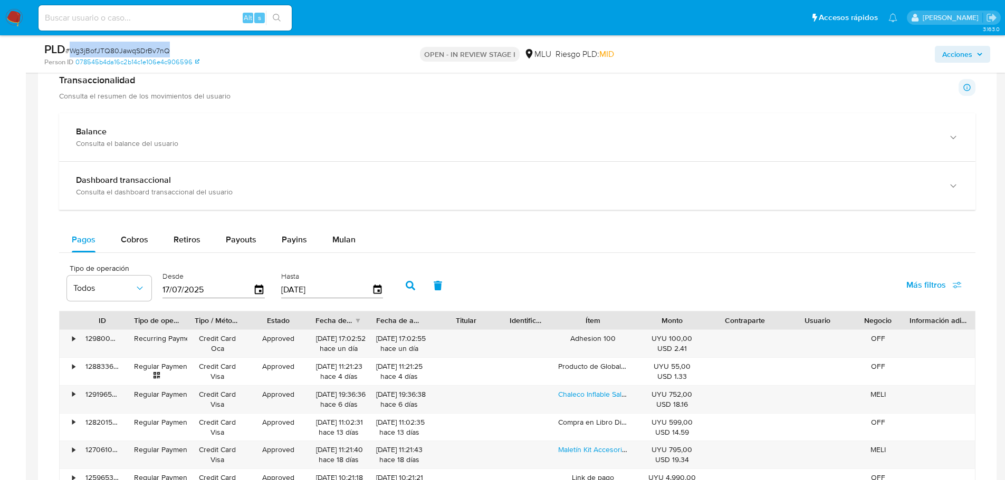
scroll to position [685, 0]
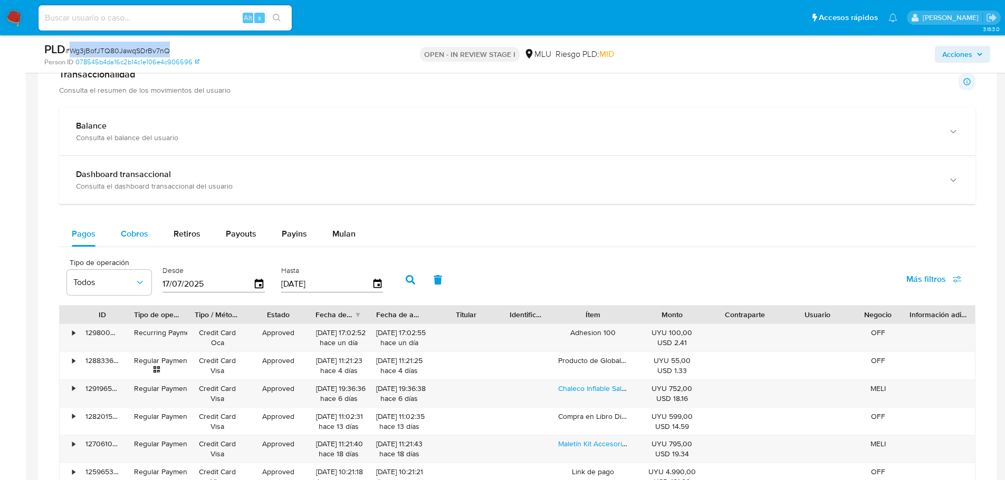
click at [131, 238] on span "Cobros" at bounding box center [134, 234] width 27 height 12
select select "10"
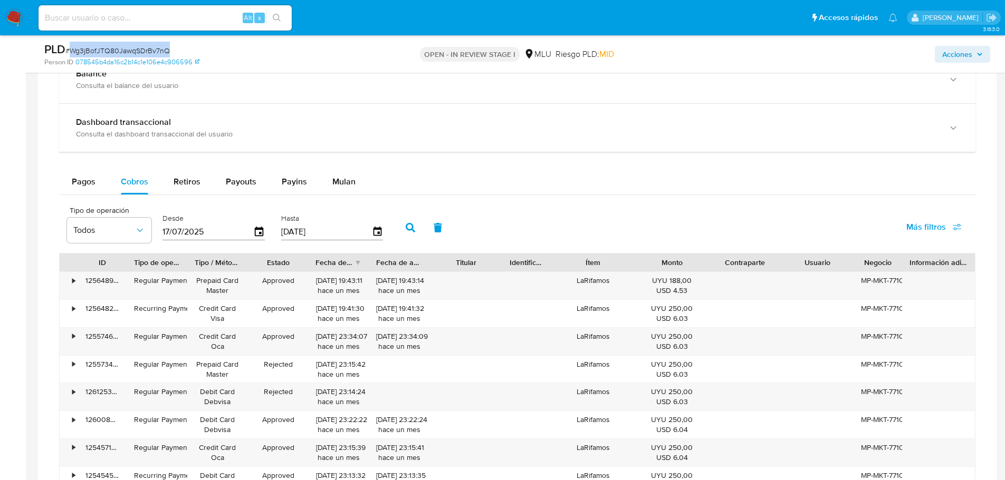
scroll to position [738, 0]
click at [71, 280] on div "•" at bounding box center [69, 285] width 18 height 27
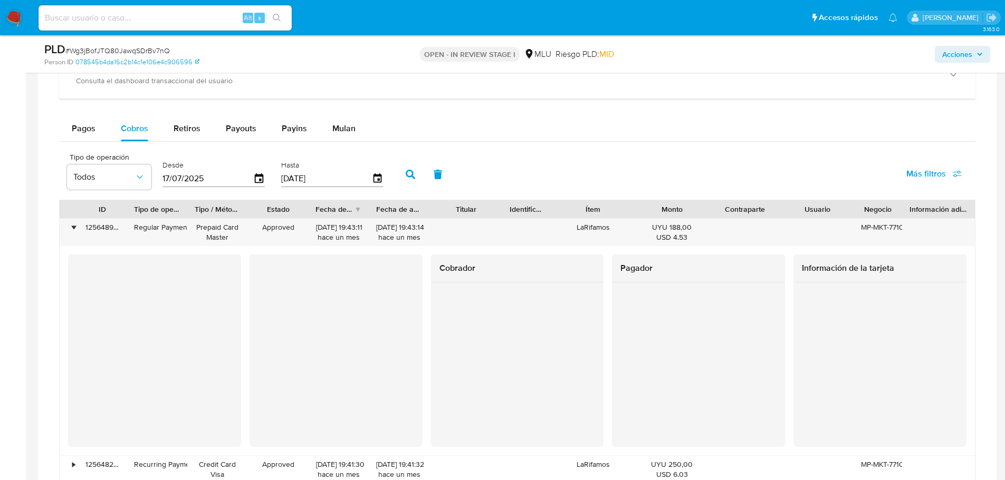
scroll to position [844, 0]
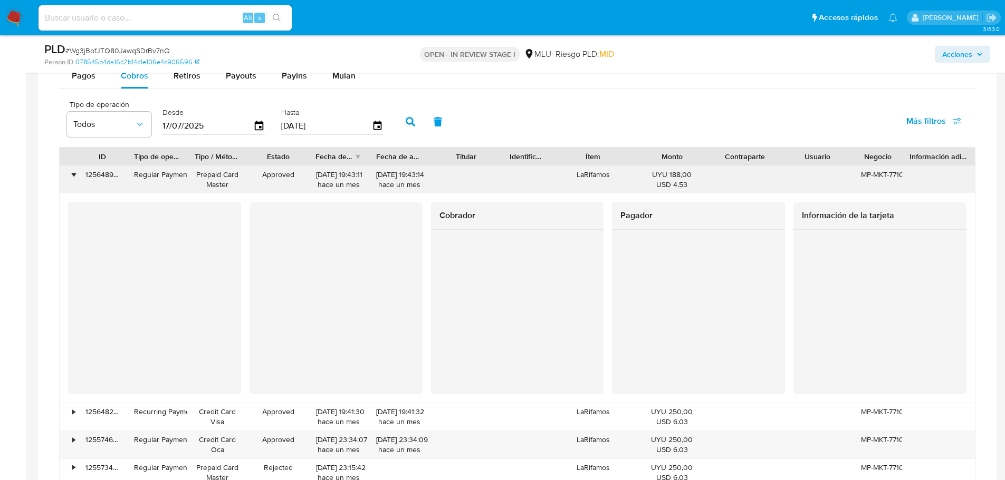
click at [110, 171] on div "125648929835" at bounding box center [102, 179] width 49 height 27
click at [111, 172] on div "125648929835" at bounding box center [102, 179] width 49 height 27
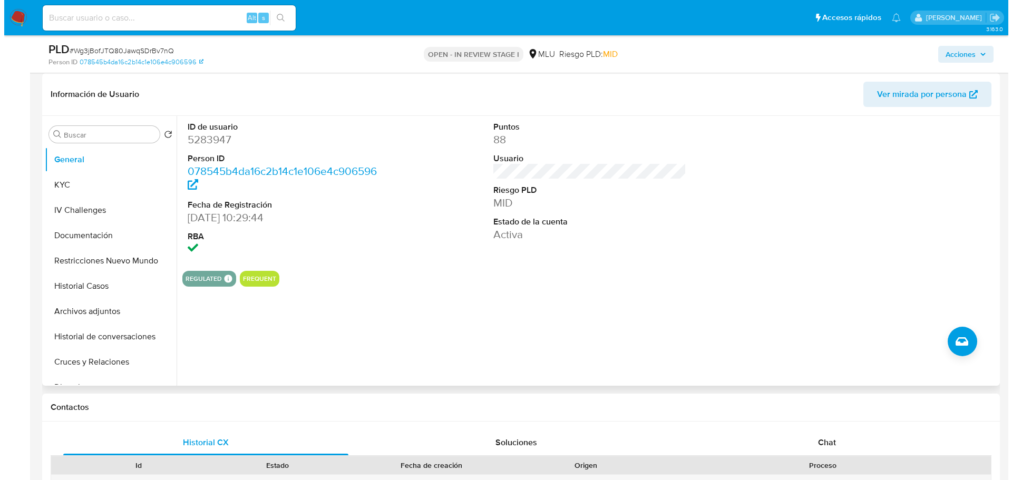
scroll to position [158, 0]
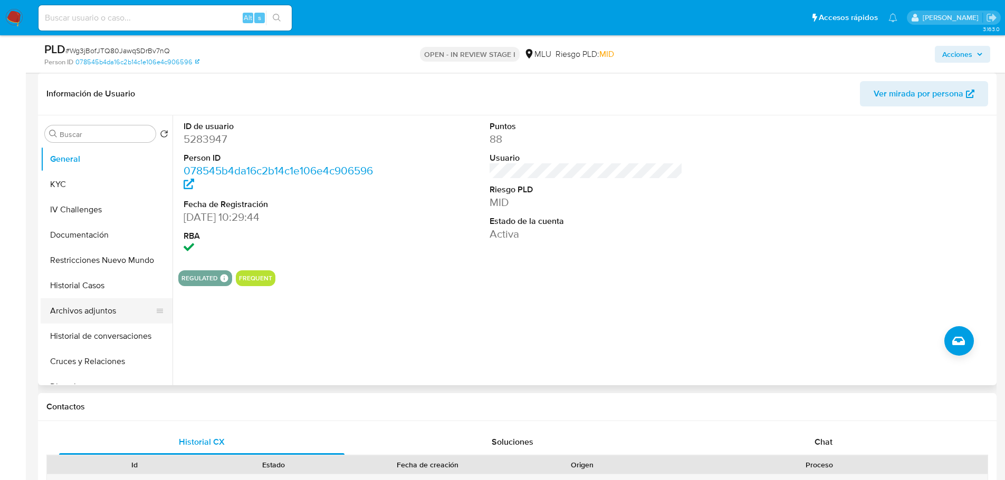
click at [114, 303] on button "Archivos adjuntos" at bounding box center [102, 310] width 123 height 25
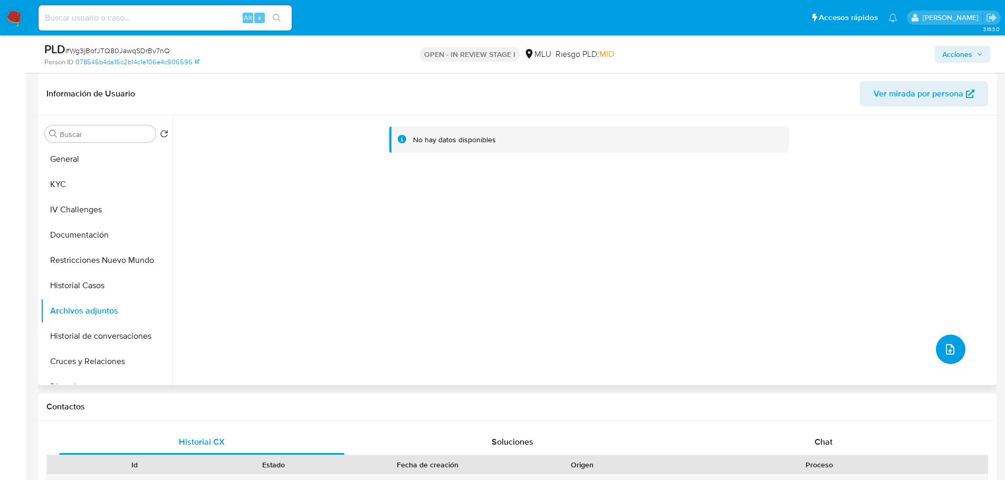
click at [949, 342] on button "upload-file" at bounding box center [950, 350] width 30 height 30
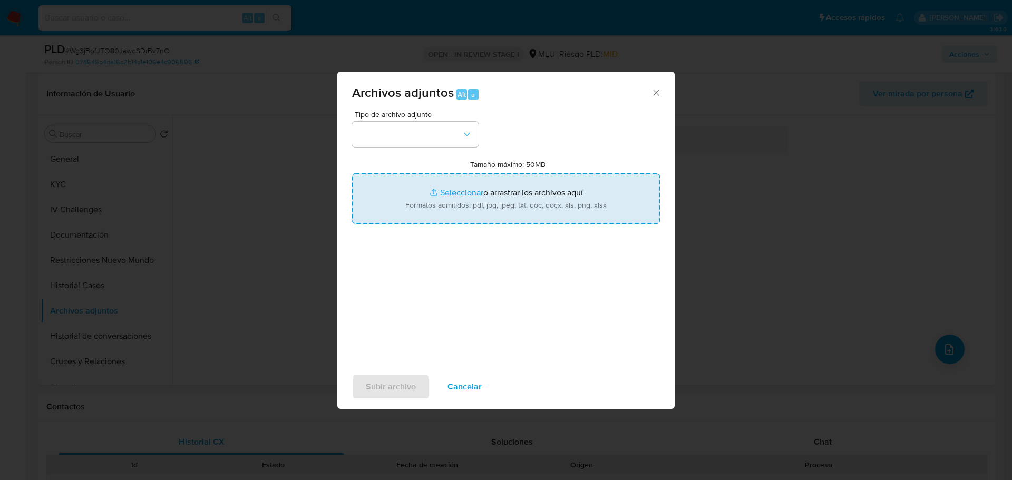
click at [573, 194] on input "Tamaño máximo: 50MB Seleccionar archivos" at bounding box center [506, 198] width 308 height 51
type input "C:\fakepath\Case Log 5283947 - 14_10_2025.pdf"
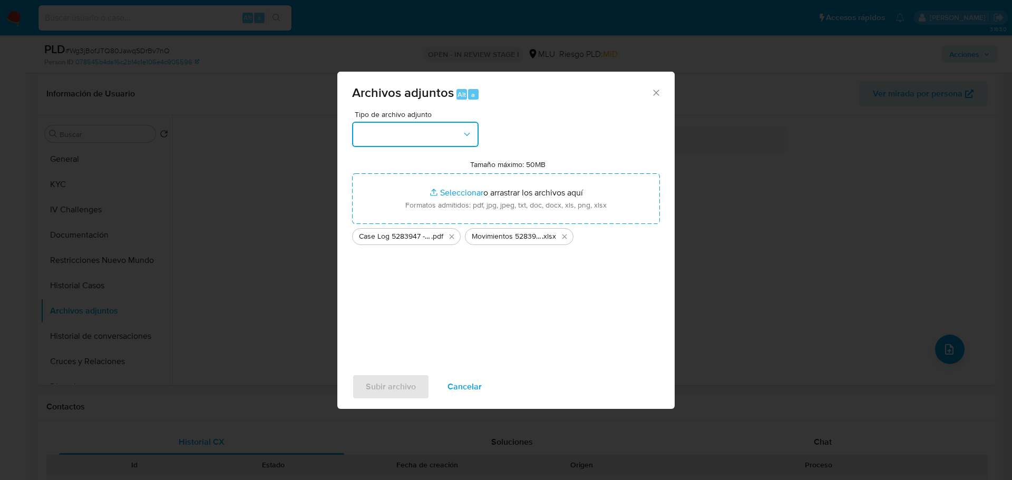
click at [385, 138] on button "button" at bounding box center [415, 134] width 127 height 25
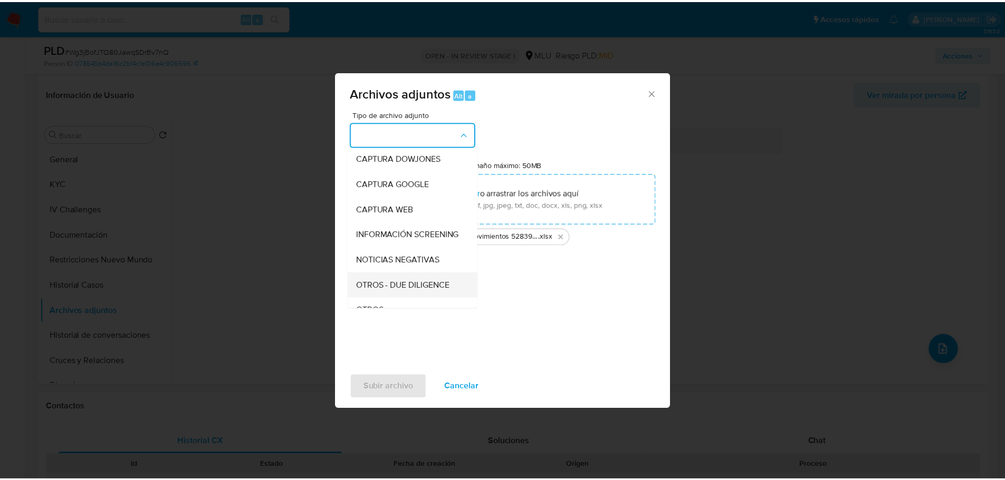
scroll to position [53, 0]
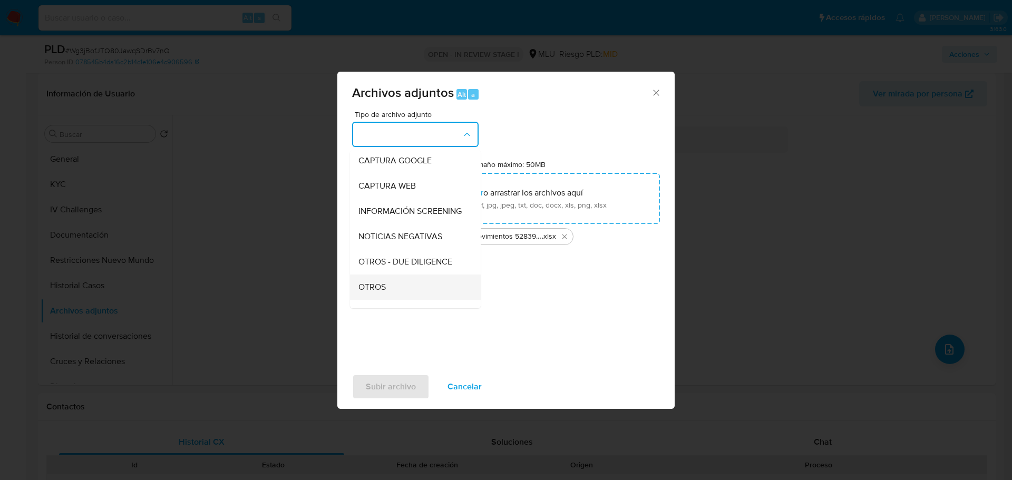
click at [398, 294] on div "OTROS" at bounding box center [413, 287] width 108 height 25
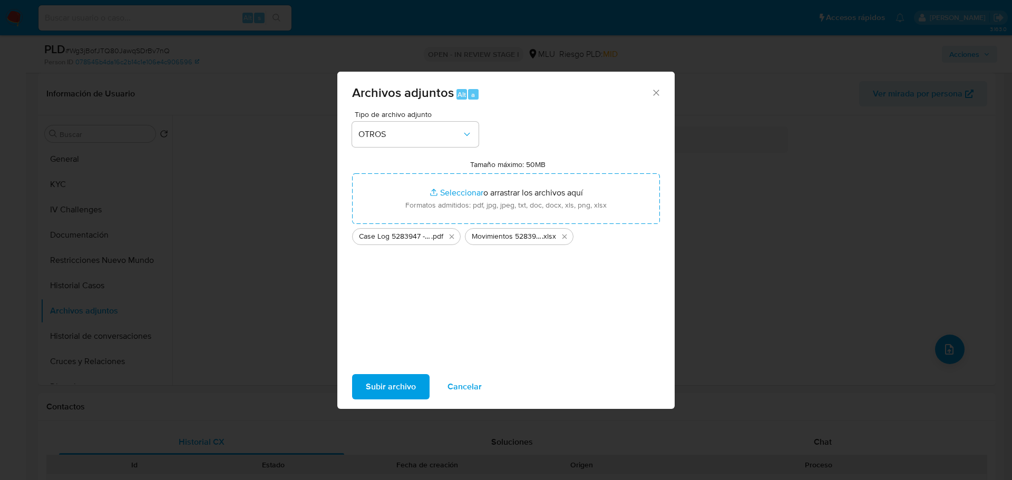
click at [400, 386] on span "Subir archivo" at bounding box center [391, 386] width 50 height 23
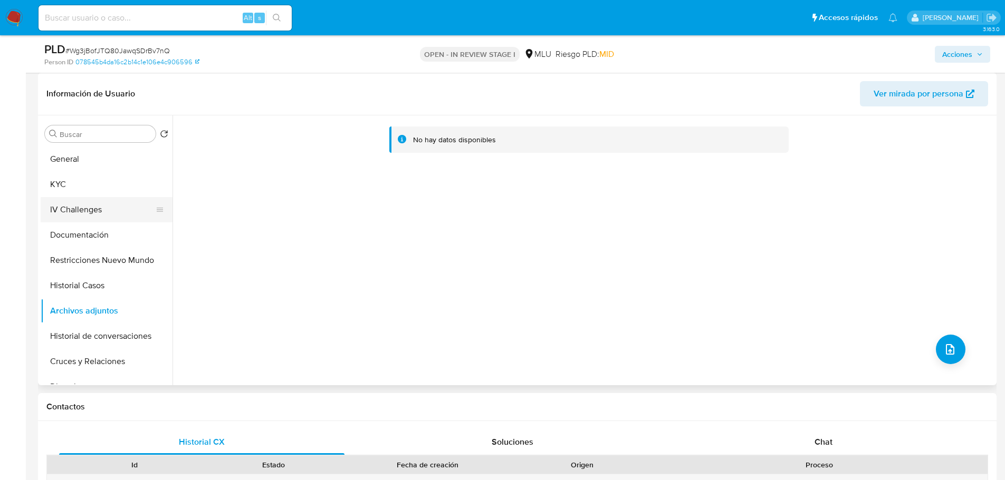
click at [58, 218] on button "IV Challenges" at bounding box center [102, 209] width 123 height 25
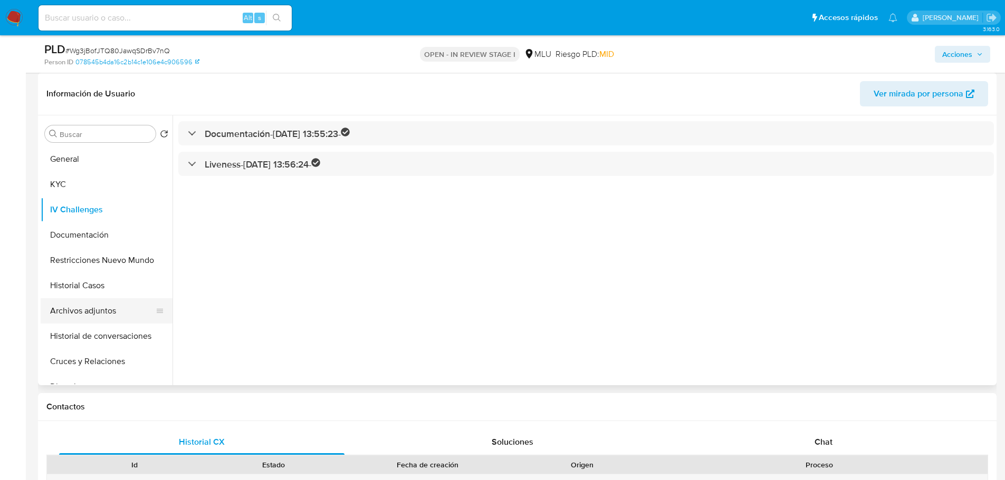
click at [80, 307] on button "Archivos adjuntos" at bounding box center [102, 310] width 123 height 25
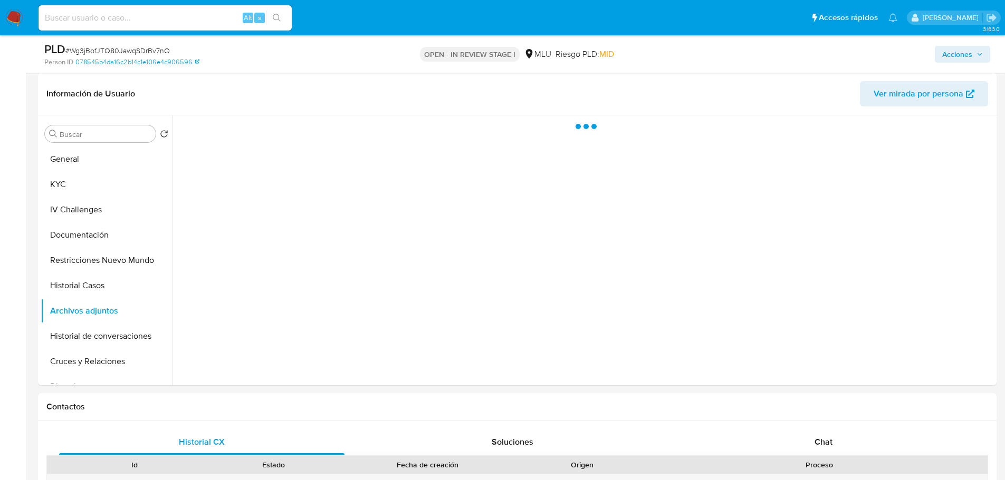
click at [953, 54] on span "Acciones" at bounding box center [957, 54] width 30 height 17
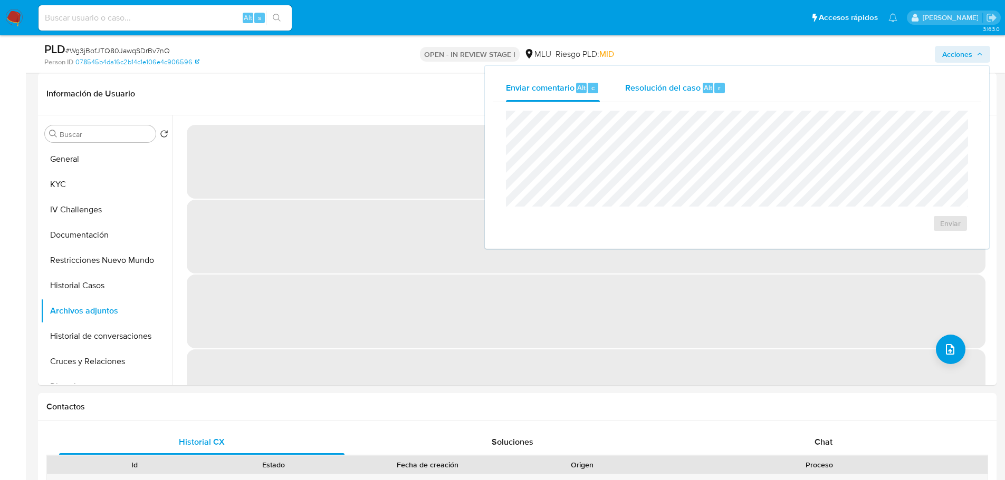
click at [675, 85] on span "Resolución del caso" at bounding box center [662, 87] width 75 height 12
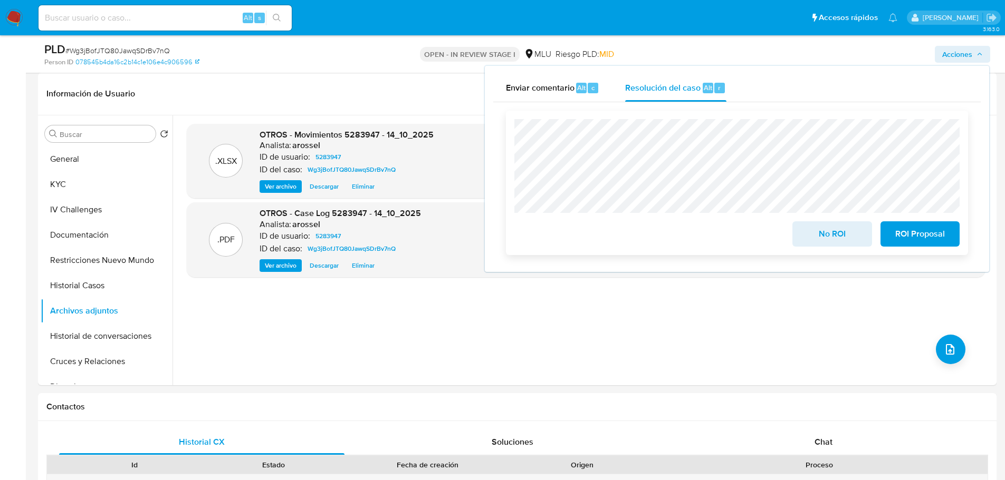
click at [851, 227] on span "No ROI" at bounding box center [832, 234] width 52 height 23
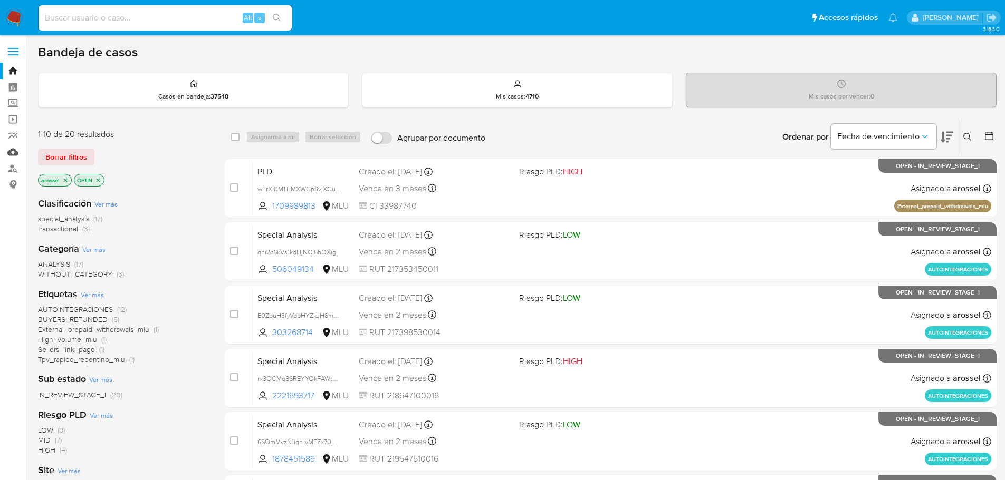
click at [16, 156] on link "Mulan" at bounding box center [62, 152] width 125 height 16
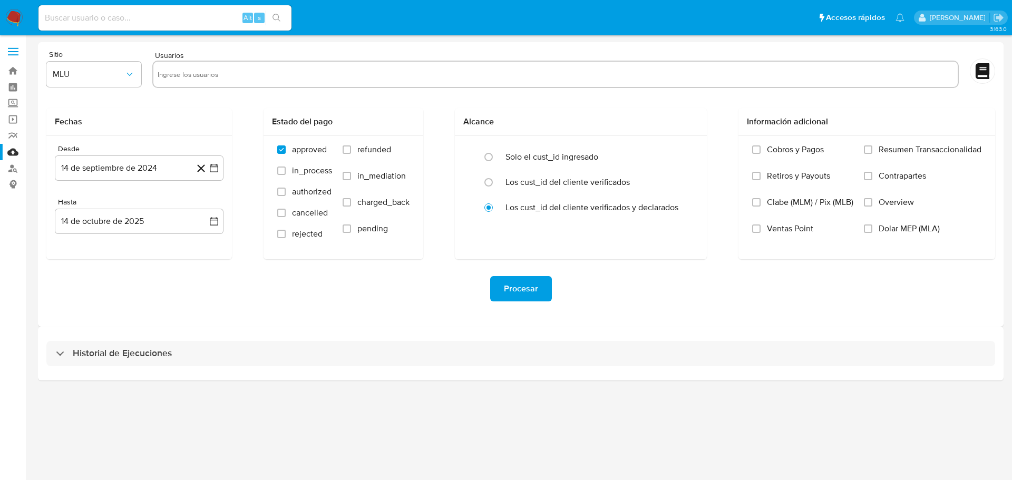
click at [202, 80] on input "text" at bounding box center [556, 74] width 796 height 17
paste input "5283947"
type input "5283947"
paste input "2561140447"
type input "2561140447"
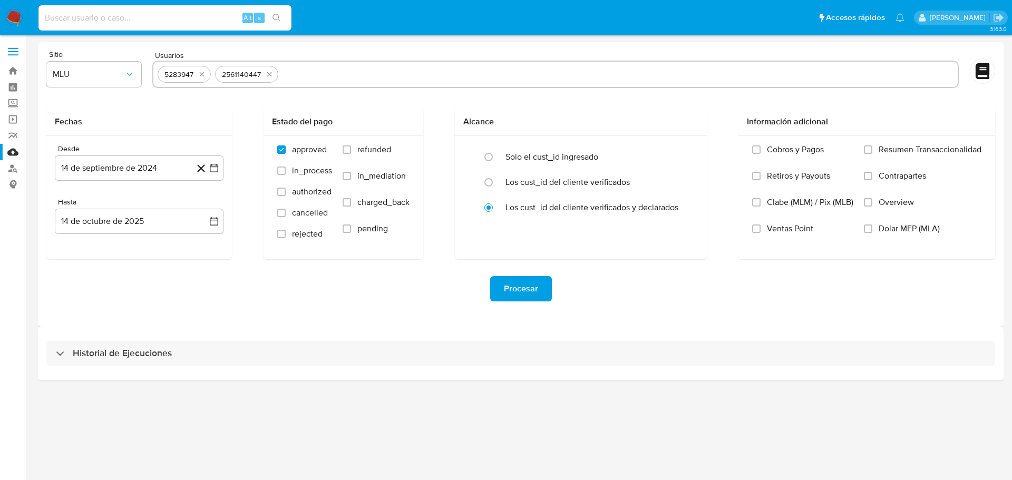
paste input "174246629"
type input "174246629"
paste input "729342763"
type input "729342763"
paste input "1240442127"
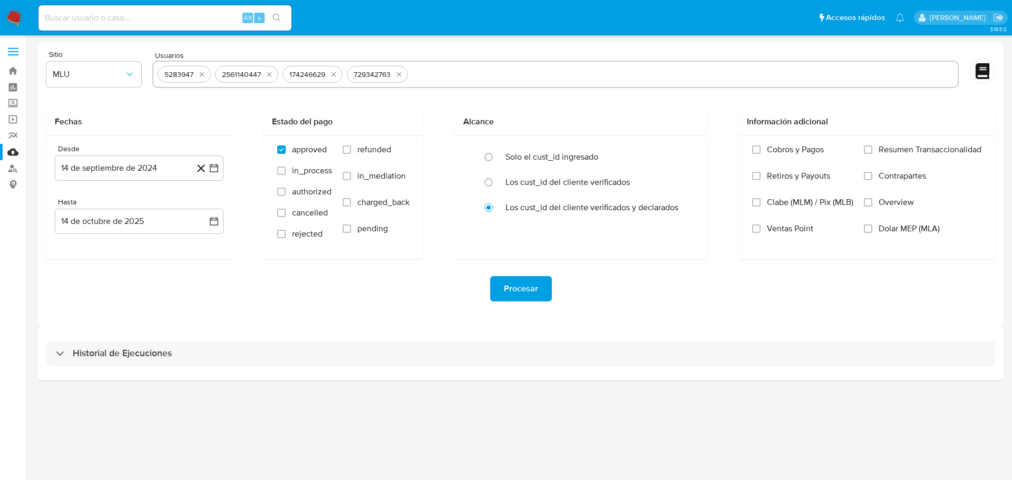
type input "1240442127"
paste input "1299227208"
type input "1299227208"
paste input "475593738"
type input "47559373"
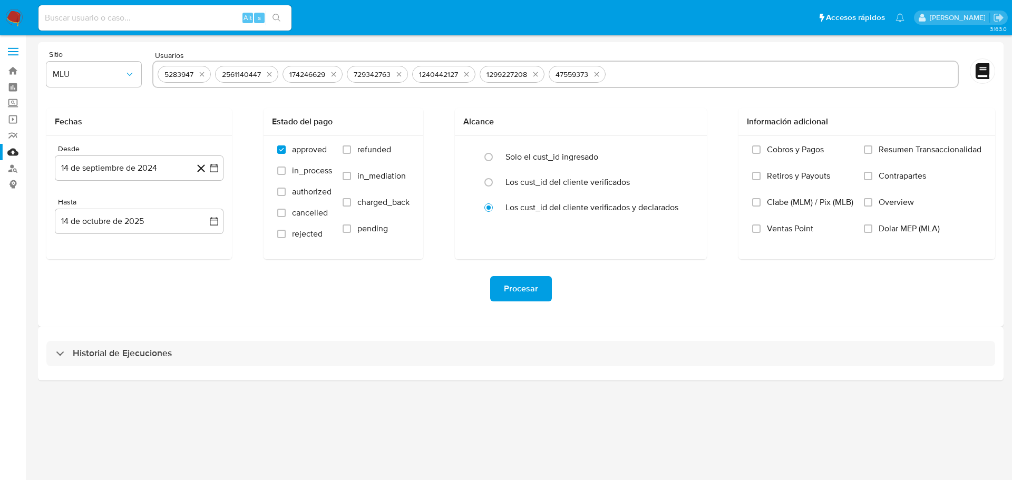
paste input "479057058"
type input "479057058"
paste input "1878451589"
type input "1878451589"
paste input "2221693717"
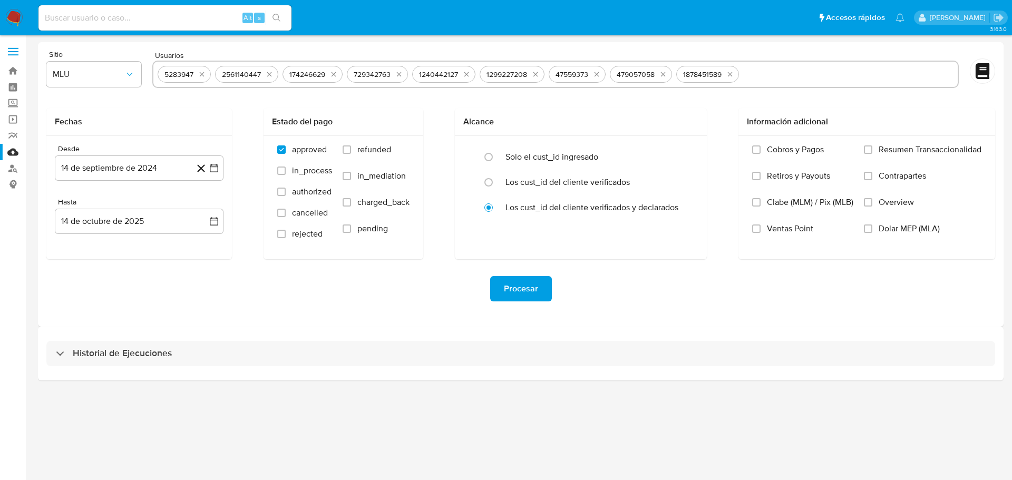
type input "2221693717"
click at [215, 170] on icon "button" at bounding box center [214, 168] width 11 height 11
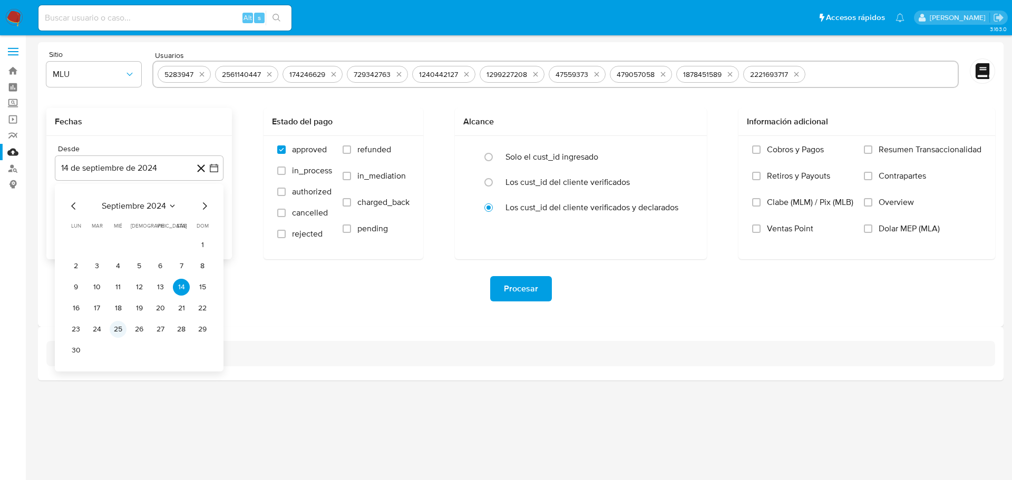
click at [123, 333] on button "25" at bounding box center [118, 329] width 17 height 17
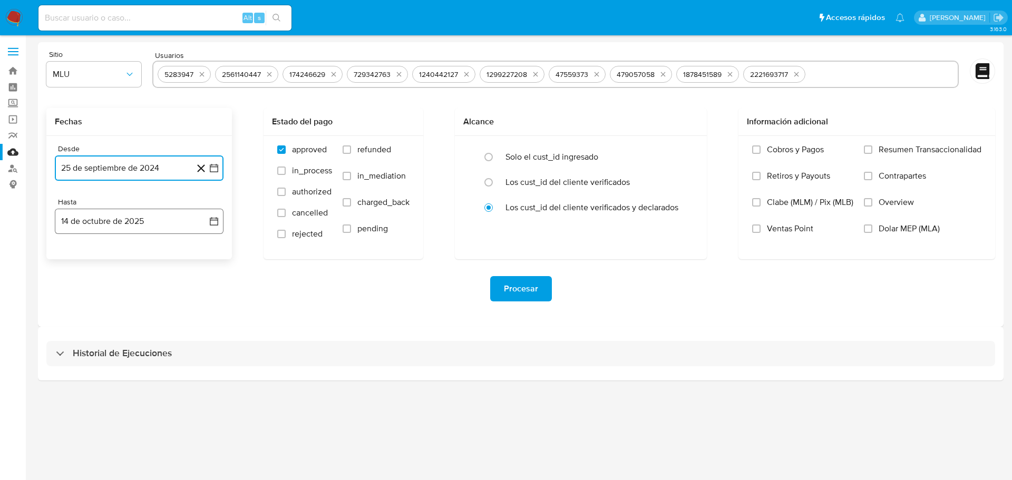
click at [214, 220] on icon "button" at bounding box center [214, 221] width 8 height 8
click at [73, 257] on icon "Mes anterior" at bounding box center [73, 259] width 4 height 7
click at [140, 363] on button "25" at bounding box center [139, 361] width 17 height 17
click at [347, 155] on label "refunded" at bounding box center [376, 157] width 67 height 26
click at [347, 154] on input "refunded" at bounding box center [347, 150] width 8 height 8
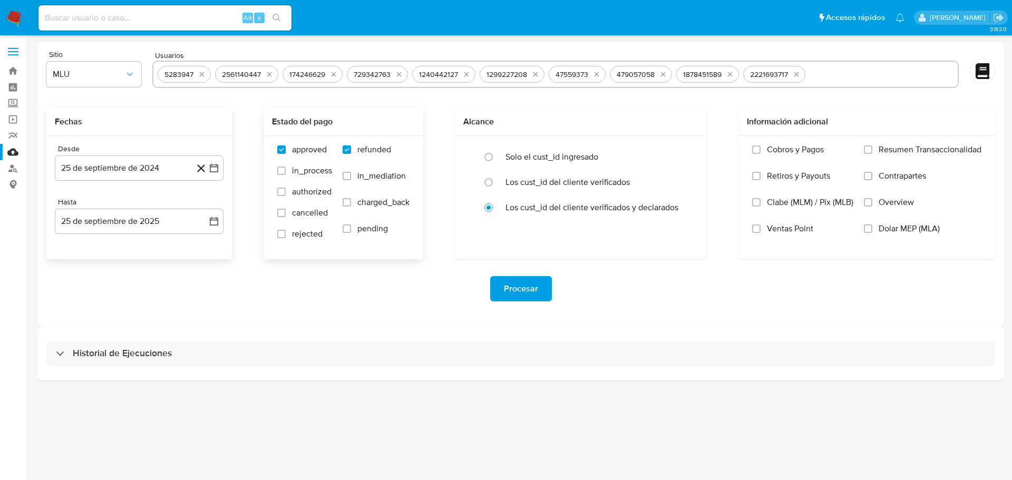
checkbox input "true"
click at [349, 208] on label "charged_back" at bounding box center [376, 210] width 67 height 26
click at [349, 207] on input "charged_back" at bounding box center [347, 202] width 8 height 8
checkbox input "true"
click at [513, 293] on span "Procesar" at bounding box center [521, 288] width 34 height 23
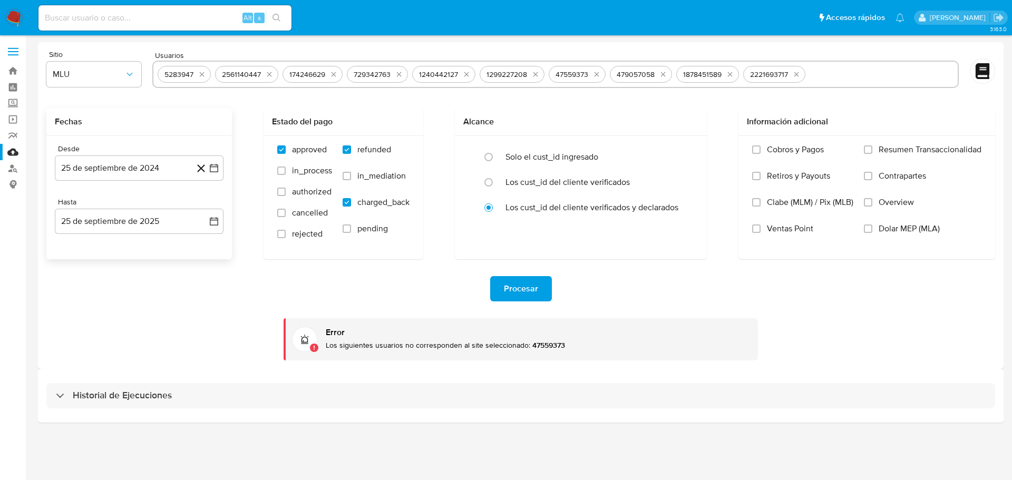
click at [548, 345] on strong "47559373" at bounding box center [547, 345] width 35 height 11
click at [421, 341] on p "Los siguientes usuarios no corresponden al site seleccionado: 47559373" at bounding box center [538, 346] width 424 height 10
click at [599, 75] on icon "quitar 47559373" at bounding box center [596, 74] width 5 height 5
click at [795, 75] on input "text" at bounding box center [851, 74] width 205 height 17
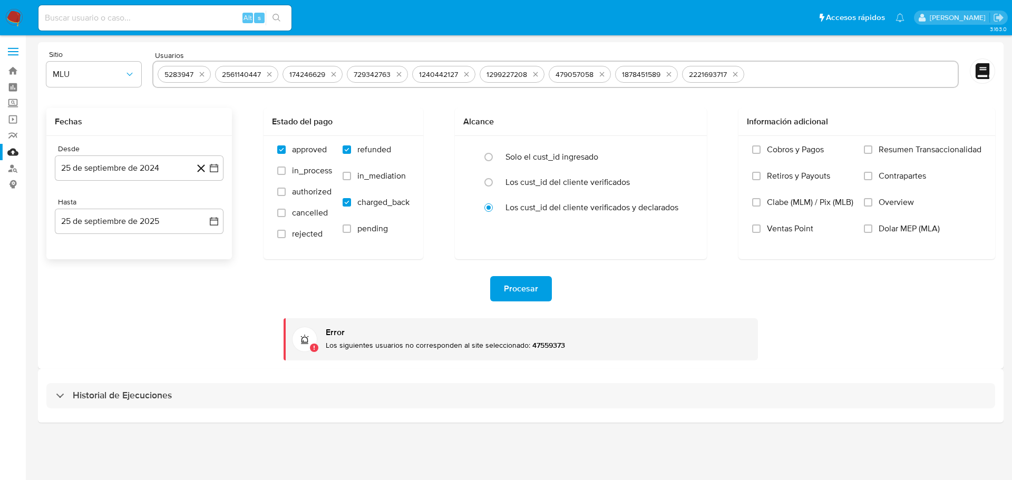
paste input "475593738"
type input "475593738"
click at [514, 291] on span "Procesar" at bounding box center [521, 288] width 34 height 23
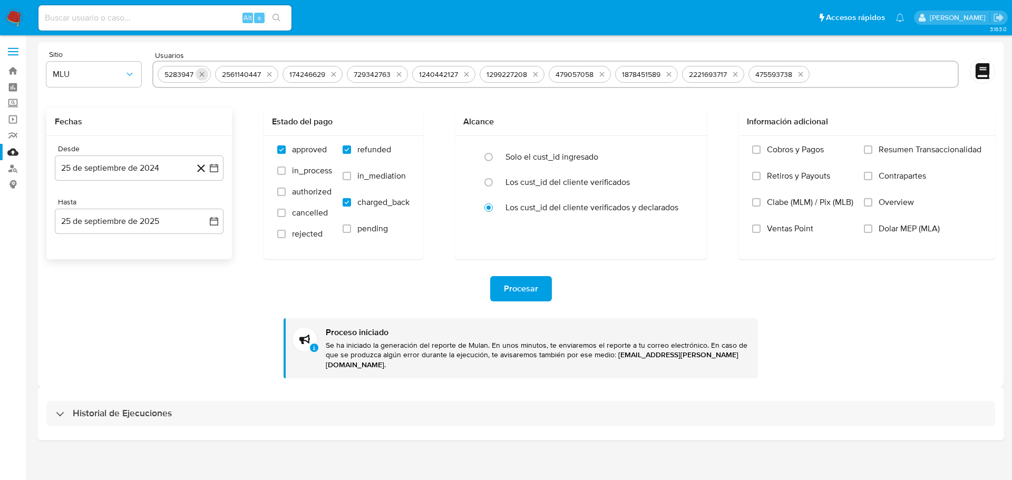
click at [204, 75] on icon "quitar 5283947" at bounding box center [202, 74] width 8 height 8
click at [204, 75] on div "2561140447" at bounding box center [183, 75] width 47 height 10
click at [209, 75] on icon "quitar 2561140447" at bounding box center [212, 74] width 8 height 8
click at [209, 75] on icon "quitar 174246629" at bounding box center [209, 74] width 8 height 8
click at [209, 75] on icon "quitar 729342763" at bounding box center [210, 74] width 8 height 8
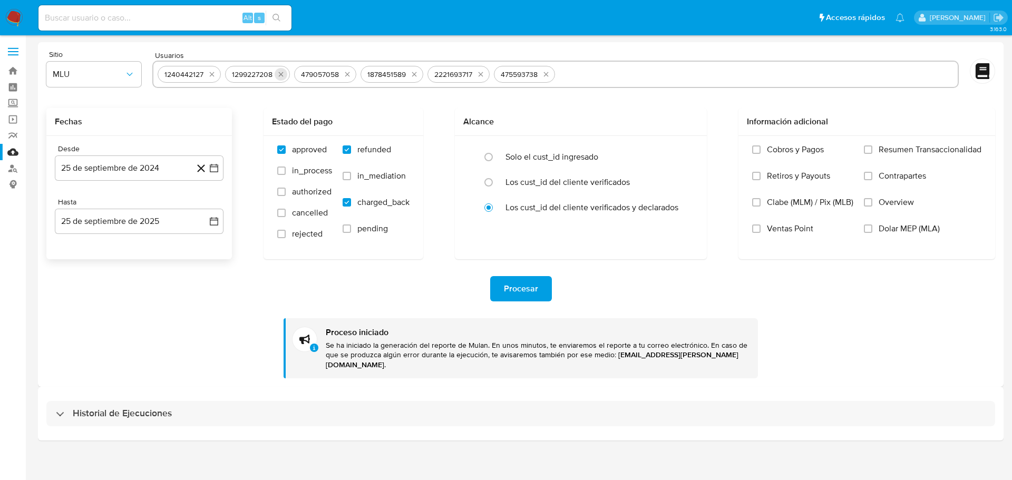
click at [209, 74] on icon "quitar 1240442127" at bounding box center [212, 74] width 8 height 8
click at [209, 74] on button "quitar 1299227208" at bounding box center [213, 74] width 13 height 13
click at [209, 74] on icon "quitar 479057058" at bounding box center [211, 74] width 8 height 8
click at [209, 73] on icon "quitar 1878451589" at bounding box center [211, 74] width 8 height 8
click at [209, 73] on icon "quitar 2221693717" at bounding box center [211, 74] width 8 height 8
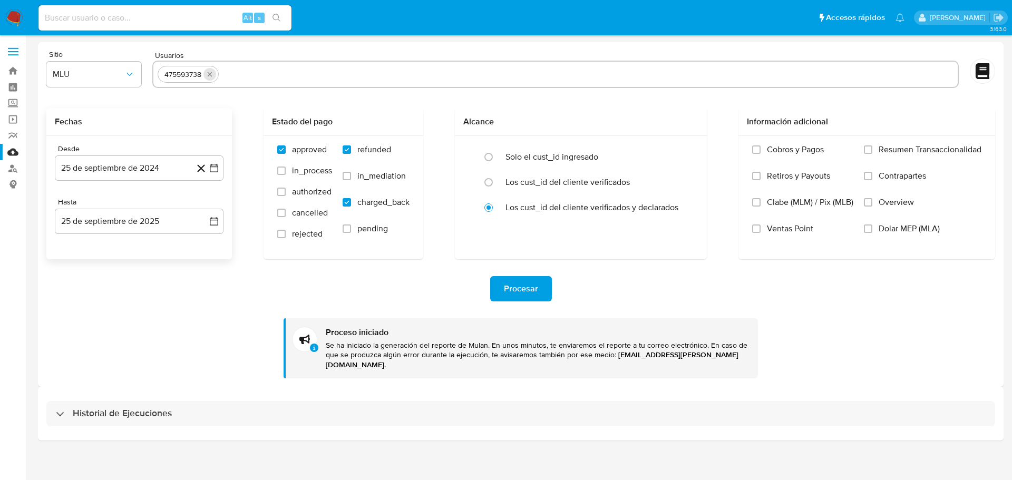
click at [210, 74] on icon "quitar 475593738" at bounding box center [210, 74] width 5 height 5
click at [209, 75] on input "text" at bounding box center [556, 74] width 796 height 17
paste input "506049134"
type input "506049134"
paste input "303268714"
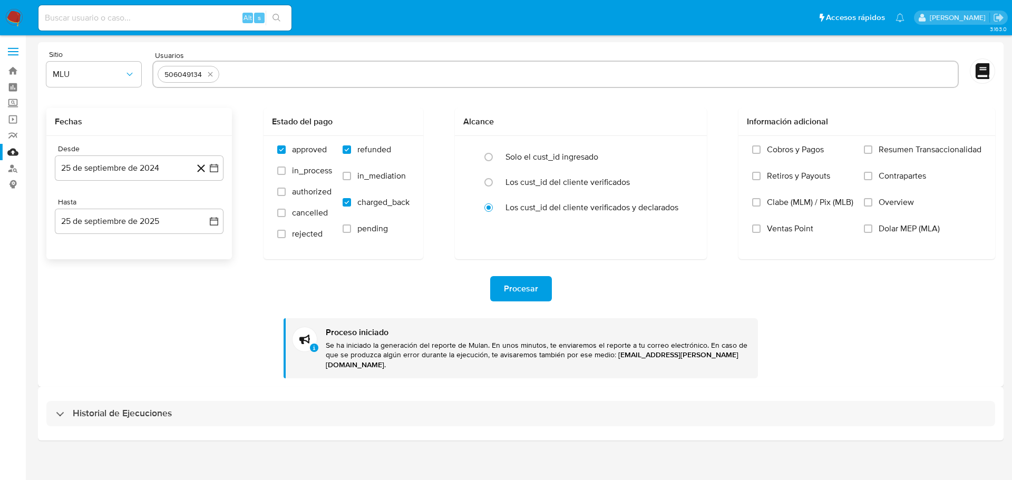
type input "303268714"
click at [533, 288] on span "Procesar" at bounding box center [521, 288] width 34 height 23
click at [342, 287] on div "Procesar" at bounding box center [520, 288] width 949 height 25
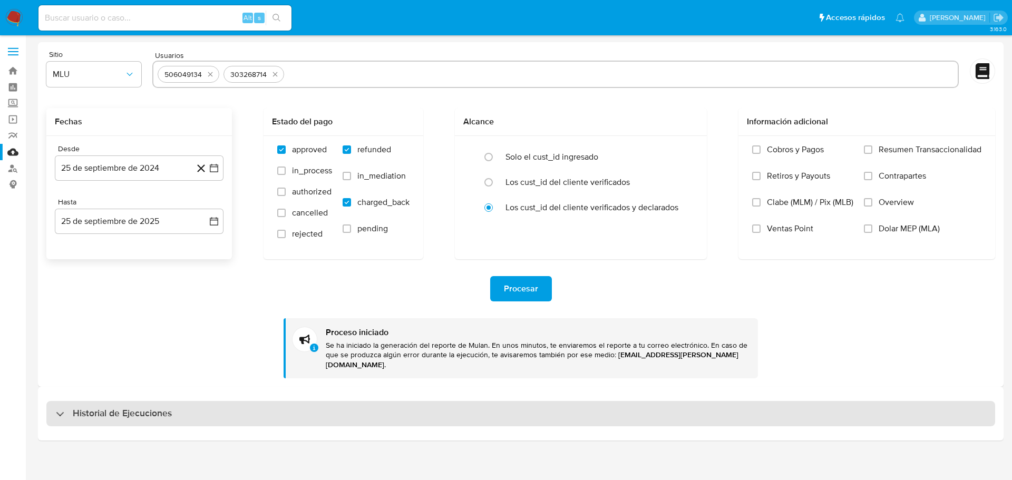
click at [113, 408] on h3 "Historial de Ejecuciones" at bounding box center [122, 414] width 99 height 13
select select "10"
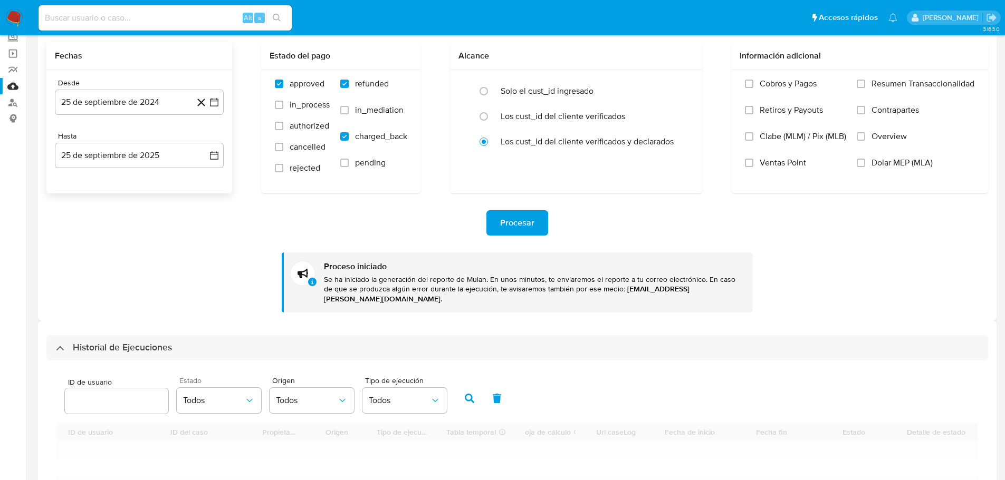
scroll to position [158, 0]
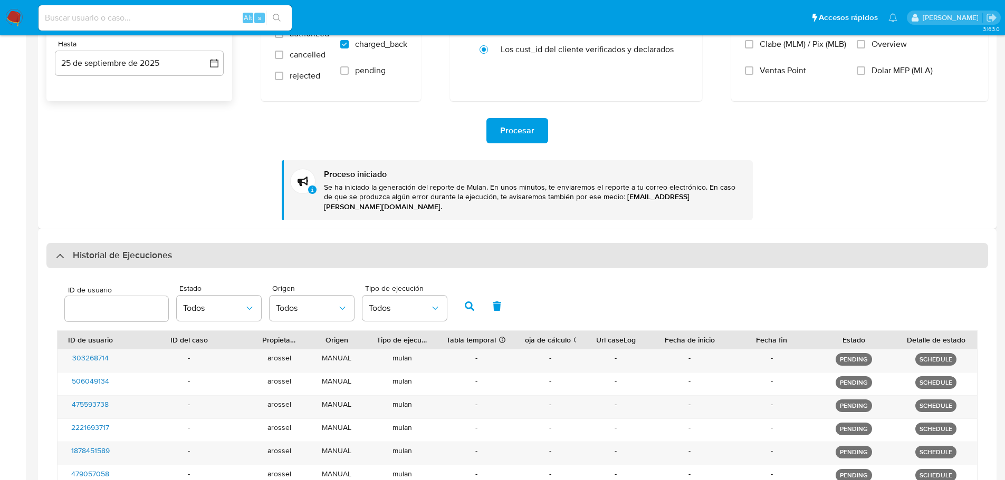
click at [168, 249] on h3 "Historial de Ejecuciones" at bounding box center [122, 255] width 99 height 13
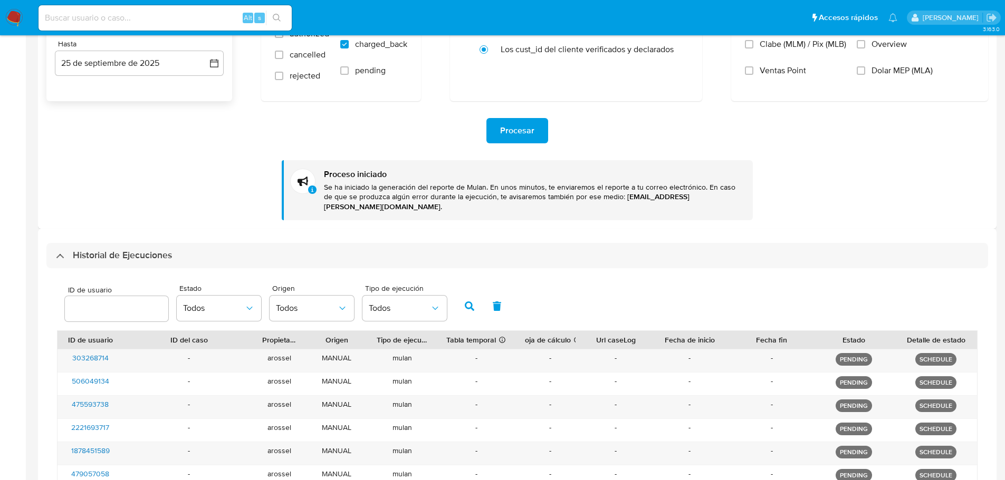
scroll to position [0, 0]
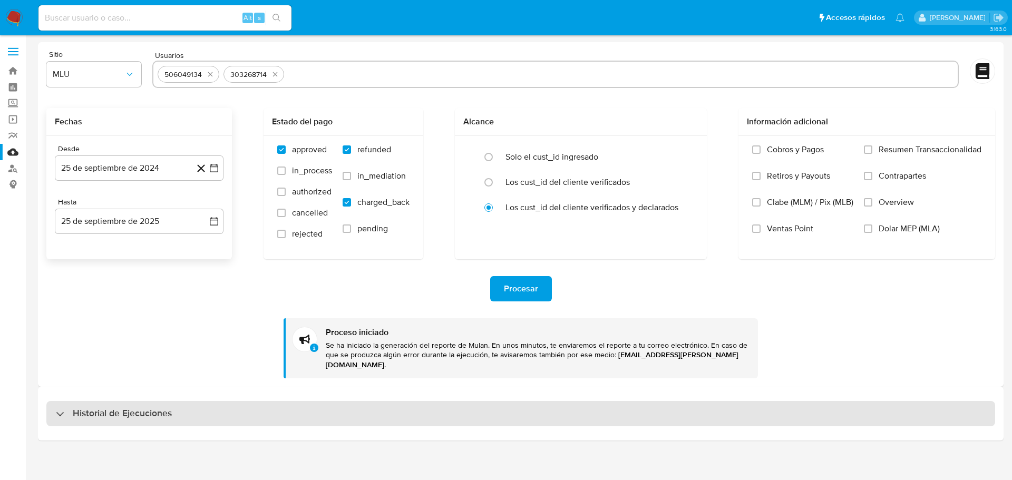
click at [165, 408] on h3 "Historial de Ejecuciones" at bounding box center [122, 414] width 99 height 13
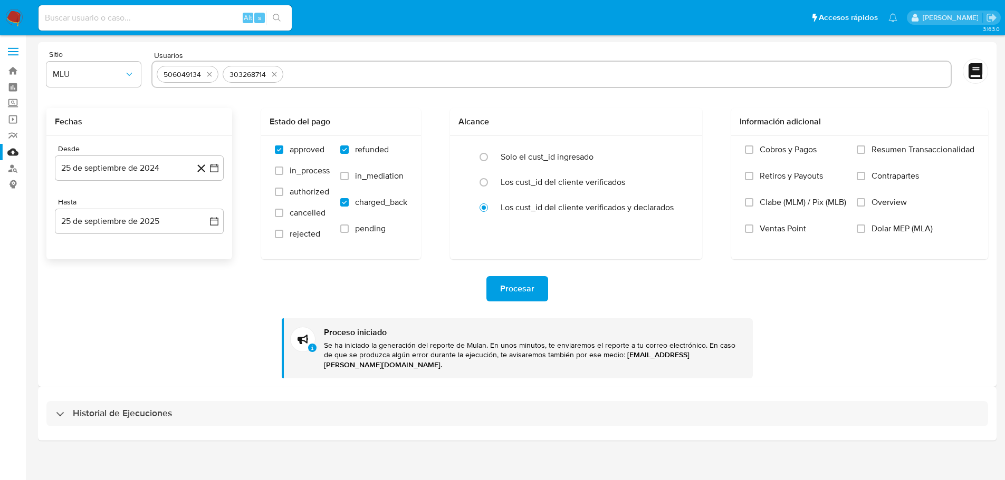
select select "10"
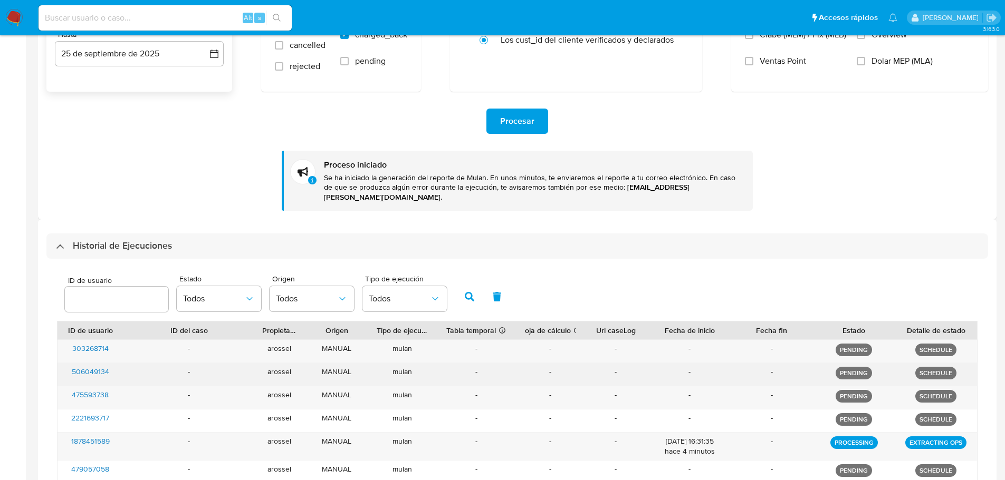
scroll to position [242, 0]
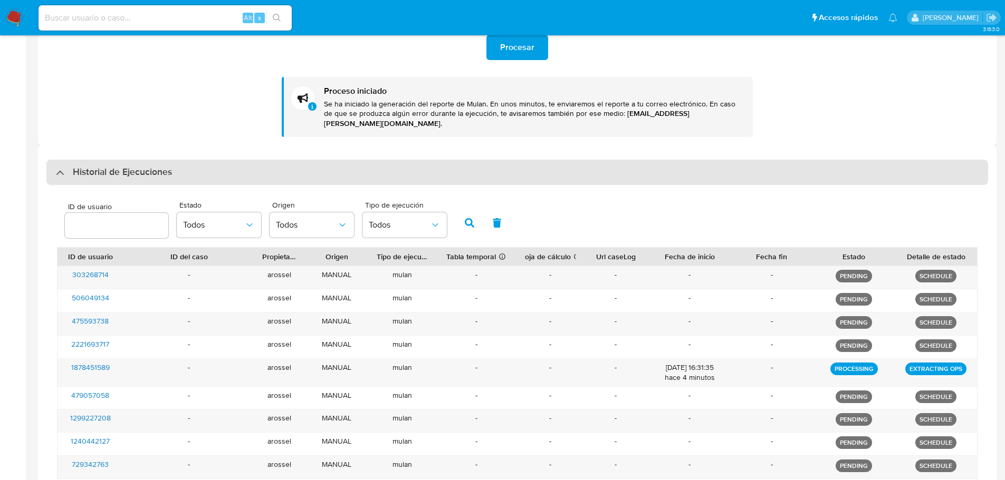
click at [132, 166] on h3 "Historial de Ejecuciones" at bounding box center [122, 172] width 99 height 13
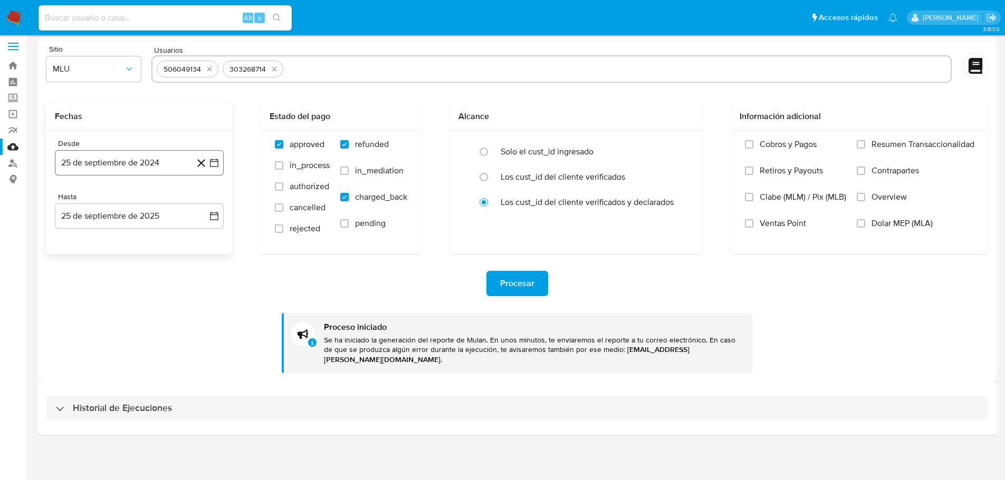
scroll to position [0, 0]
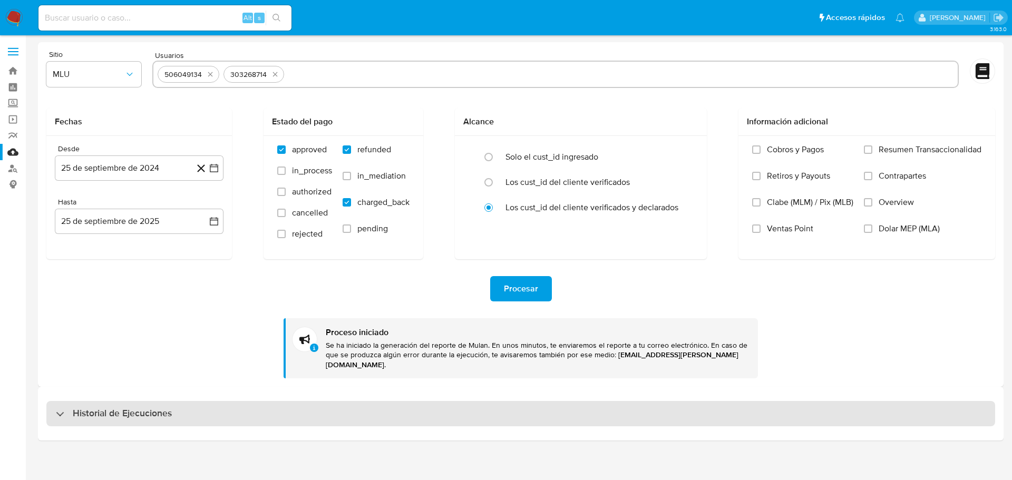
click at [131, 408] on h3 "Historial de Ejecuciones" at bounding box center [122, 414] width 99 height 13
select select "10"
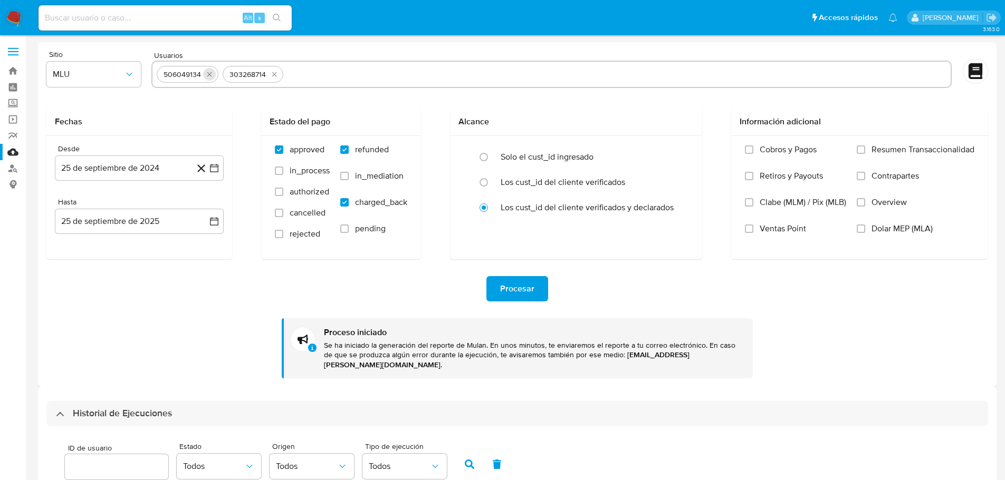
click at [211, 74] on icon "quitar 506049134" at bounding box center [209, 74] width 8 height 8
click at [209, 76] on icon "quitar 303268714" at bounding box center [208, 74] width 8 height 8
click at [217, 77] on input "text" at bounding box center [551, 74] width 789 height 17
paste input "2221693717"
type input "2221693717"
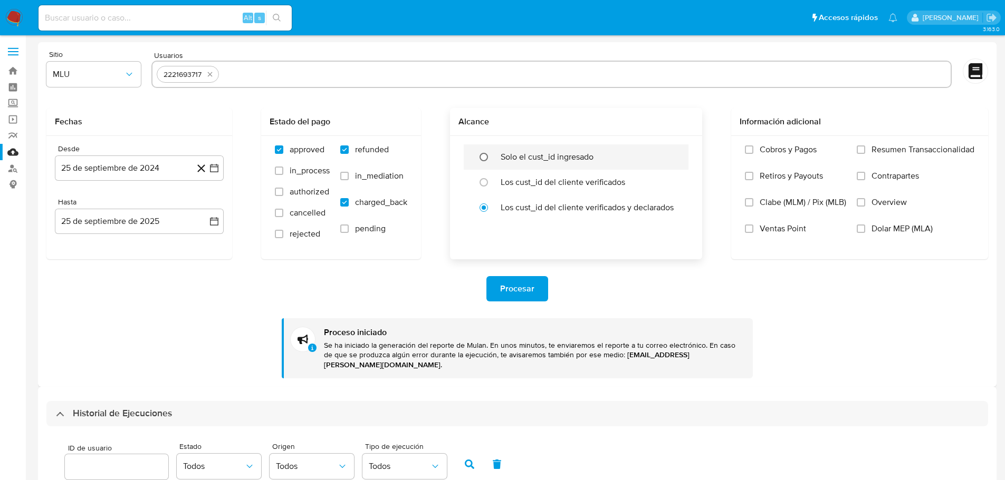
click at [484, 156] on input "radio" at bounding box center [483, 157] width 17 height 17
radio input "true"
click at [525, 284] on span "Procesar" at bounding box center [517, 288] width 34 height 23
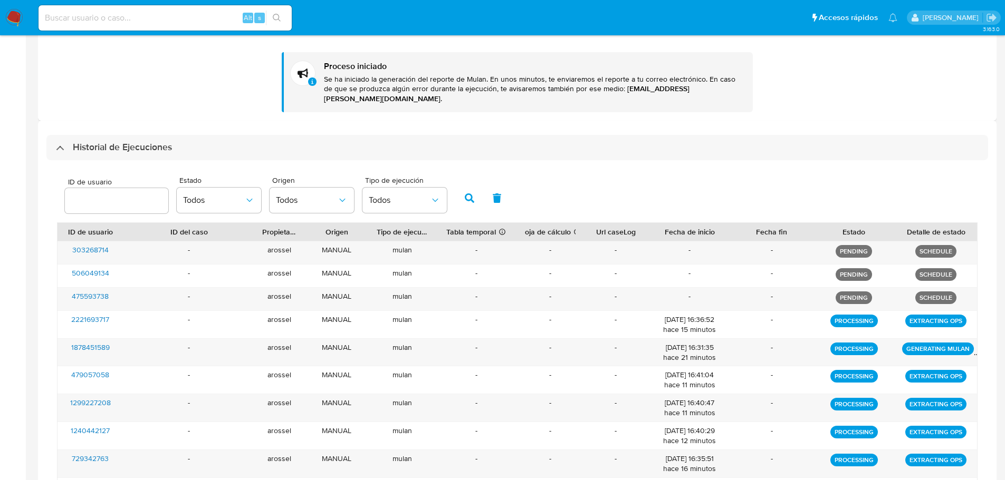
scroll to position [316, 0]
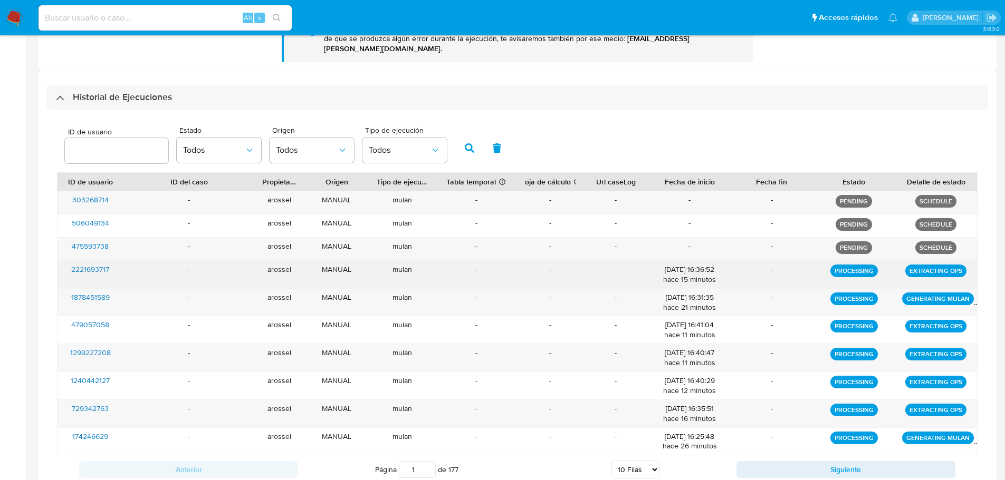
drag, startPoint x: 141, startPoint y: 263, endPoint x: 65, endPoint y: 258, distance: 76.6
click at [65, 261] on div "2221693717 - arossel MANUAL mulan - - - 14/10/2025 16:36:52 hace 15 minutos - P…" at bounding box center [516, 274] width 919 height 27
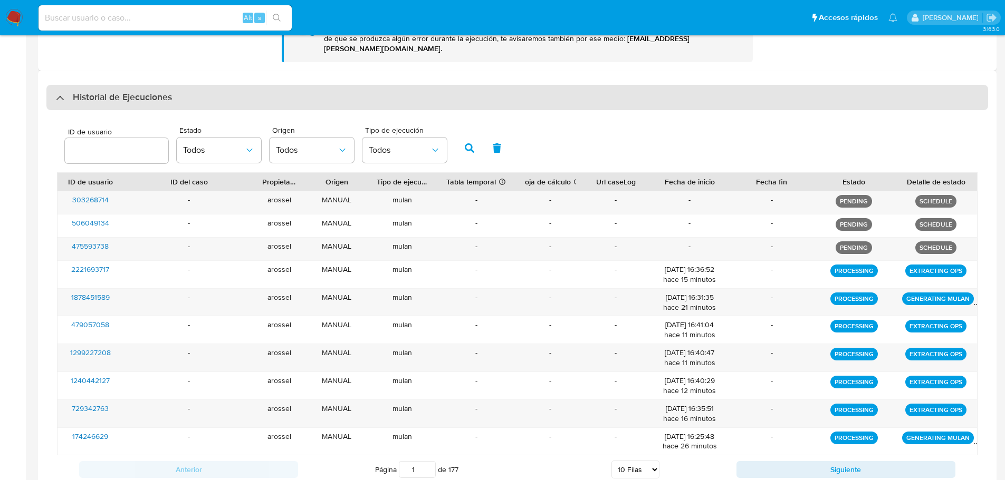
click at [138, 91] on h3 "Historial de Ejecuciones" at bounding box center [122, 97] width 99 height 13
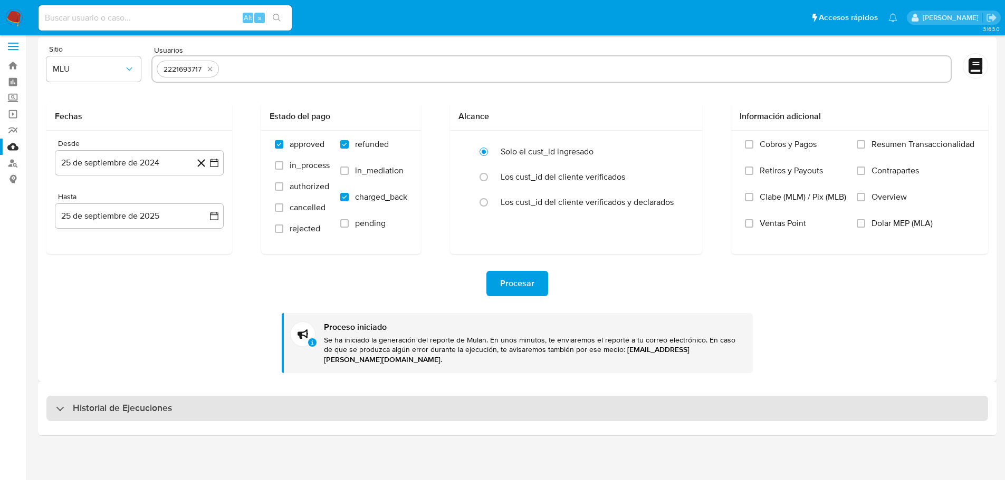
scroll to position [0, 0]
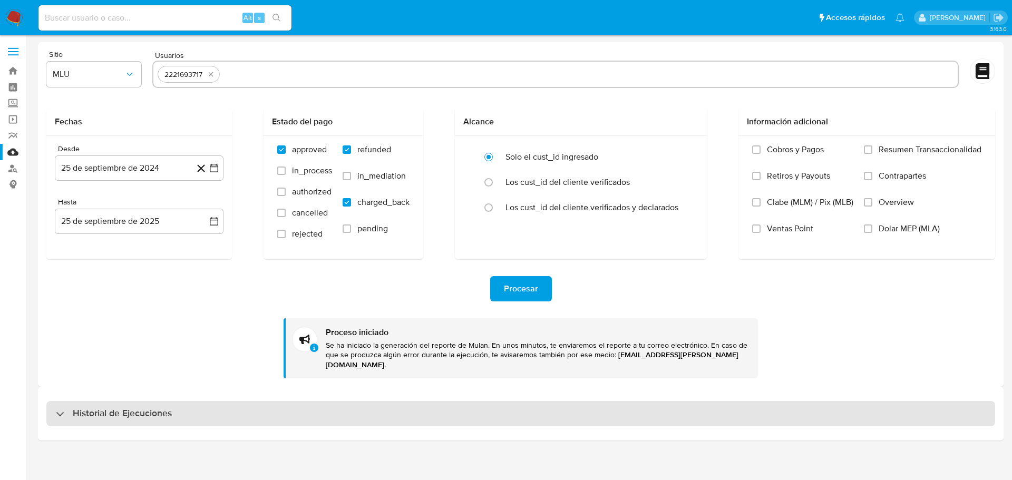
click at [140, 408] on h3 "Historial de Ejecuciones" at bounding box center [122, 414] width 99 height 13
select select "10"
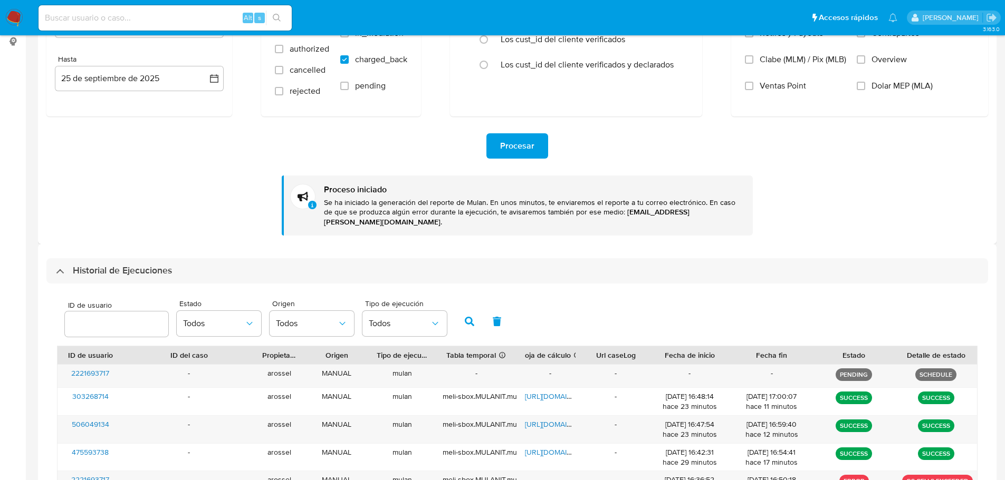
scroll to position [105, 0]
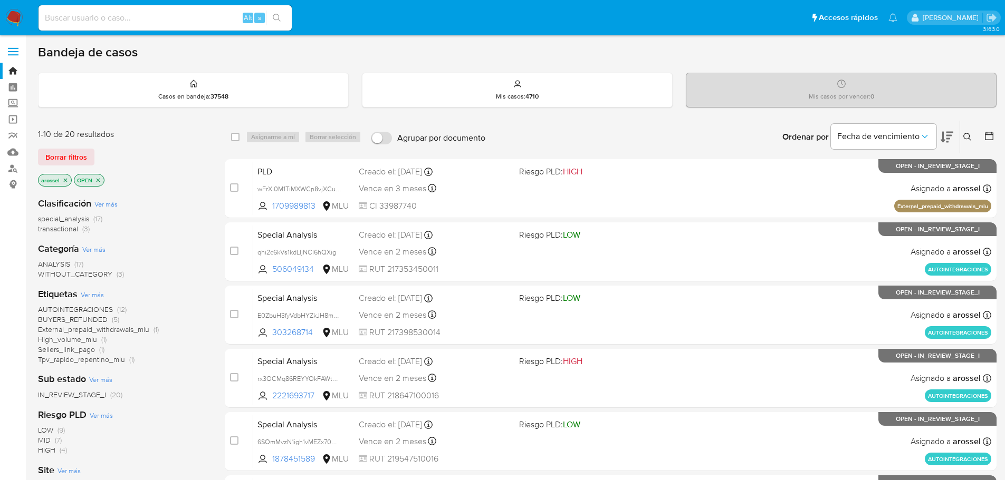
click at [949, 139] on icon at bounding box center [946, 137] width 13 height 11
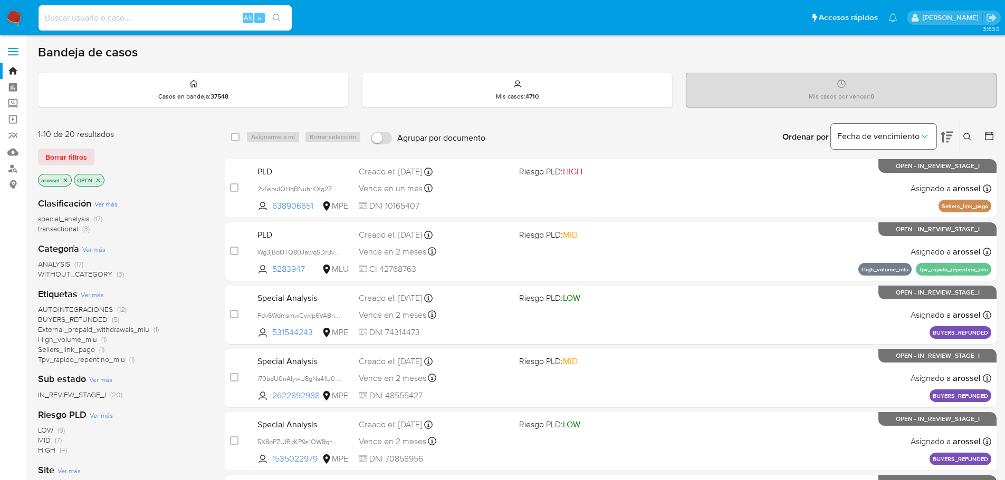
click at [887, 138] on span "Fecha de vencimiento" at bounding box center [878, 136] width 82 height 11
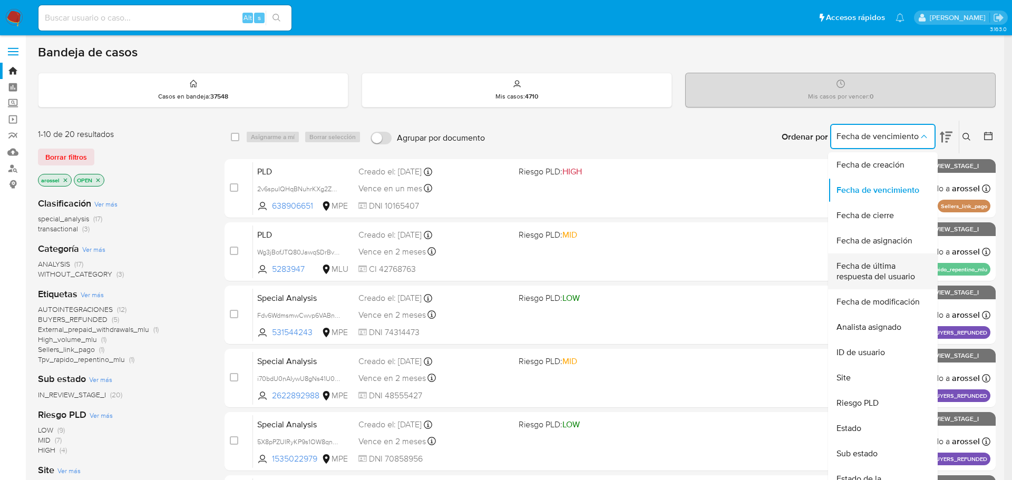
click at [875, 272] on span "Fecha de última respuesta del usuario" at bounding box center [880, 271] width 86 height 21
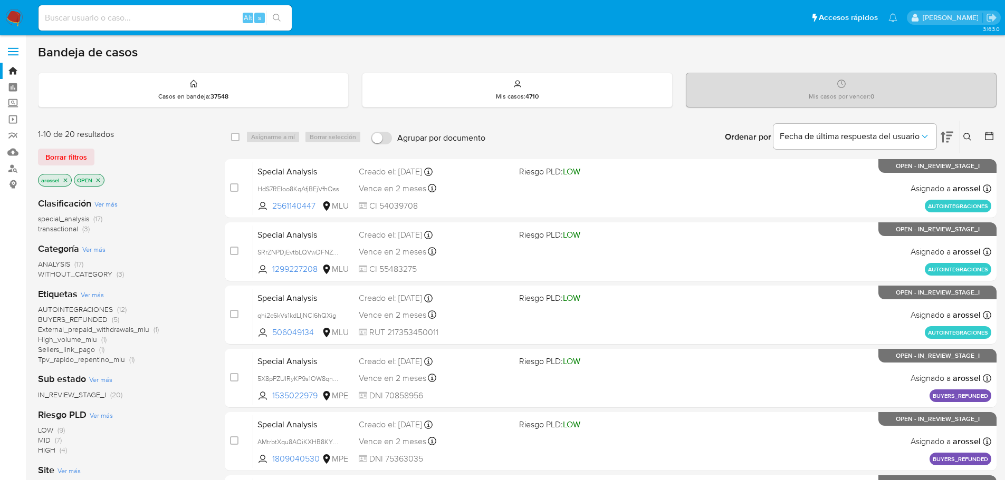
click at [131, 15] on input at bounding box center [164, 18] width 253 height 14
click at [204, 20] on input at bounding box center [164, 18] width 253 height 14
paste input "2v6spuIQHqBNuhrKXg2Zm7Rk"
type input "2v6spuIQHqBNuhrKXg2Zm7Rk"
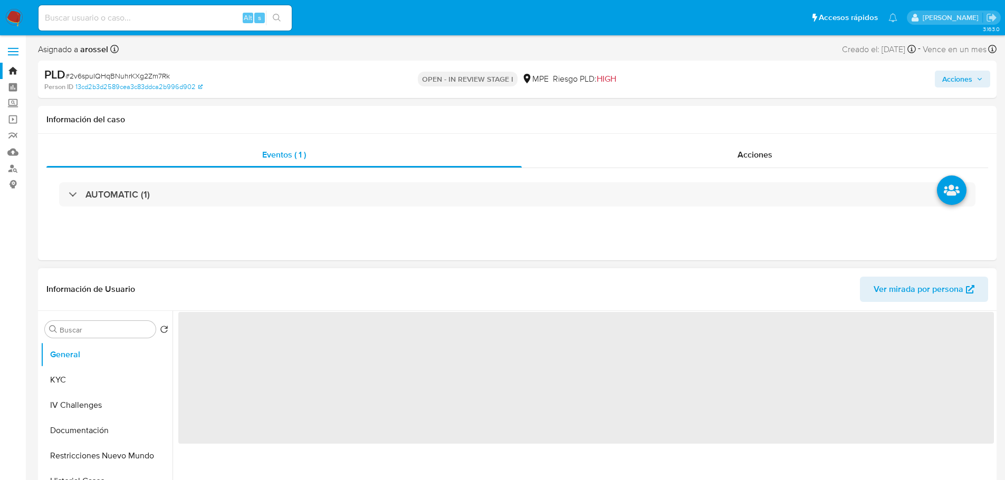
select select "10"
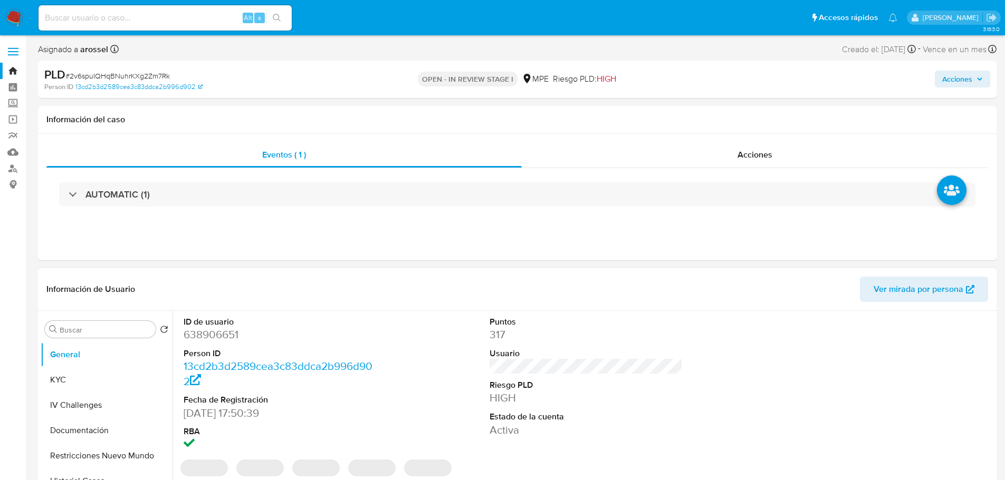
click at [224, 336] on dd "638906651" at bounding box center [281, 334] width 194 height 15
copy dd "638906651"
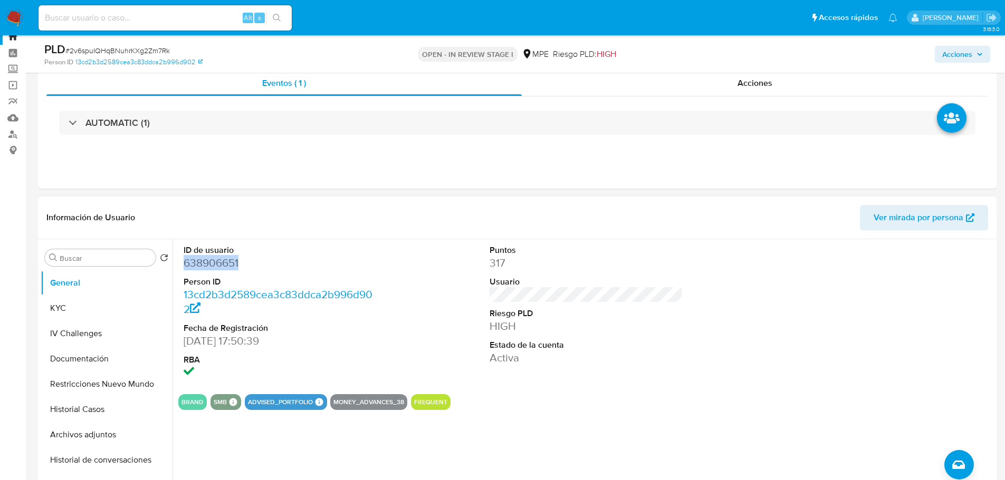
scroll to position [53, 0]
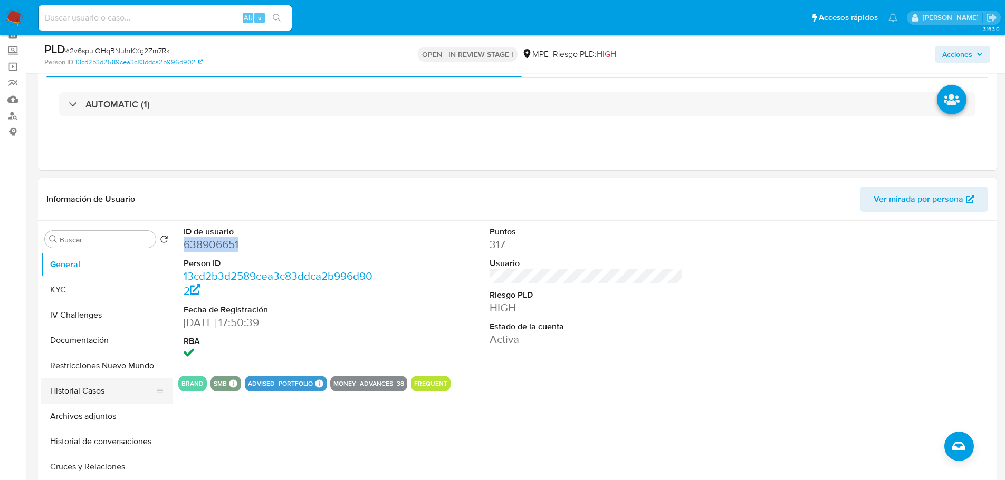
click at [115, 394] on button "Historial Casos" at bounding box center [102, 391] width 123 height 25
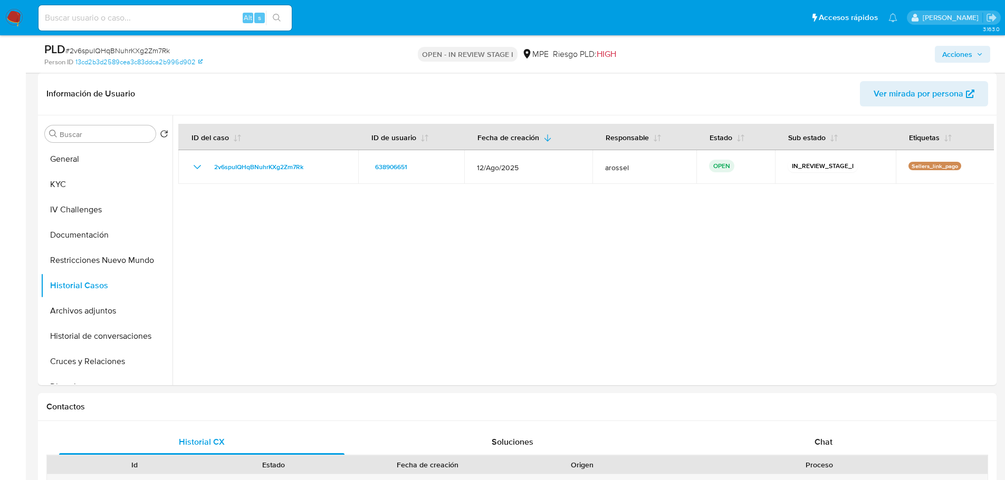
scroll to position [0, 0]
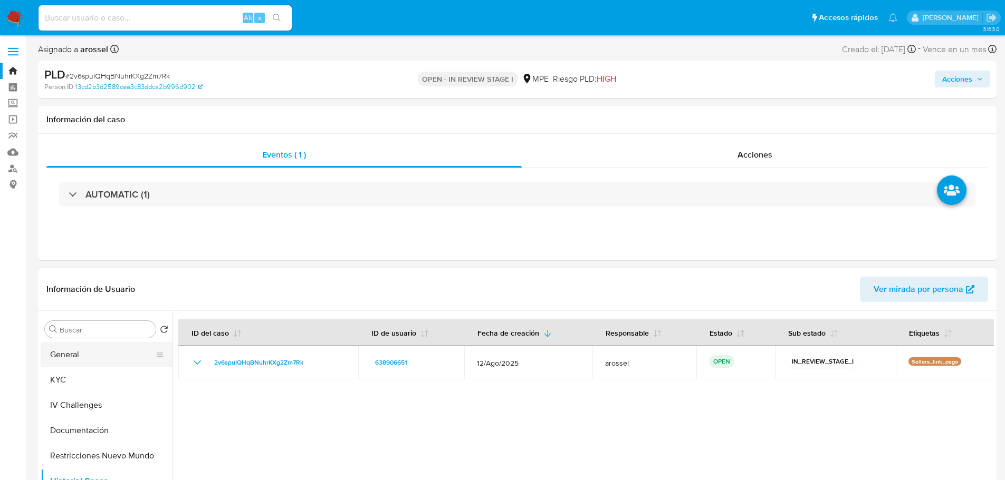
click at [99, 361] on button "General" at bounding box center [102, 354] width 123 height 25
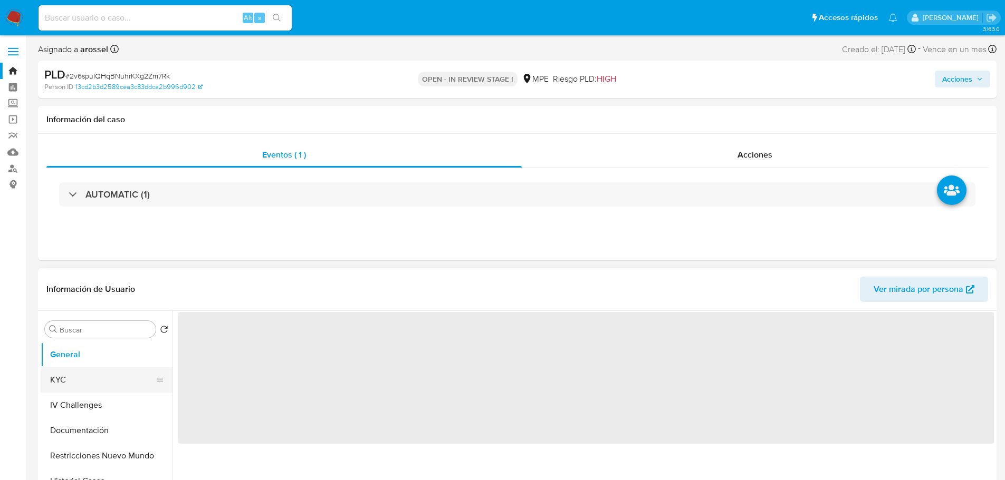
click at [104, 375] on button "KYC" at bounding box center [102, 380] width 123 height 25
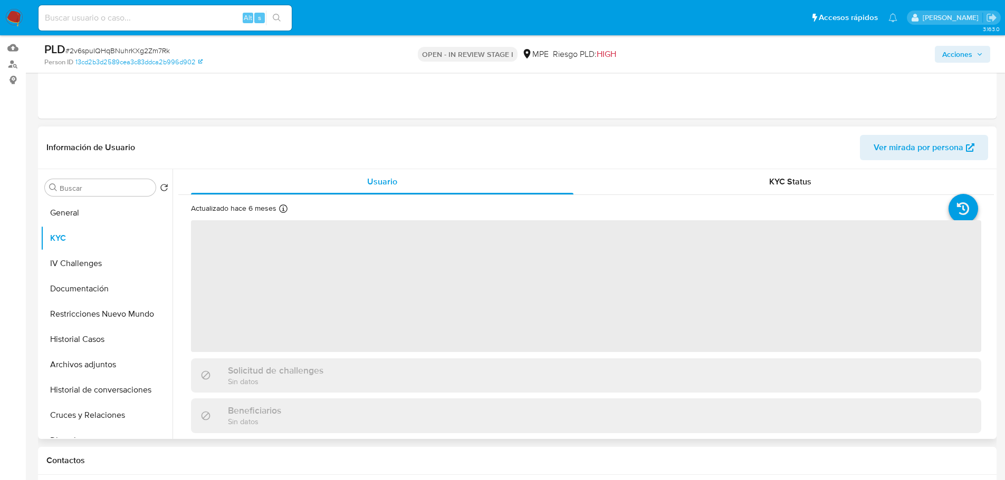
scroll to position [105, 0]
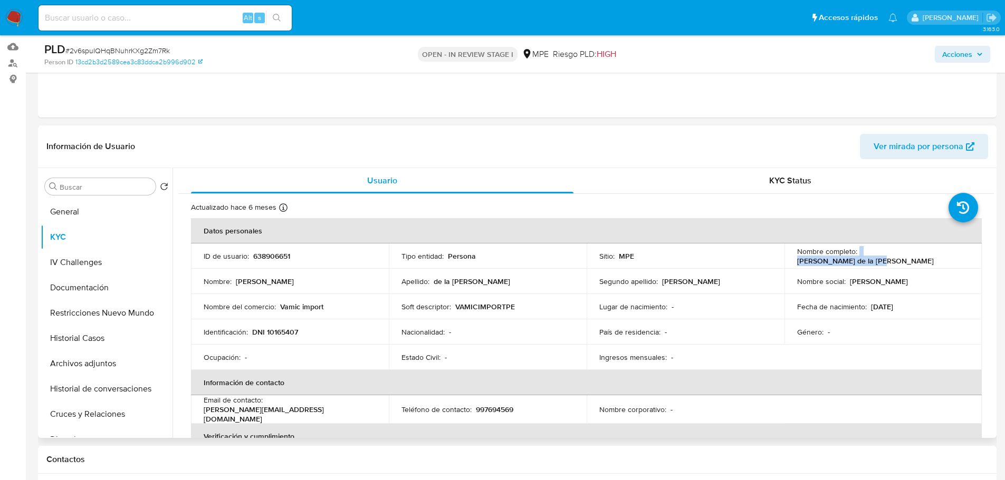
drag, startPoint x: 856, startPoint y: 255, endPoint x: 933, endPoint y: 257, distance: 77.0
click at [933, 257] on div "Nombre completo : [PERSON_NAME] de la [PERSON_NAME]" at bounding box center [883, 256] width 172 height 19
click at [870, 259] on p "[PERSON_NAME] de la [PERSON_NAME]" at bounding box center [865, 260] width 137 height 9
drag, startPoint x: 858, startPoint y: 256, endPoint x: 945, endPoint y: 254, distance: 86.5
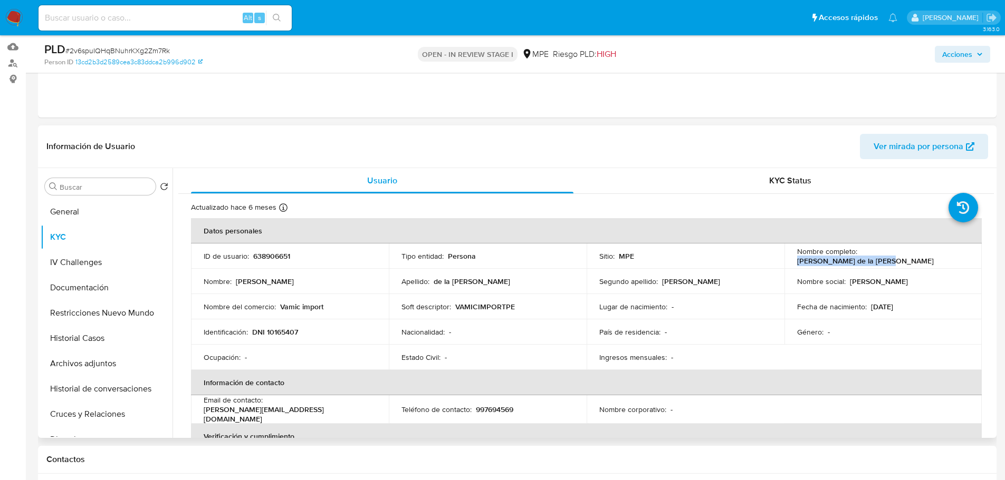
click at [945, 254] on div "Nombre completo : [PERSON_NAME] de la [PERSON_NAME]" at bounding box center [883, 256] width 172 height 19
copy p "[PERSON_NAME] de la [PERSON_NAME]"
click at [102, 356] on button "Archivos adjuntos" at bounding box center [102, 363] width 123 height 25
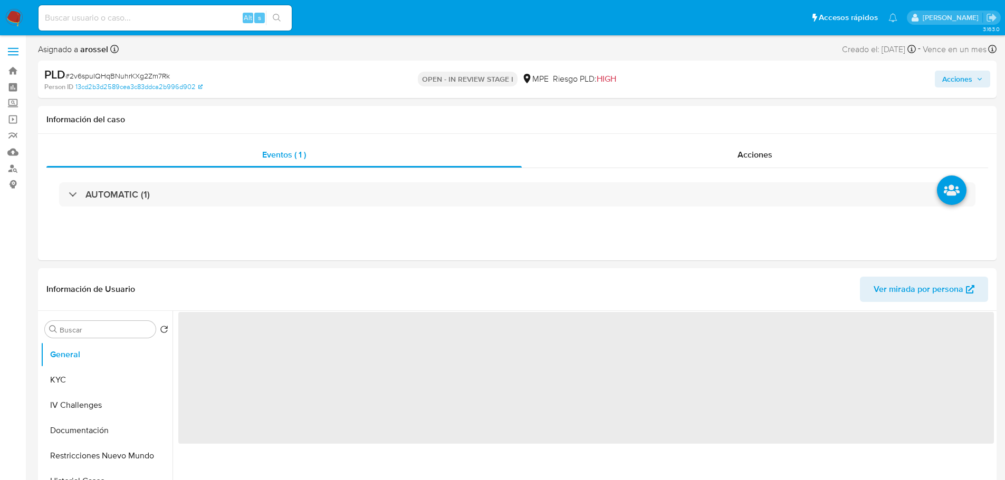
select select "10"
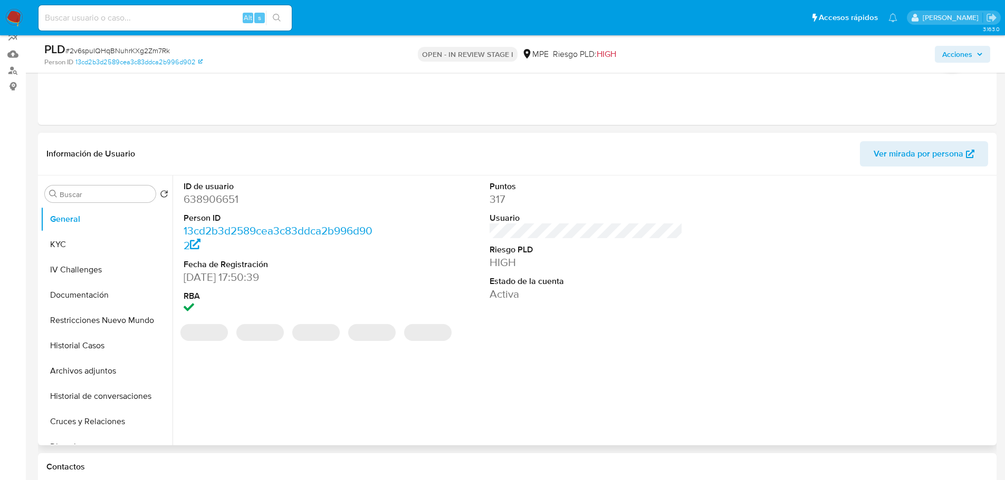
scroll to position [105, 0]
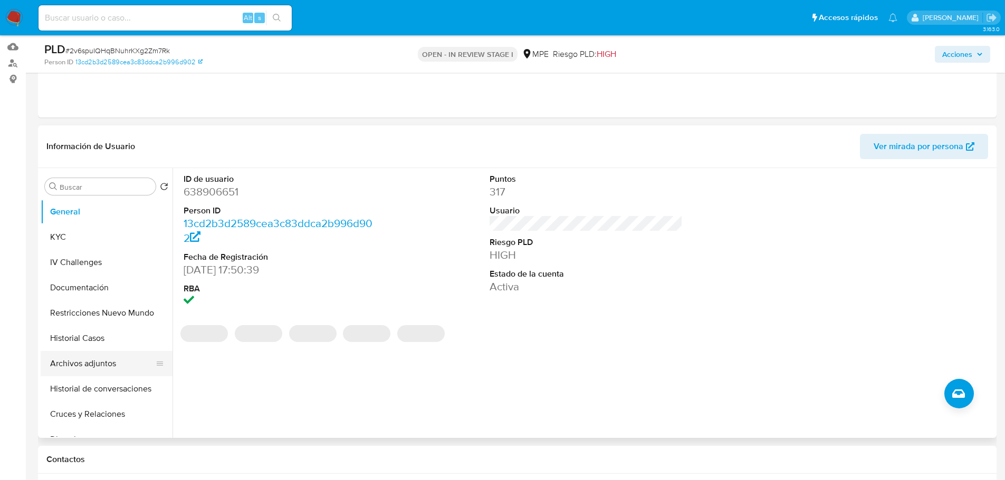
click at [98, 356] on button "Archivos adjuntos" at bounding box center [102, 363] width 123 height 25
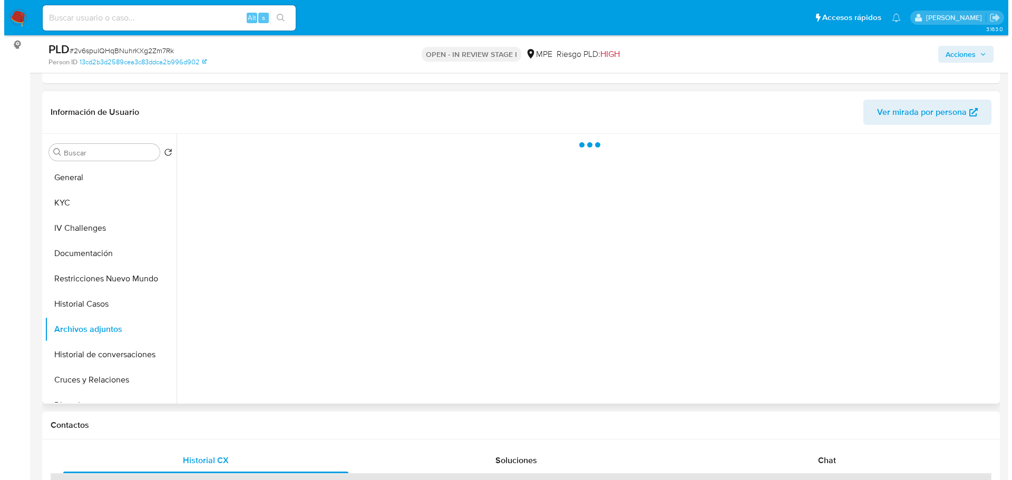
scroll to position [158, 0]
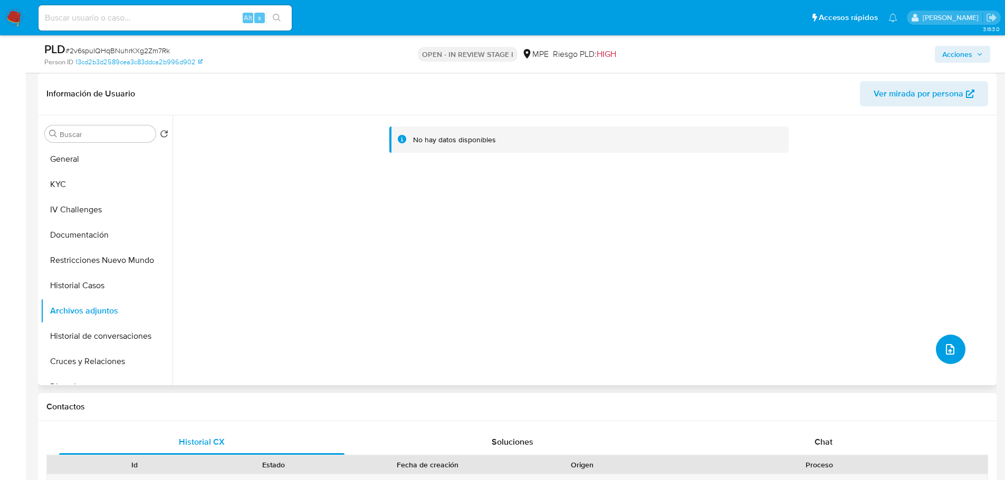
click at [938, 354] on button "upload-file" at bounding box center [950, 350] width 30 height 30
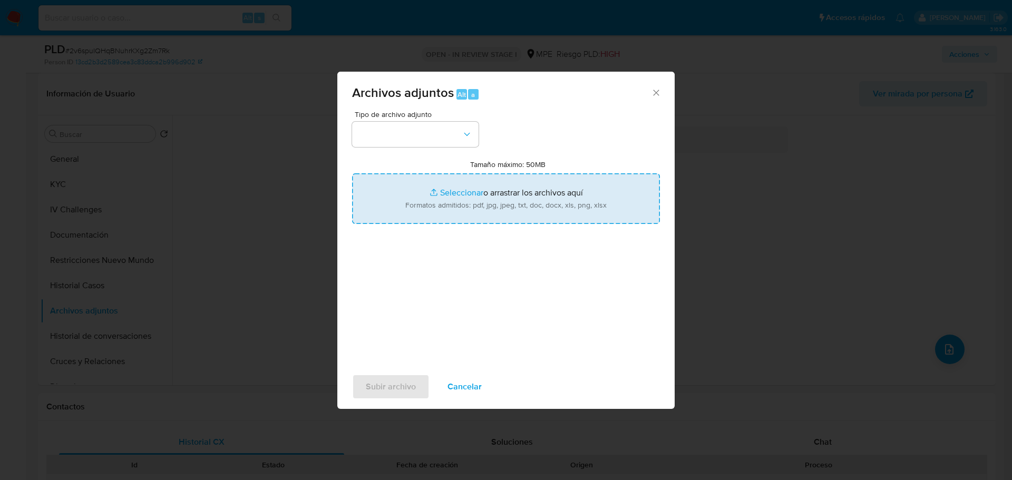
click at [590, 205] on input "Tamaño máximo: 50MB Seleccionar archivos" at bounding box center [506, 198] width 308 height 51
type input "C:\fakepath\Case Log 638906651 - 25_09_2025.pdf"
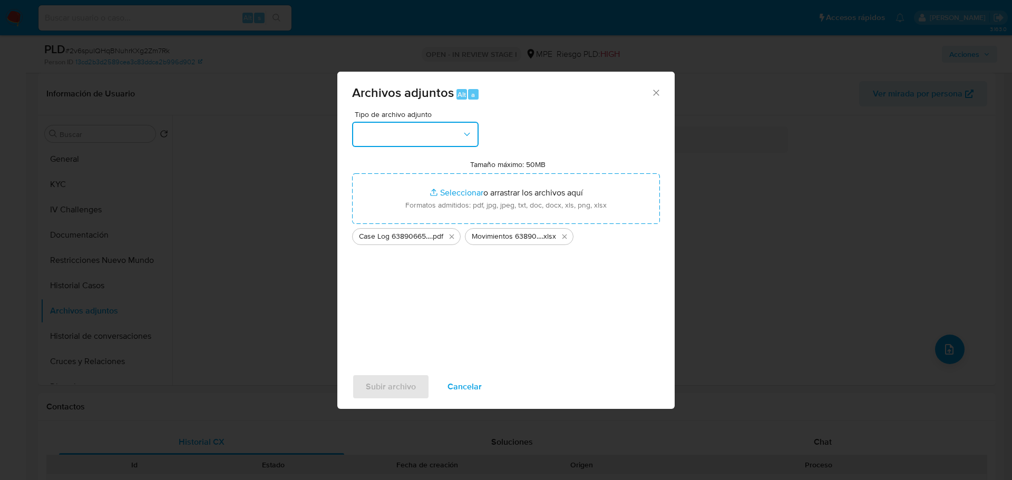
click at [439, 128] on button "button" at bounding box center [415, 134] width 127 height 25
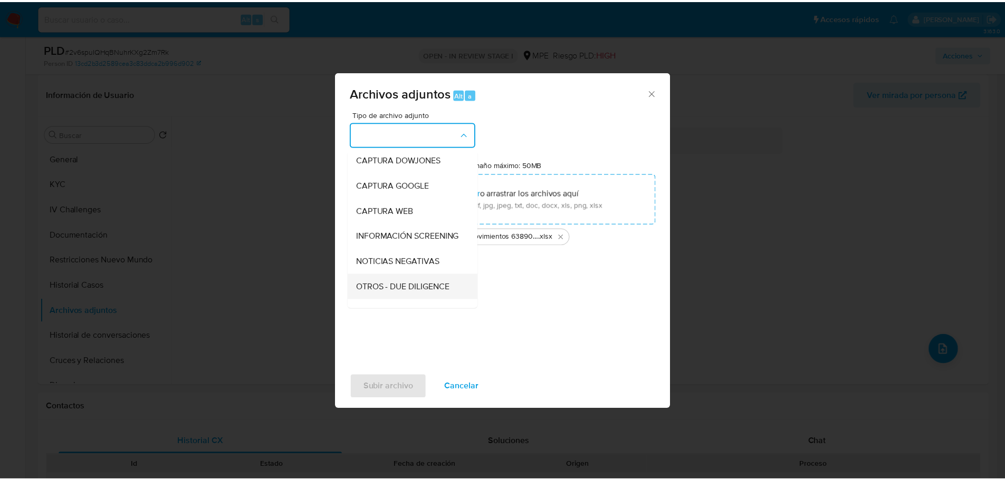
scroll to position [53, 0]
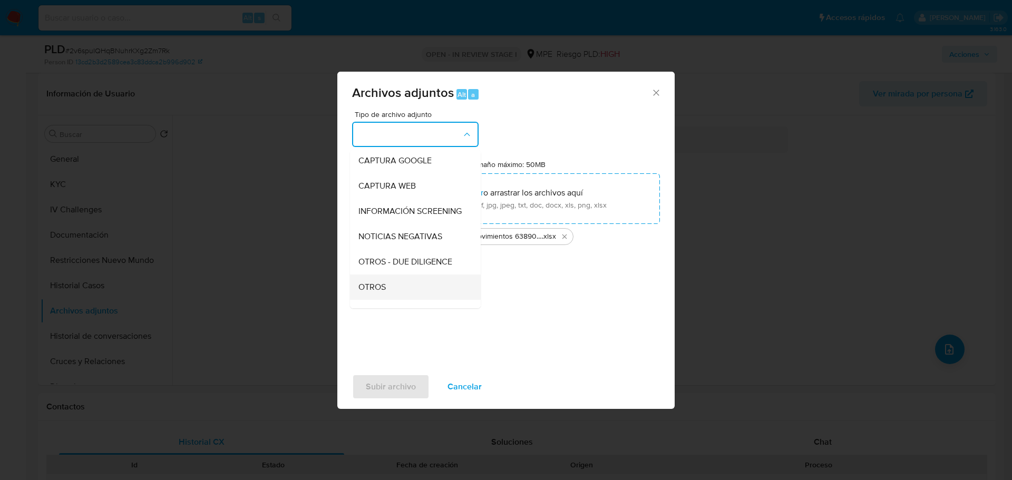
click at [399, 290] on div "OTROS" at bounding box center [413, 287] width 108 height 25
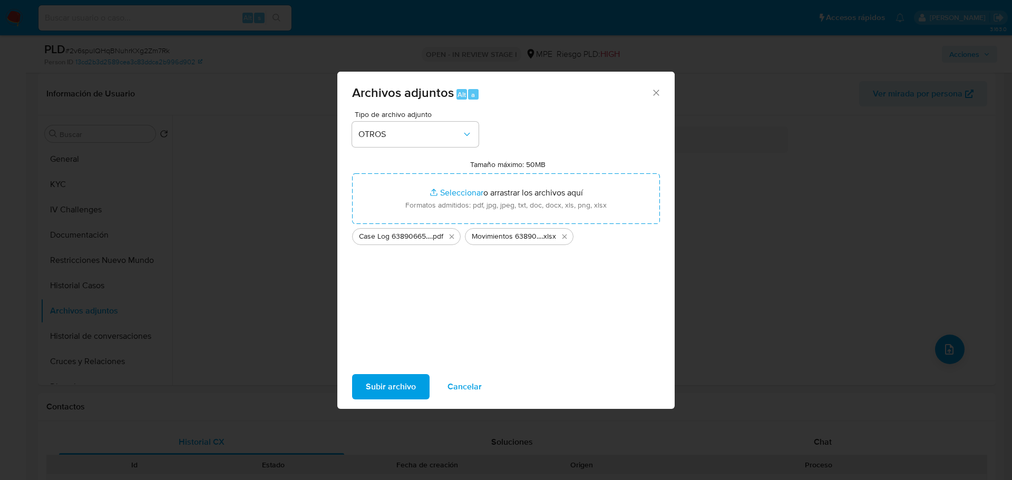
click at [401, 387] on span "Subir archivo" at bounding box center [391, 386] width 50 height 23
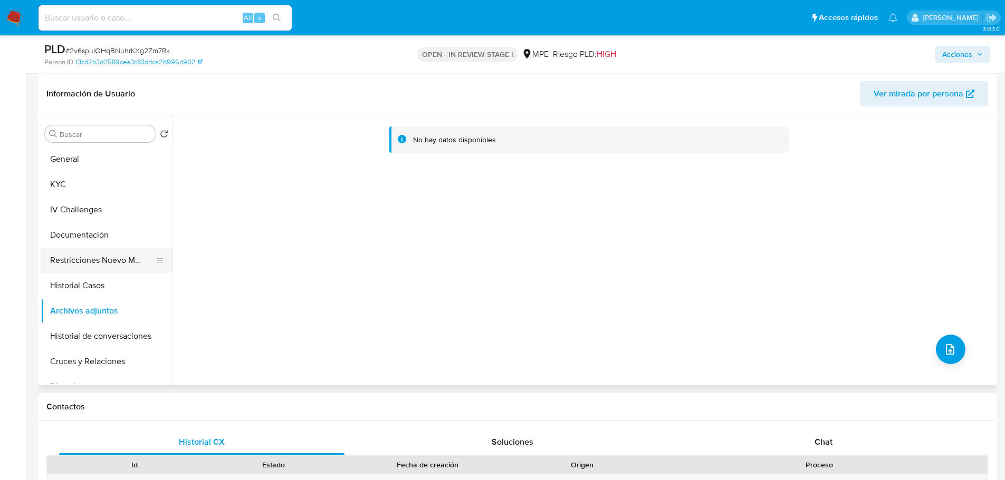
drag, startPoint x: 107, startPoint y: 268, endPoint x: 114, endPoint y: 298, distance: 30.8
click at [107, 268] on button "Restricciones Nuevo Mundo" at bounding box center [107, 260] width 132 height 25
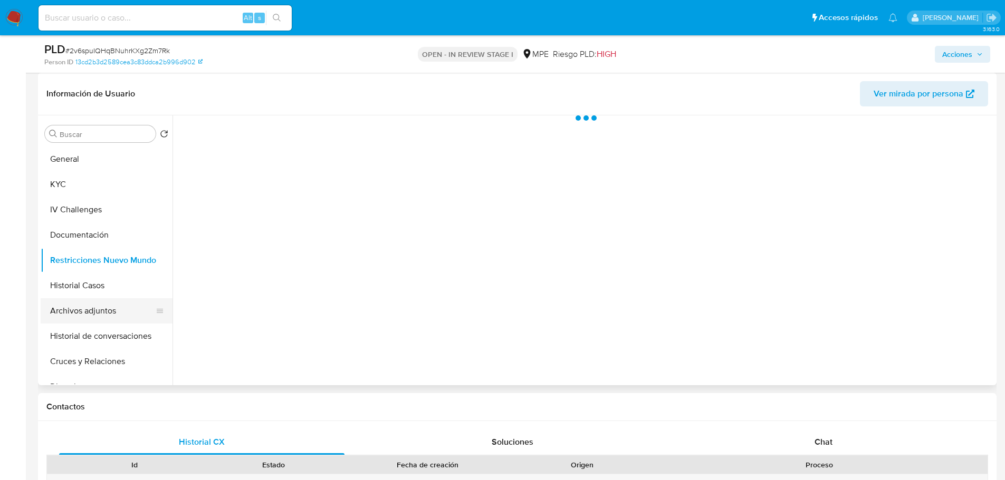
click at [114, 302] on button "Archivos adjuntos" at bounding box center [102, 310] width 123 height 25
click at [975, 56] on span "Acciones" at bounding box center [962, 54] width 41 height 15
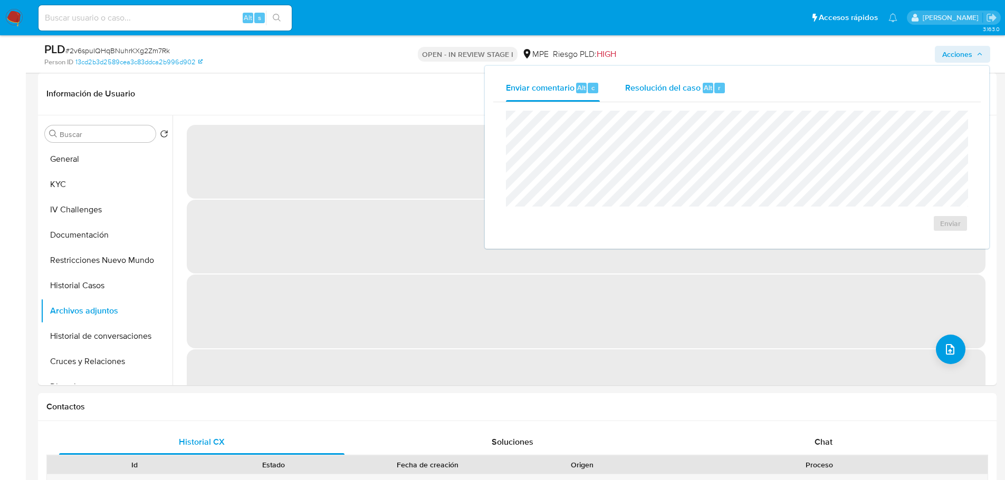
click at [682, 85] on span "Resolución del caso" at bounding box center [662, 87] width 75 height 12
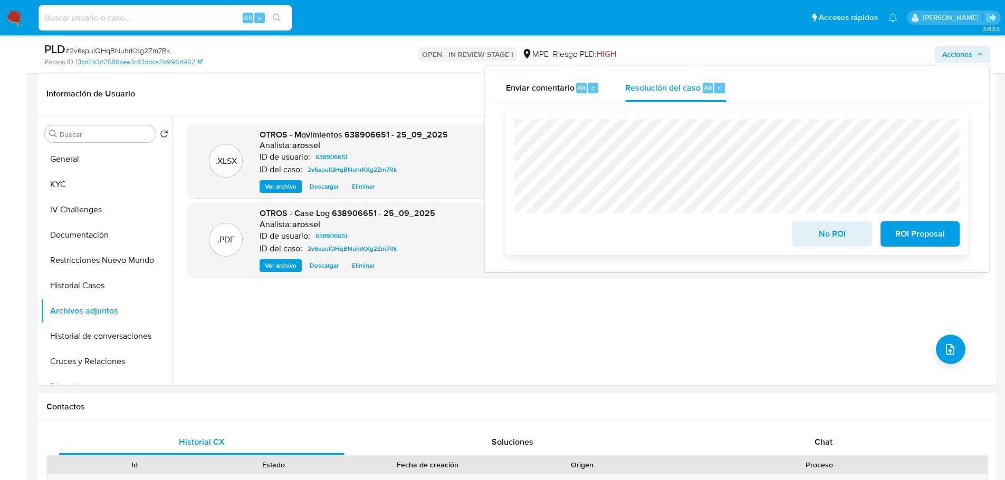
click at [831, 241] on span "No ROI" at bounding box center [832, 234] width 52 height 23
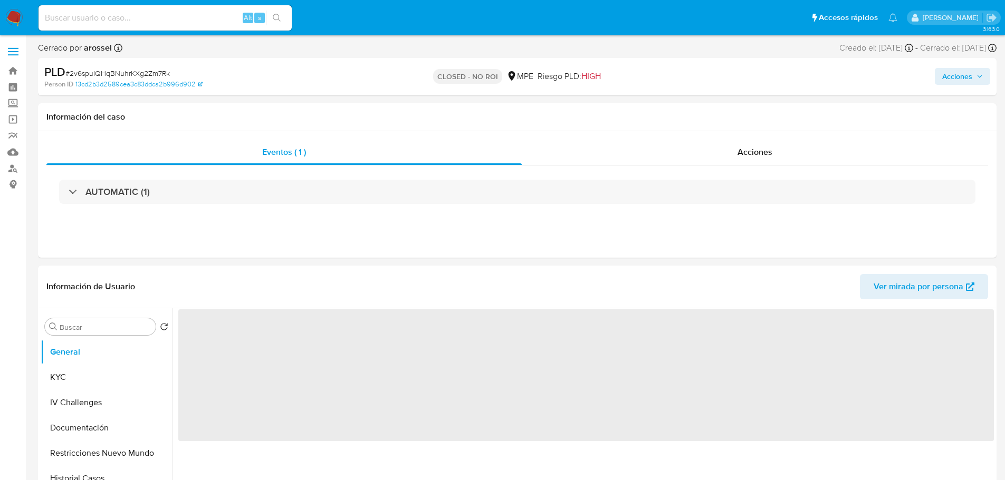
select select "10"
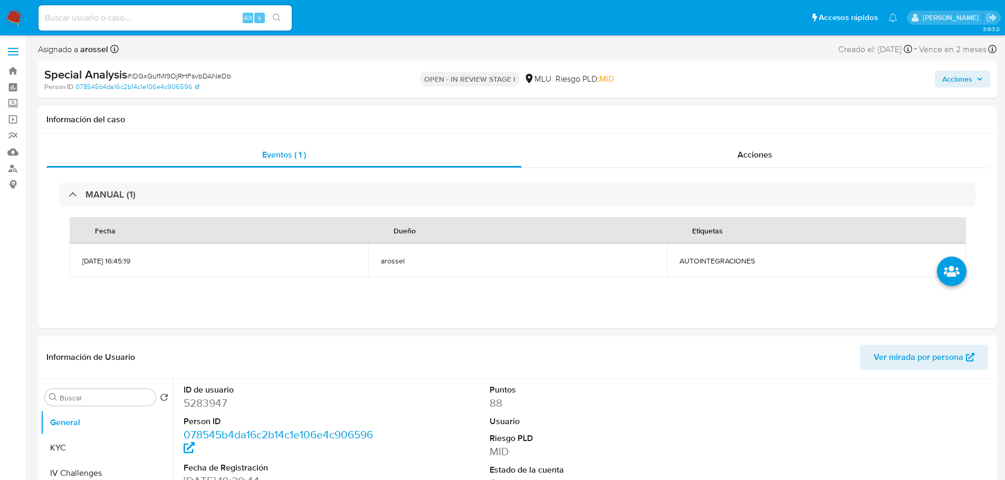
select select "10"
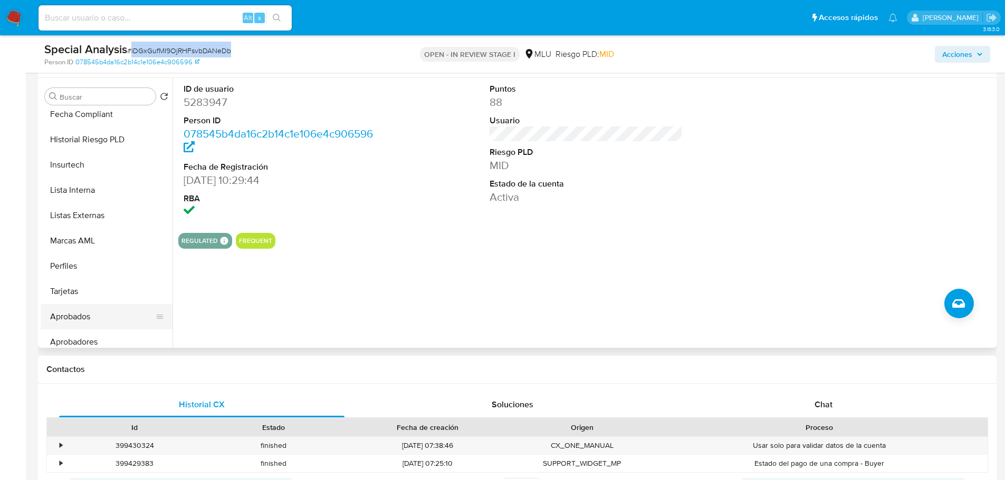
scroll to position [475, 0]
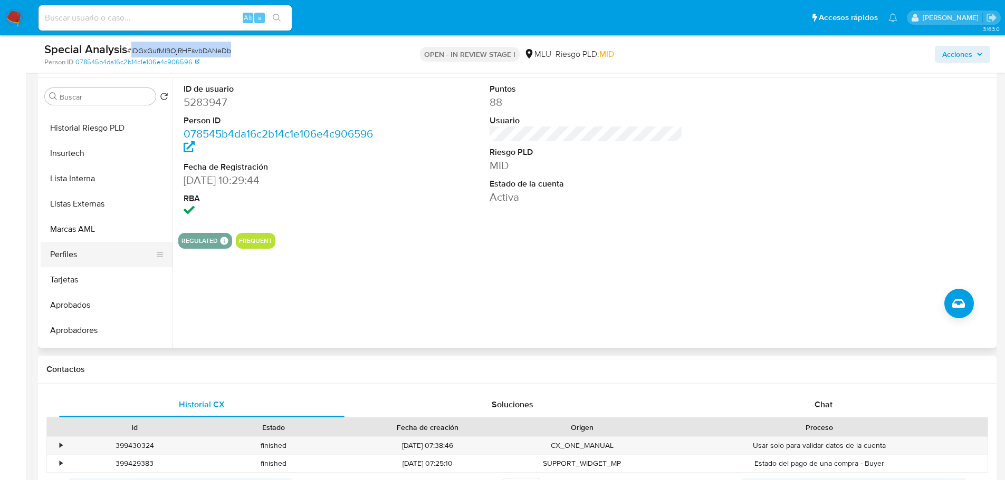
click at [102, 258] on button "Perfiles" at bounding box center [102, 254] width 123 height 25
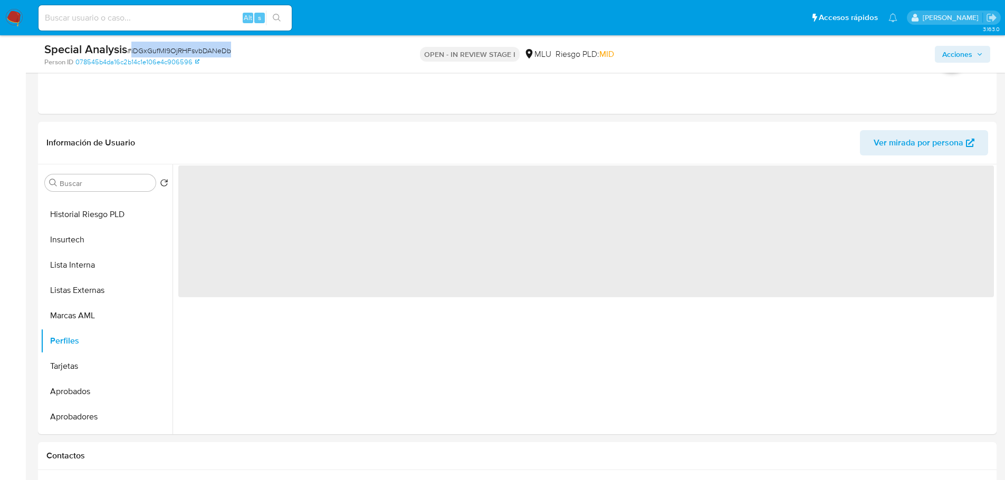
scroll to position [158, 0]
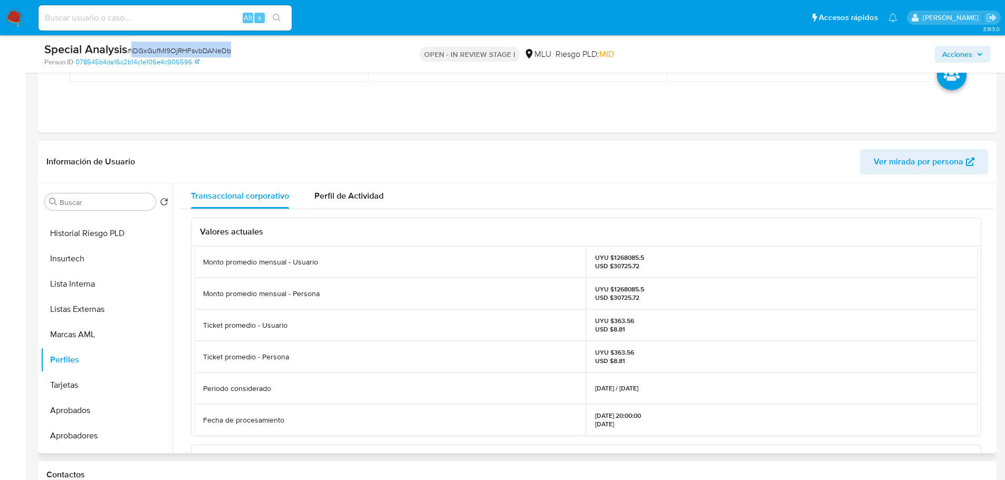
drag, startPoint x: 592, startPoint y: 389, endPoint x: 664, endPoint y: 385, distance: 72.3
click at [664, 385] on div "[DATE] / [DATE]" at bounding box center [782, 389] width 392 height 32
copy p "[DATE] / [DATE]"
click at [633, 257] on p "UYU $1268085.5 USD $30725.72" at bounding box center [619, 262] width 49 height 17
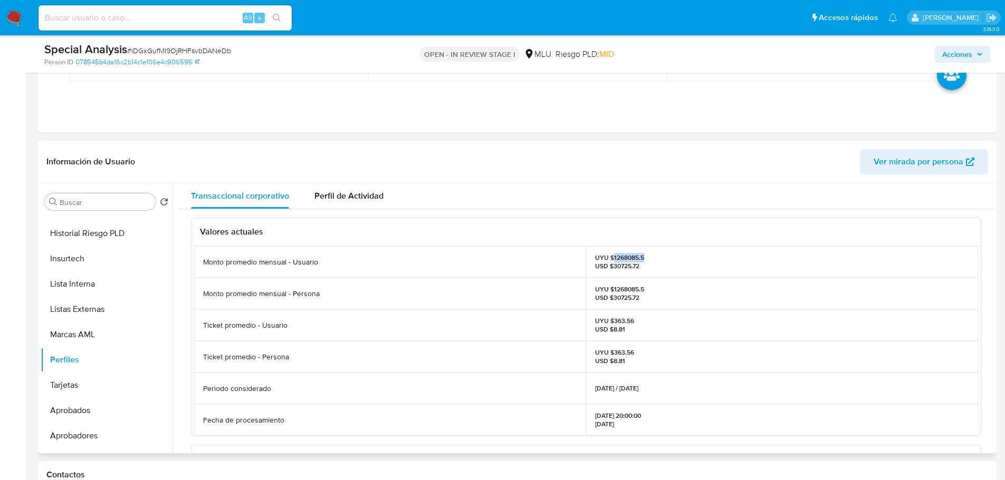
copy p "1268085.5"
click at [595, 356] on p "UYU $363.56 USD $8.81" at bounding box center [614, 357] width 39 height 17
click at [173, 50] on span "# iDGxGufMI9OjRHFsvbDANeDb" at bounding box center [179, 50] width 104 height 11
copy span "iDGxGufMI9OjRHFsvbDANeDb"
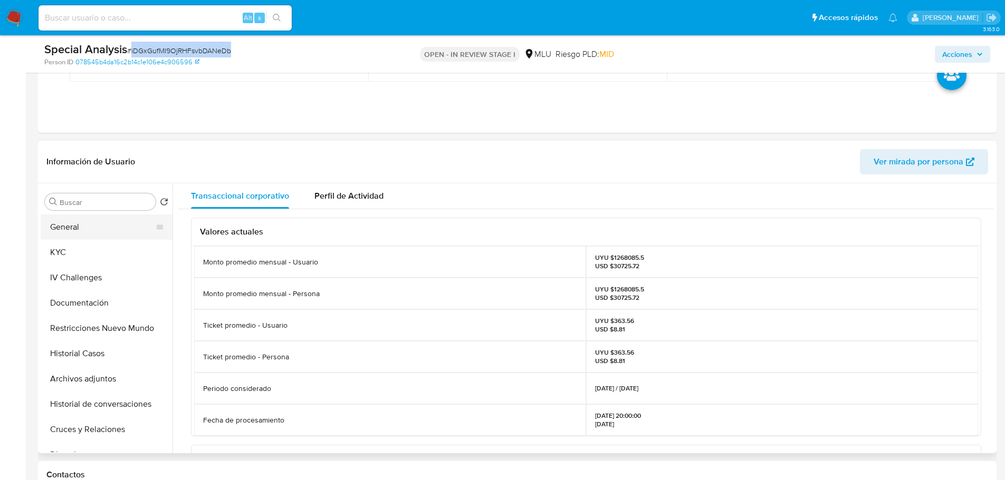
click at [88, 227] on button "General" at bounding box center [102, 227] width 123 height 25
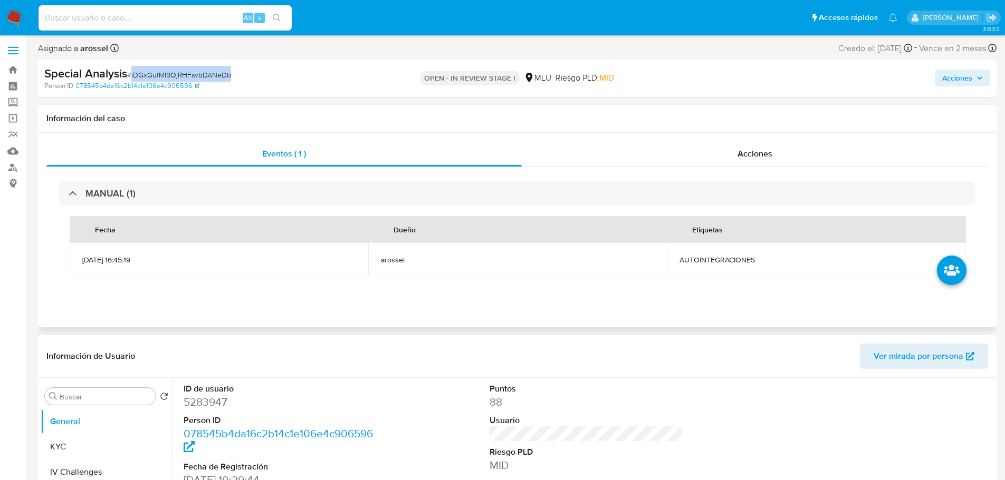
scroll to position [0, 0]
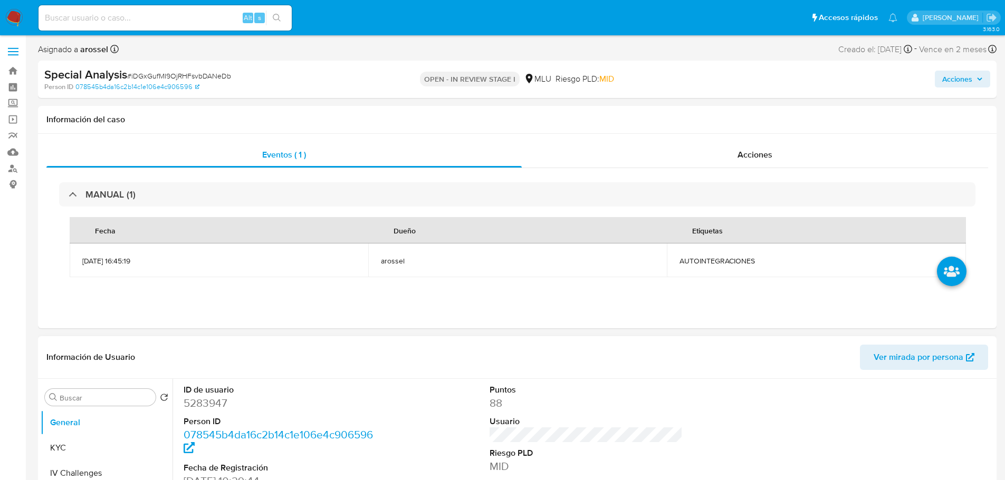
click at [206, 401] on dd "5283947" at bounding box center [281, 403] width 194 height 15
copy dd "5283947"
drag, startPoint x: 82, startPoint y: 448, endPoint x: 109, endPoint y: 441, distance: 27.8
click at [82, 448] on button "KYC" at bounding box center [102, 448] width 123 height 25
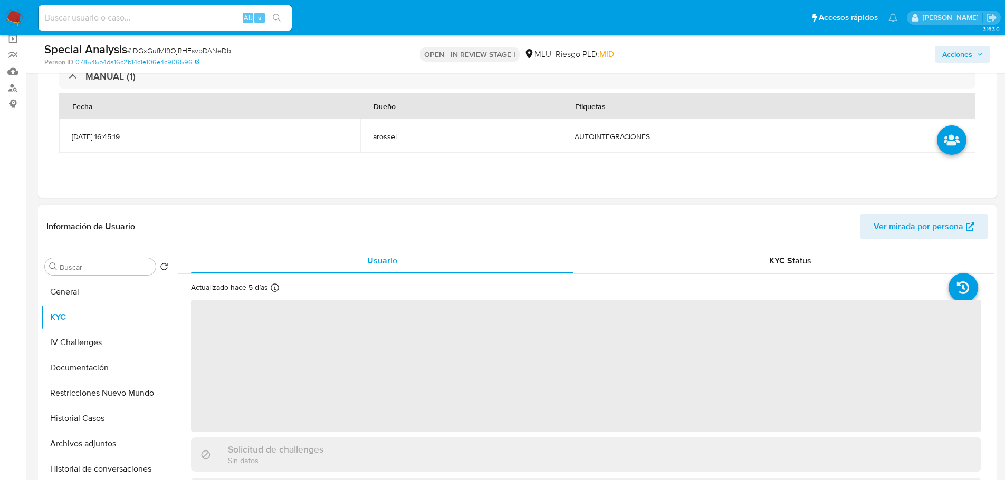
scroll to position [211, 0]
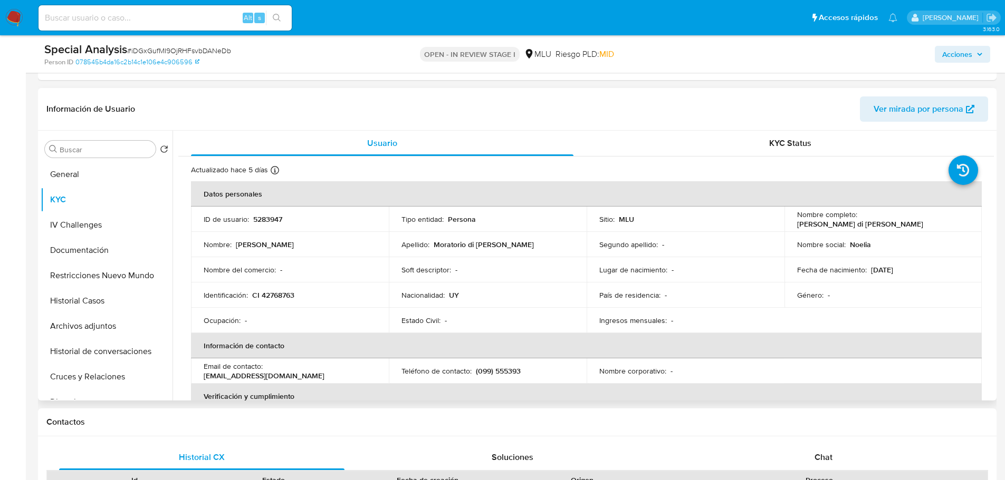
drag, startPoint x: 794, startPoint y: 223, endPoint x: 919, endPoint y: 225, distance: 125.0
click at [919, 225] on div "Nombre completo : [PERSON_NAME] di [PERSON_NAME]" at bounding box center [883, 219] width 172 height 19
copy p "[PERSON_NAME] di [PERSON_NAME]"
click at [952, 51] on span "Acciones" at bounding box center [957, 54] width 30 height 17
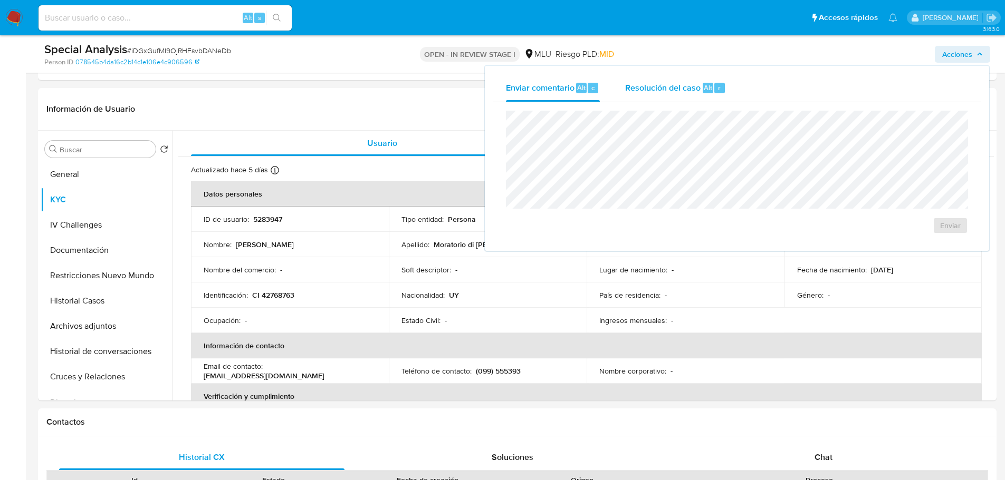
click at [691, 85] on span "Resolución del caso" at bounding box center [662, 87] width 75 height 12
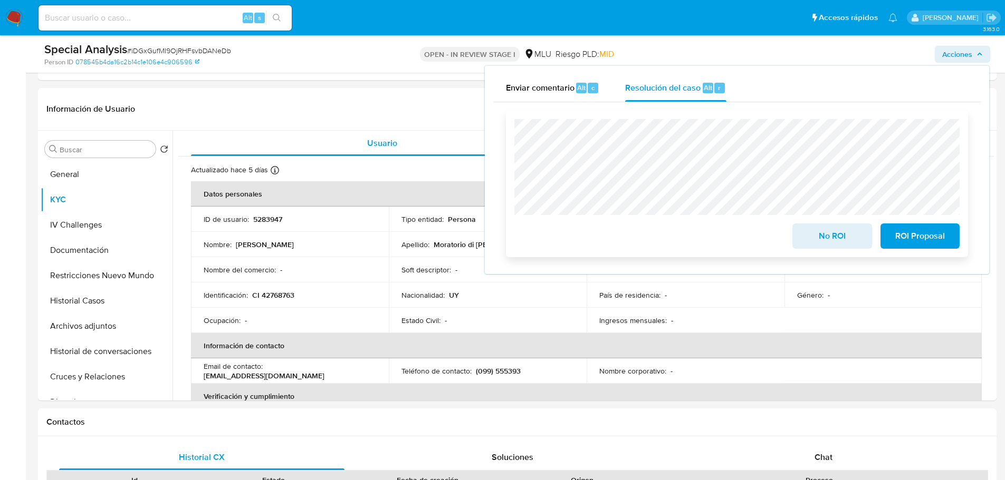
click at [816, 239] on span "No ROI" at bounding box center [832, 236] width 52 height 23
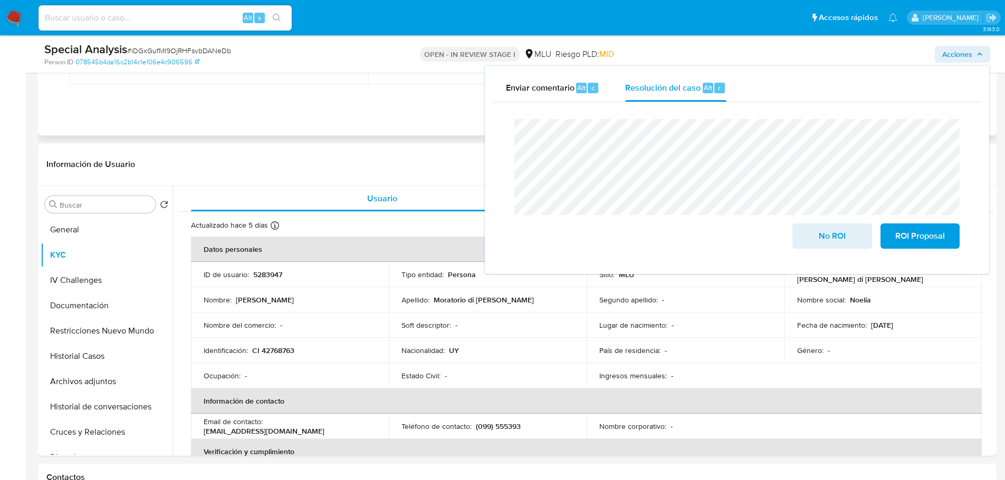
scroll to position [105, 0]
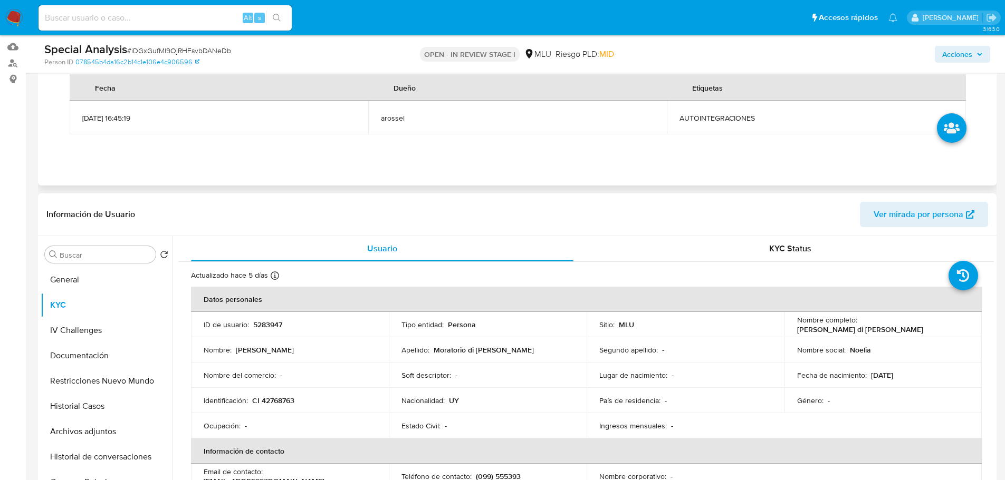
click at [737, 115] on span "AUTOINTEGRACIONES" at bounding box center [815, 117] width 273 height 9
copy span "AUTOINTEGRACIONES"
click at [954, 58] on span "Acciones" at bounding box center [957, 54] width 30 height 17
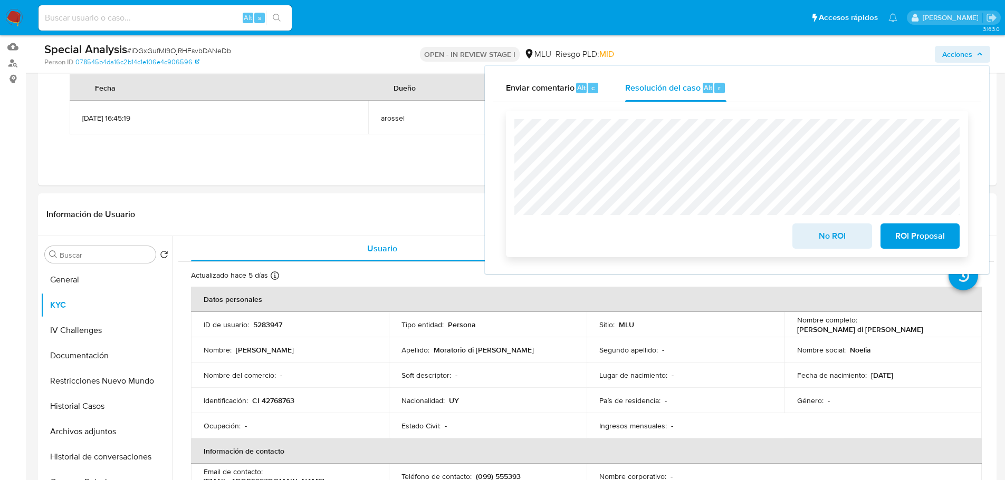
click at [825, 242] on span "No ROI" at bounding box center [832, 236] width 52 height 23
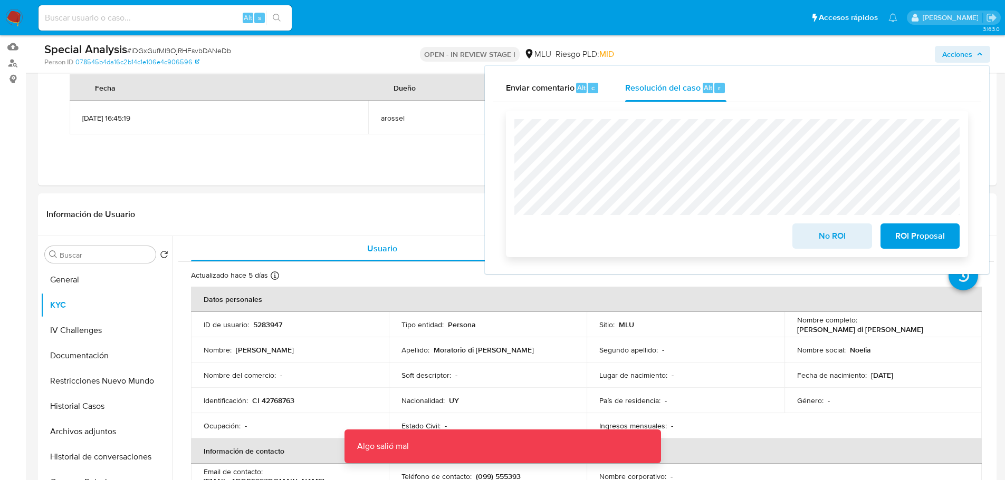
click at [827, 229] on span "No ROI" at bounding box center [832, 236] width 52 height 23
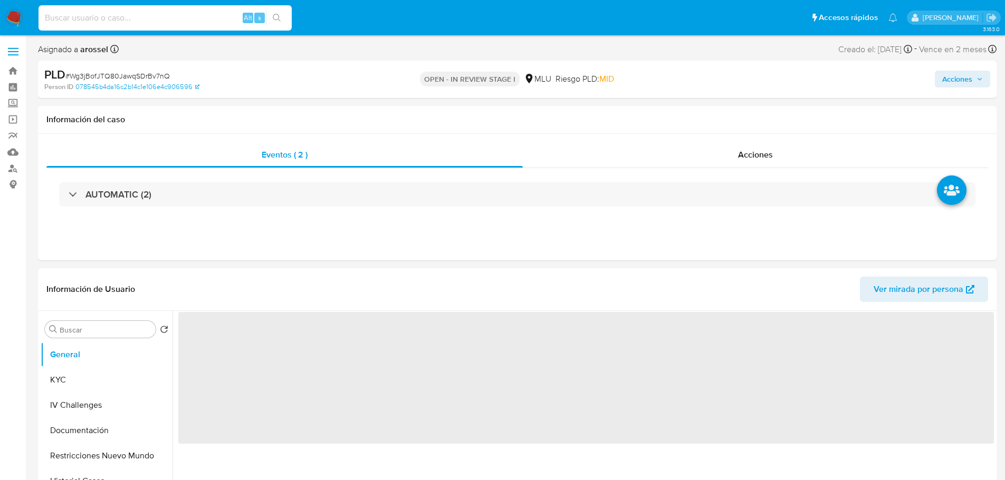
click at [139, 21] on input at bounding box center [164, 18] width 253 height 14
paste input "125648929835"
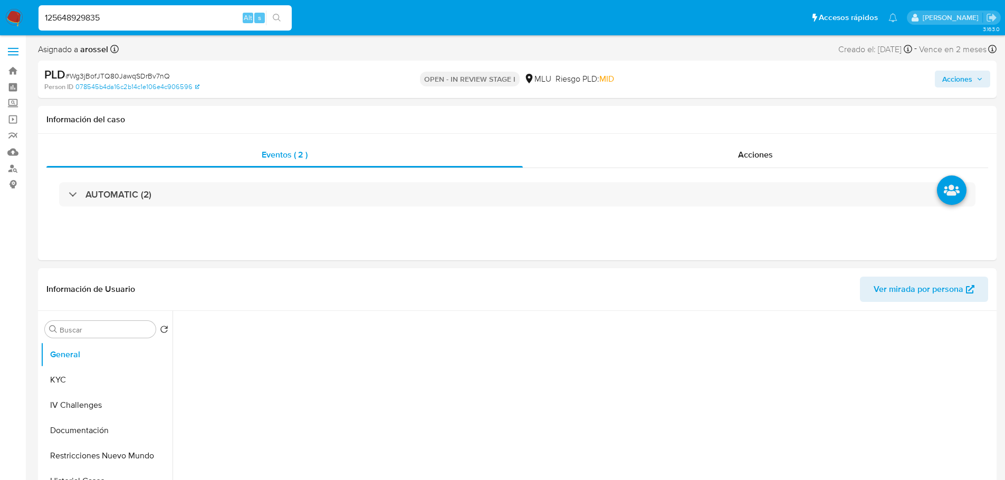
type input "125648929835"
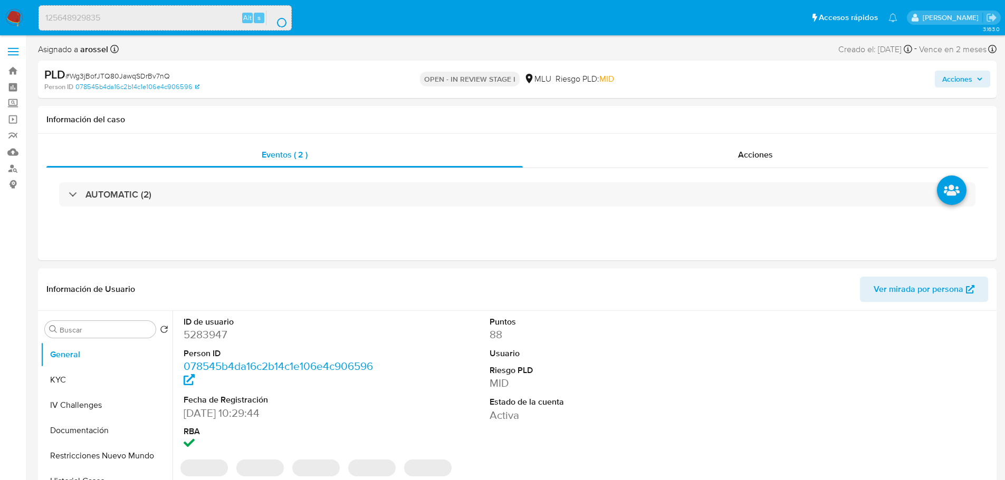
select select "10"
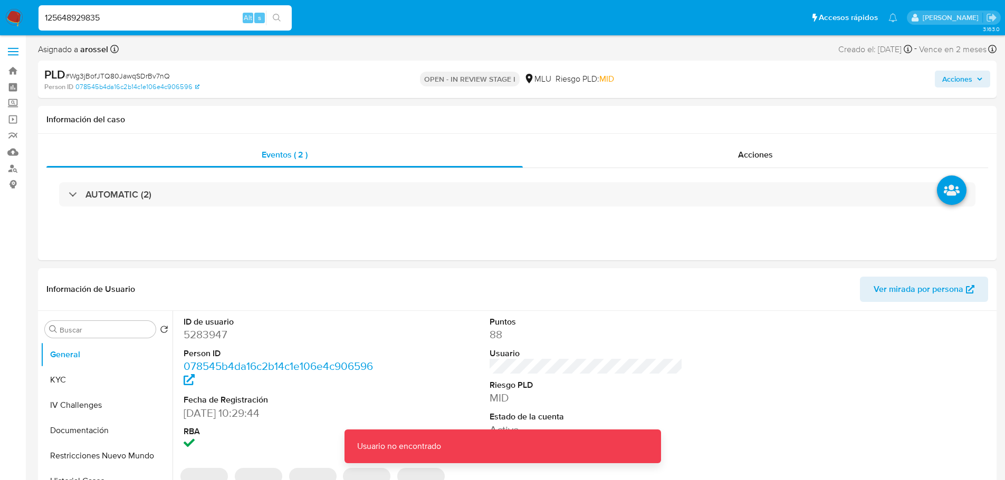
click at [157, 5] on div "125648929835 Alt s" at bounding box center [164, 17] width 253 height 25
click at [159, 16] on input "125648929835" at bounding box center [164, 18] width 253 height 14
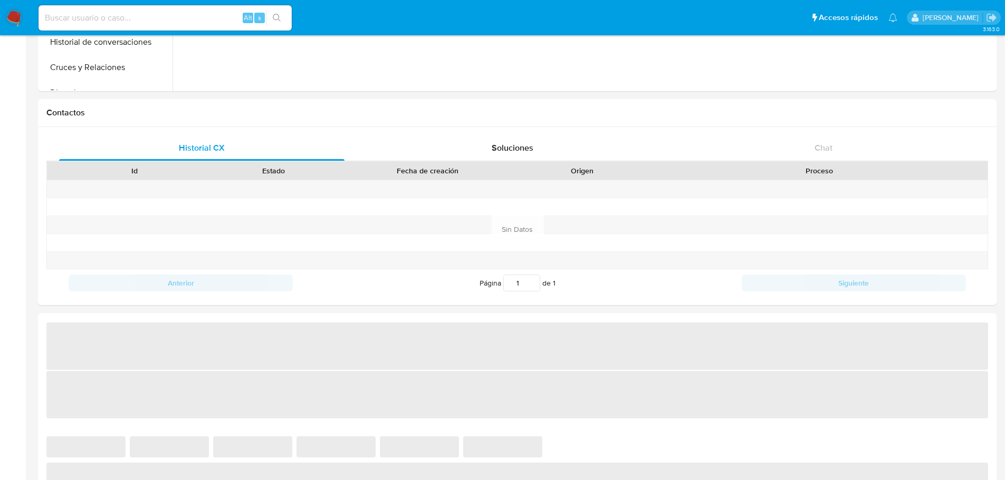
scroll to position [527, 0]
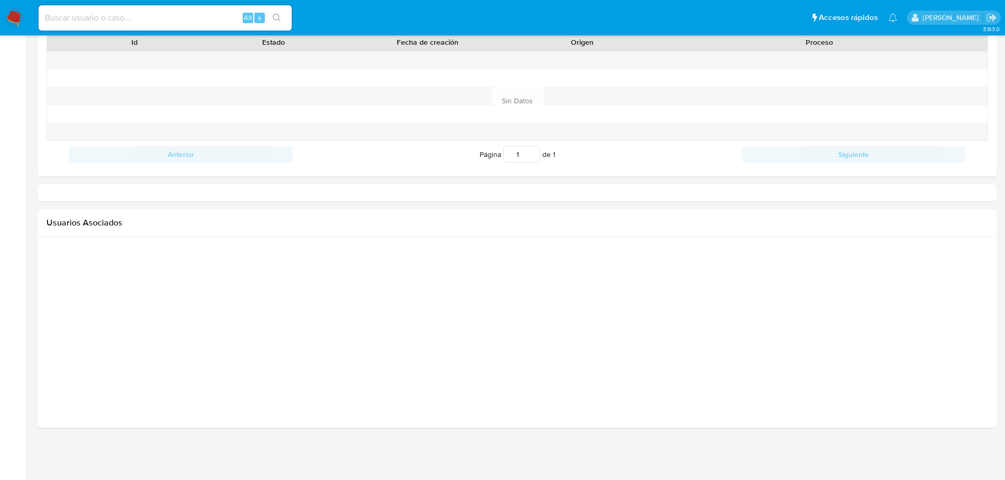
select select "10"
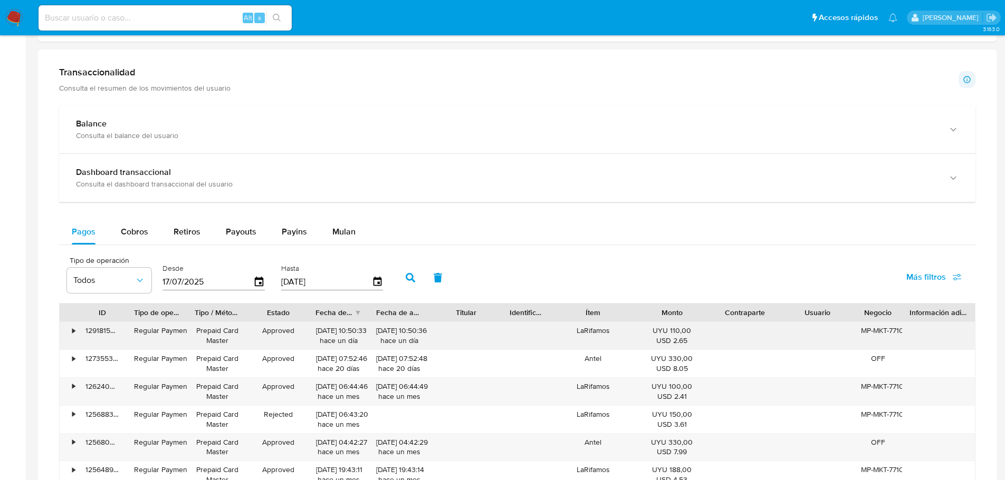
click at [75, 330] on div "•" at bounding box center [73, 331] width 3 height 10
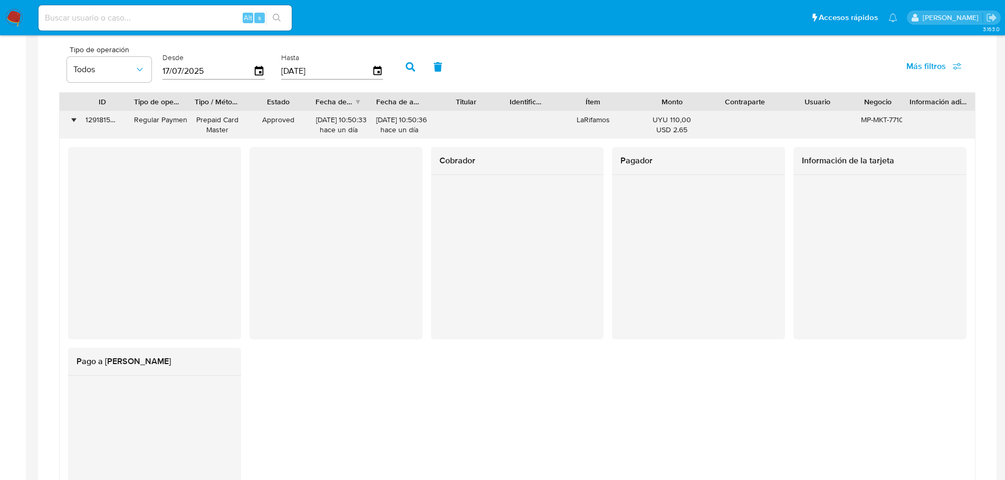
scroll to position [791, 0]
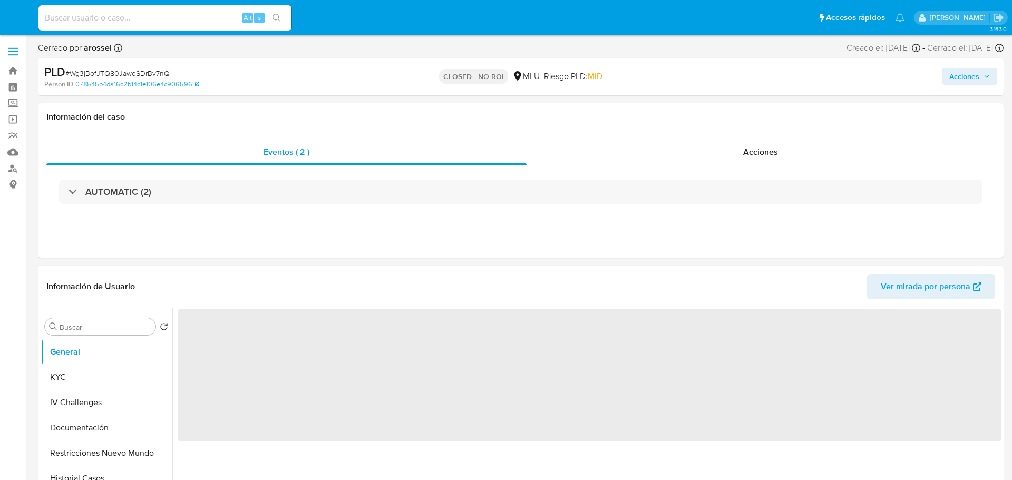
select select "10"
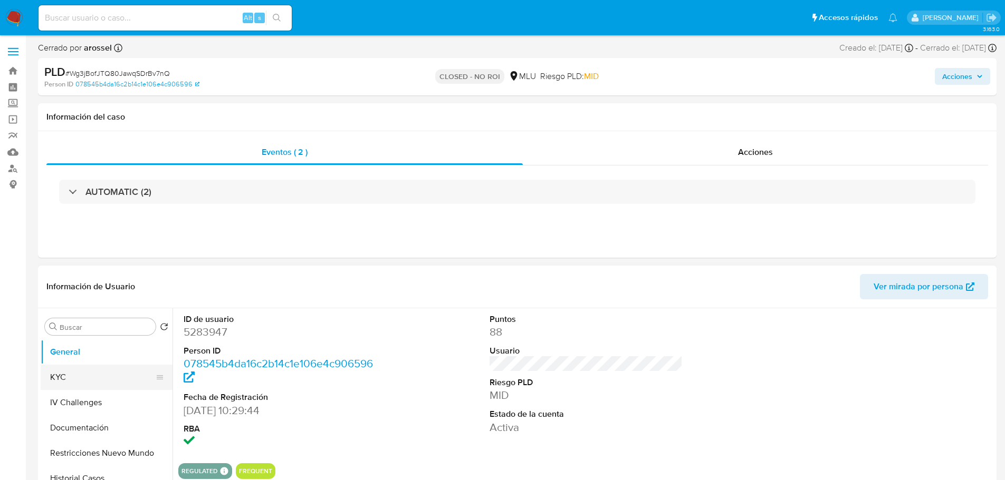
drag, startPoint x: 94, startPoint y: 380, endPoint x: 121, endPoint y: 378, distance: 26.4
click at [95, 380] on button "KYC" at bounding box center [102, 377] width 123 height 25
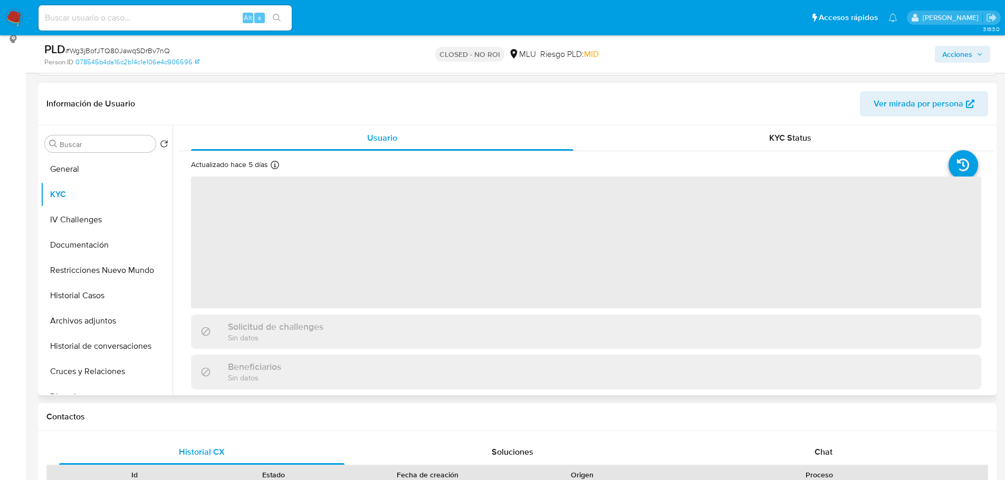
scroll to position [158, 0]
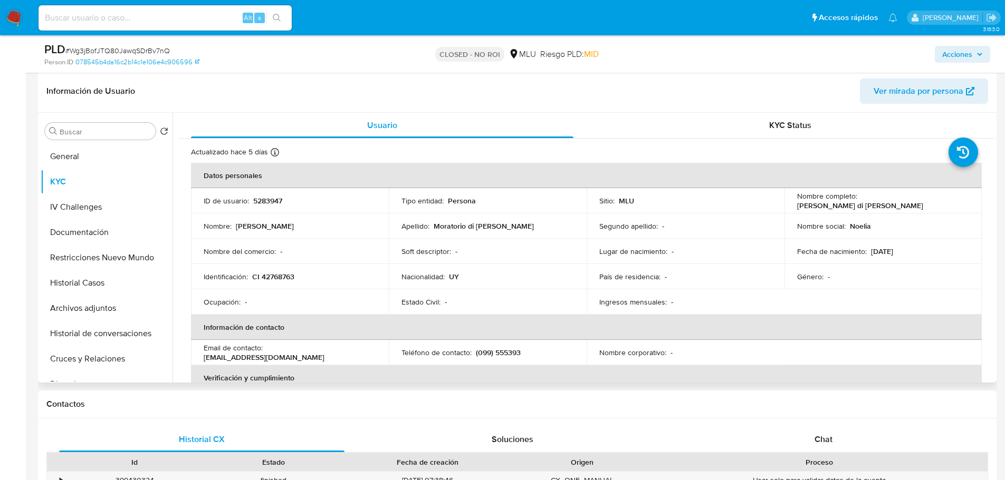
drag, startPoint x: 793, startPoint y: 209, endPoint x: 914, endPoint y: 207, distance: 121.8
click at [914, 207] on td "Nombre completo : [PERSON_NAME] di [PERSON_NAME]" at bounding box center [883, 200] width 198 height 25
copy p "[PERSON_NAME] di [PERSON_NAME]"
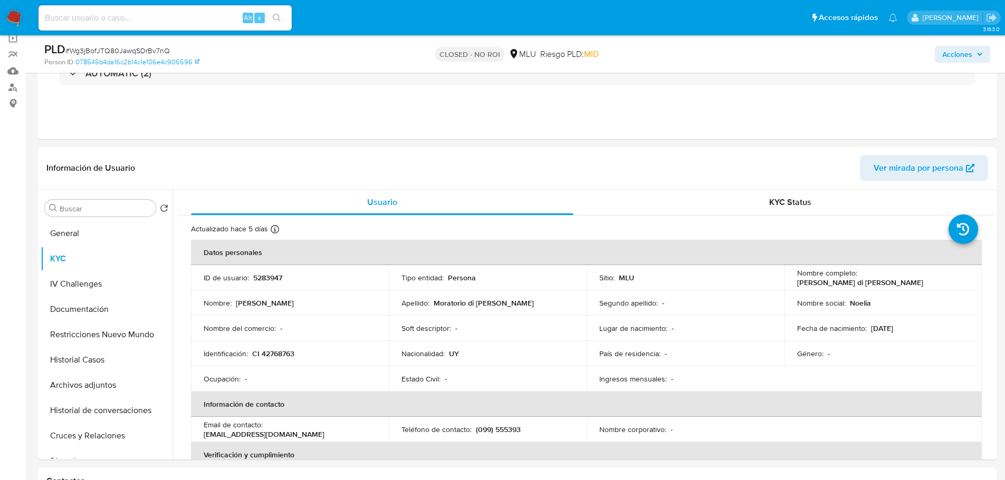
scroll to position [0, 0]
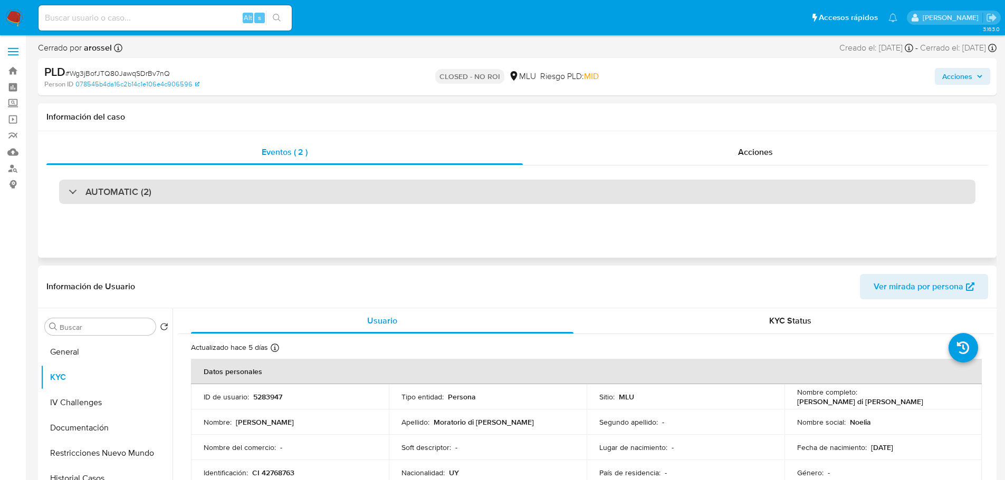
click at [140, 191] on h3 "AUTOMATIC (2)" at bounding box center [118, 192] width 66 height 12
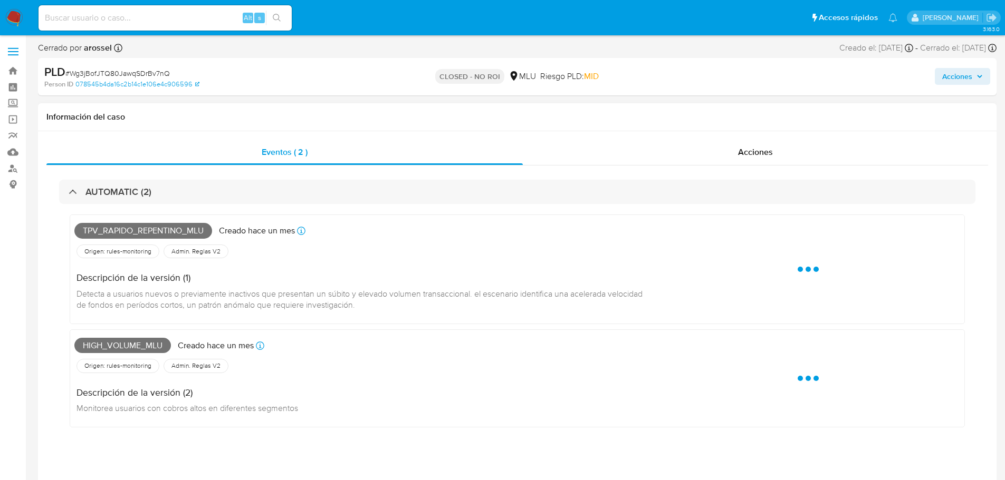
click at [125, 230] on span "Tpv_rapido_repentino_mlu" at bounding box center [143, 231] width 138 height 16
click at [127, 230] on span "Tpv_rapido_repentino_mlu" at bounding box center [143, 231] width 138 height 16
copy span "Tpv_rapido_repentino_mlu"
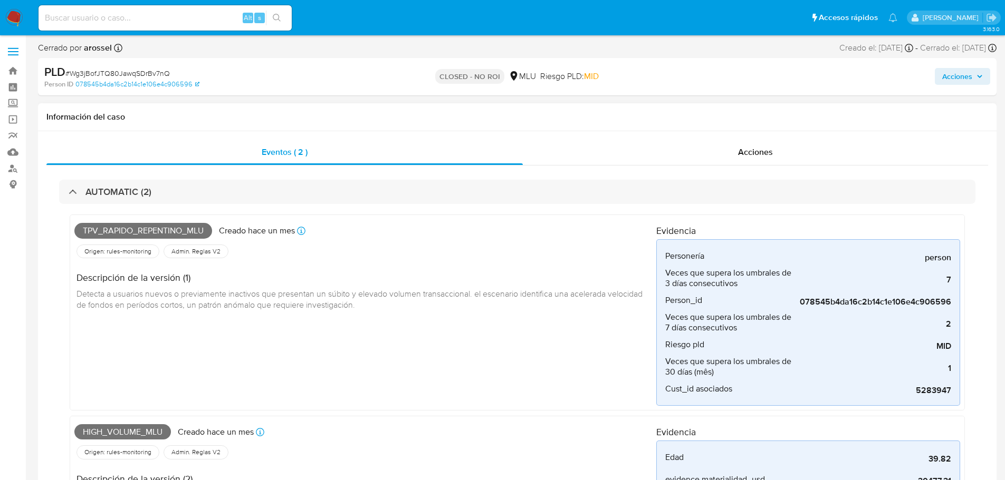
click at [135, 430] on span "High_volume_mlu" at bounding box center [122, 432] width 96 height 16
click at [136, 430] on span "High_volume_mlu" at bounding box center [122, 432] width 96 height 16
copy span "High_volume_mlu"
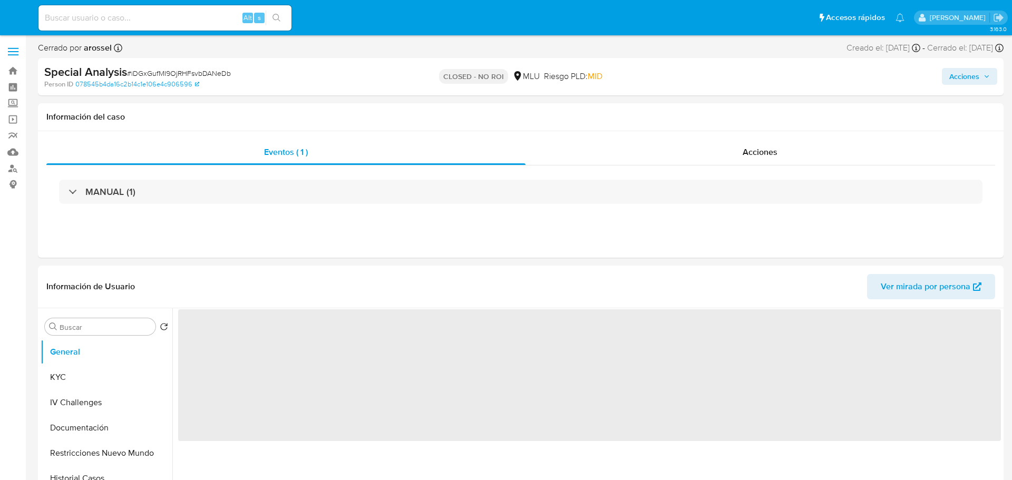
select select "10"
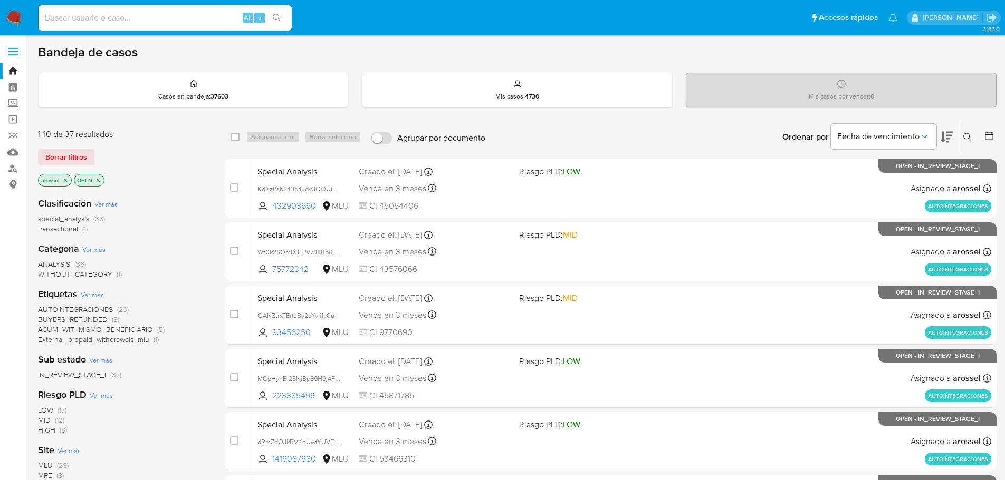
click at [946, 134] on icon at bounding box center [946, 137] width 13 height 13
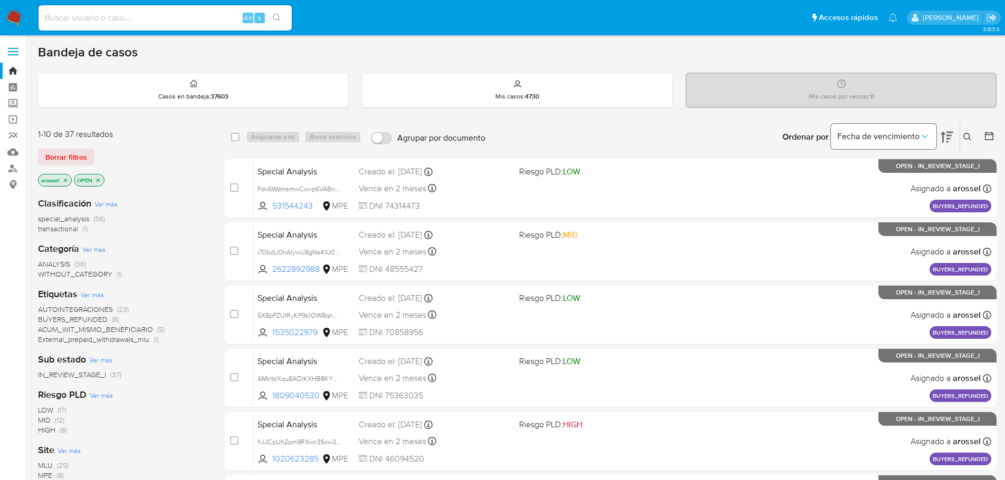
click at [923, 134] on icon "Ordenar por" at bounding box center [924, 136] width 11 height 11
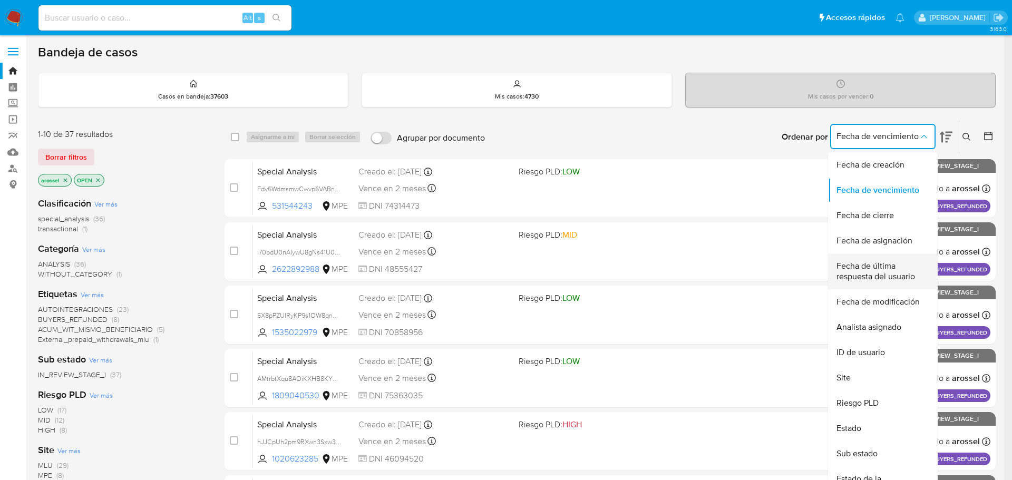
click at [886, 279] on span "Fecha de última respuesta del usuario" at bounding box center [880, 271] width 86 height 21
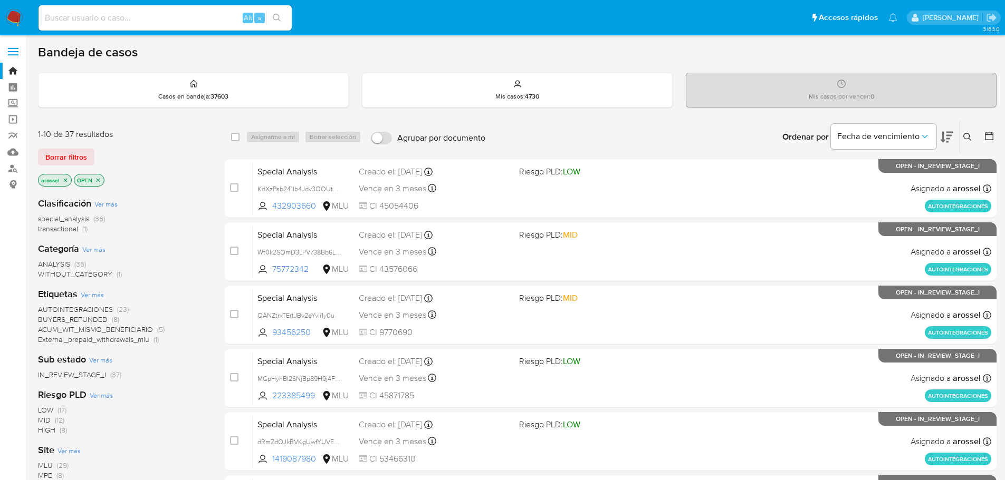
click at [45, 162] on button "Borrar filtros" at bounding box center [66, 157] width 56 height 17
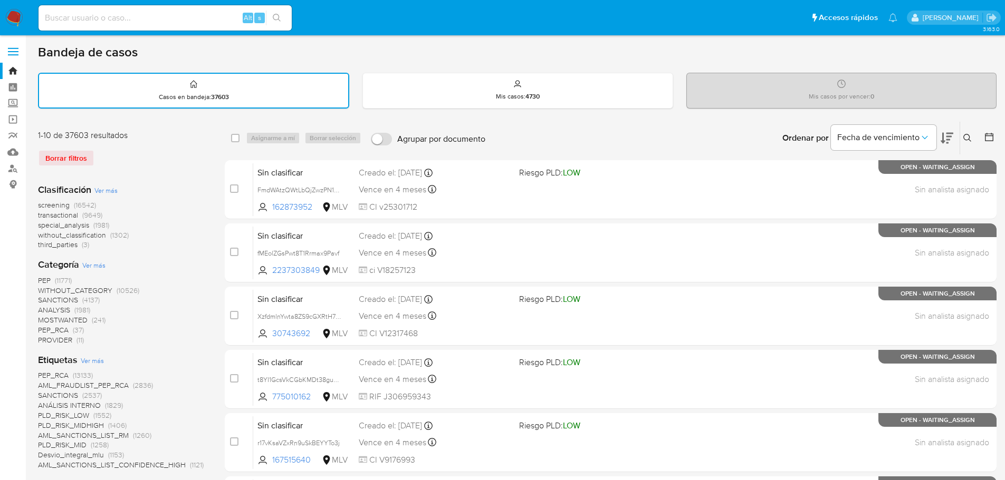
click at [986, 141] on icon at bounding box center [988, 137] width 11 height 11
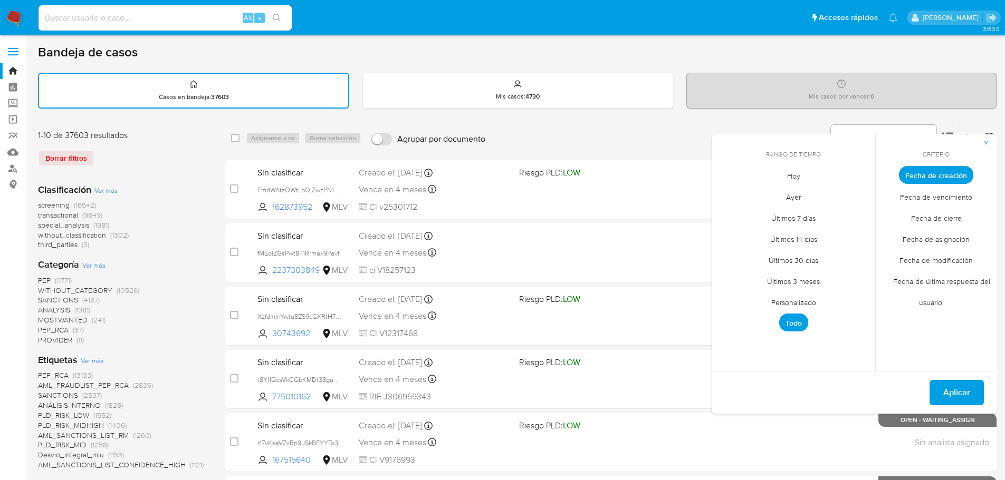
click at [800, 175] on span "Hoy" at bounding box center [793, 176] width 35 height 22
click at [923, 218] on span "Fecha de cierre" at bounding box center [936, 218] width 73 height 22
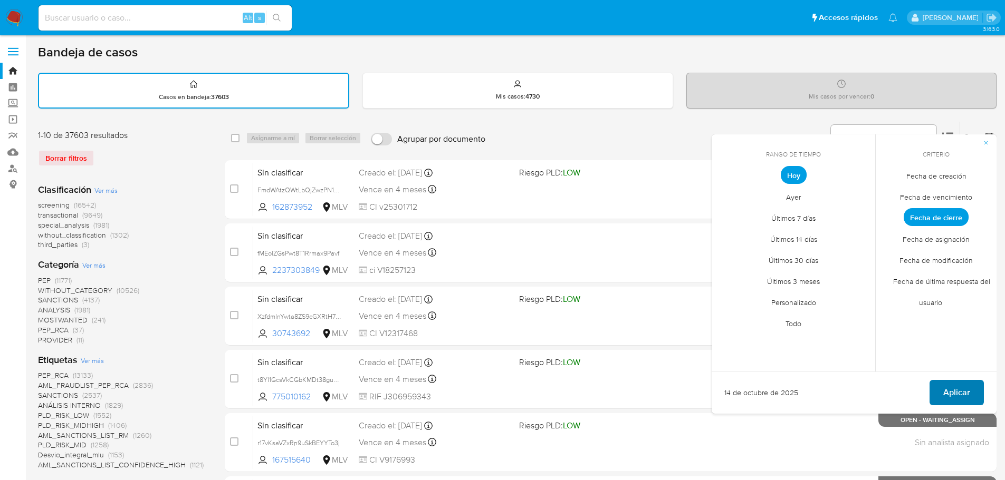
click at [947, 399] on span "Aplicar" at bounding box center [956, 392] width 27 height 23
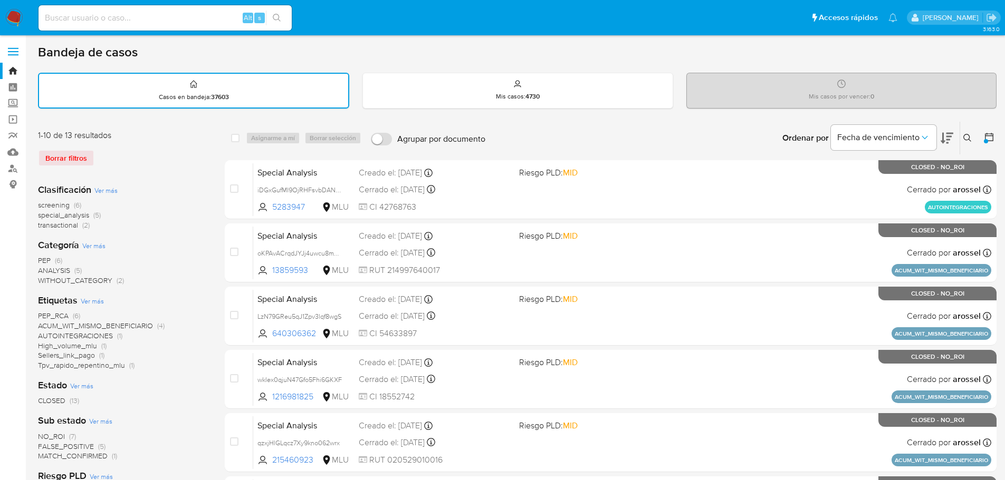
click at [988, 139] on icon at bounding box center [988, 137] width 11 height 11
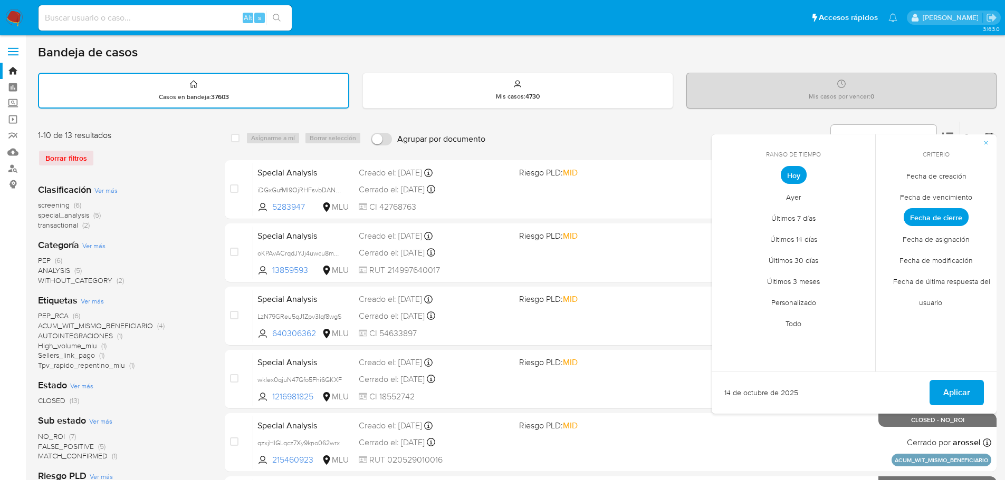
click at [804, 304] on span "Personalizado" at bounding box center [793, 303] width 67 height 22
click at [765, 234] on button "1" at bounding box center [772, 233] width 17 height 17
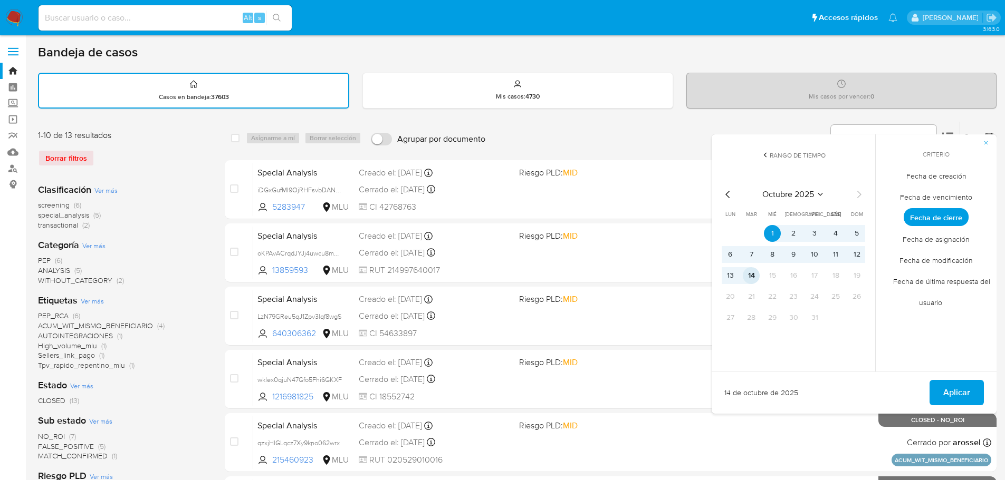
click at [754, 273] on button "14" at bounding box center [750, 275] width 17 height 17
click at [965, 397] on span "Aplicar" at bounding box center [956, 392] width 27 height 23
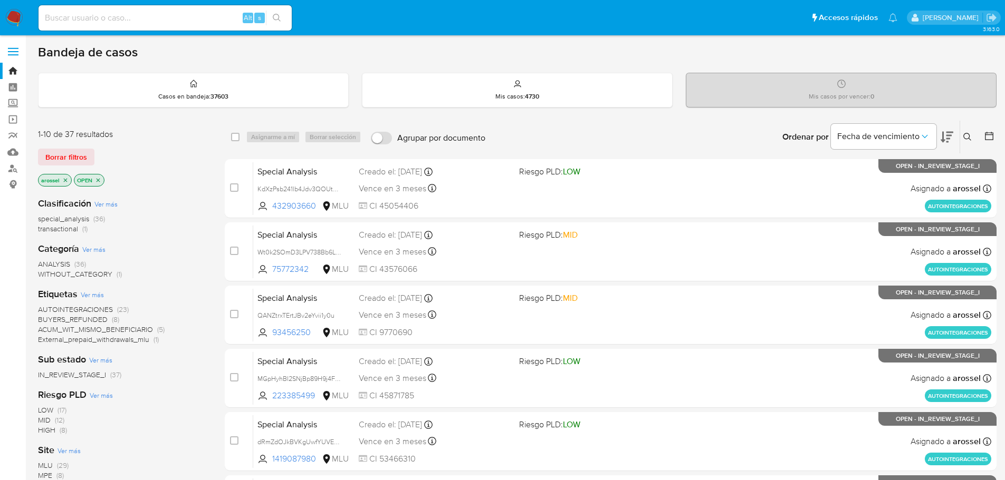
click at [131, 18] on input at bounding box center [164, 18] width 253 height 14
paste input "HdS7REIoo8KqAfjBEjVfhQss"
type input "HdS7REIoo8KqAfjBEjVfhQss"
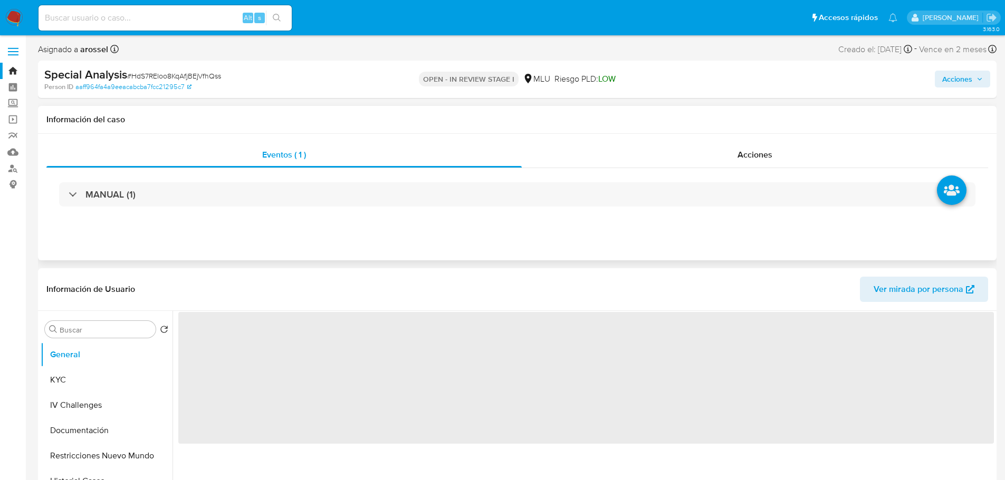
select select "10"
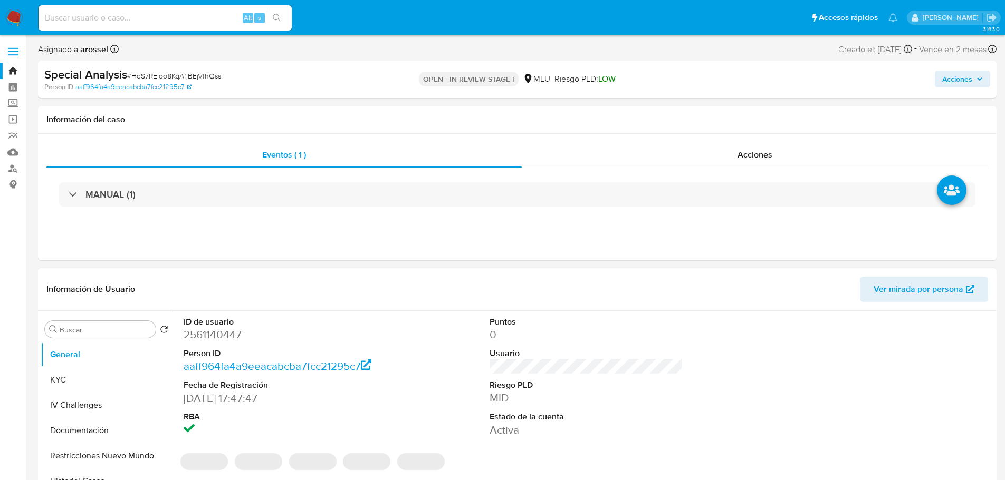
click at [876, 290] on button "Ver mirada por persona" at bounding box center [924, 289] width 128 height 25
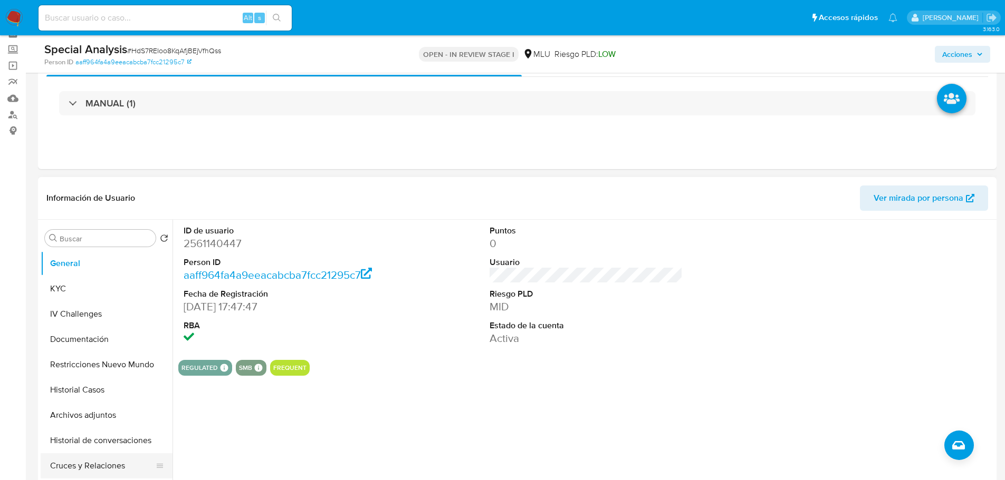
scroll to position [105, 0]
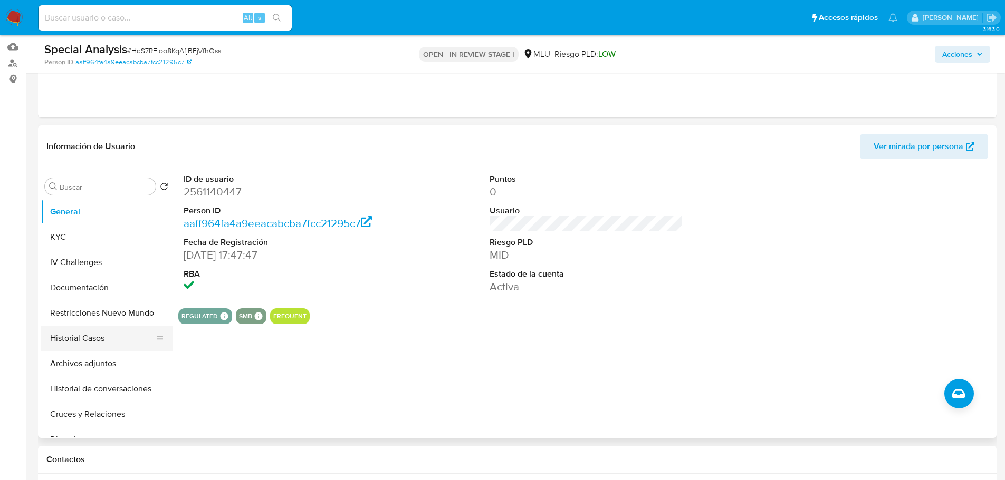
click at [88, 341] on button "Historial Casos" at bounding box center [102, 338] width 123 height 25
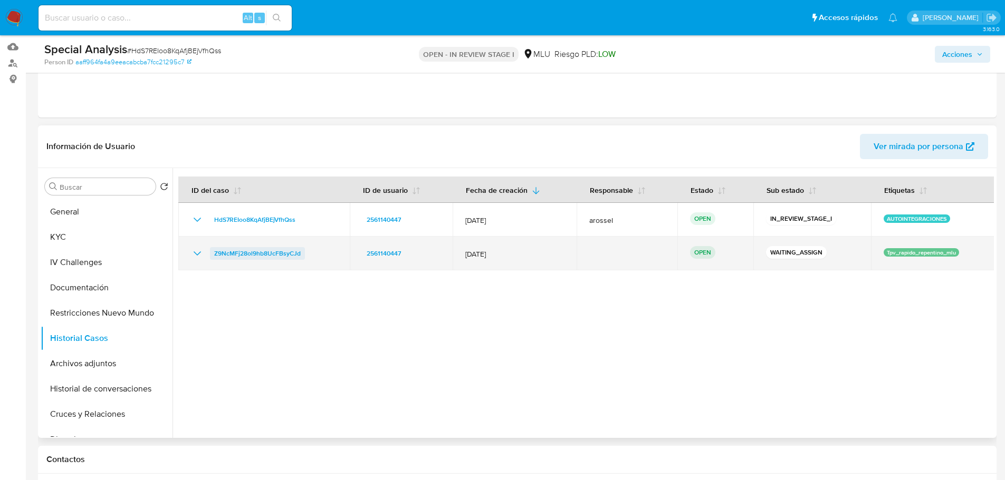
drag, startPoint x: 310, startPoint y: 249, endPoint x: 215, endPoint y: 252, distance: 95.5
click at [215, 252] on div "Z9NcMFj28ol9hb8UcFBsyCJd" at bounding box center [264, 253] width 146 height 13
click at [248, 254] on span "Z9NcMFj28ol9hb8UcFBsyCJd" at bounding box center [257, 253] width 86 height 13
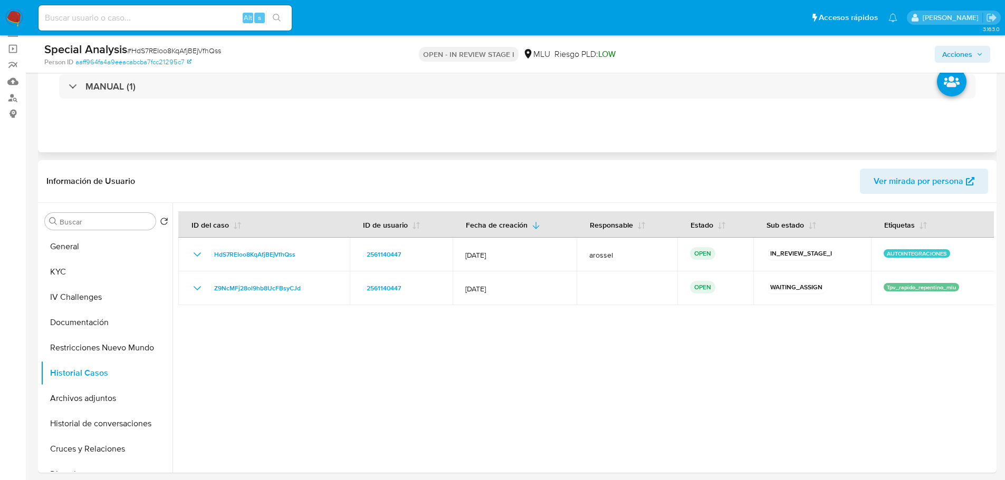
scroll to position [53, 0]
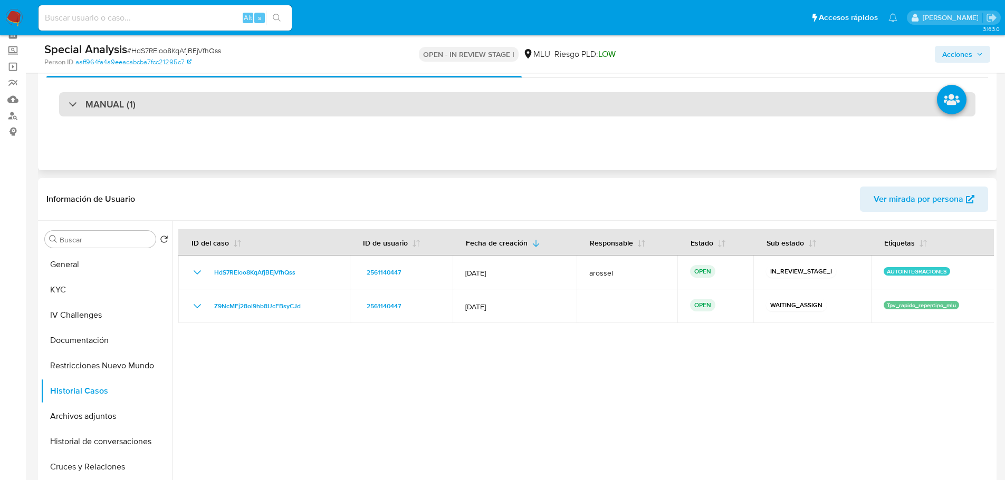
click at [173, 112] on div "MANUAL (1)" at bounding box center [517, 104] width 916 height 24
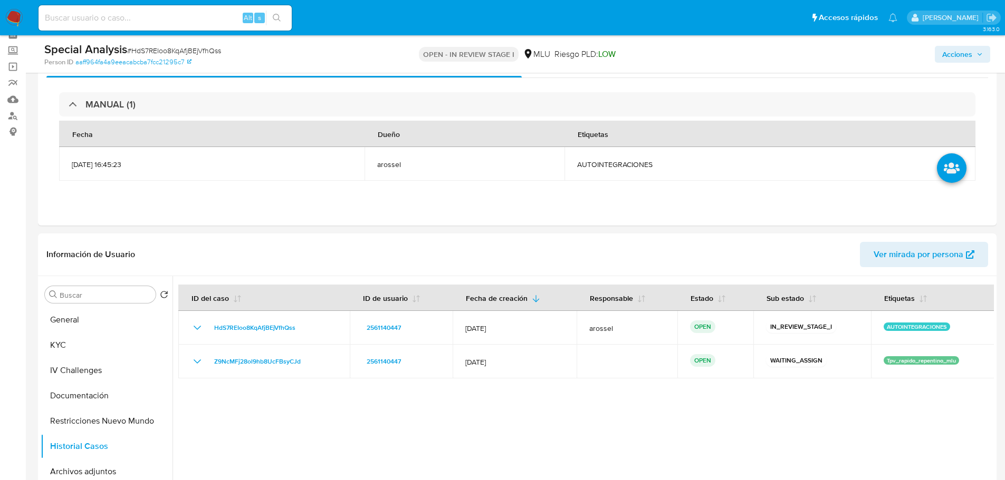
click at [194, 51] on span "# HdS7REIoo8KqAfjBEjVfhQss" at bounding box center [174, 50] width 94 height 11
copy span "HdS7REIoo8KqAfjBEjVfhQss"
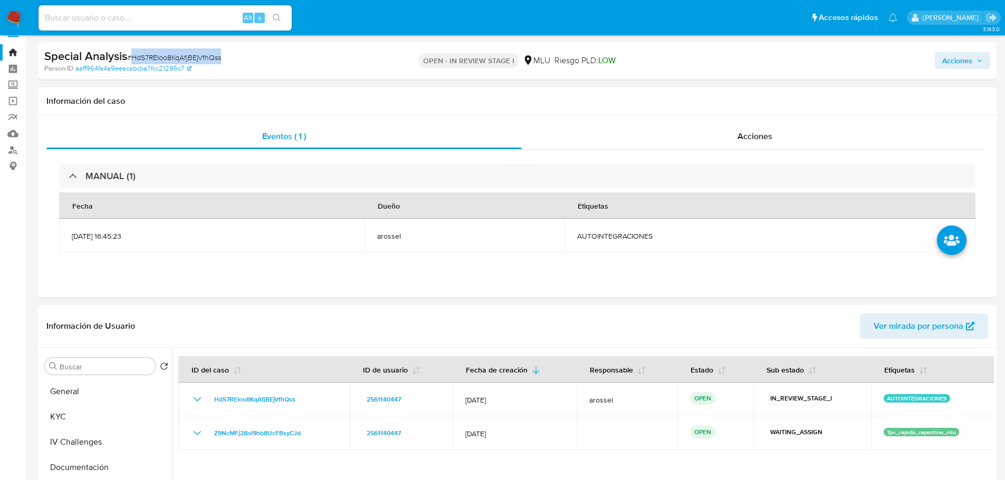
scroll to position [0, 0]
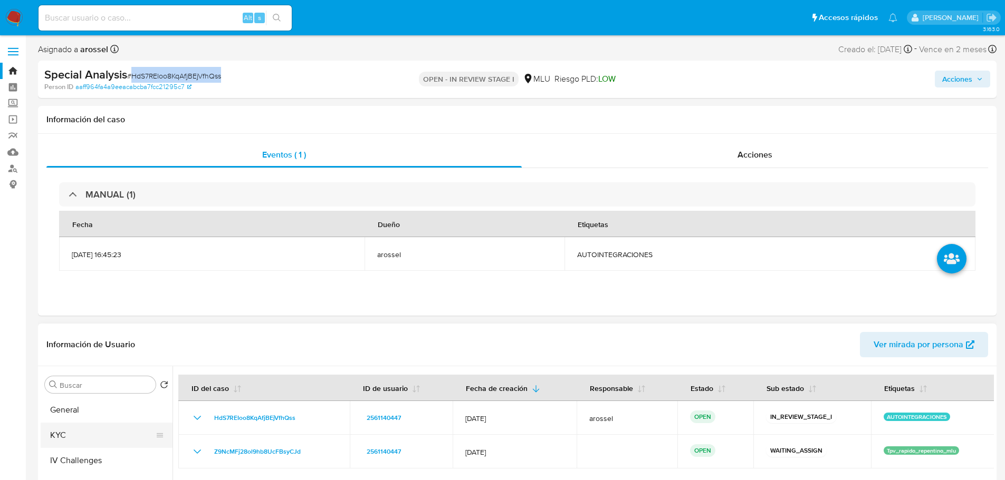
click at [97, 431] on button "KYC" at bounding box center [102, 435] width 123 height 25
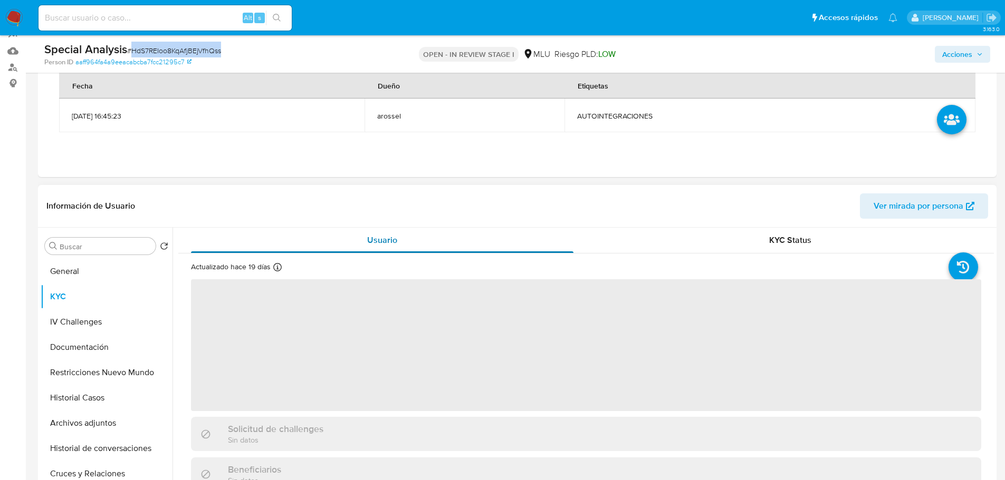
scroll to position [105, 0]
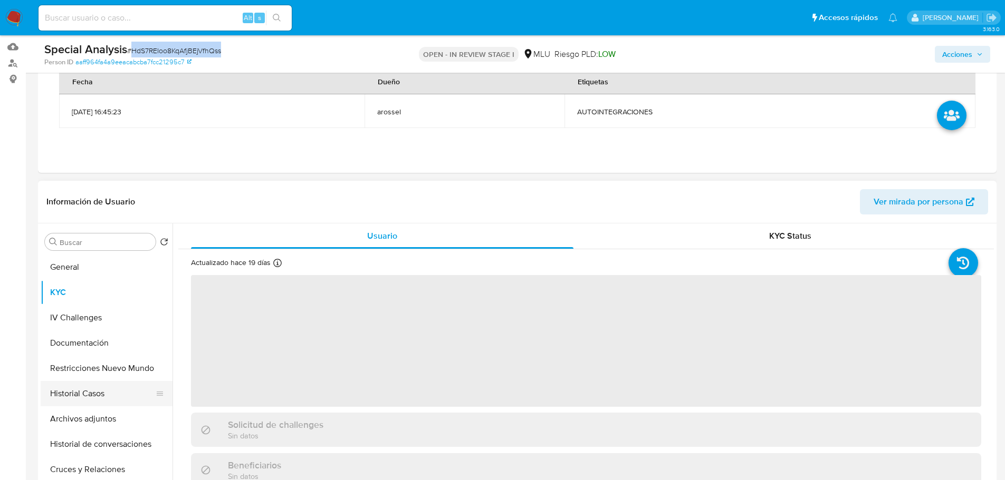
click at [104, 394] on button "Historial Casos" at bounding box center [102, 393] width 123 height 25
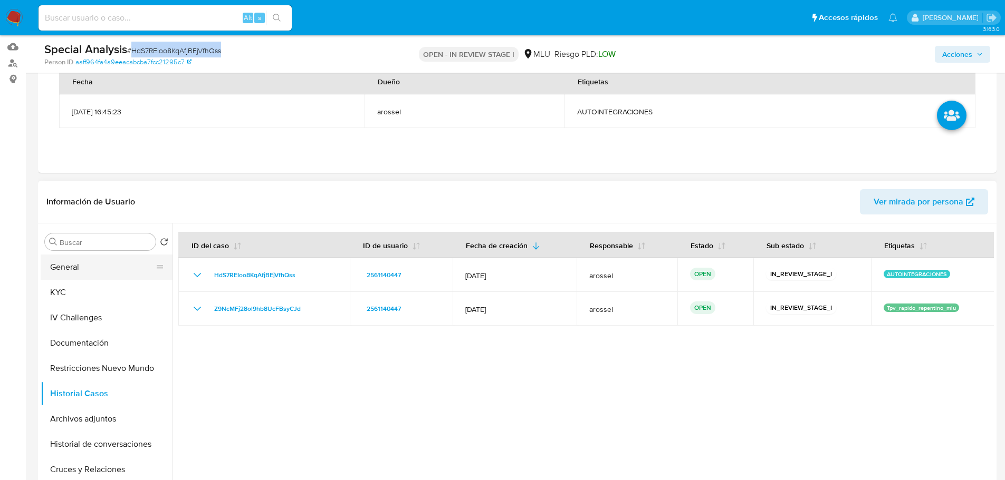
click at [85, 268] on button "General" at bounding box center [102, 267] width 123 height 25
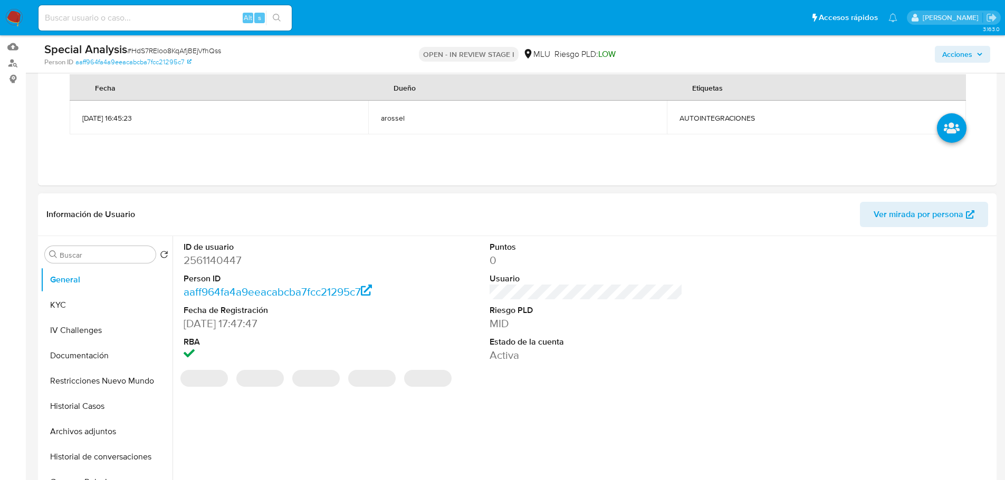
click at [223, 260] on dd "2561140447" at bounding box center [281, 260] width 194 height 15
click at [221, 258] on dd "2561140447" at bounding box center [281, 260] width 194 height 15
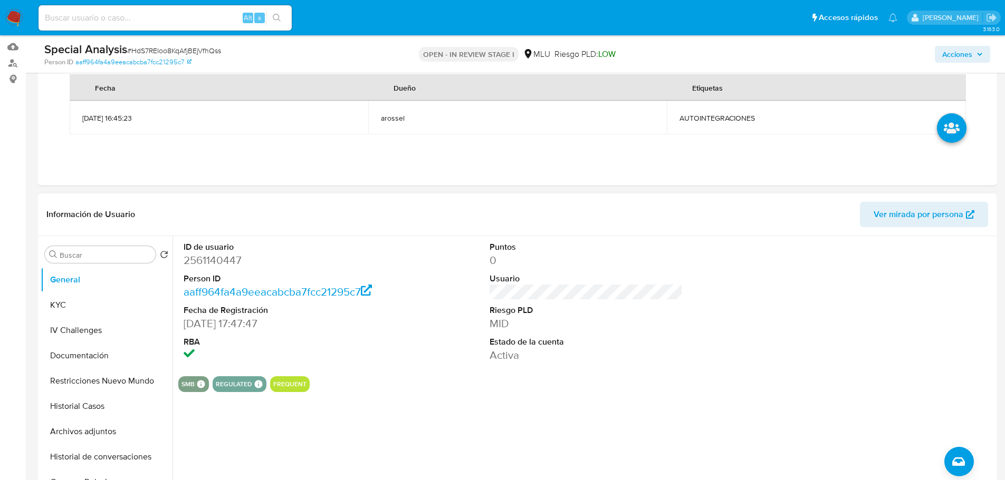
click at [220, 256] on dd "2561140447" at bounding box center [281, 260] width 194 height 15
copy dd "2561140447"
click at [71, 298] on button "KYC" at bounding box center [102, 305] width 123 height 25
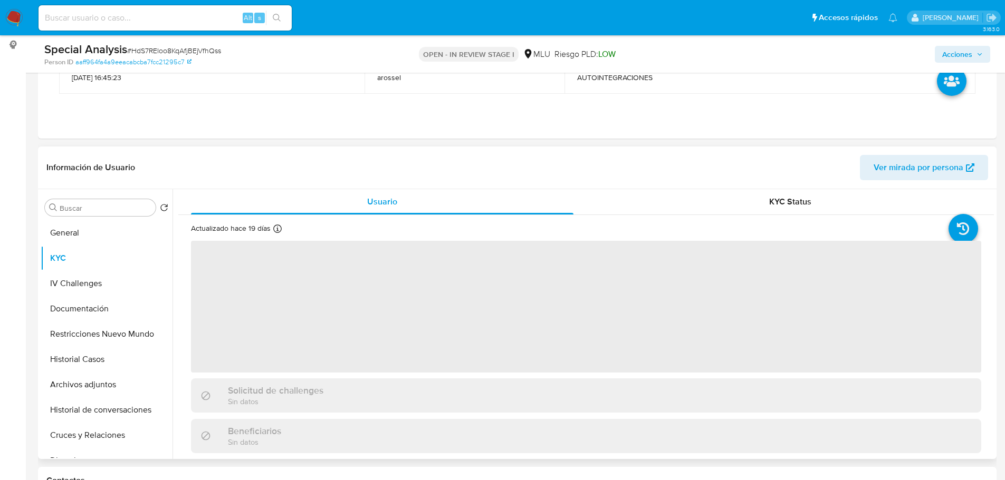
scroll to position [158, 0]
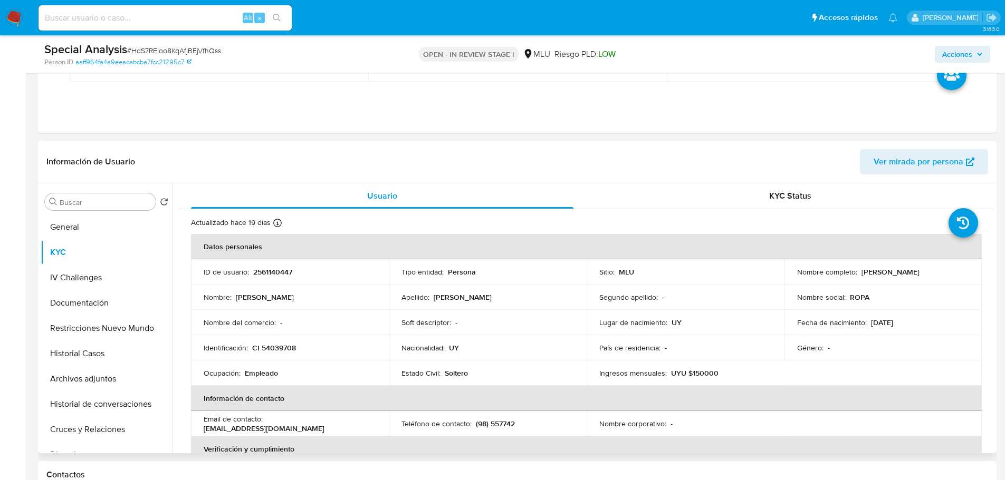
drag, startPoint x: 857, startPoint y: 271, endPoint x: 962, endPoint y: 271, distance: 104.4
click at [962, 271] on div "Nombre completo : Angela Belen Leon Villarreal" at bounding box center [883, 271] width 172 height 9
copy p "[PERSON_NAME]"
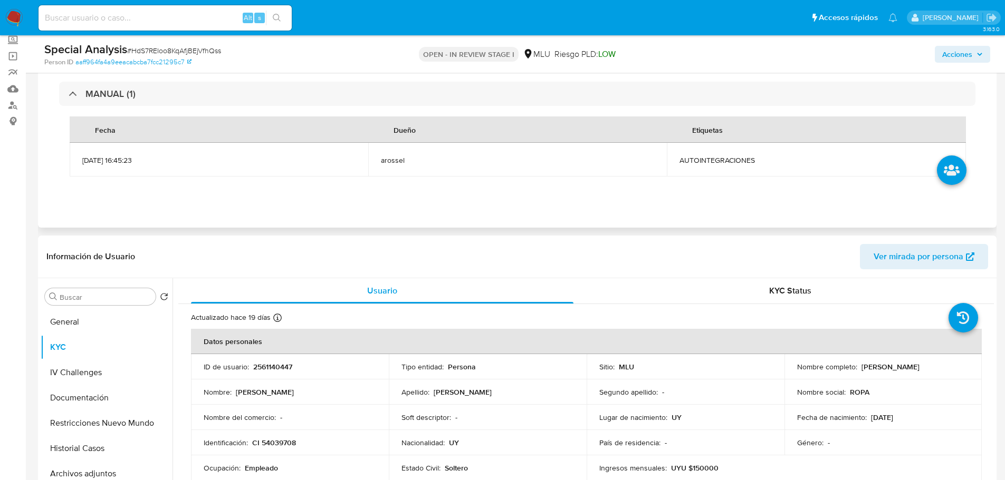
scroll to position [0, 0]
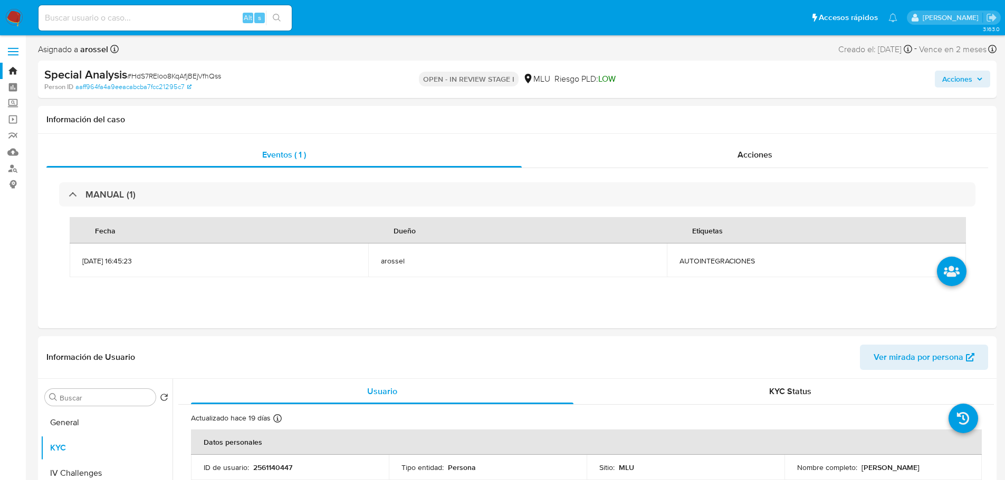
click at [191, 76] on span "# HdS7REIoo8KqAfjBEjVfhQss" at bounding box center [174, 76] width 94 height 11
copy span "HdS7REIoo8KqAfjBEjVfhQss"
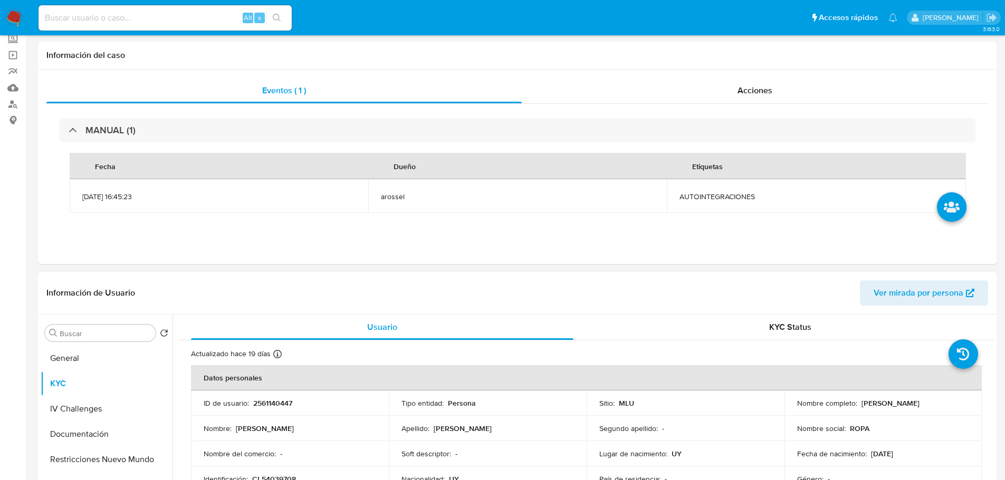
scroll to position [158, 0]
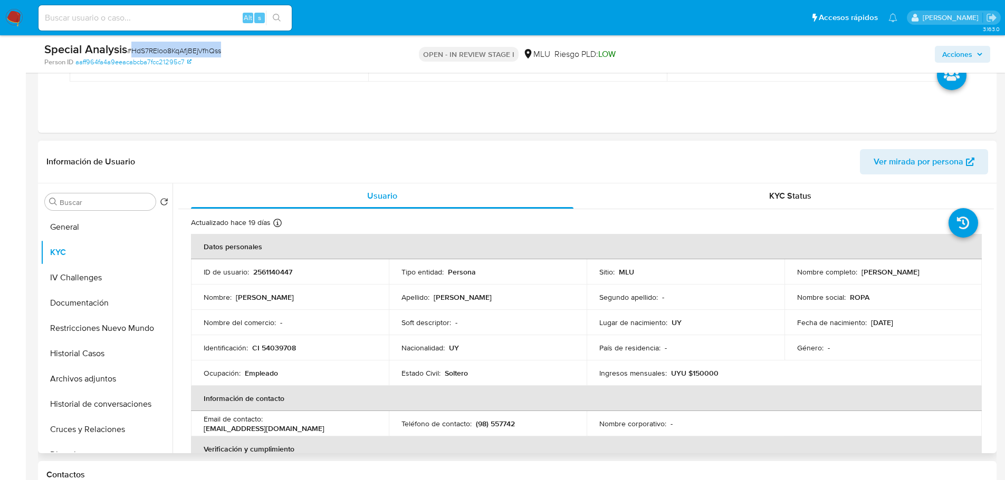
drag, startPoint x: 861, startPoint y: 269, endPoint x: 957, endPoint y: 268, distance: 95.4
click at [957, 268] on div "Nombre completo : Angela Belen Leon Villarreal" at bounding box center [883, 271] width 172 height 9
copy p "[PERSON_NAME]"
click at [691, 323] on div "Lugar de nacimiento : UY" at bounding box center [685, 322] width 172 height 9
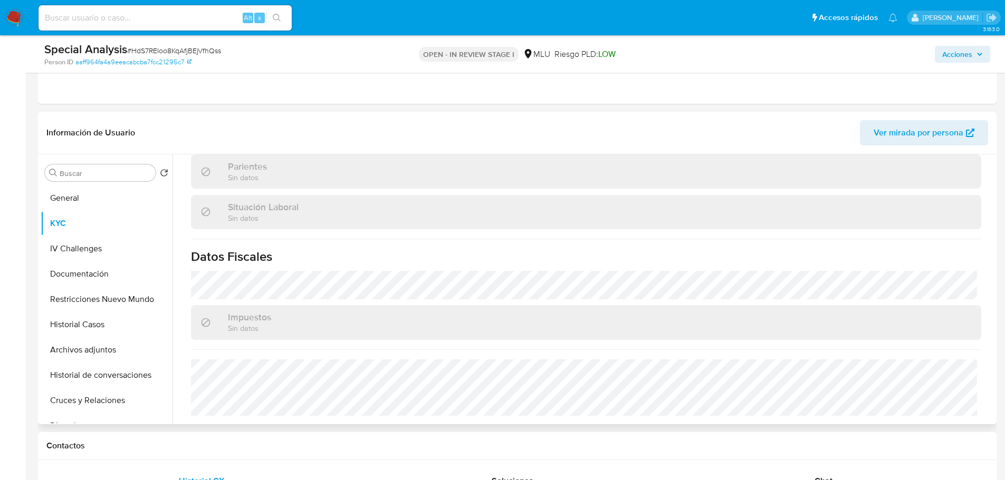
scroll to position [211, 0]
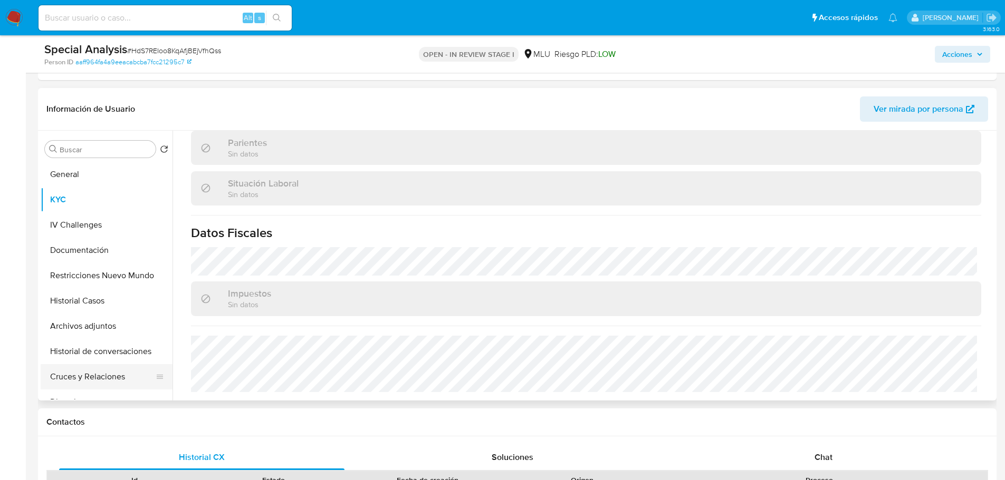
click at [83, 376] on button "Cruces y Relaciones" at bounding box center [102, 376] width 123 height 25
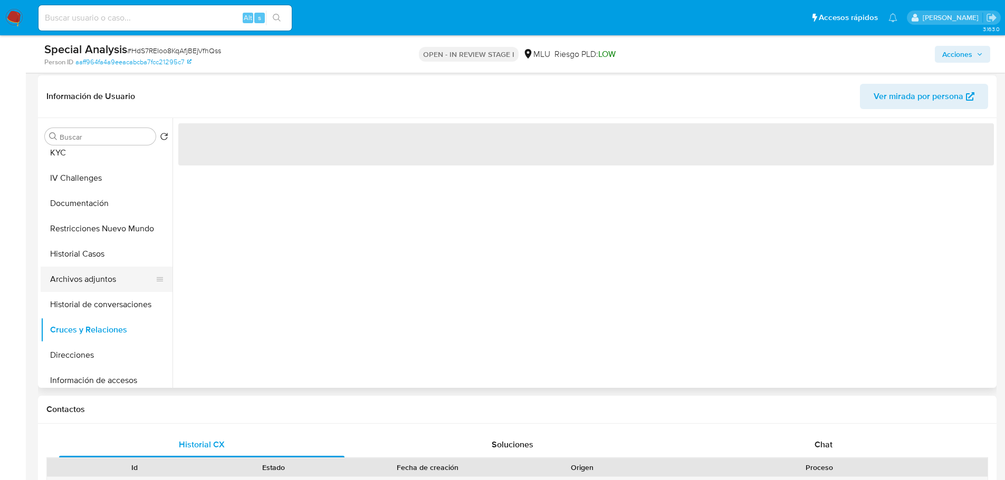
scroll to position [53, 0]
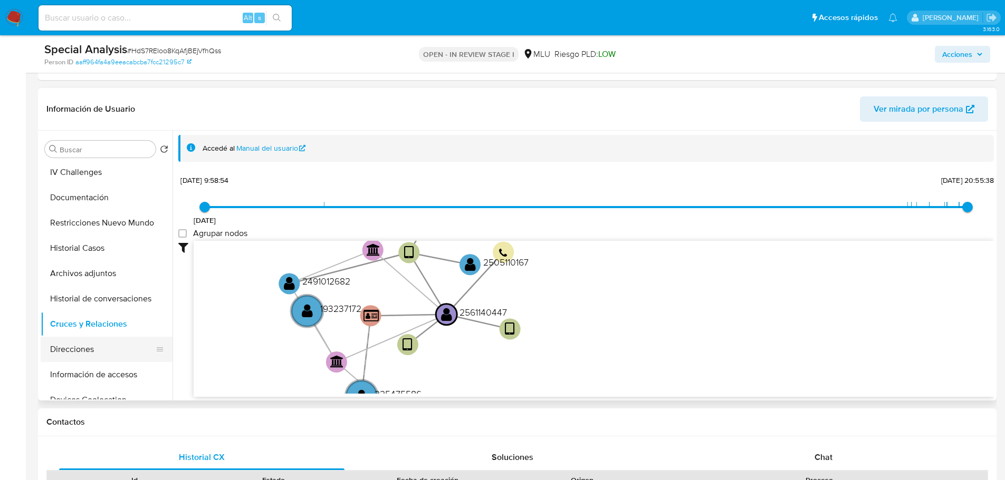
click at [95, 347] on button "Direcciones" at bounding box center [102, 349] width 123 height 25
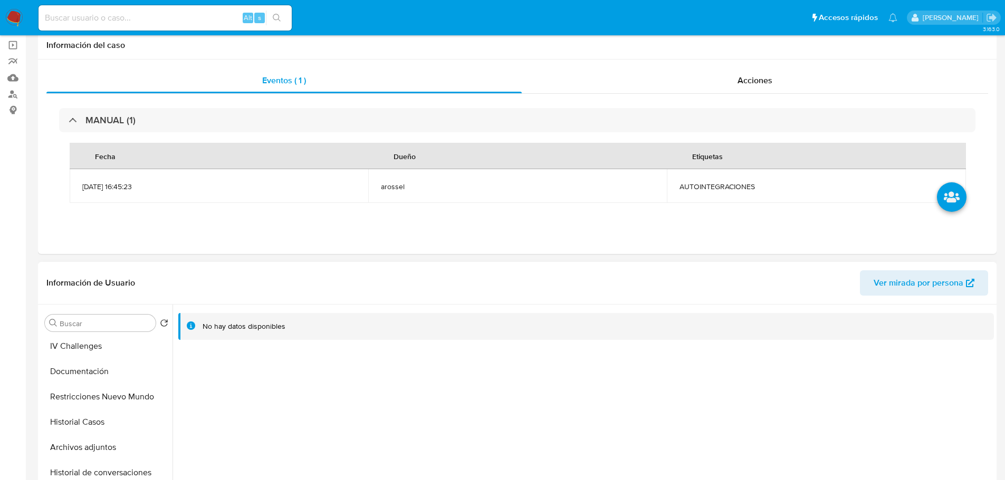
scroll to position [158, 0]
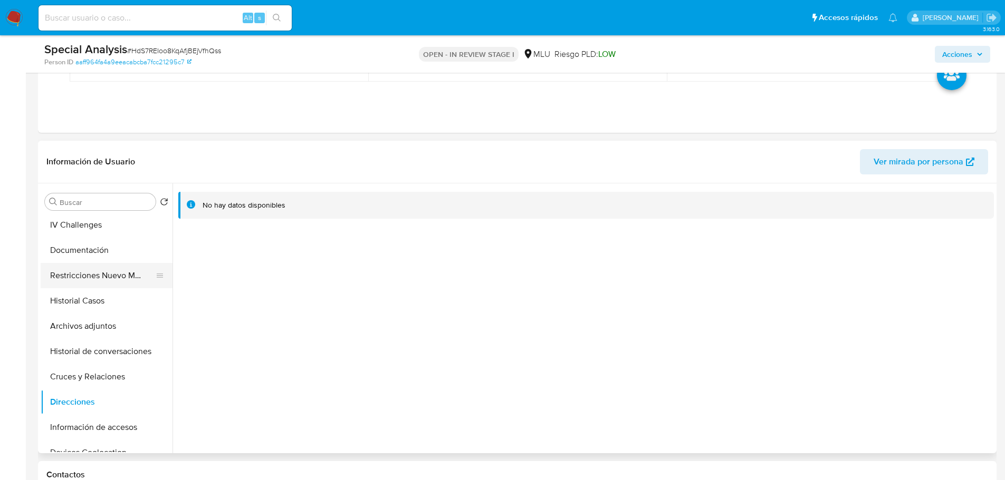
drag, startPoint x: 122, startPoint y: 249, endPoint x: 125, endPoint y: 256, distance: 7.1
click at [122, 249] on button "Documentación" at bounding box center [107, 250] width 132 height 25
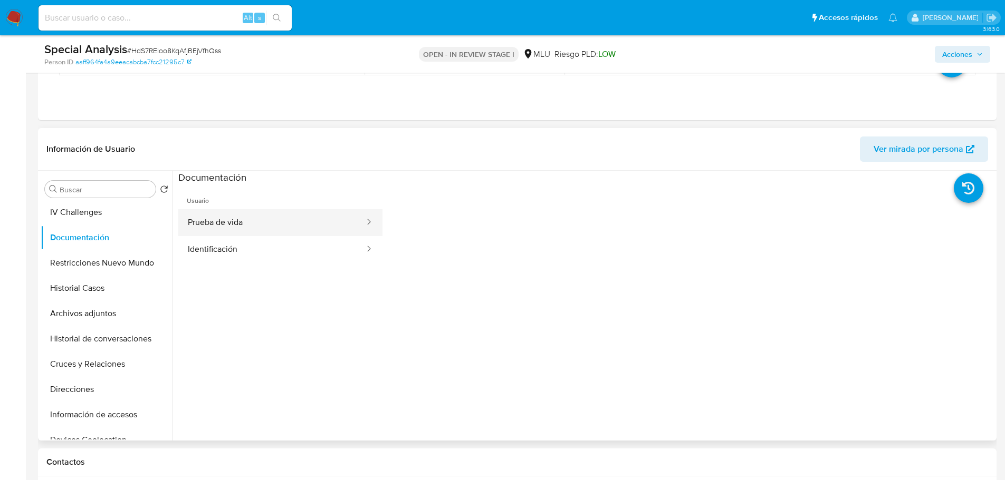
click at [248, 212] on button "Prueba de vida" at bounding box center [271, 222] width 187 height 27
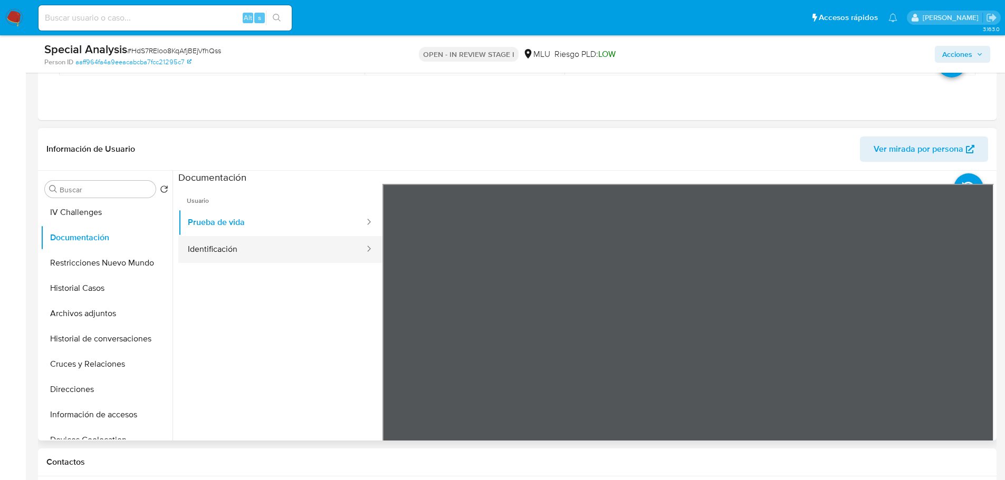
click at [210, 262] on button "Identificación" at bounding box center [271, 249] width 187 height 27
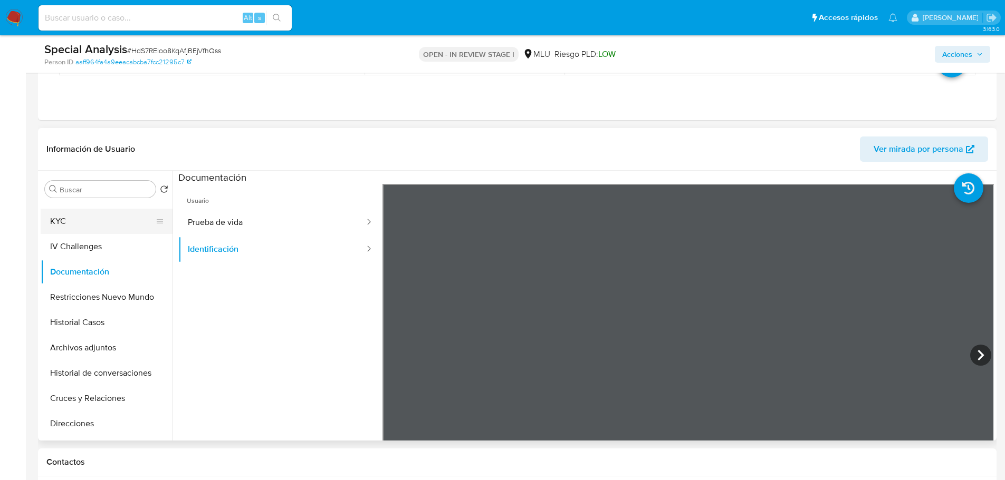
scroll to position [0, 0]
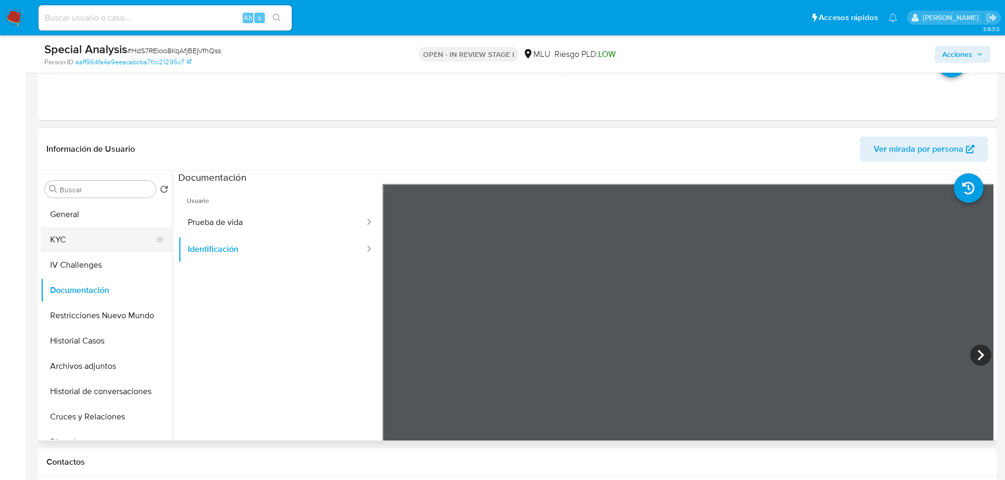
click at [96, 245] on button "KYC" at bounding box center [102, 239] width 123 height 25
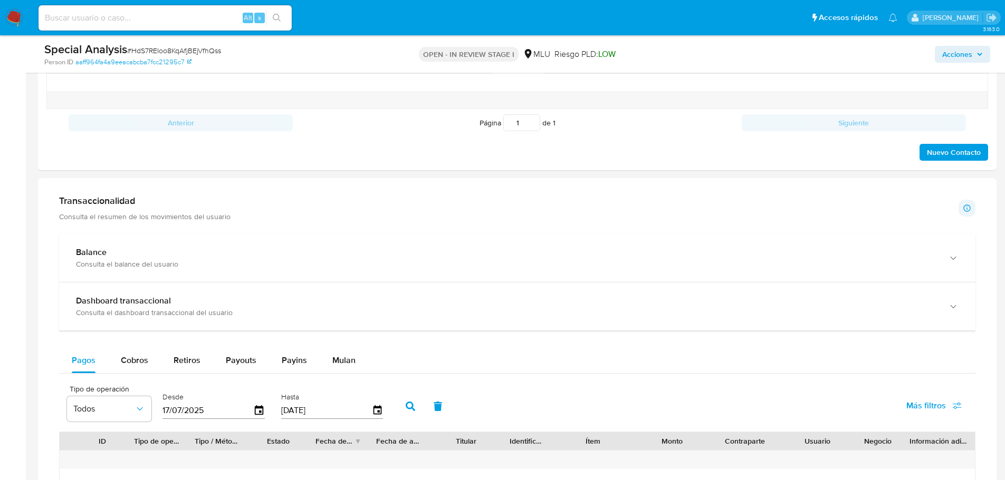
scroll to position [791, 0]
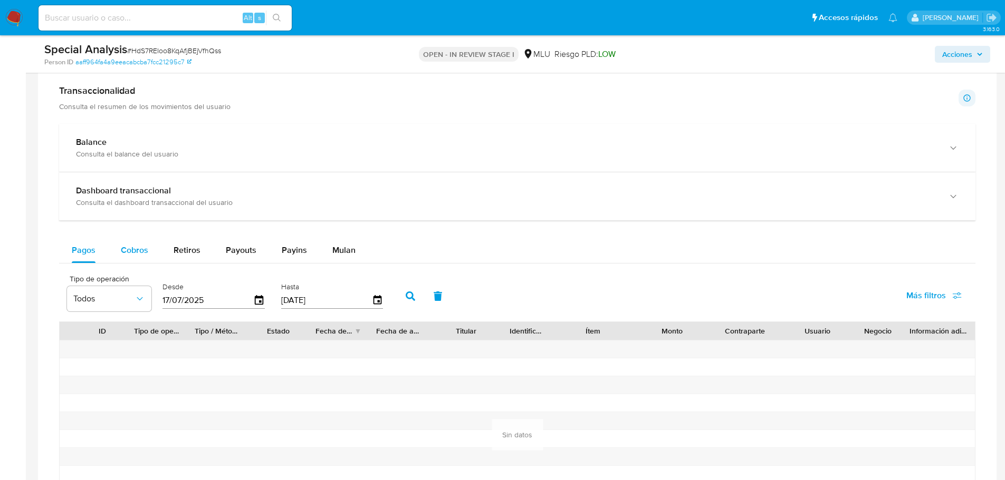
click at [125, 253] on span "Cobros" at bounding box center [134, 250] width 27 height 12
select select "10"
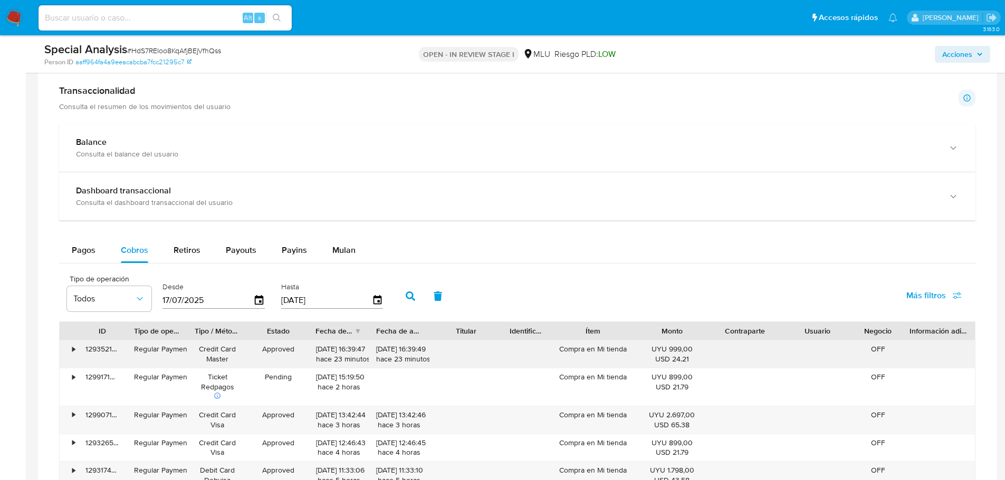
click at [596, 349] on div "Compra en Mi tienda" at bounding box center [593, 354] width 85 height 27
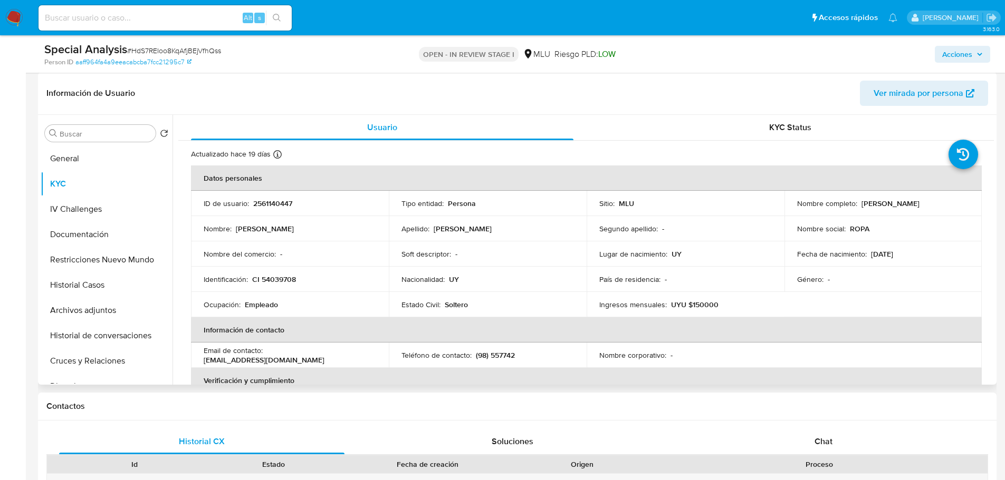
scroll to position [211, 0]
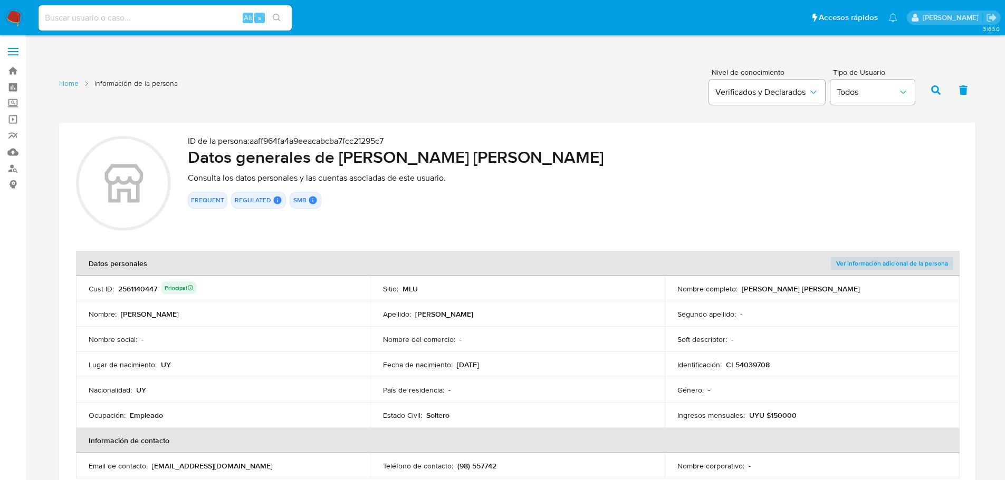
click at [506, 332] on td "Nombre del comercio : -" at bounding box center [517, 339] width 294 height 25
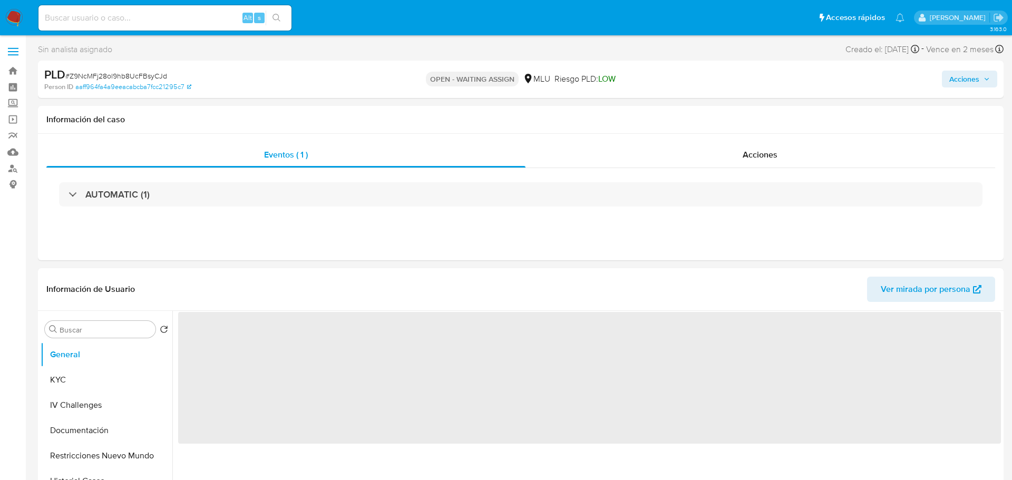
select select "10"
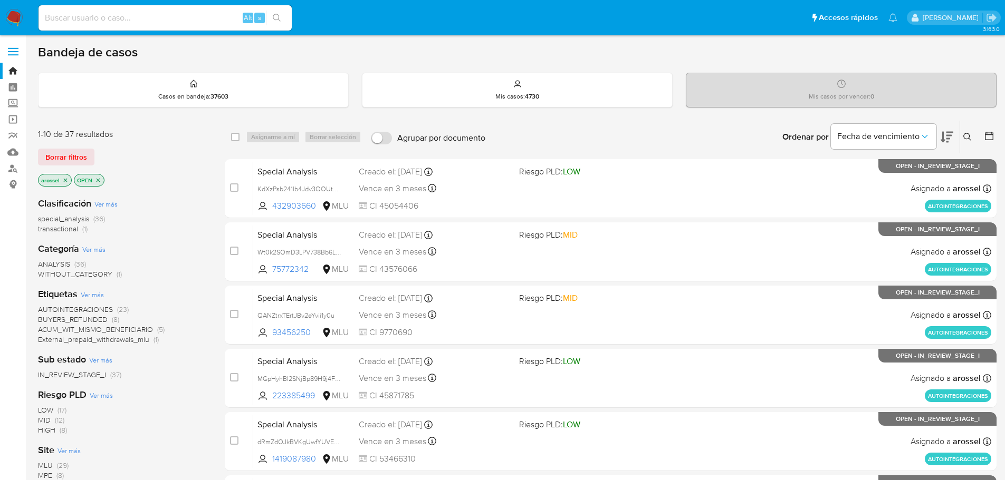
click at [66, 156] on span "Borrar filtros" at bounding box center [66, 157] width 42 height 15
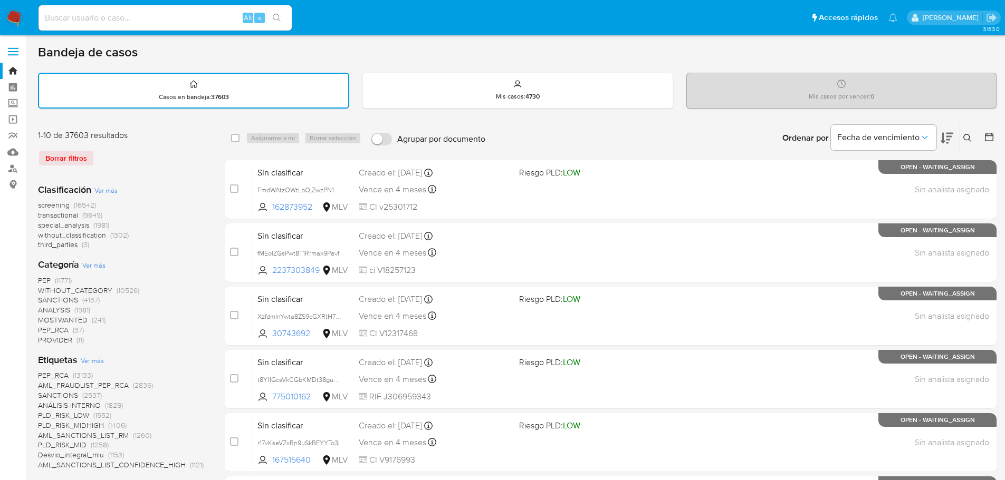
click at [962, 141] on button at bounding box center [968, 138] width 17 height 13
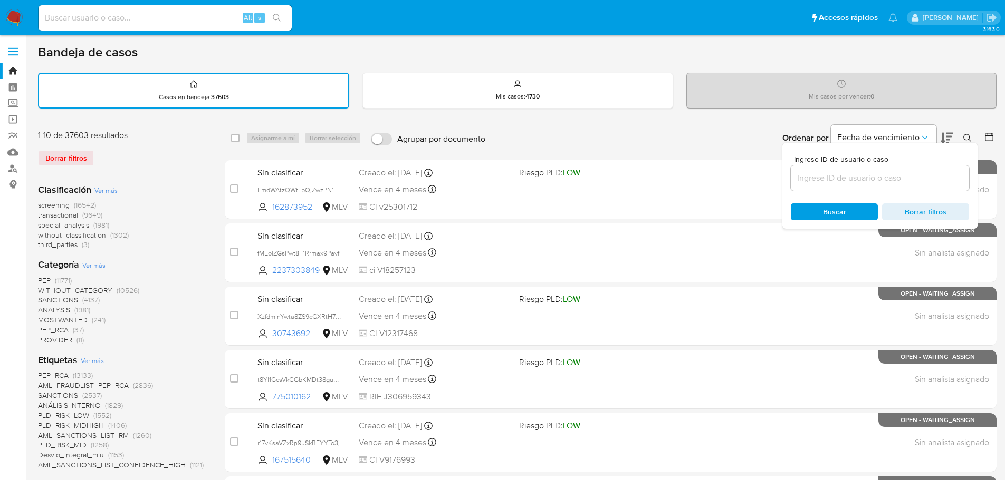
click at [862, 186] on div at bounding box center [879, 178] width 178 height 25
click at [862, 180] on input at bounding box center [879, 178] width 178 height 14
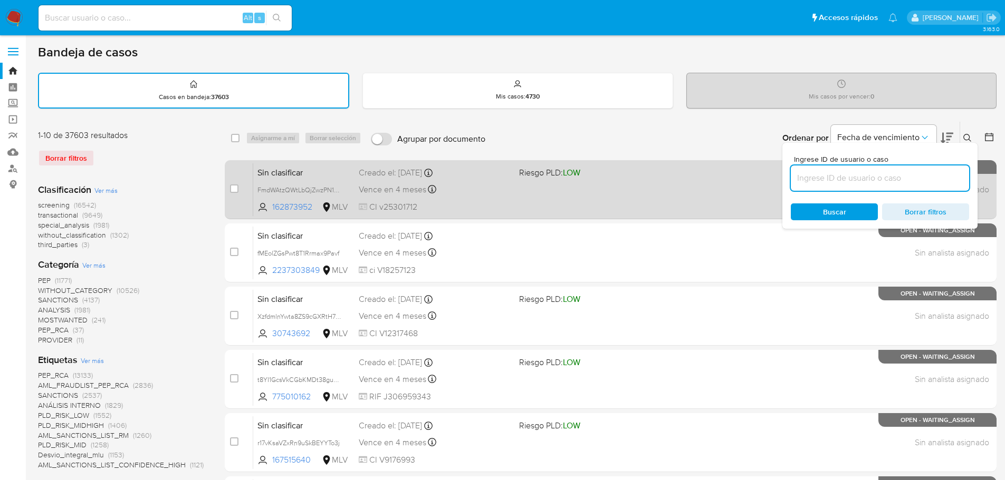
paste input "Z9NcMFj28ol9hb8UcFBsyCJd"
type input "Z9NcMFj28ol9hb8UcFBsyCJd"
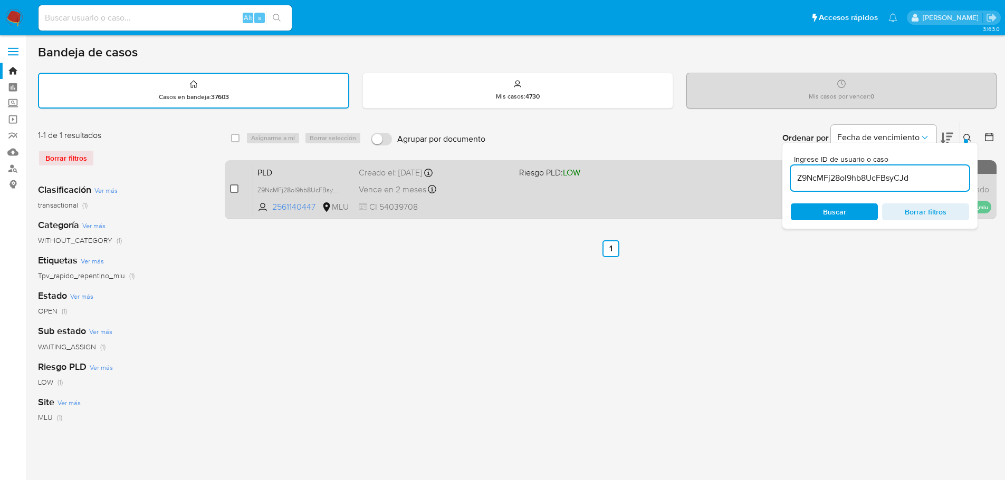
click at [233, 191] on input "checkbox" at bounding box center [234, 189] width 8 height 8
checkbox input "true"
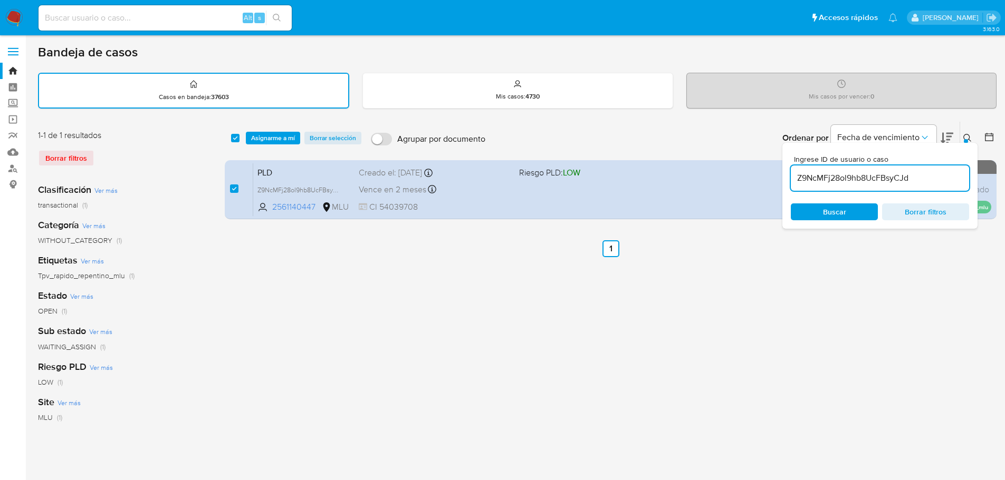
click at [268, 146] on div "select-all-cases-checkbox Asignarme a mí Borrar selección Agrupar por documento…" at bounding box center [610, 138] width 771 height 33
click at [262, 137] on span "Asignarme a mí" at bounding box center [273, 138] width 44 height 11
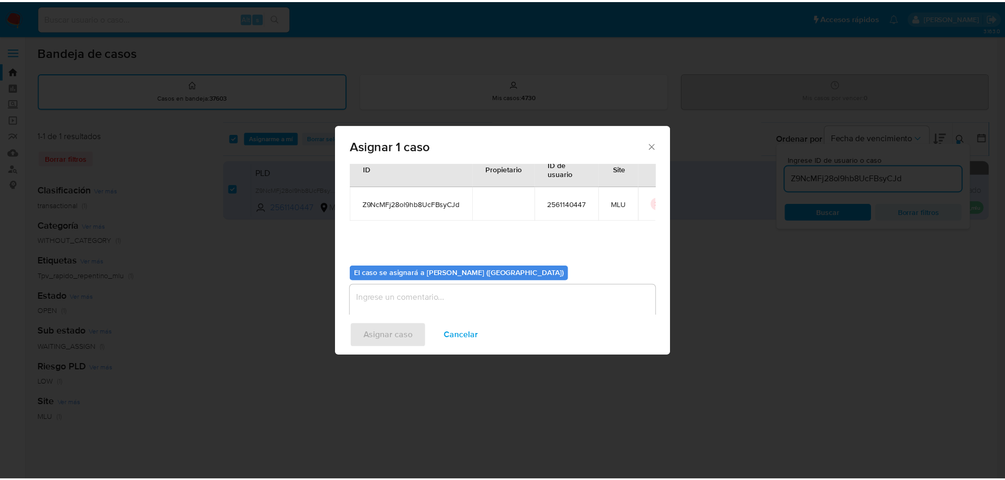
scroll to position [55, 0]
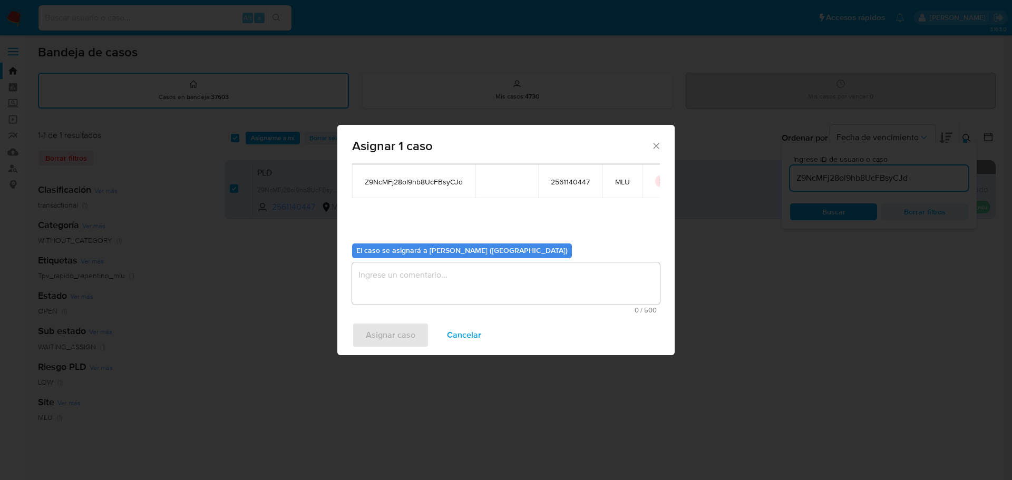
click at [432, 287] on textarea "assign-modal" at bounding box center [506, 284] width 308 height 42
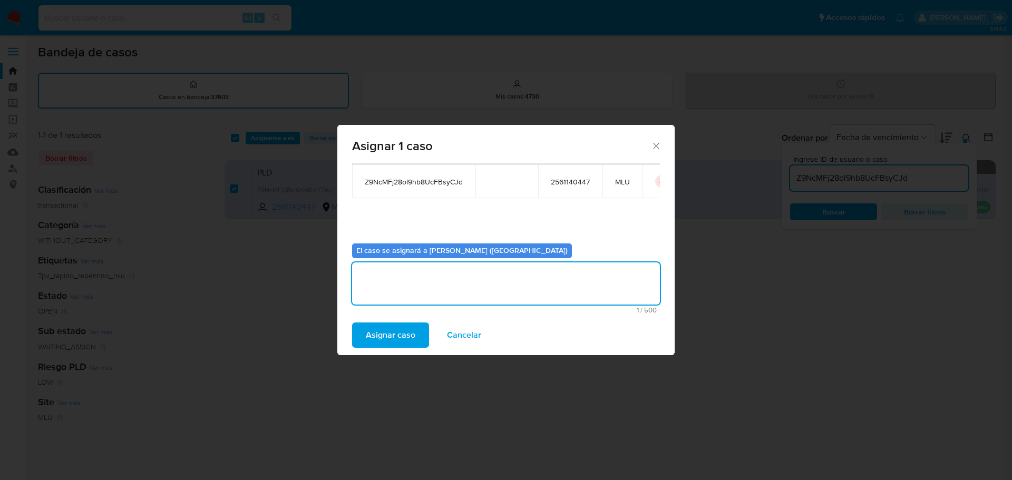
click at [395, 343] on span "Asignar caso" at bounding box center [391, 335] width 50 height 23
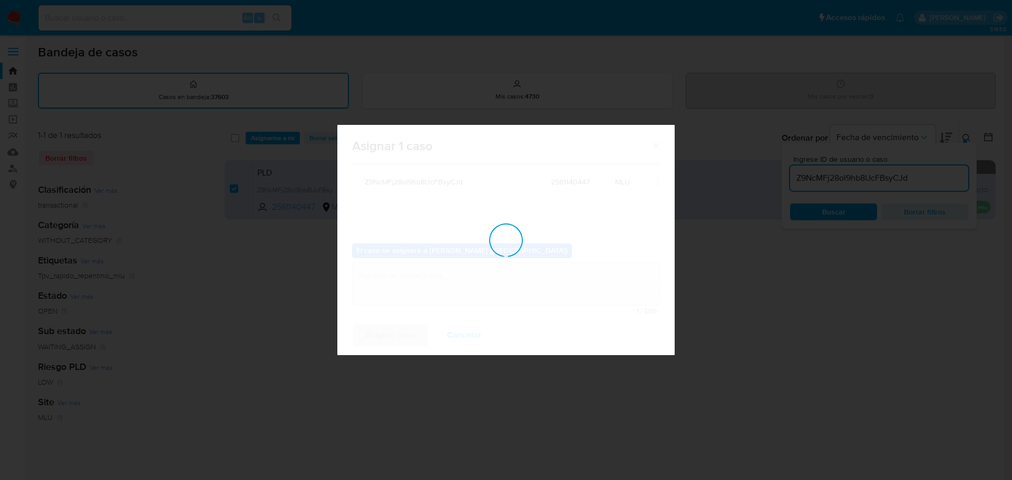
checkbox input "false"
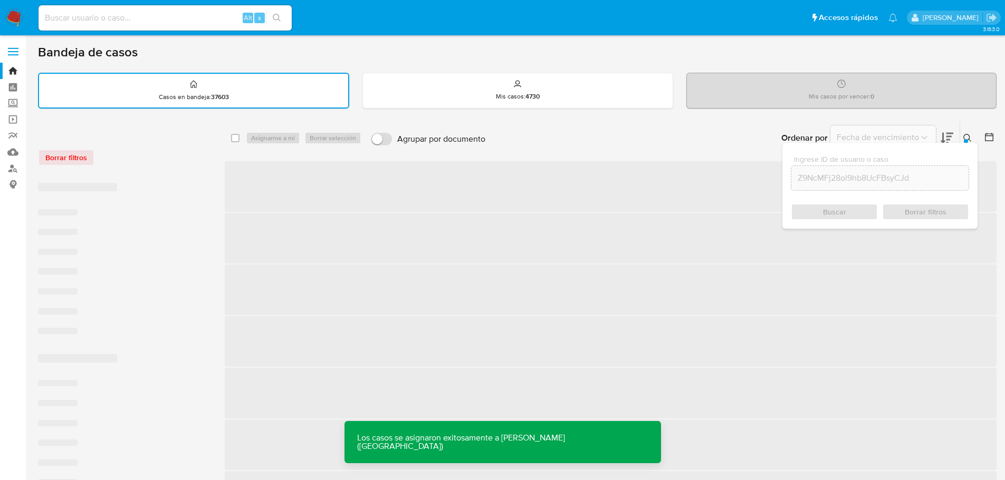
click at [172, 19] on input at bounding box center [164, 18] width 253 height 14
paste input "Z9NcMFj28ol9hb8UcFBsyCJd"
type input "Z9NcMFj28ol9hb8UcFBsyCJd"
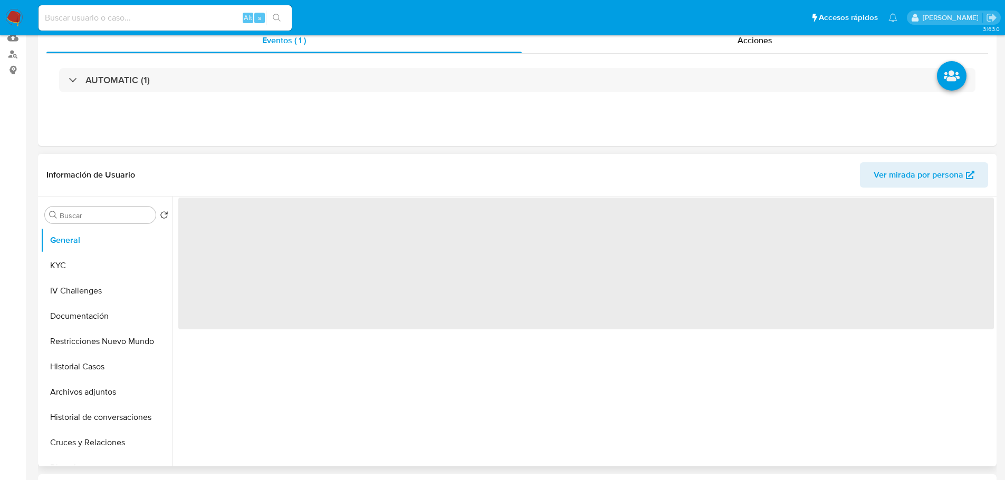
select select "10"
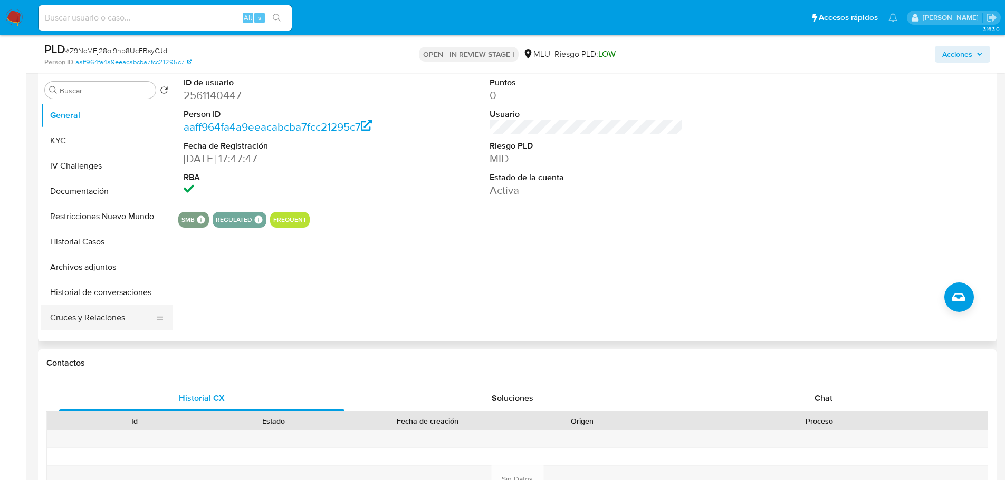
scroll to position [211, 0]
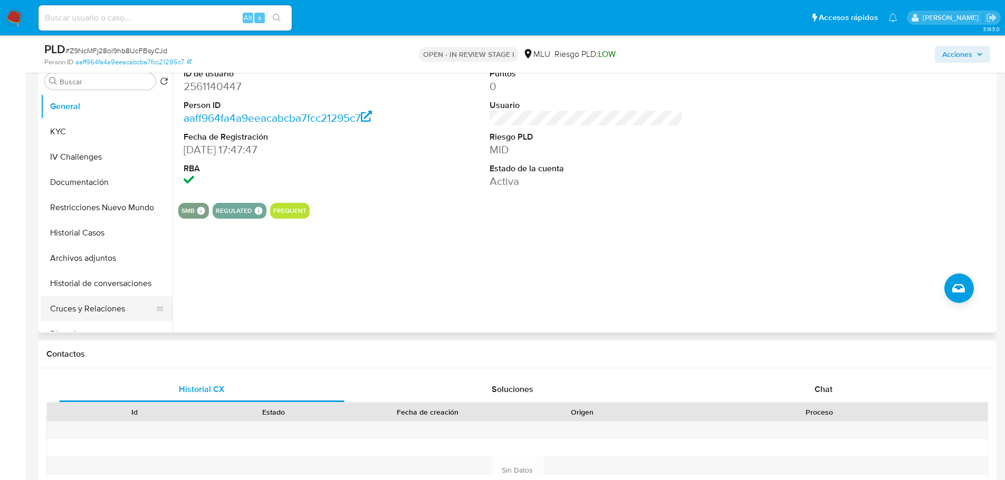
click at [80, 307] on button "Cruces y Relaciones" at bounding box center [102, 308] width 123 height 25
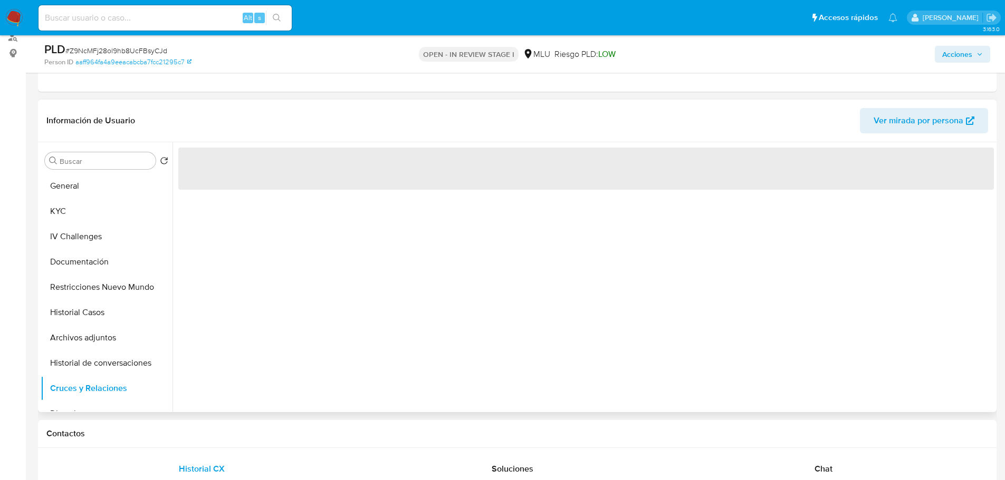
scroll to position [105, 0]
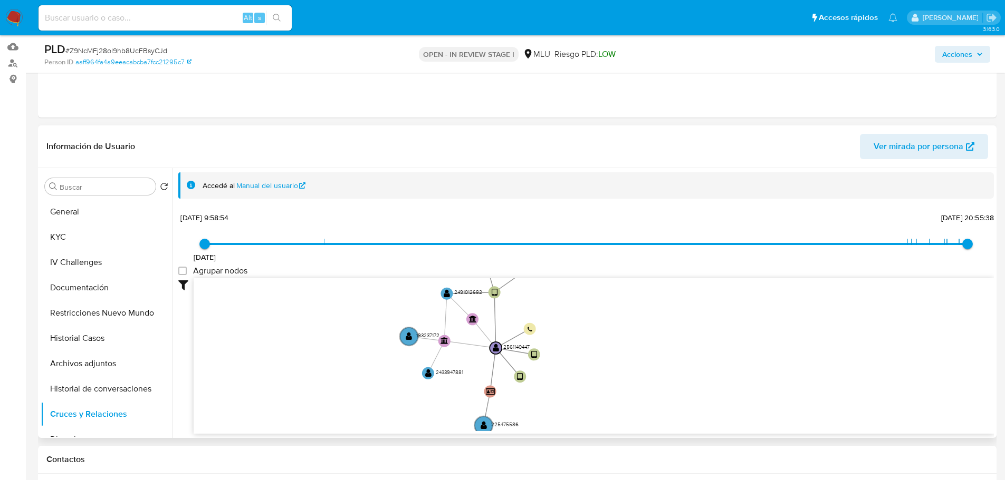
drag, startPoint x: 374, startPoint y: 332, endPoint x: 348, endPoint y: 356, distance: 35.8
click at [354, 380] on icon "device-633a1d3908813b001852a695  device-687845b873ce11df85a754a9  device-6878…" at bounding box center [594, 354] width 800 height 153
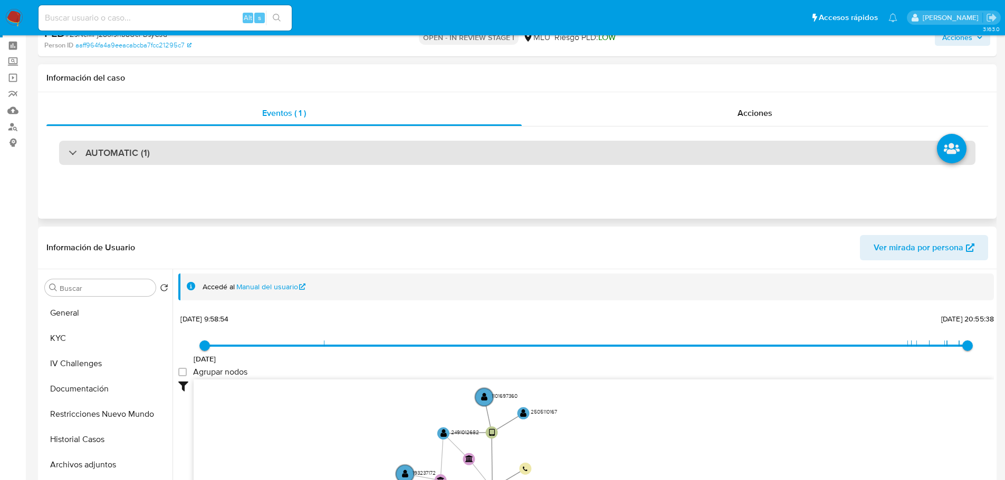
scroll to position [0, 0]
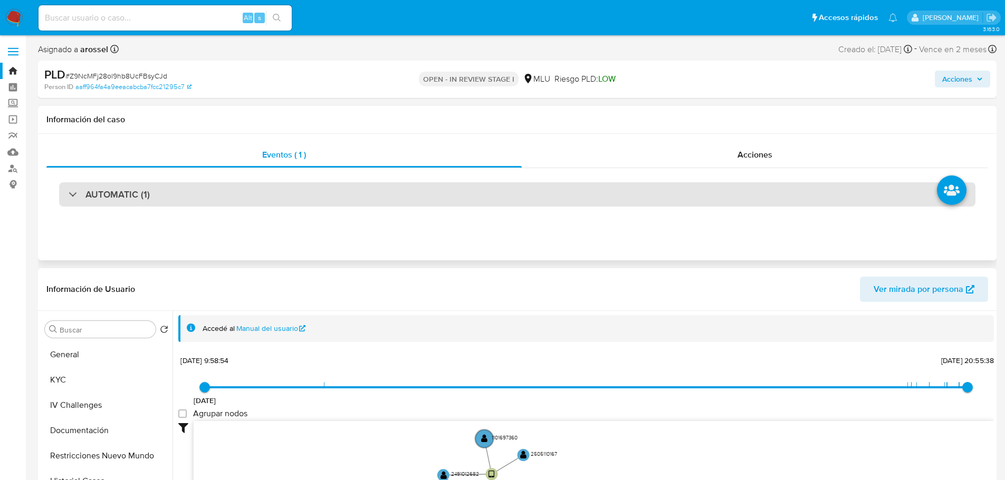
click at [251, 191] on div "AUTOMATIC (1)" at bounding box center [517, 194] width 916 height 24
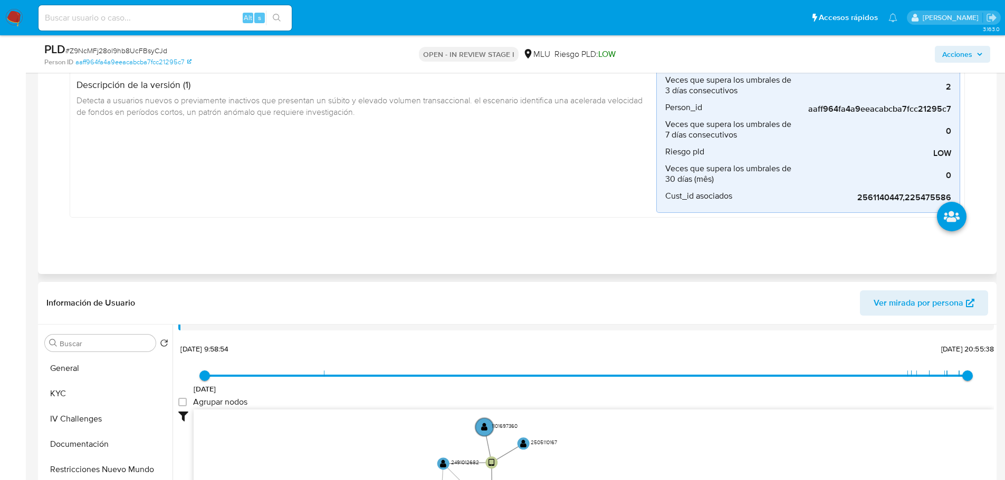
scroll to position [39, 0]
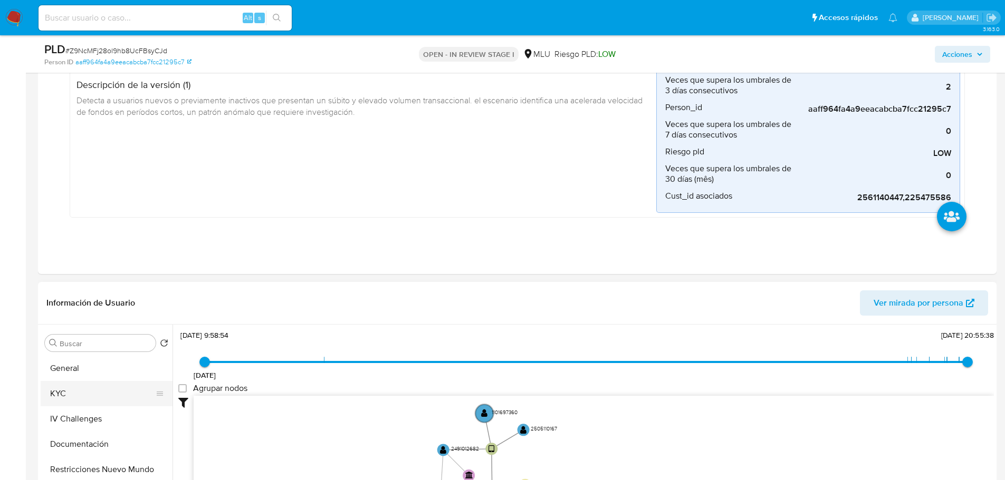
drag, startPoint x: 113, startPoint y: 363, endPoint x: 121, endPoint y: 372, distance: 11.6
click at [115, 363] on button "General" at bounding box center [107, 368] width 132 height 25
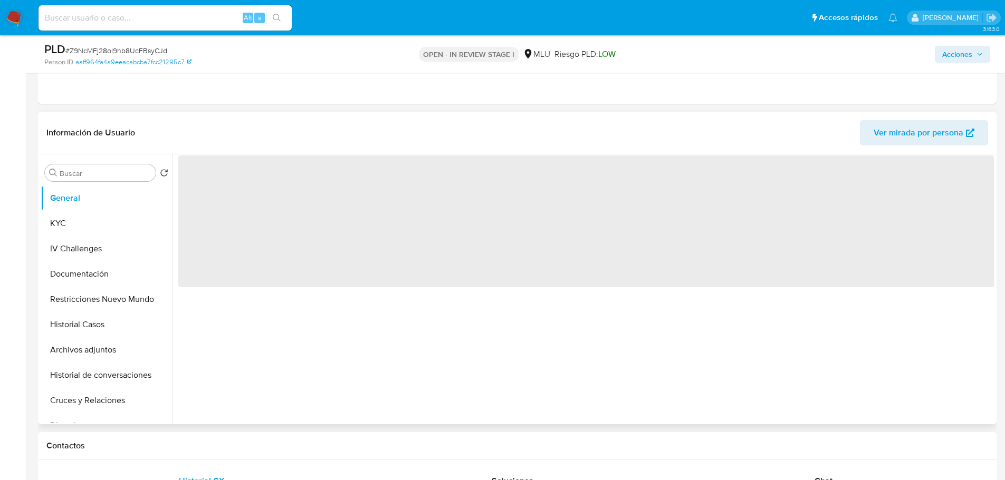
scroll to position [316, 0]
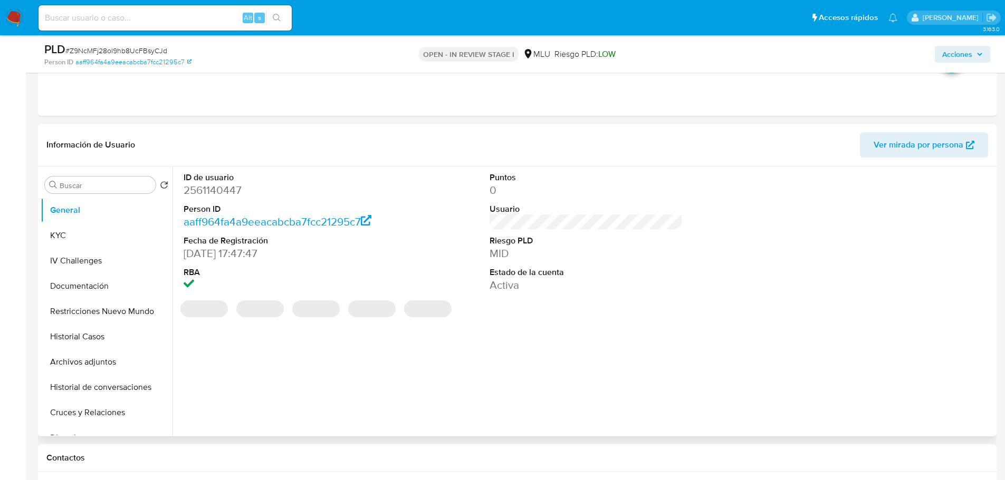
click at [204, 198] on dl "ID de usuario 2561140447 Person ID aaff964fa4a9eeacabcba7fcc21295c7 Fecha de Re…" at bounding box center [281, 232] width 194 height 121
click at [202, 188] on dd "2561140447" at bounding box center [281, 190] width 194 height 15
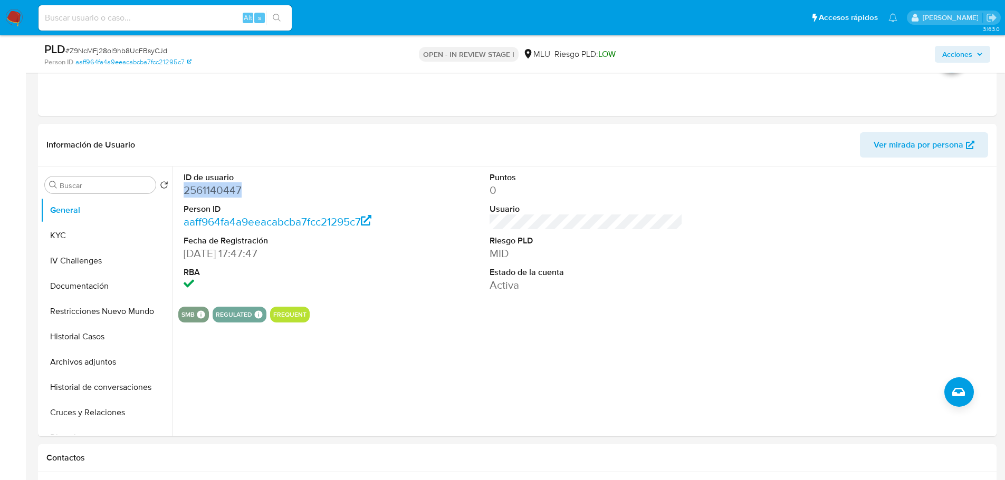
copy dd "2561140447"
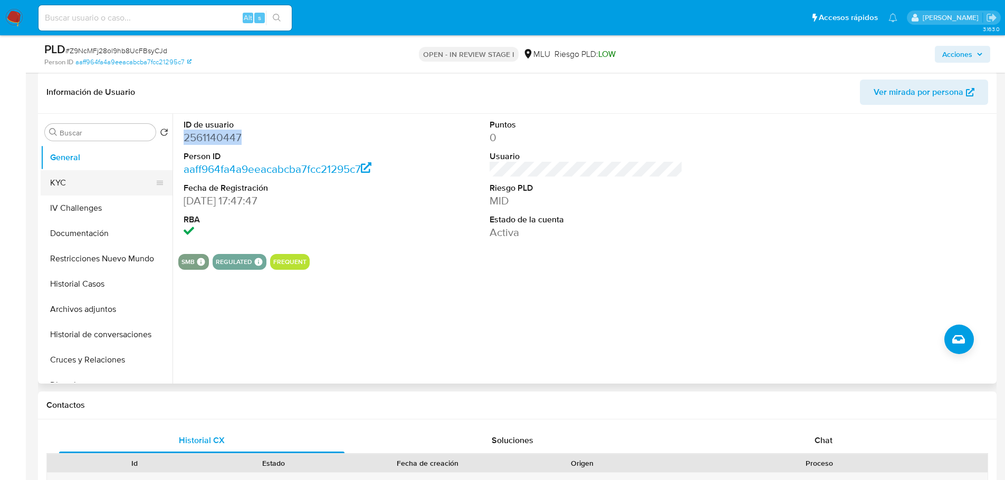
click at [96, 190] on button "KYC" at bounding box center [102, 182] width 123 height 25
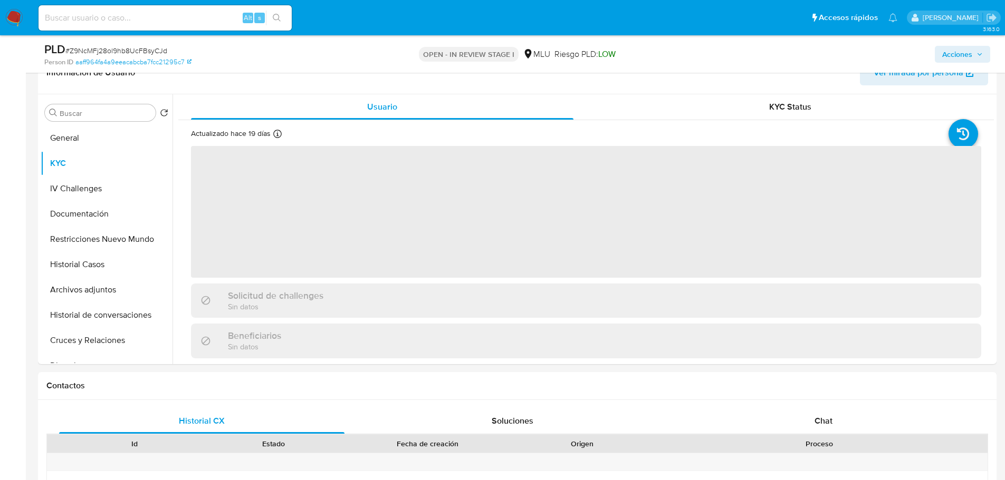
scroll to position [422, 0]
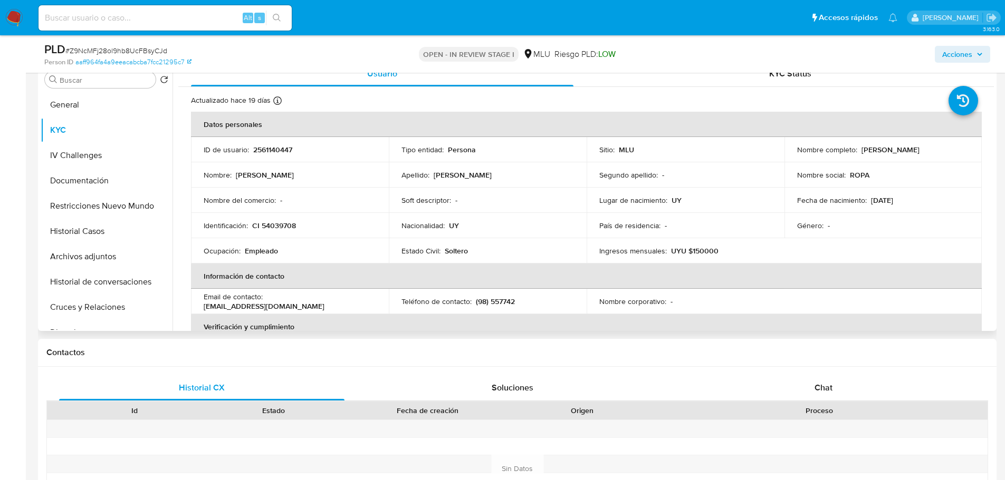
click at [276, 151] on p "2561140447" at bounding box center [272, 149] width 39 height 9
copy p "2561140447"
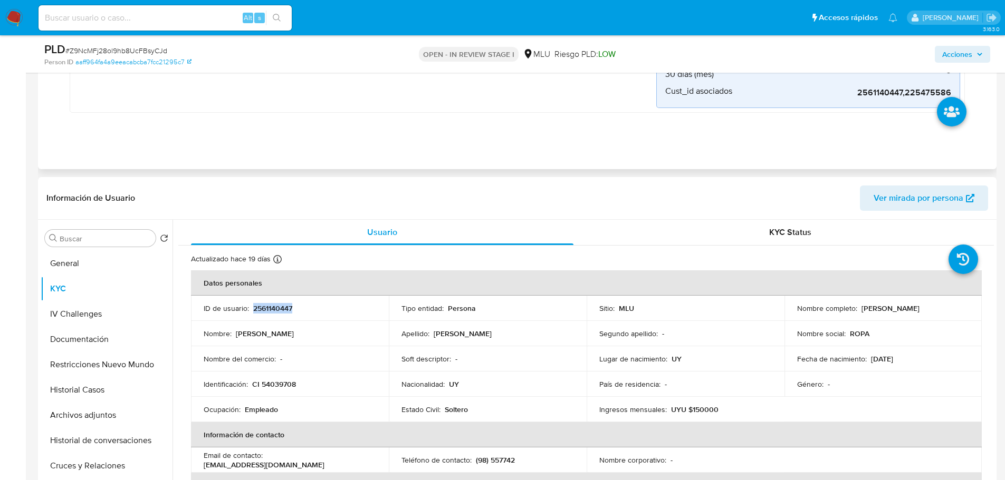
scroll to position [0, 0]
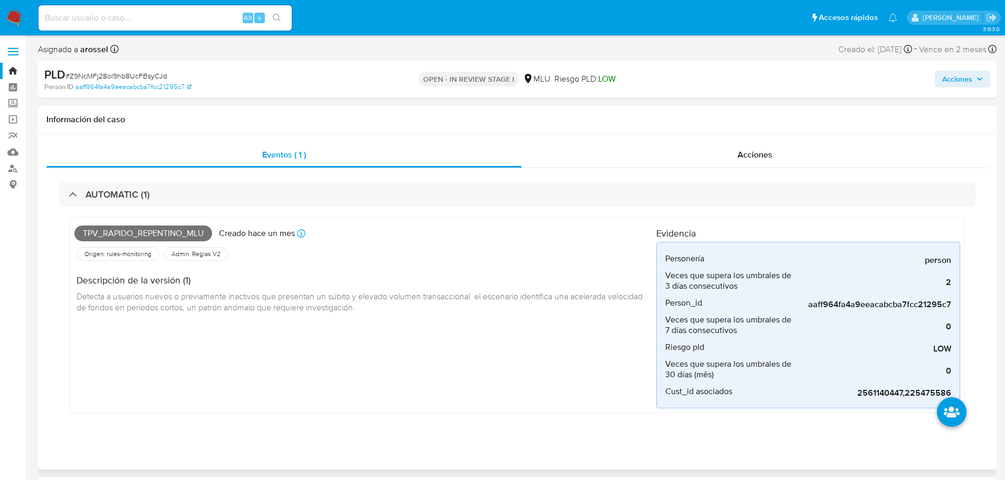
click at [180, 233] on span "Tpv_rapido_repentino_mlu" at bounding box center [143, 234] width 138 height 16
copy span "Tpv_rapido_repentino_mlu"
click at [138, 72] on span "# Z9NcMFj28ol9hb8UcFBsyCJd" at bounding box center [116, 76] width 102 height 11
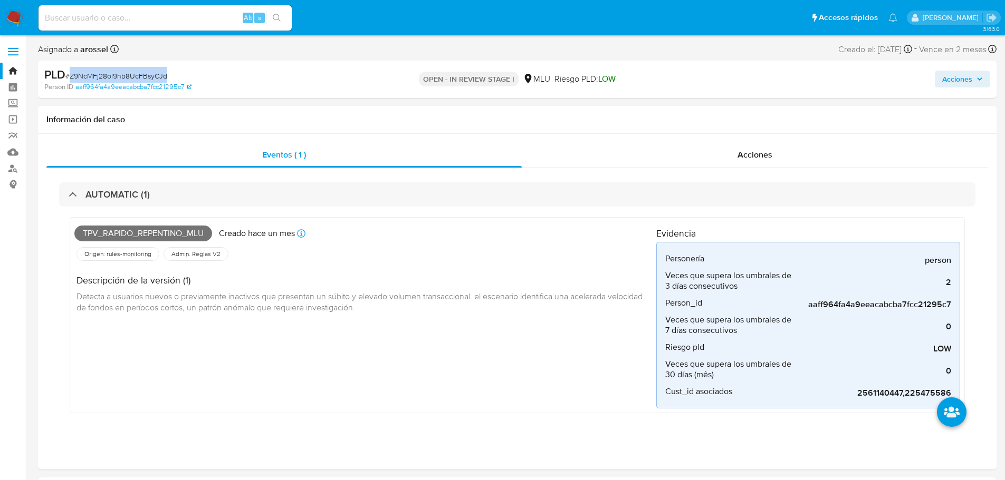
copy span "Z9NcMFj28ol9hb8UcFBsyCJd"
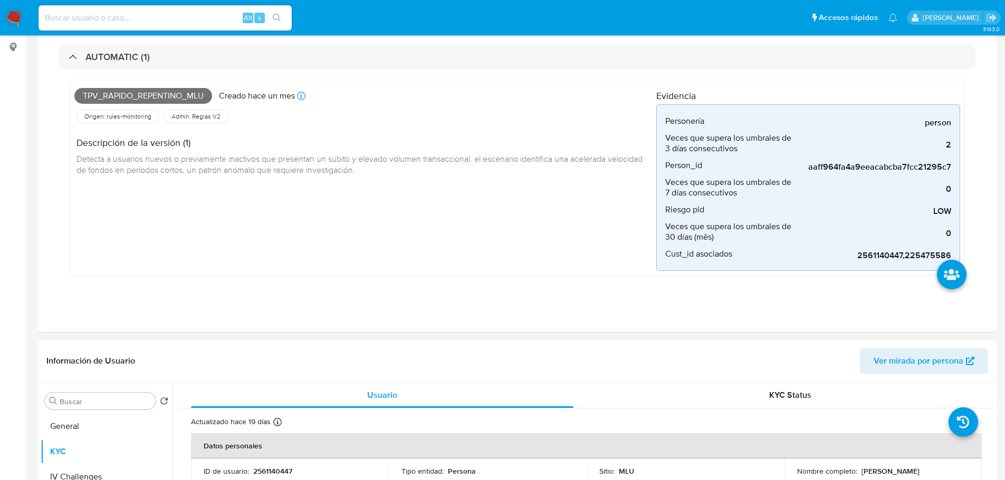
scroll to position [316, 0]
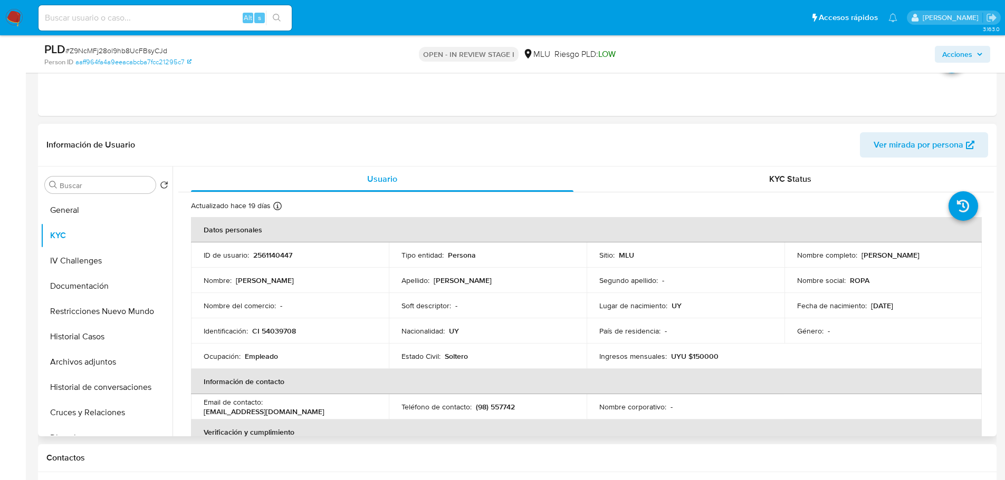
click at [276, 252] on p "2561140447" at bounding box center [272, 254] width 39 height 9
copy p "2561140447"
